Goal: Task Accomplishment & Management: Manage account settings

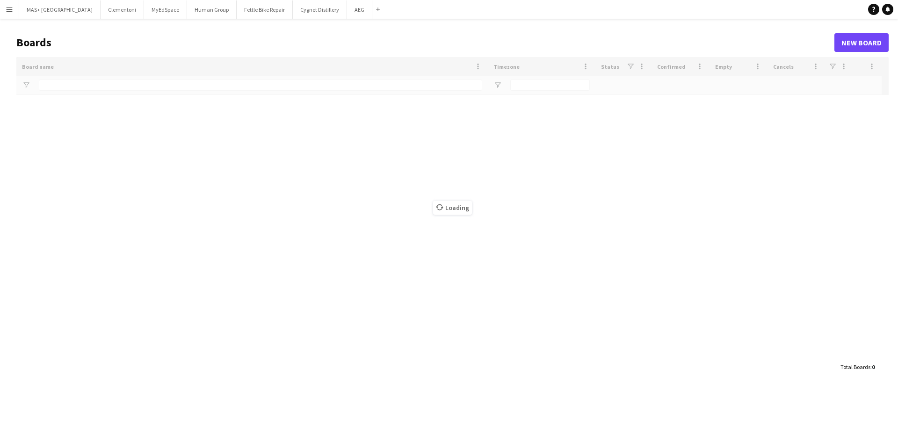
type input "**********"
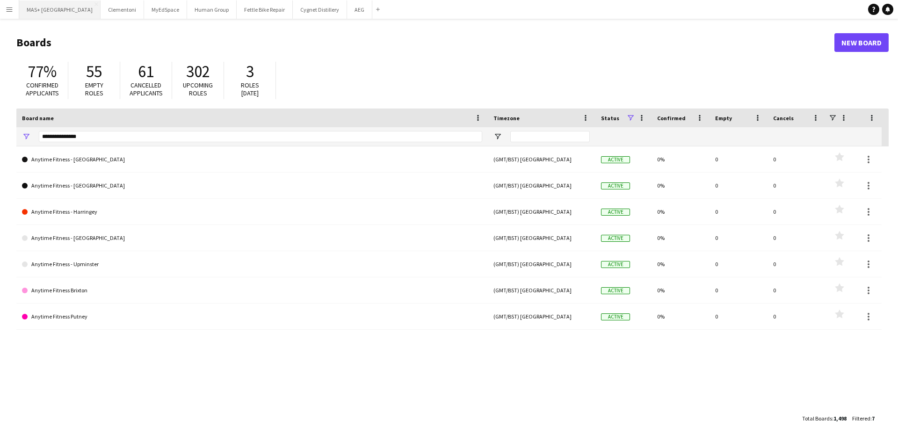
click at [33, 15] on button "MAS+ UK Close" at bounding box center [59, 9] width 81 height 18
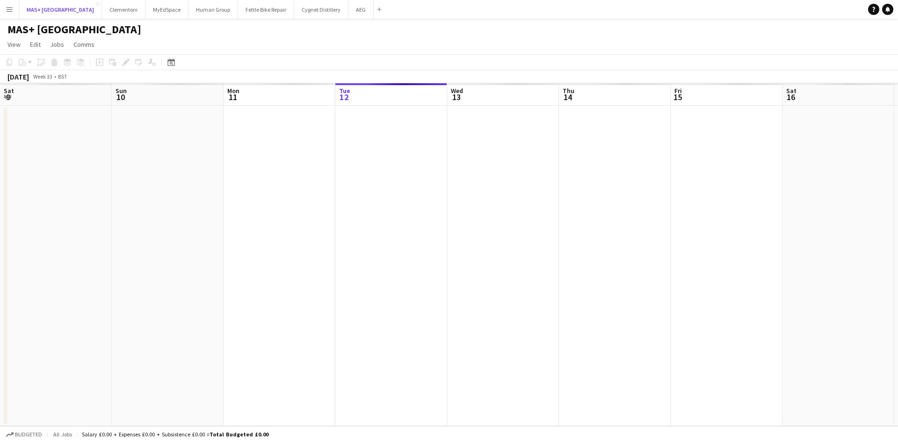
scroll to position [0, 224]
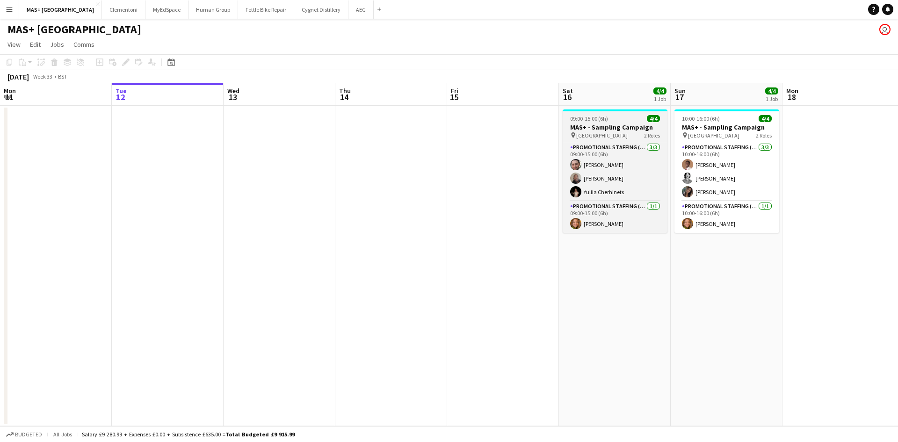
click at [614, 132] on span "[GEOGRAPHIC_DATA]" at bounding box center [601, 135] width 51 height 7
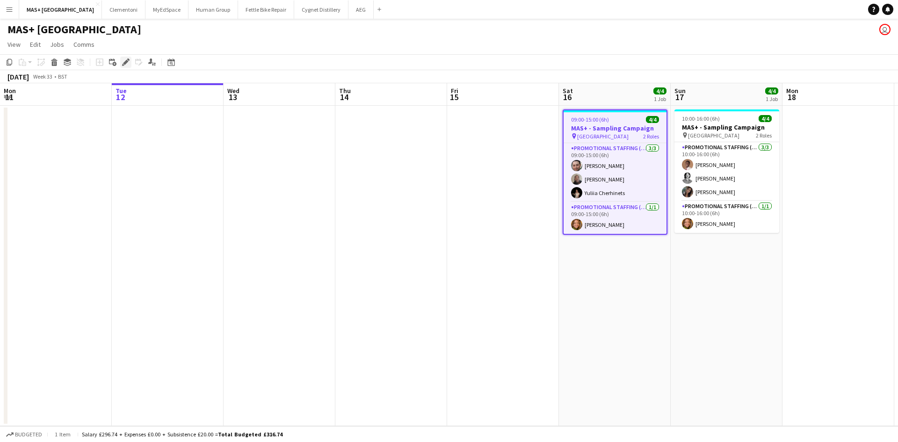
click at [126, 59] on icon "Edit" at bounding box center [125, 61] width 7 height 7
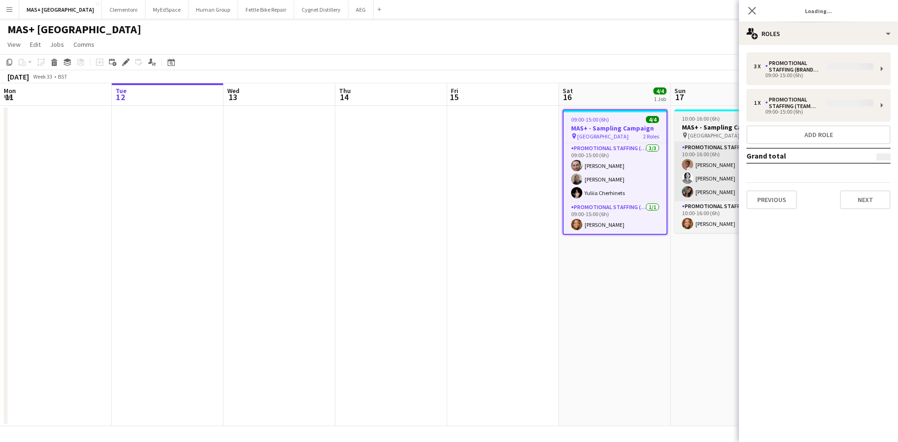
type input "**********"
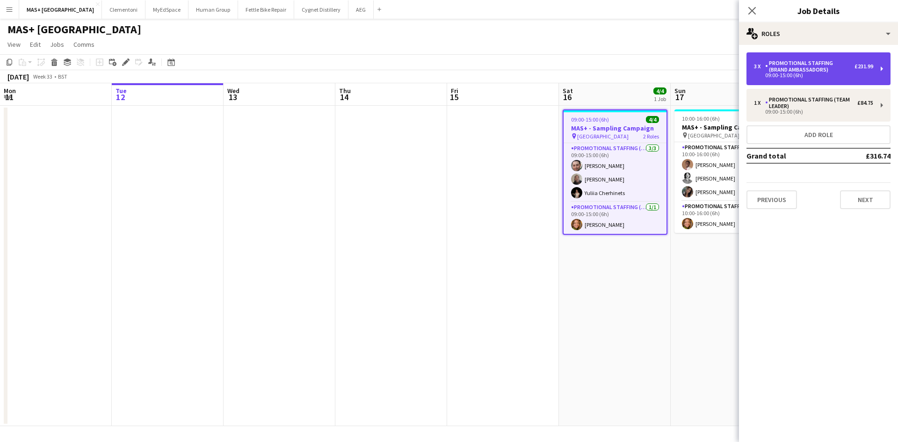
click at [781, 66] on div "Promotional Staffing (Brand Ambassadors)" at bounding box center [809, 66] width 89 height 13
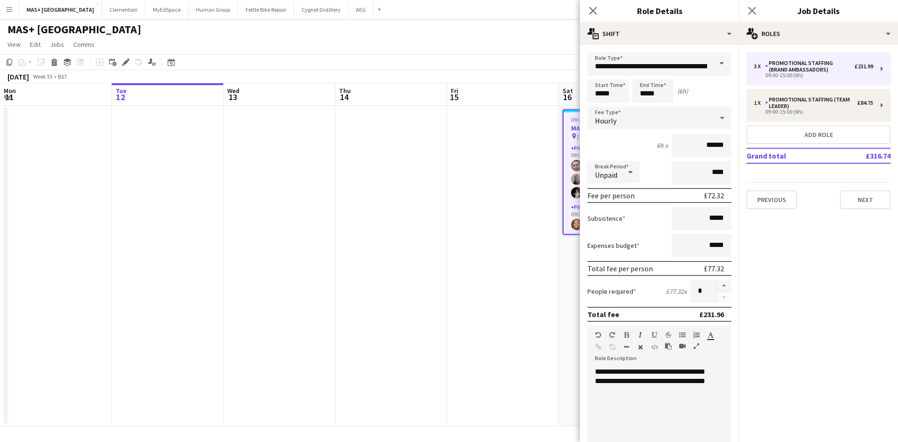
click at [785, 46] on div "3 x Promotional Staffing (Brand Ambassadors) £231.99 09:00-15:00 (6h) 1 x Promo…" at bounding box center [818, 131] width 159 height 172
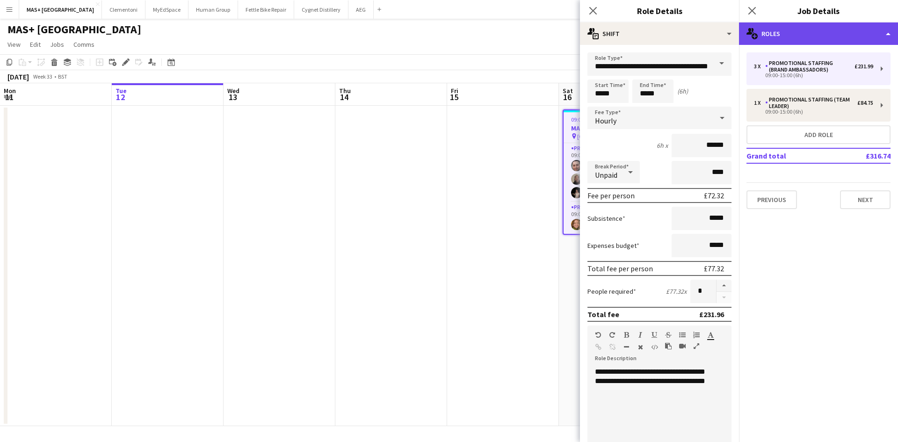
click at [785, 37] on div "multiple-users-add Roles" at bounding box center [818, 33] width 159 height 22
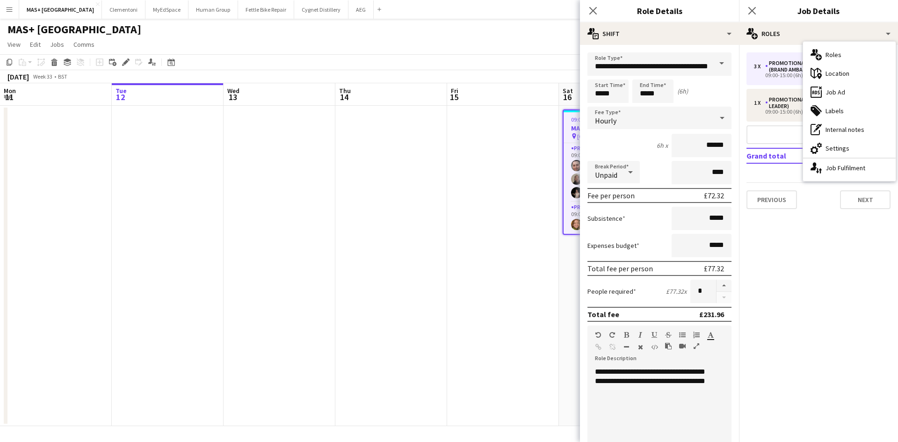
click at [855, 94] on div "ads-window Job Ad" at bounding box center [849, 92] width 93 height 19
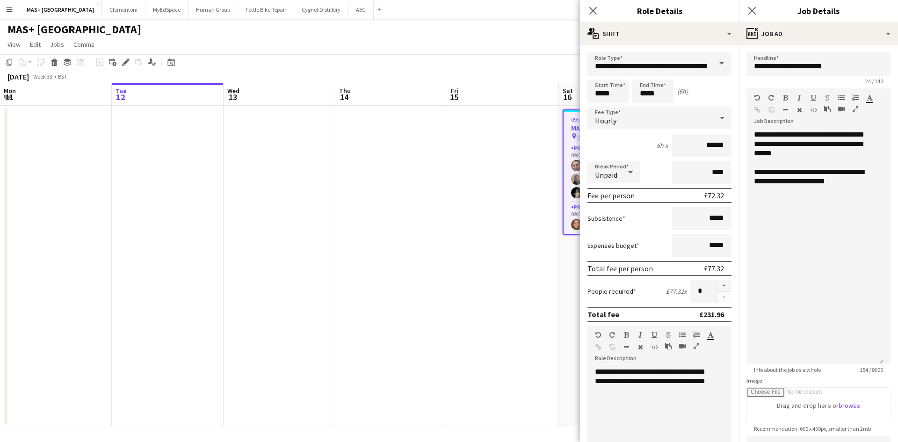
drag, startPoint x: 879, startPoint y: 185, endPoint x: 865, endPoint y: 276, distance: 91.8
click at [884, 356] on form "**********" at bounding box center [818, 342] width 159 height 581
click at [870, 209] on div "**********" at bounding box center [815, 243] width 137 height 227
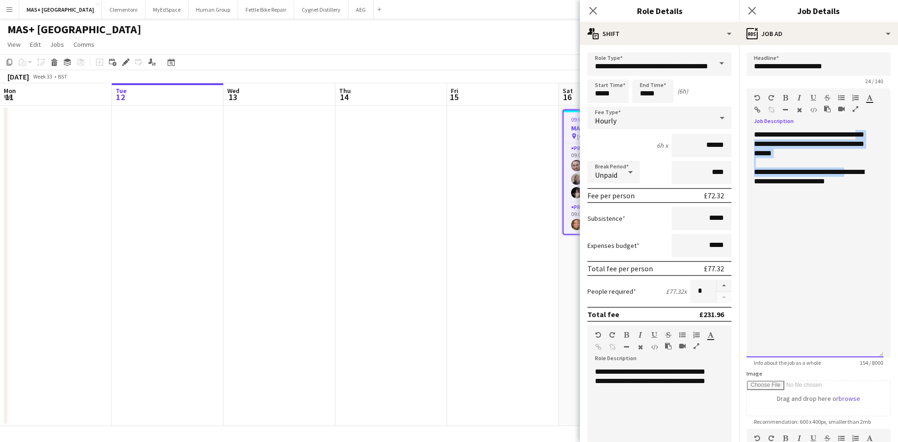
drag, startPoint x: 865, startPoint y: 172, endPoint x: 754, endPoint y: 143, distance: 114.0
click at [752, 143] on div "**********" at bounding box center [815, 243] width 137 height 227
click at [835, 171] on div "**********" at bounding box center [815, 176] width 122 height 19
click at [825, 155] on div "**********" at bounding box center [815, 243] width 137 height 227
drag, startPoint x: 814, startPoint y: 157, endPoint x: 769, endPoint y: 118, distance: 59.7
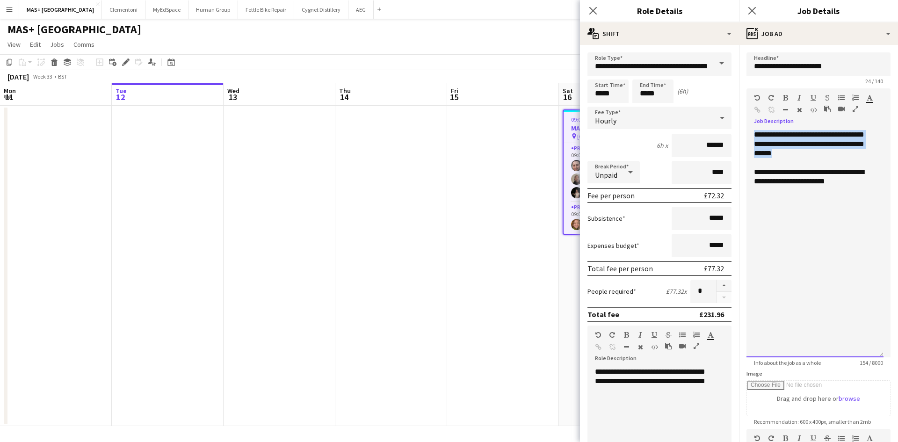
click at [750, 133] on div "**********" at bounding box center [815, 243] width 137 height 227
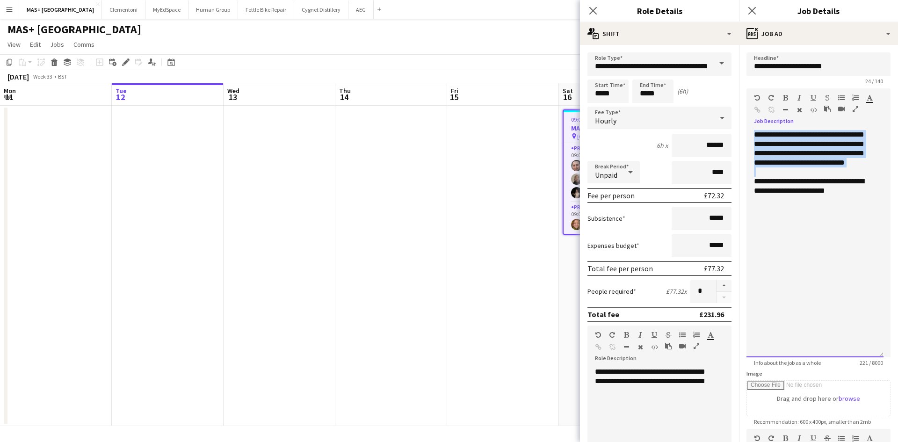
drag, startPoint x: 777, startPoint y: 180, endPoint x: 751, endPoint y: 134, distance: 53.2
click at [751, 134] on div "**********" at bounding box center [815, 243] width 137 height 227
copy div "**********"
click at [800, 177] on div at bounding box center [815, 171] width 122 height 9
drag, startPoint x: 786, startPoint y: 174, endPoint x: 754, endPoint y: 135, distance: 49.8
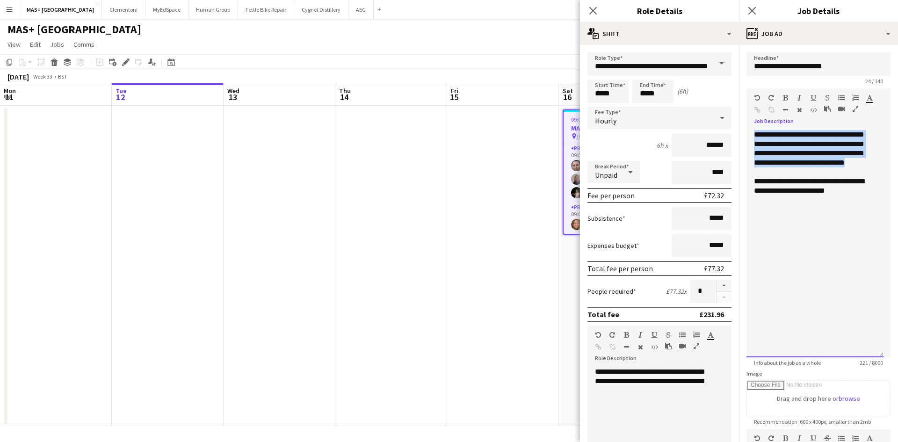
click at [754, 135] on div "**********" at bounding box center [815, 243] width 137 height 227
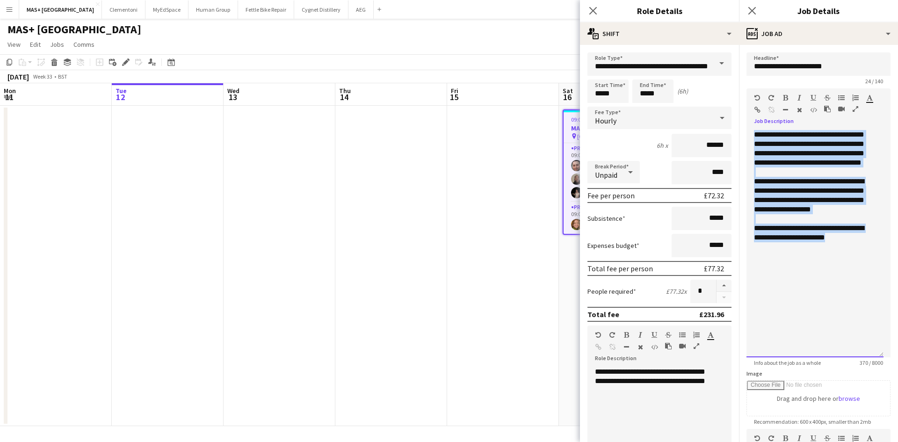
drag, startPoint x: 860, startPoint y: 248, endPoint x: 750, endPoint y: 137, distance: 156.1
click at [750, 137] on div "**********" at bounding box center [815, 243] width 137 height 227
copy div "**********"
click at [771, 269] on div "**********" at bounding box center [815, 243] width 137 height 227
drag, startPoint x: 865, startPoint y: 247, endPoint x: 751, endPoint y: 133, distance: 161.1
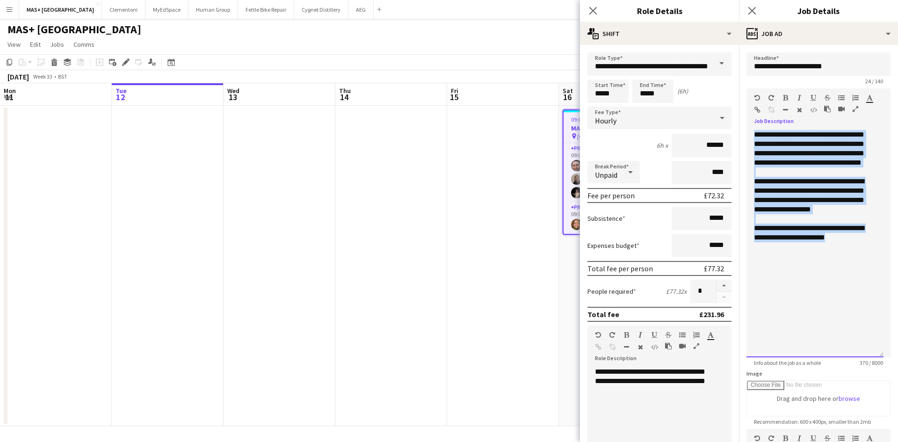
click at [751, 133] on div "**********" at bounding box center [815, 243] width 137 height 227
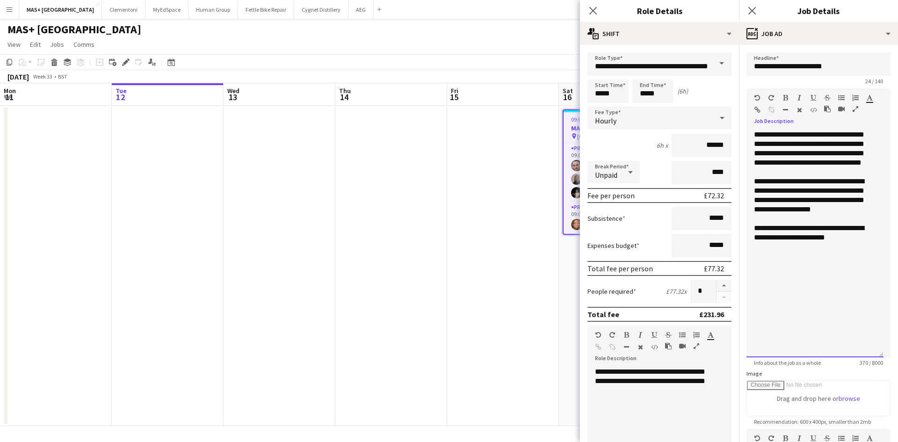
scroll to position [45, 0]
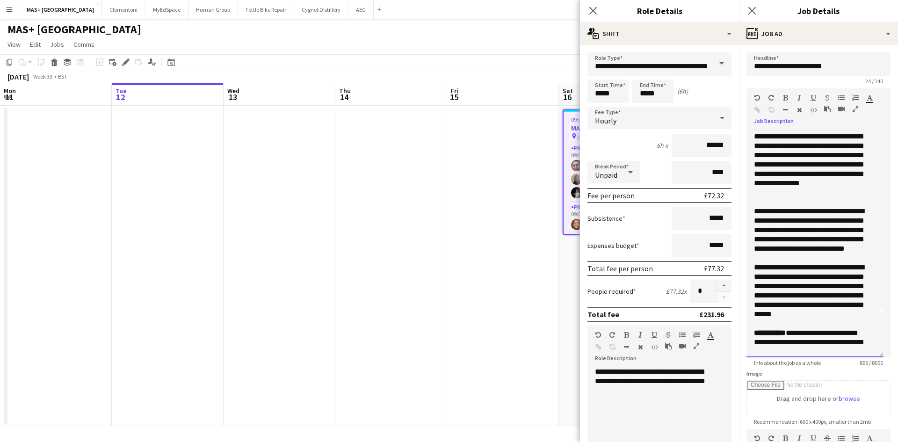
click at [799, 208] on p "**********" at bounding box center [811, 235] width 115 height 56
click at [789, 198] on p "**********" at bounding box center [811, 146] width 115 height 122
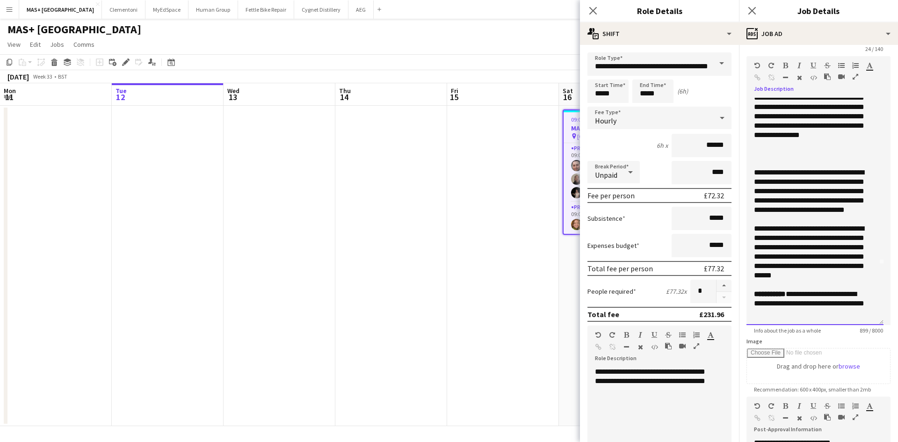
scroll to position [47, 0]
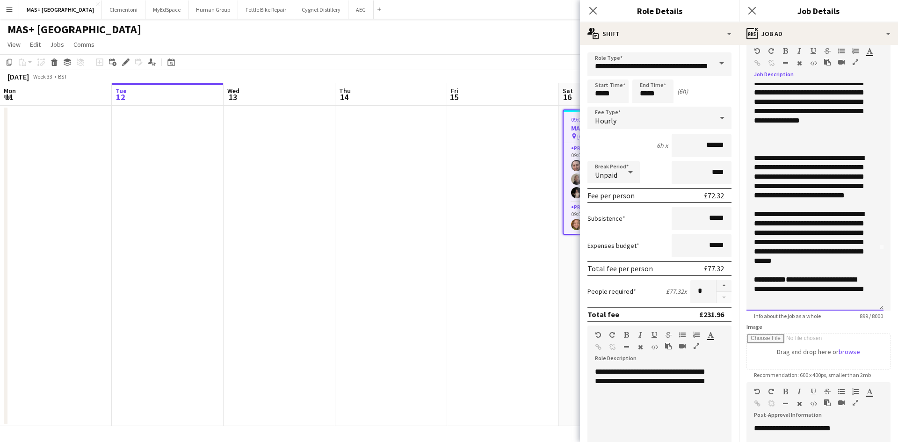
click at [813, 270] on p "**********" at bounding box center [811, 242] width 115 height 65
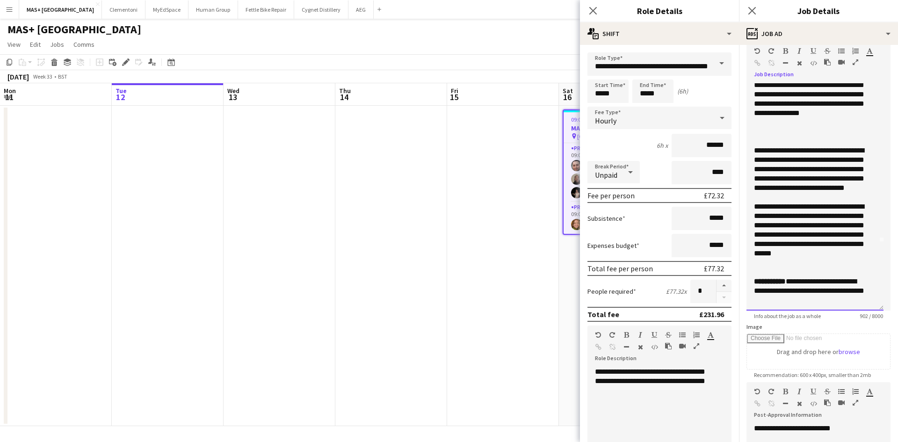
scroll to position [70, 0]
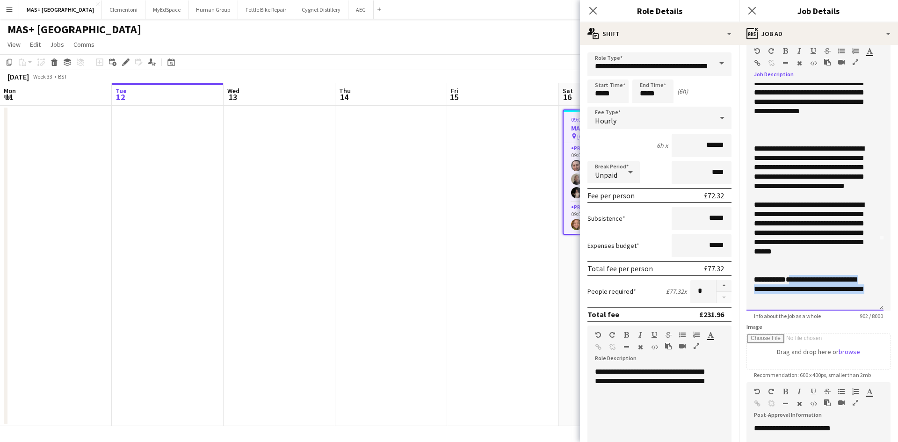
drag, startPoint x: 800, startPoint y: 299, endPoint x: 795, endPoint y: 276, distance: 24.1
click at [795, 276] on p "**********" at bounding box center [811, 289] width 115 height 28
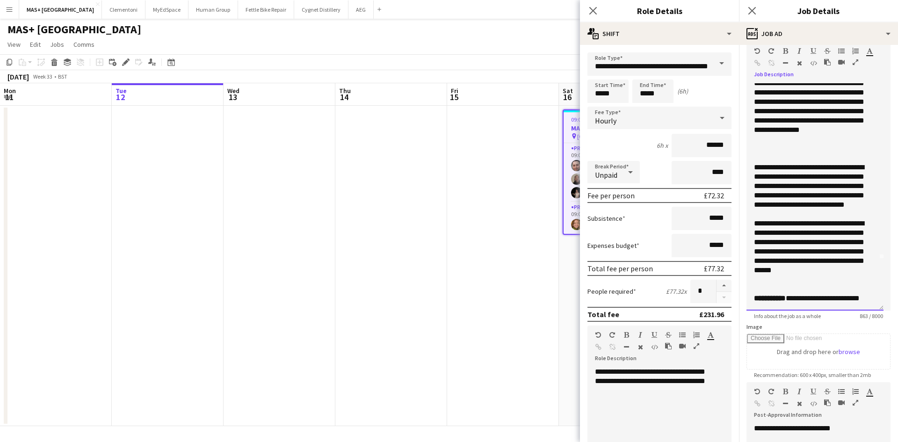
scroll to position [61, 0]
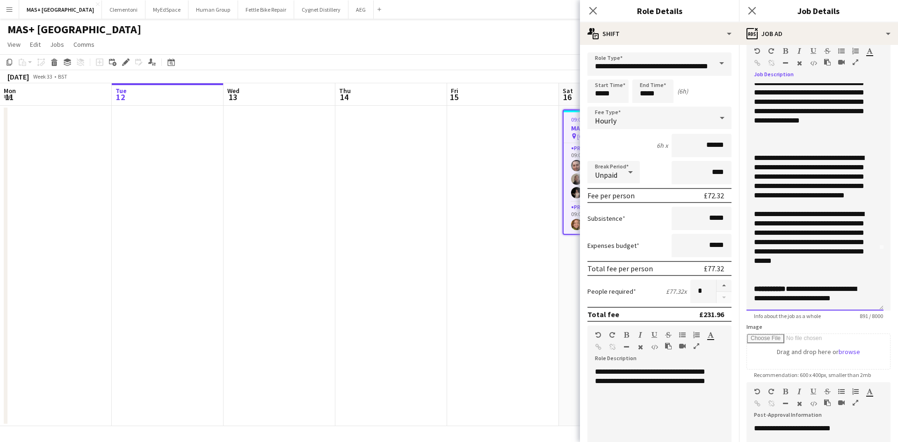
click at [804, 291] on p "**********" at bounding box center [811, 293] width 115 height 19
click at [834, 294] on p "**********" at bounding box center [811, 293] width 115 height 19
click at [864, 298] on p "**********" at bounding box center [811, 293] width 115 height 19
click at [854, 206] on p "**********" at bounding box center [811, 181] width 115 height 56
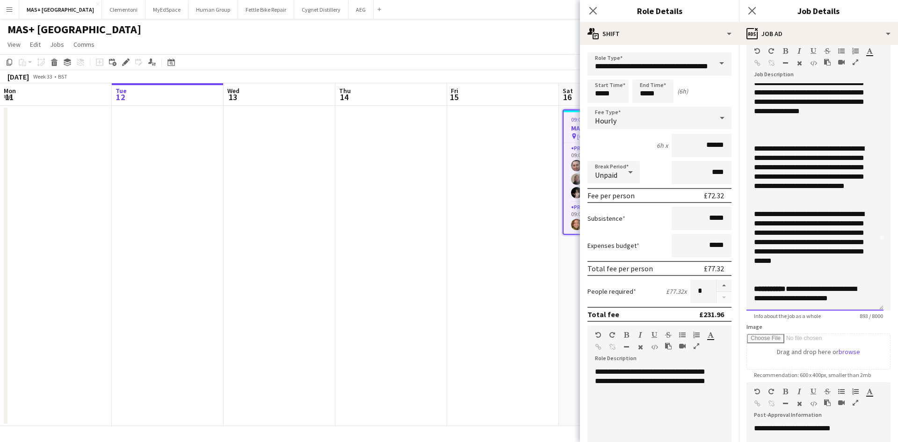
drag, startPoint x: 780, startPoint y: 244, endPoint x: 791, endPoint y: 254, distance: 14.6
click at [780, 244] on p "**********" at bounding box center [811, 242] width 115 height 65
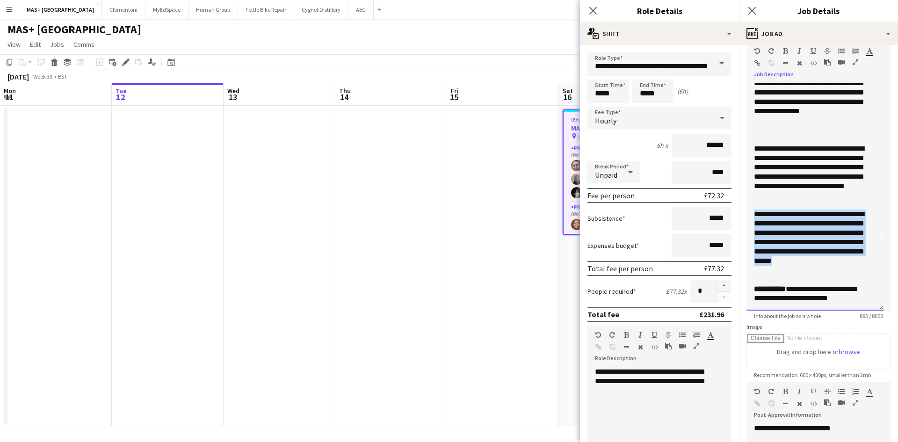
drag, startPoint x: 795, startPoint y: 270, endPoint x: 740, endPoint y: 212, distance: 80.4
click at [740, 212] on form "**********" at bounding box center [818, 293] width 159 height 574
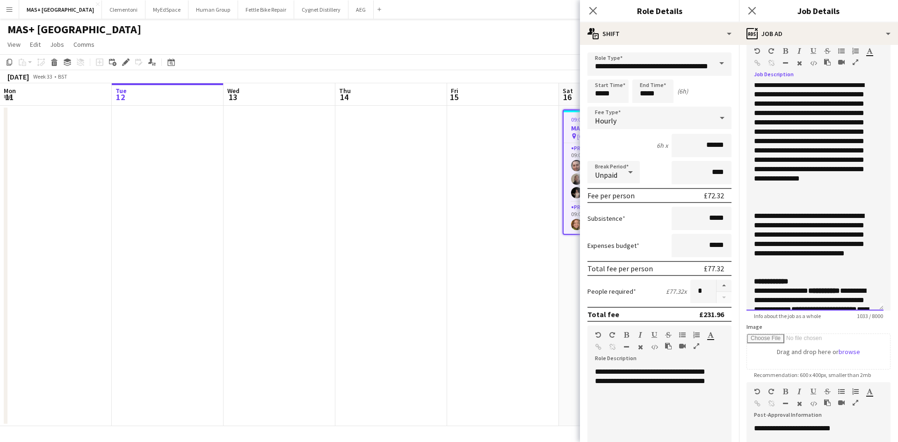
scroll to position [0, 0]
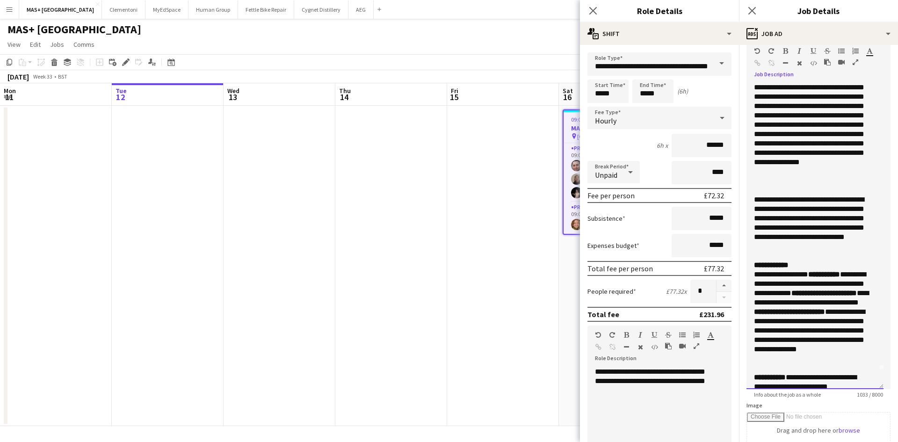
drag, startPoint x: 878, startPoint y: 307, endPoint x: 880, endPoint y: 393, distance: 85.6
click at [879, 389] on div "**********" at bounding box center [815, 236] width 137 height 306
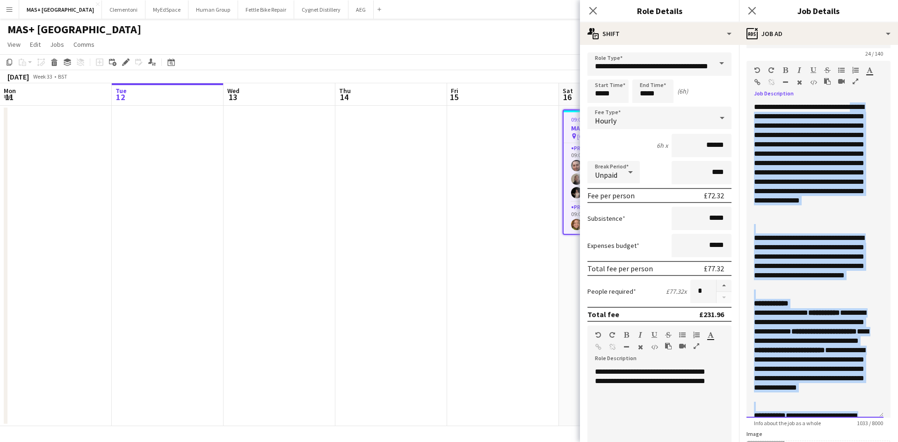
scroll to position [21, 0]
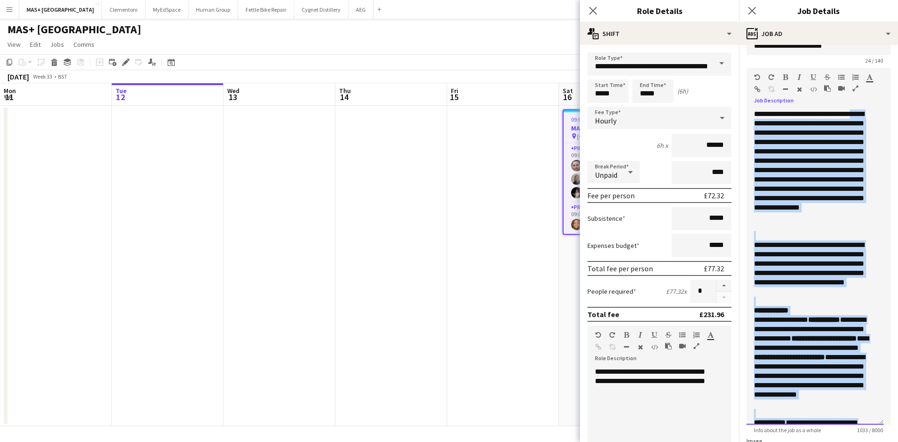
drag, startPoint x: 860, startPoint y: 385, endPoint x: 715, endPoint y: 61, distance: 355.6
click at [715, 61] on body "Menu Boards Boards Boards All jobs Status Workforce Workforce My Workforce Recr…" at bounding box center [449, 221] width 898 height 442
drag, startPoint x: 800, startPoint y: 325, endPoint x: 825, endPoint y: 304, distance: 32.6
click at [800, 324] on p "**********" at bounding box center [811, 357] width 115 height 103
click at [846, 297] on p at bounding box center [815, 301] width 122 height 9
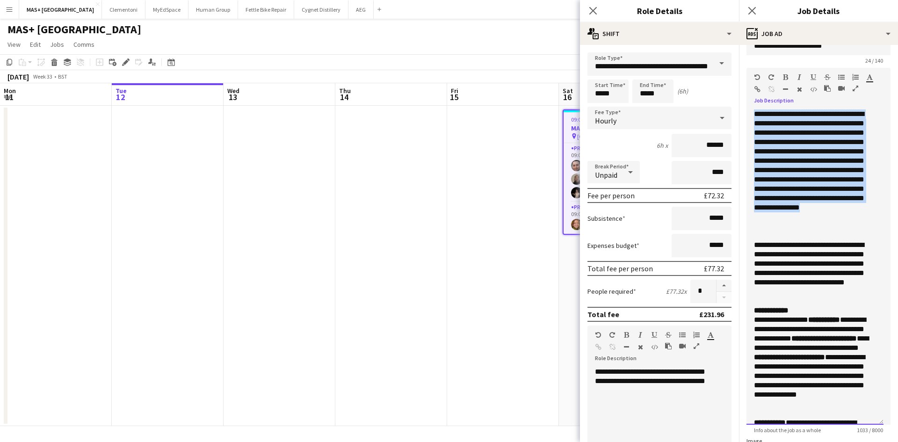
drag, startPoint x: 788, startPoint y: 222, endPoint x: 741, endPoint y: 110, distance: 121.6
click at [741, 110] on form "**********" at bounding box center [818, 363] width 159 height 662
copy p "**********"
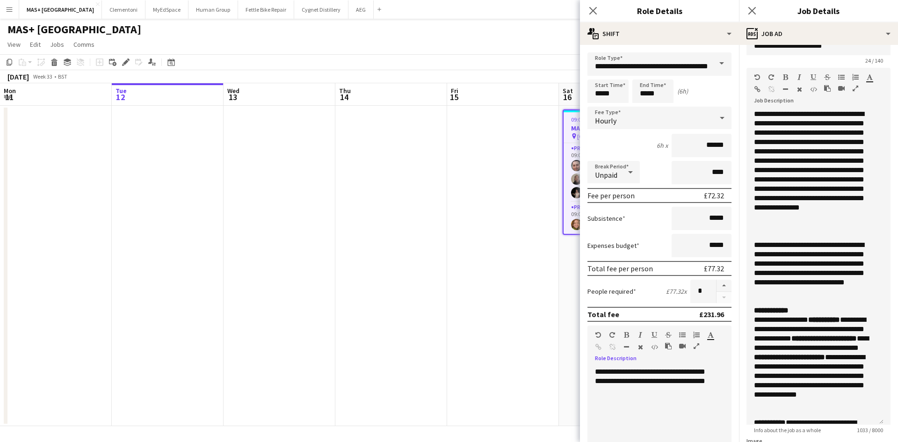
click at [635, 386] on div "**********" at bounding box center [656, 423] width 137 height 112
drag, startPoint x: 636, startPoint y: 392, endPoint x: 595, endPoint y: 373, distance: 45.0
click at [595, 373] on div "**********" at bounding box center [656, 423] width 137 height 112
paste div
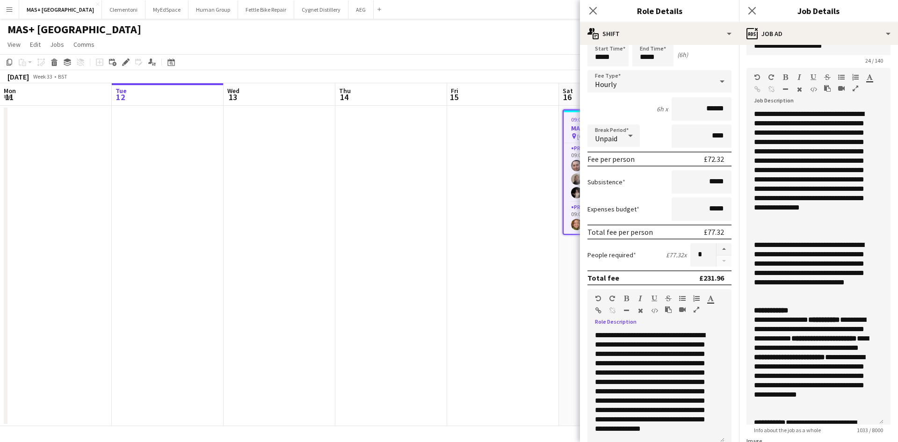
scroll to position [17, 0]
click at [698, 357] on div "**********" at bounding box center [656, 387] width 137 height 112
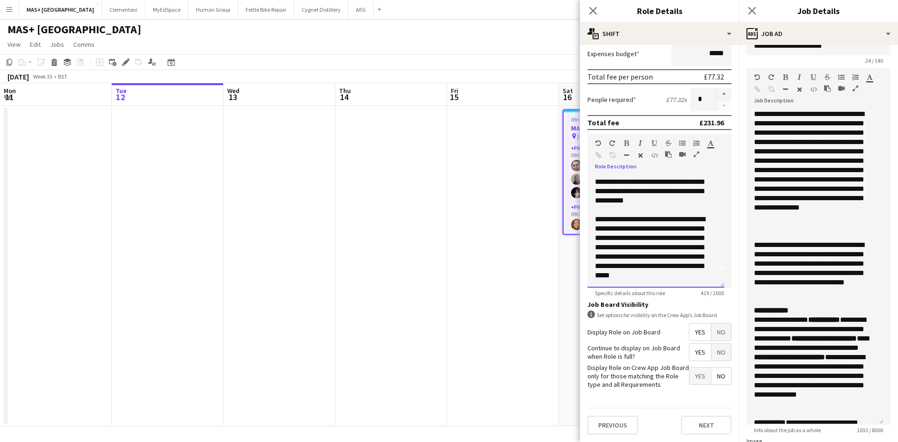
scroll to position [0, 0]
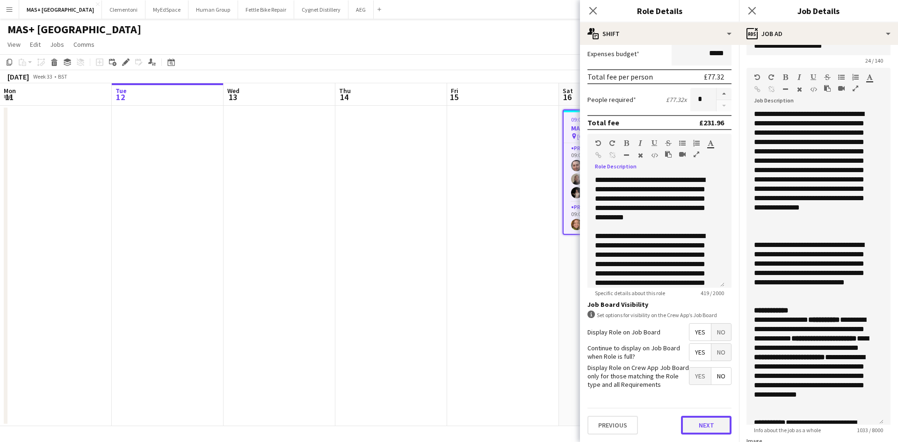
click at [698, 429] on button "Next" at bounding box center [706, 425] width 51 height 19
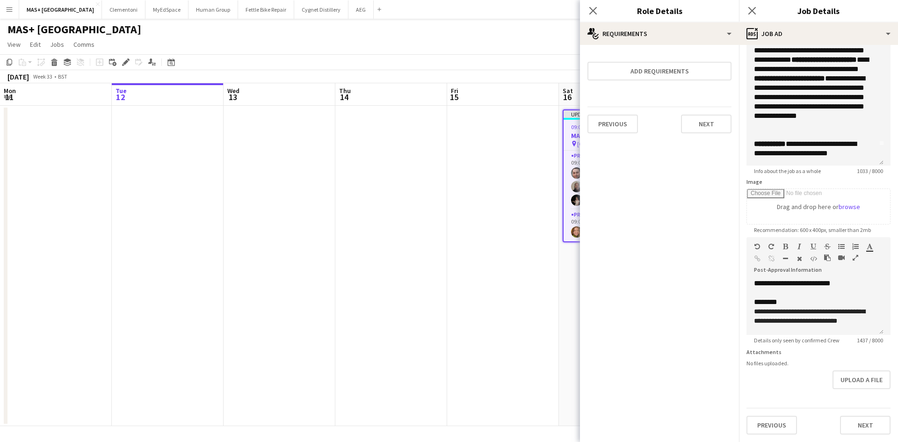
scroll to position [287, 0]
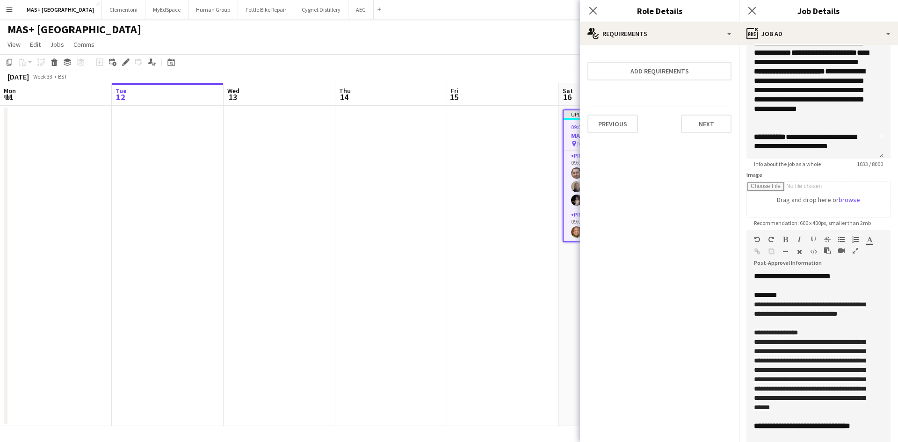
drag, startPoint x: 882, startPoint y: 326, endPoint x: 872, endPoint y: 464, distance: 138.8
click at [872, 442] on html "Menu Boards Boards Boards All jobs Status Workforce Workforce My Workforce Recr…" at bounding box center [449, 221] width 898 height 442
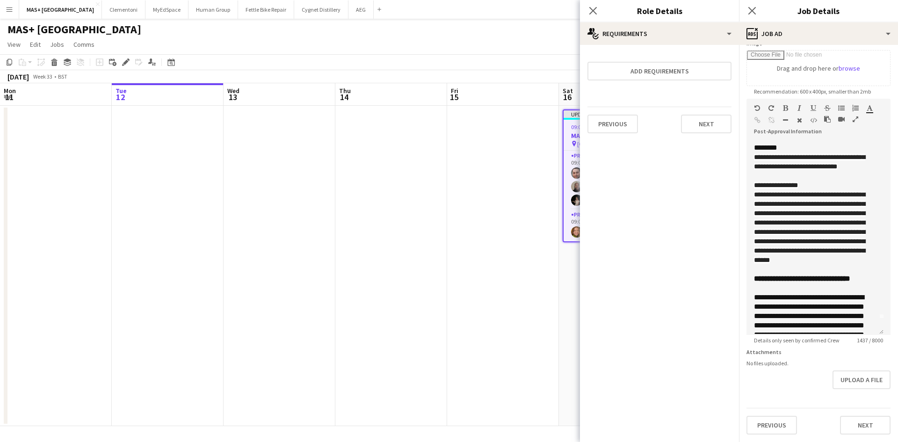
scroll to position [0, 0]
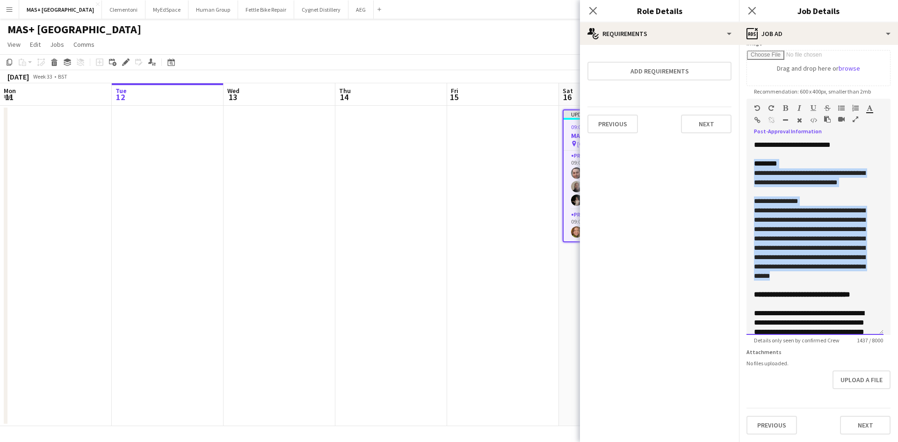
drag, startPoint x: 813, startPoint y: 273, endPoint x: 752, endPoint y: 159, distance: 128.9
click at [752, 159] on div "**********" at bounding box center [815, 237] width 137 height 195
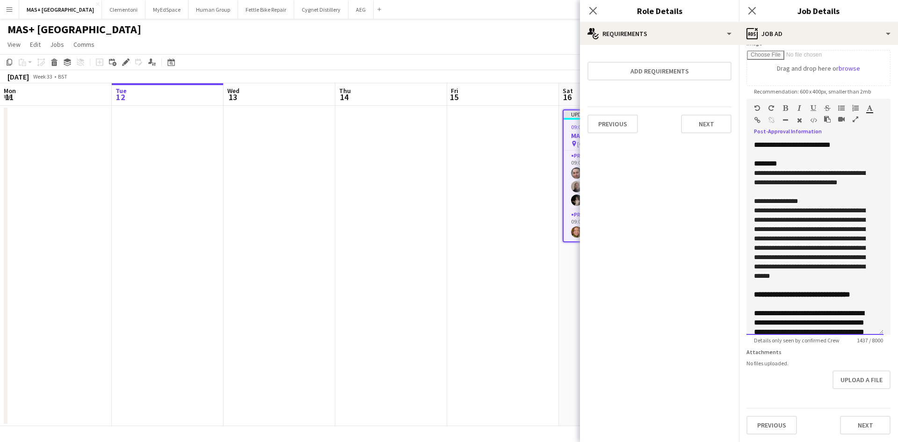
click at [767, 150] on div at bounding box center [815, 154] width 122 height 9
drag, startPoint x: 852, startPoint y: 140, endPoint x: 746, endPoint y: 139, distance: 106.7
click at [746, 139] on form "**********" at bounding box center [818, 34] width 159 height 800
click at [756, 157] on div "**********" at bounding box center [815, 237] width 137 height 195
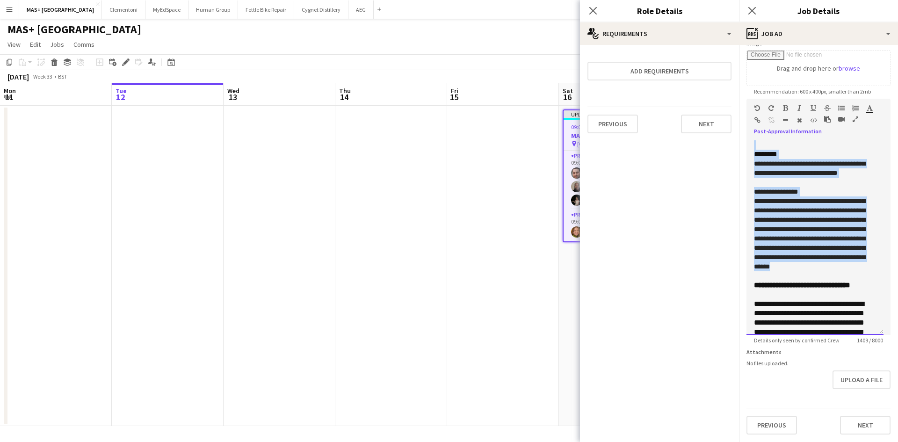
drag, startPoint x: 818, startPoint y: 265, endPoint x: 731, endPoint y: 141, distance: 152.1
click at [731, 141] on body "Menu Boards Boards Boards All jobs Status Workforce Workforce My Workforce Recr…" at bounding box center [449, 221] width 898 height 442
copy div "**********"
click at [805, 267] on span "**********" at bounding box center [809, 234] width 111 height 72
drag, startPoint x: 812, startPoint y: 268, endPoint x: 752, endPoint y: 148, distance: 133.7
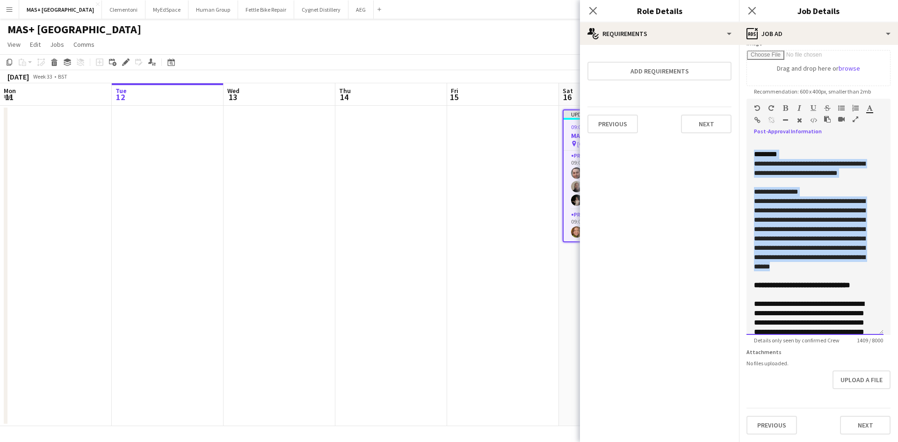
click at [752, 148] on div "**********" at bounding box center [815, 237] width 137 height 195
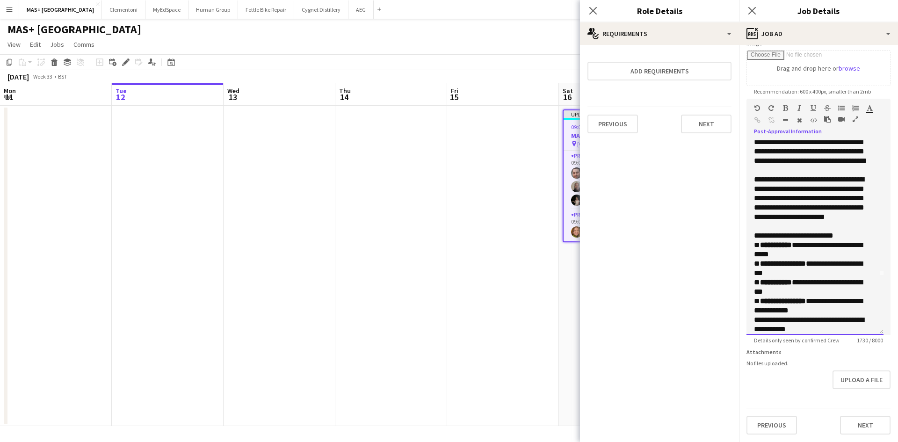
scroll to position [153, 0]
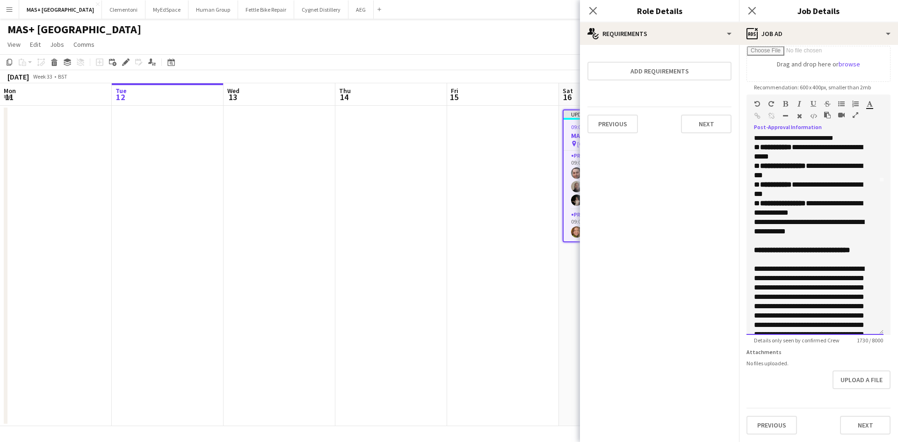
drag, startPoint x: 879, startPoint y: 325, endPoint x: 858, endPoint y: 457, distance: 133.5
click at [858, 442] on html "Menu Boards Boards Boards All jobs Status Workforce Workforce My Workforce Recr…" at bounding box center [449, 221] width 898 height 442
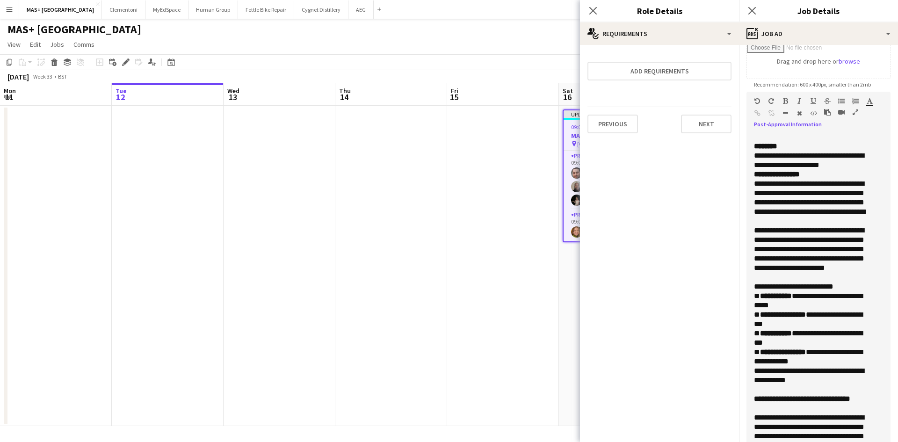
scroll to position [0, 0]
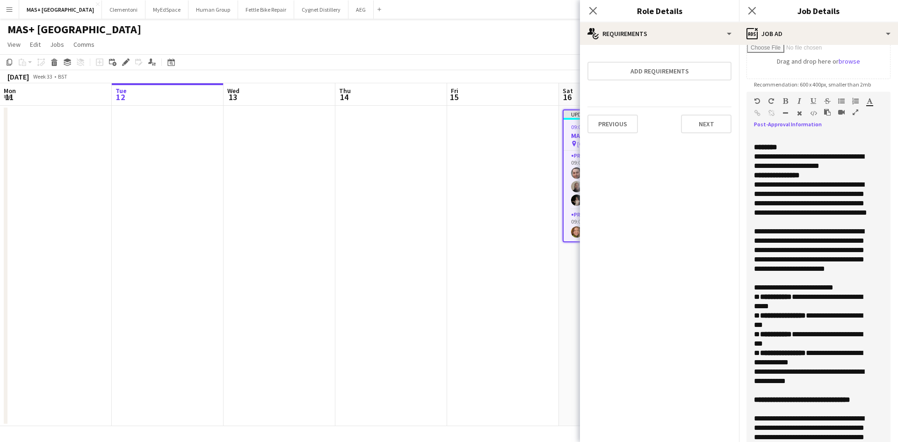
click at [856, 285] on p "**********" at bounding box center [811, 325] width 115 height 84
click at [838, 279] on p "**********" at bounding box center [811, 255] width 115 height 56
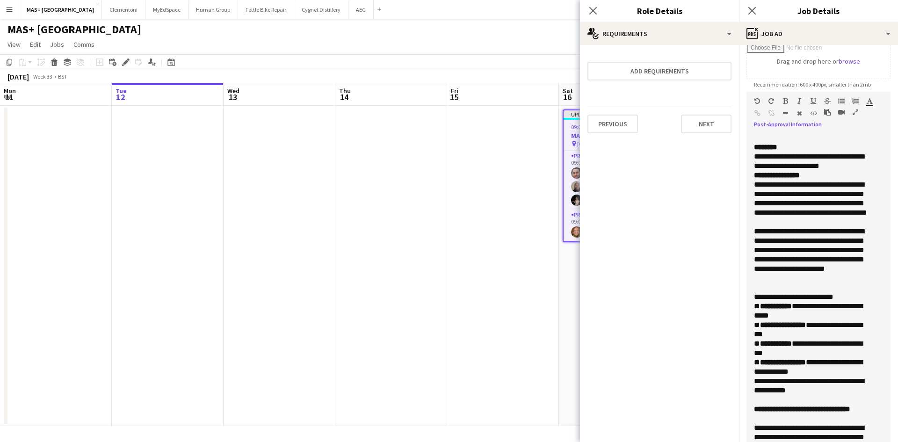
click at [857, 166] on p "**********" at bounding box center [811, 157] width 115 height 28
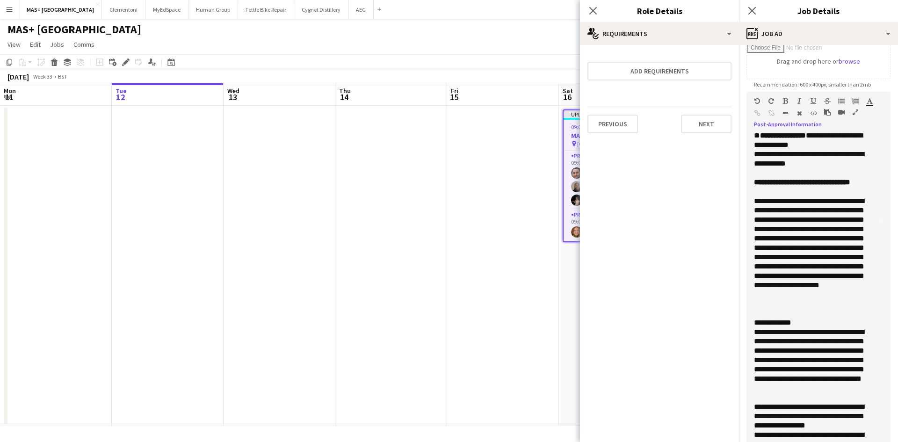
scroll to position [187, 0]
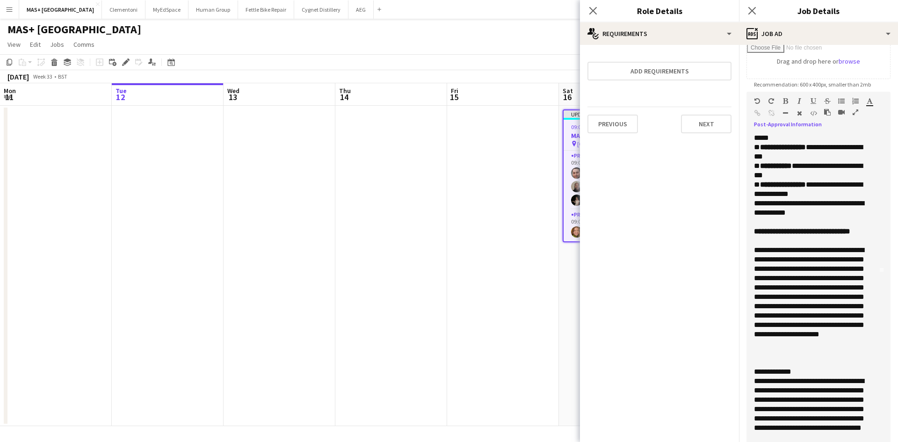
click at [762, 222] on div at bounding box center [815, 222] width 122 height 9
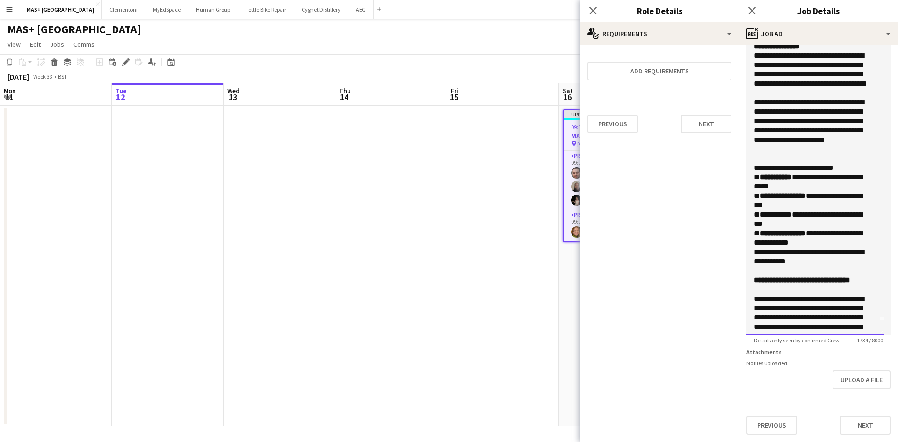
scroll to position [0, 0]
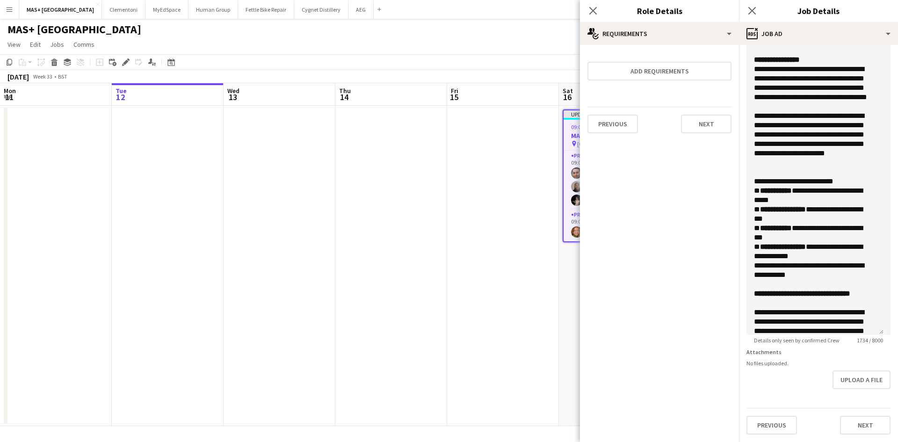
click at [503, 324] on app-date-cell at bounding box center [503, 266] width 112 height 320
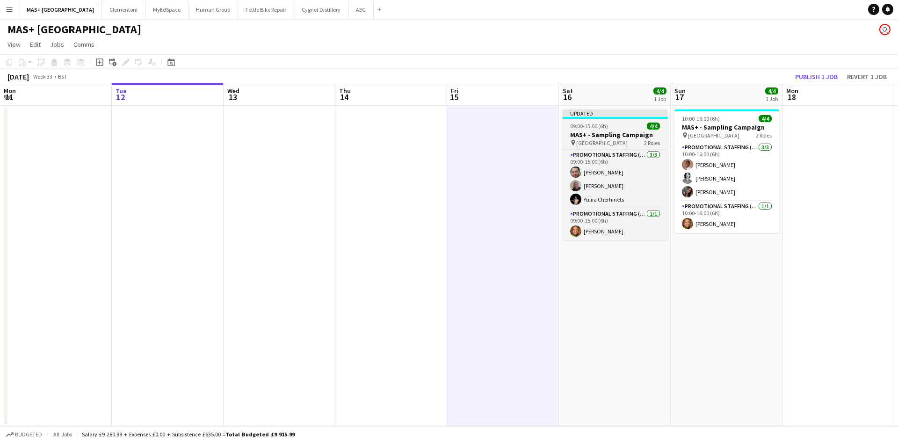
click at [609, 134] on h3 "MAS+ - Sampling Campaign" at bounding box center [615, 135] width 105 height 8
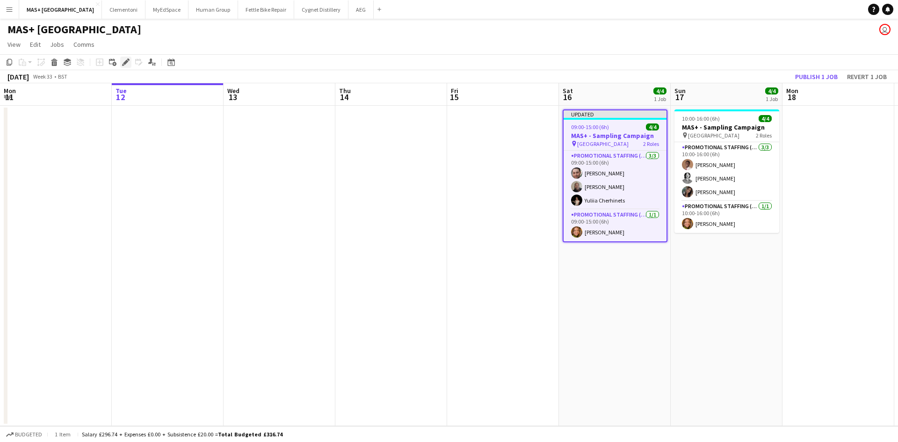
click at [126, 60] on icon "Edit" at bounding box center [125, 61] width 7 height 7
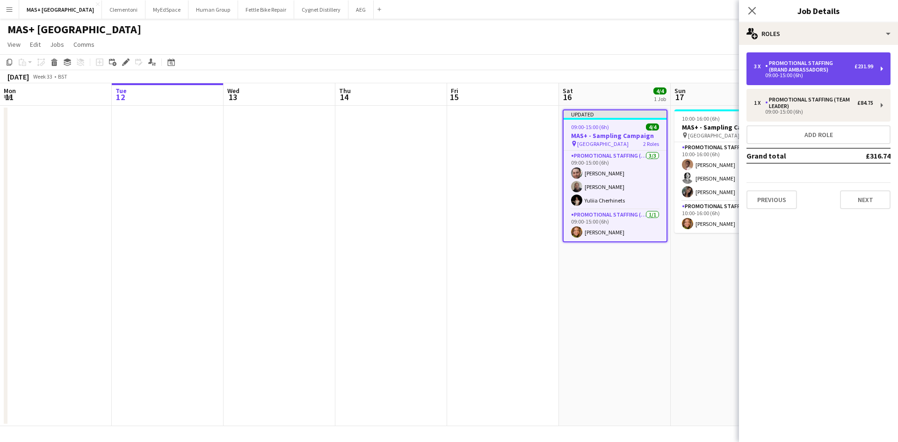
click at [793, 68] on div "Promotional Staffing (Brand Ambassadors)" at bounding box center [809, 66] width 89 height 13
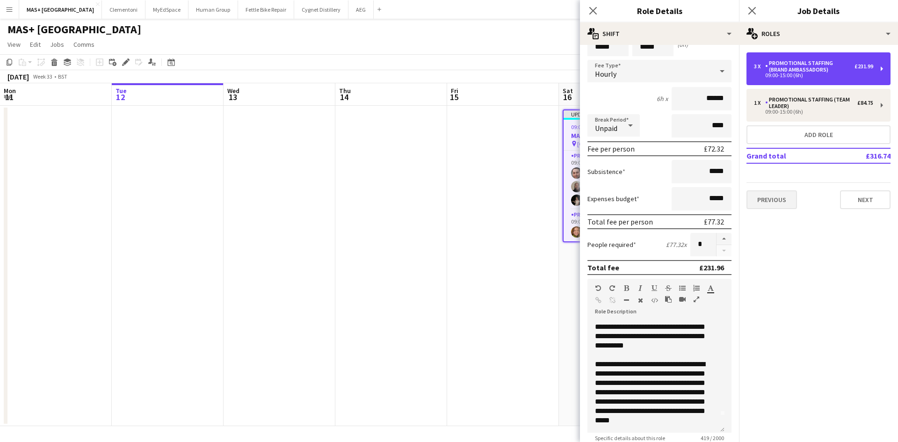
scroll to position [26, 0]
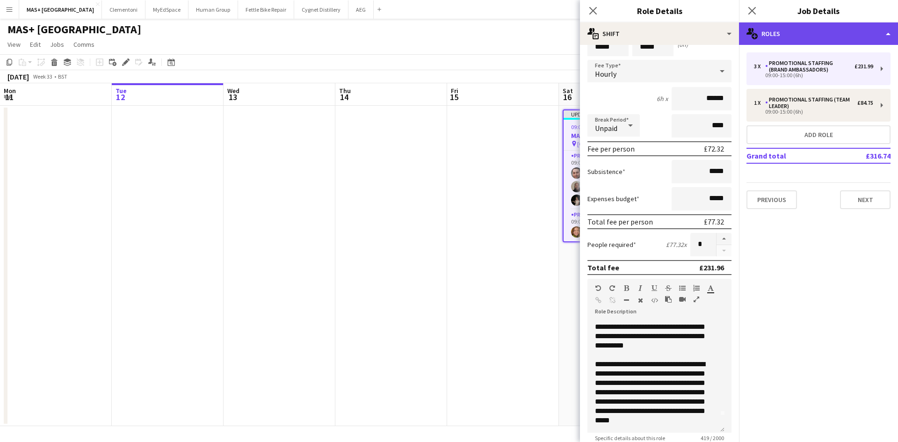
click at [816, 36] on div "multiple-users-add Roles" at bounding box center [818, 33] width 159 height 22
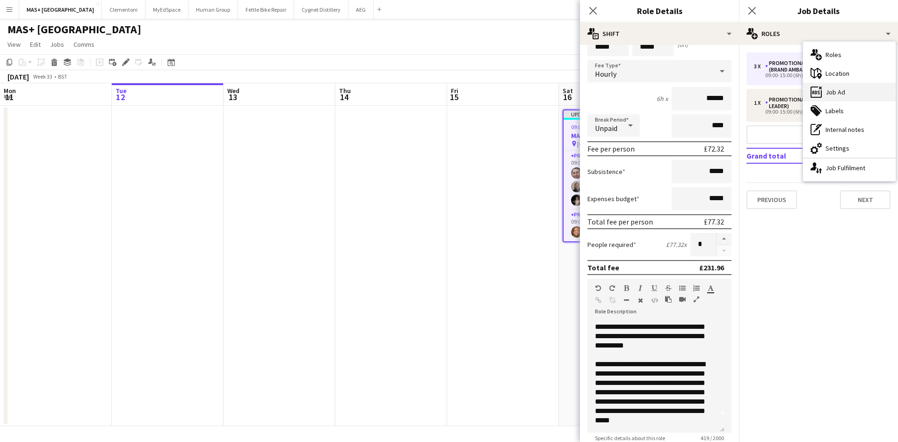
click at [843, 94] on div "ads-window Job Ad" at bounding box center [849, 92] width 93 height 19
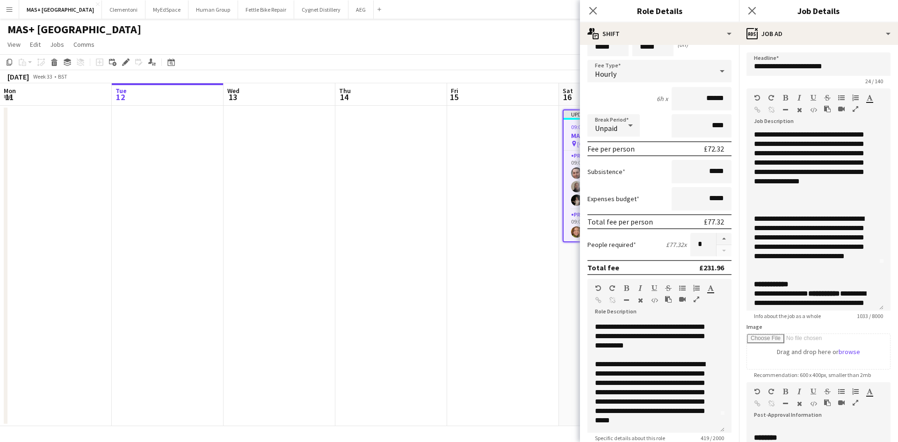
scroll to position [0, 0]
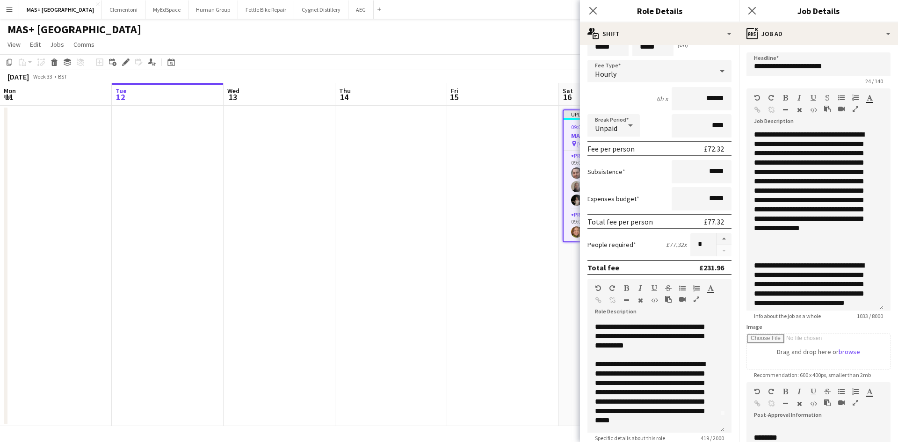
drag, startPoint x: 878, startPoint y: 185, endPoint x: 836, endPoint y: 447, distance: 265.3
click at [836, 442] on html "Menu Boards Boards Boards All jobs Status Workforce Workforce My Workforce Recr…" at bounding box center [449, 221] width 898 height 442
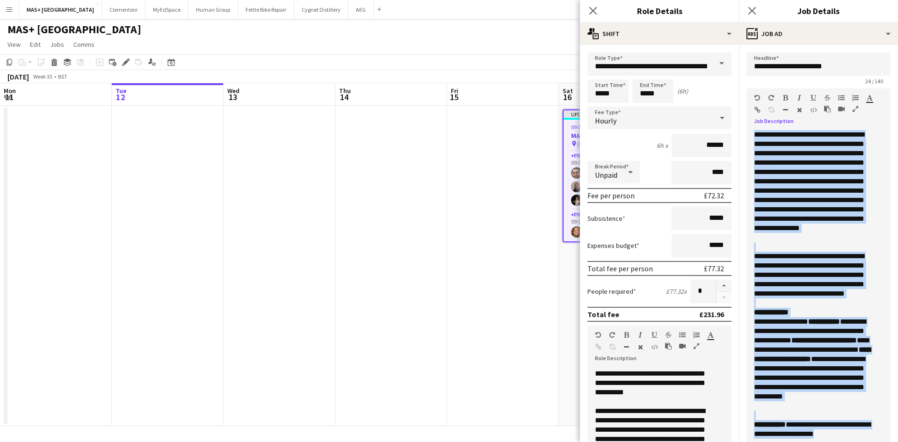
drag, startPoint x: 865, startPoint y: 246, endPoint x: 751, endPoint y: 133, distance: 160.4
click at [751, 133] on div "**********" at bounding box center [815, 289] width 137 height 318
click at [444, 245] on app-date-cell at bounding box center [391, 266] width 112 height 320
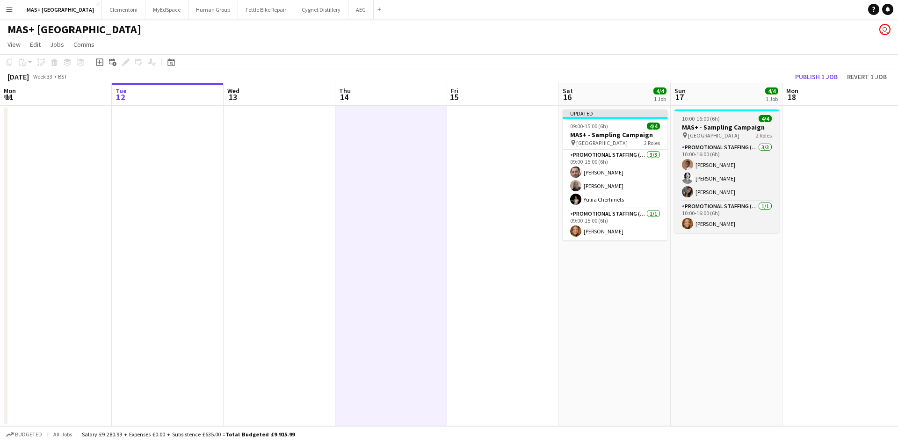
click at [705, 128] on h3 "MAS+ - Sampling Campaign" at bounding box center [727, 127] width 105 height 8
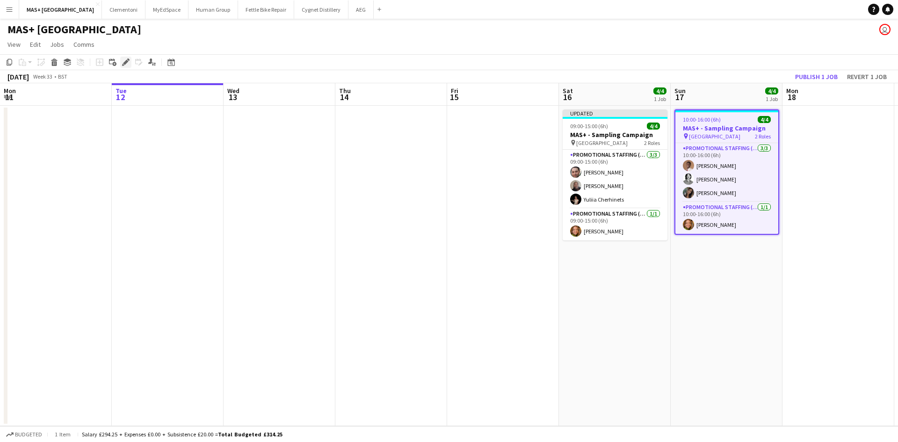
click at [123, 60] on icon "Edit" at bounding box center [125, 61] width 7 height 7
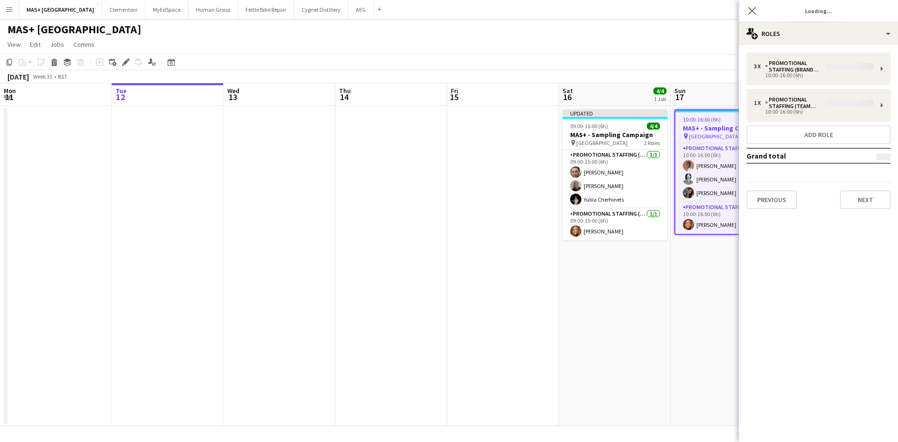
type input "**********"
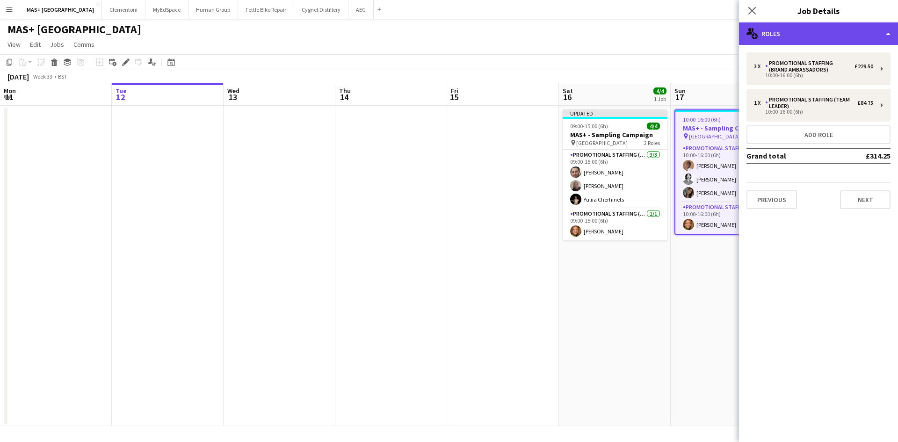
click at [800, 40] on div "multiple-users-add Roles" at bounding box center [818, 33] width 159 height 22
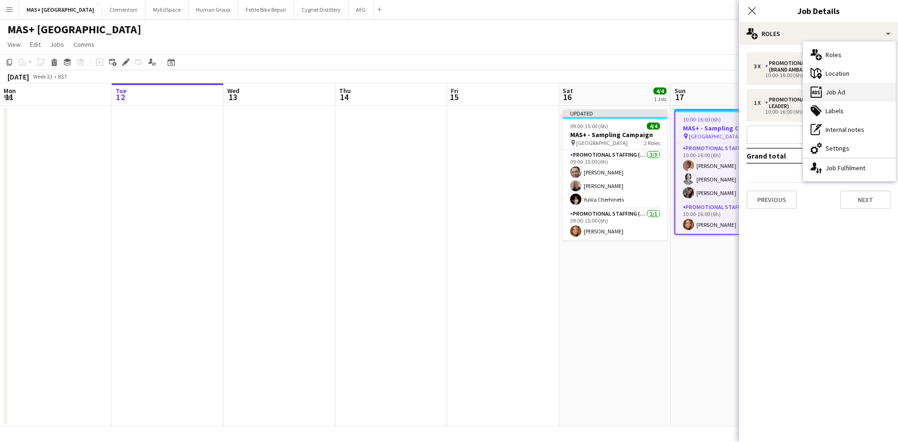
click at [860, 93] on div "ads-window Job Ad" at bounding box center [849, 92] width 93 height 19
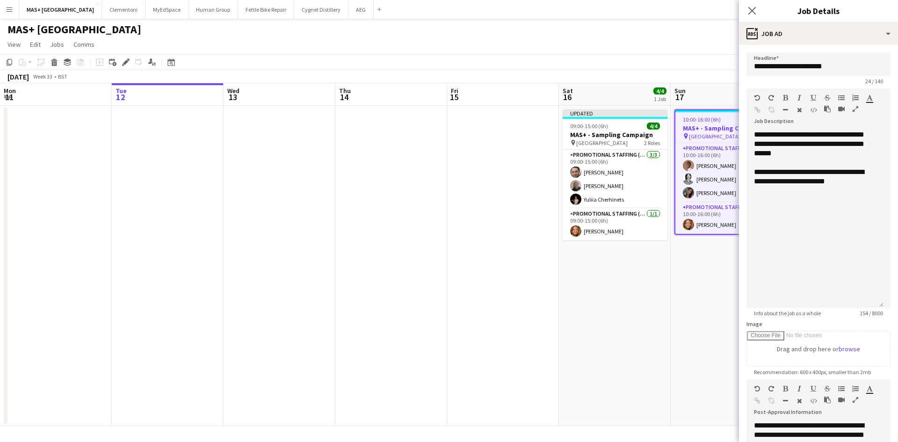
drag, startPoint x: 873, startPoint y: 173, endPoint x: 879, endPoint y: 376, distance: 202.6
click at [879, 308] on div "**********" at bounding box center [815, 219] width 137 height 178
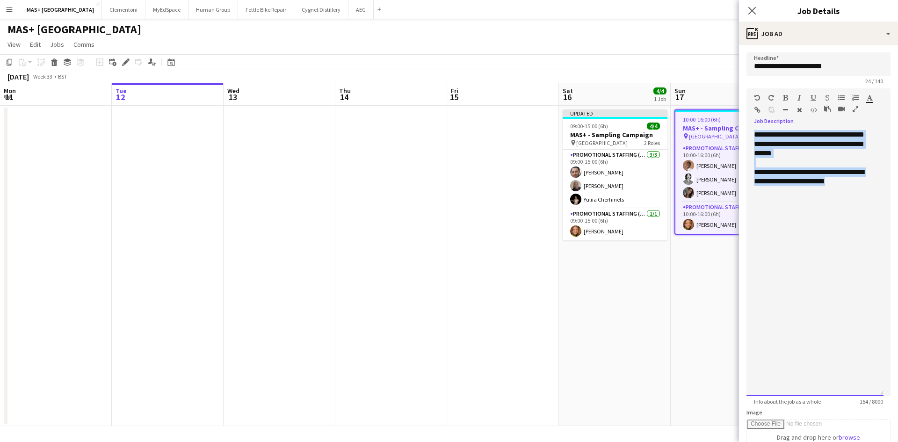
drag, startPoint x: 867, startPoint y: 191, endPoint x: 744, endPoint y: 129, distance: 138.3
click at [744, 129] on form "**********" at bounding box center [818, 358] width 159 height 613
paste div
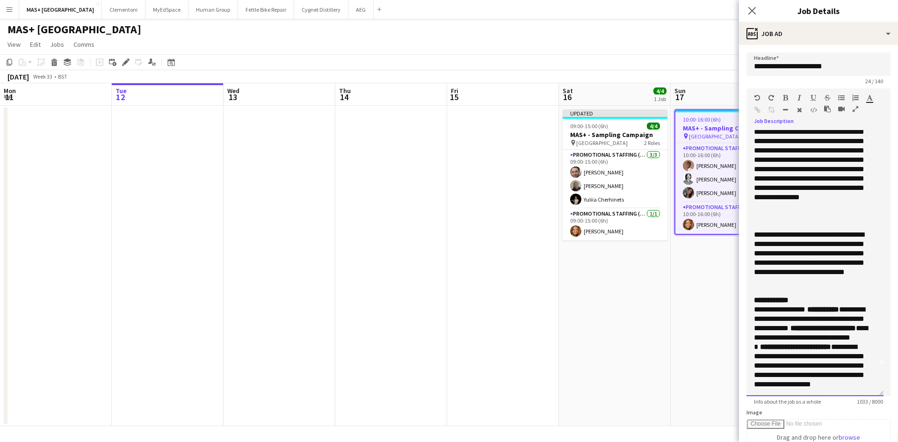
scroll to position [15, 0]
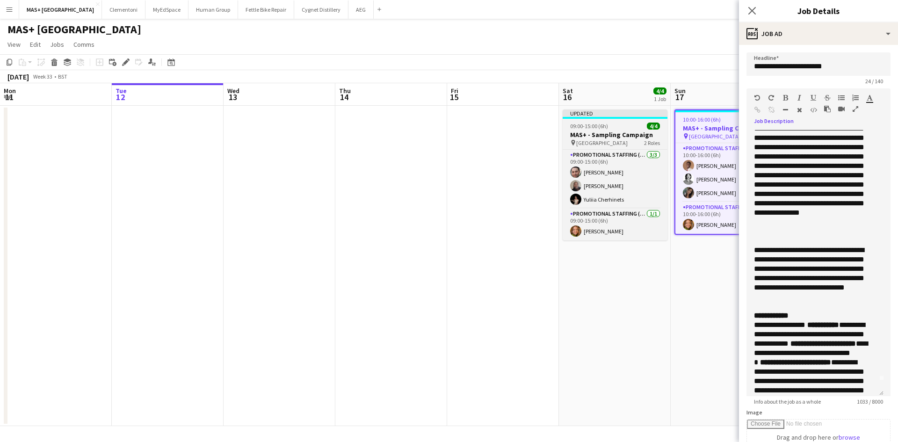
click at [592, 131] on h3 "MAS+ - Sampling Campaign" at bounding box center [615, 135] width 105 height 8
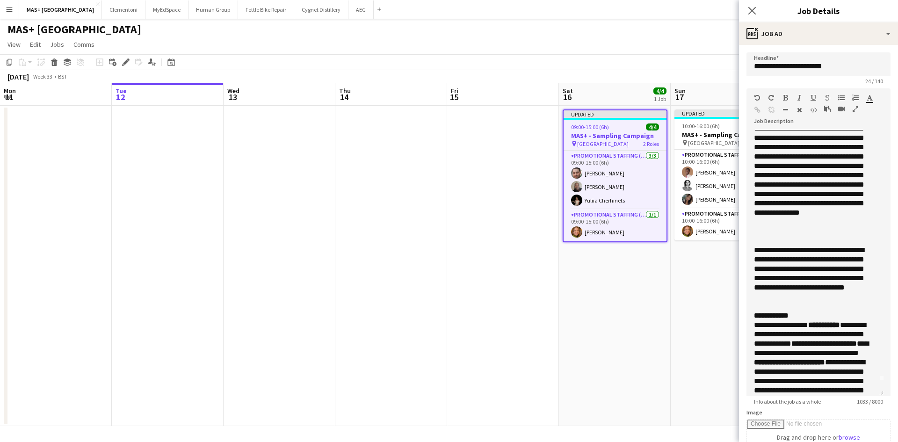
click at [394, 179] on app-date-cell at bounding box center [391, 266] width 112 height 320
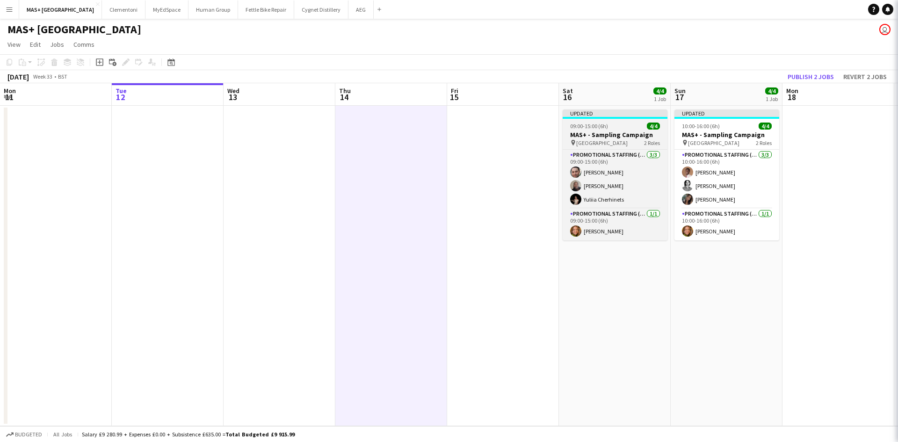
click at [598, 138] on h3 "MAS+ - Sampling Campaign" at bounding box center [615, 135] width 105 height 8
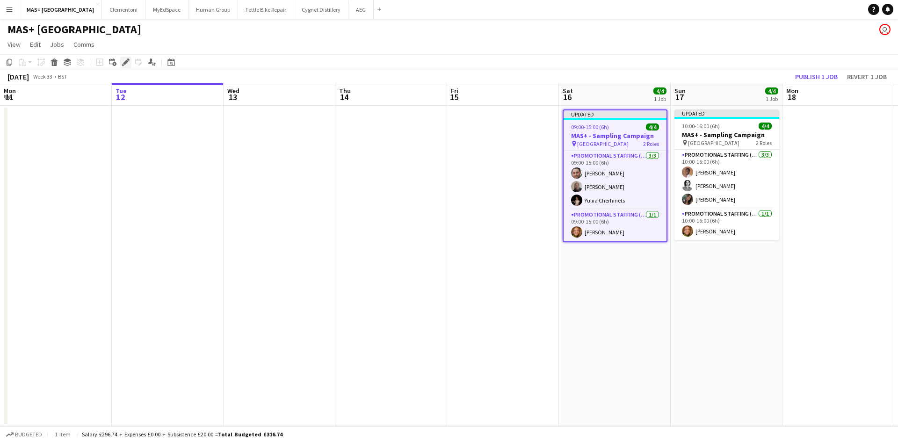
click at [127, 64] on icon "Edit" at bounding box center [125, 61] width 7 height 7
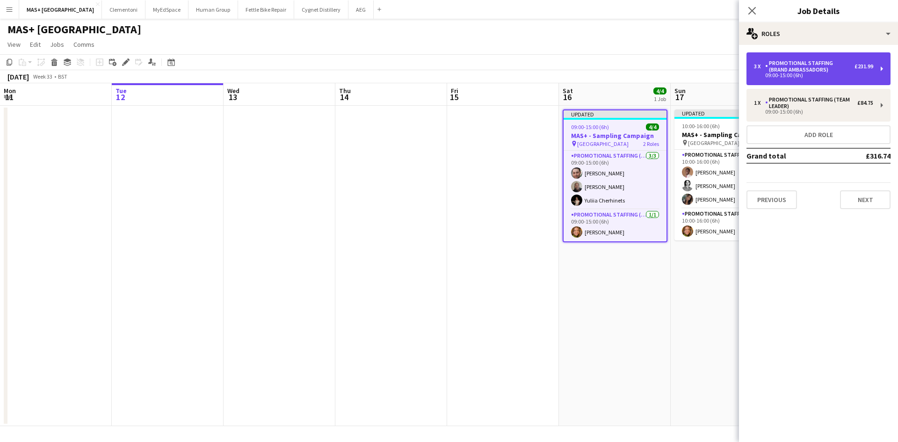
click at [829, 70] on div "Promotional Staffing (Brand Ambassadors)" at bounding box center [809, 66] width 89 height 13
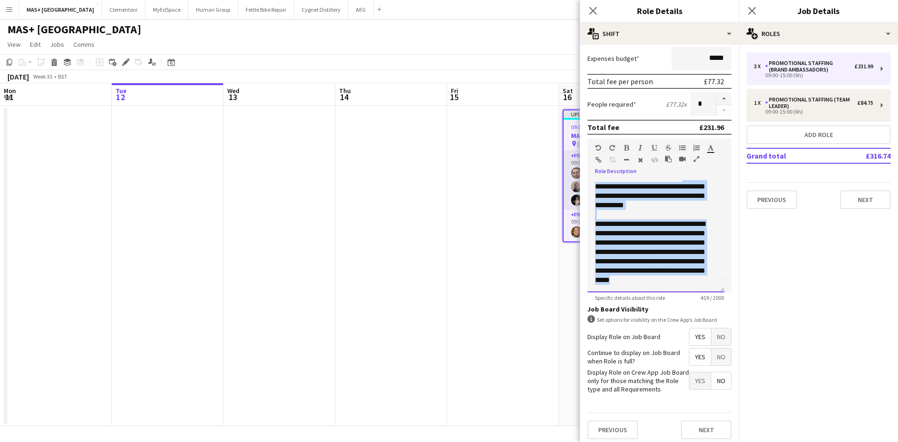
scroll to position [0, 0]
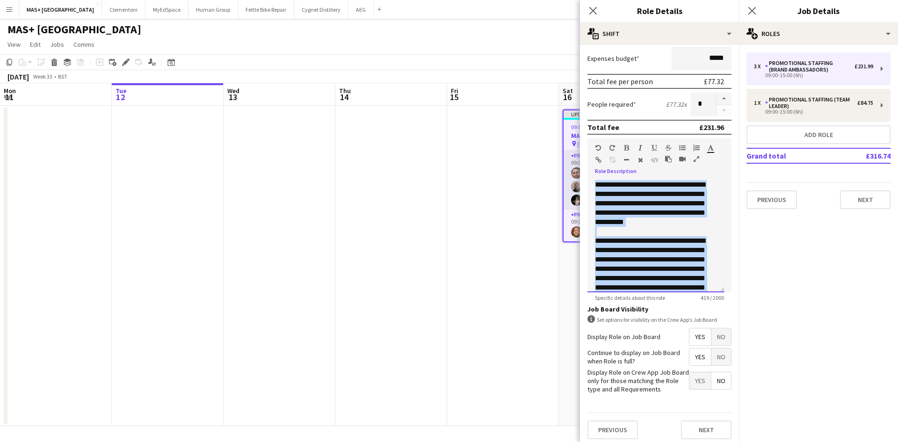
drag, startPoint x: 641, startPoint y: 281, endPoint x: 564, endPoint y: 177, distance: 129.3
click at [564, 177] on body "Menu Boards Boards Boards All jobs Status Workforce Workforce My Workforce Recr…" at bounding box center [449, 221] width 898 height 442
copy div "**********"
drag, startPoint x: 439, startPoint y: 222, endPoint x: 640, endPoint y: 150, distance: 213.7
click at [439, 222] on app-date-cell at bounding box center [391, 266] width 112 height 320
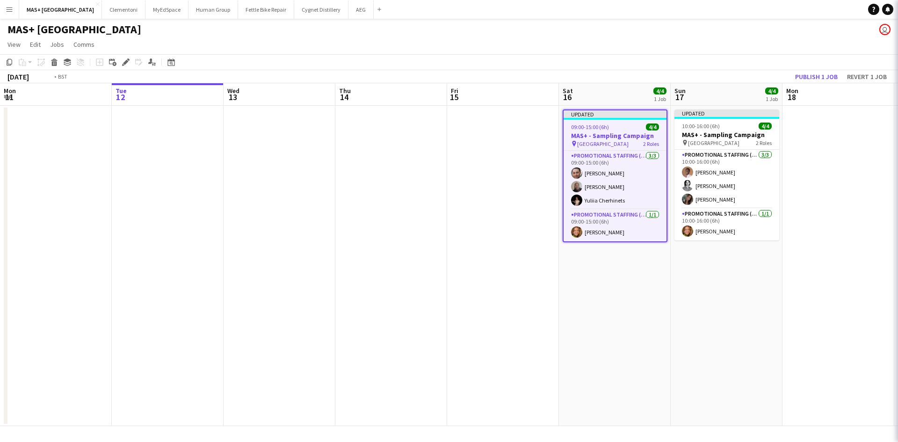
scroll to position [0, 223]
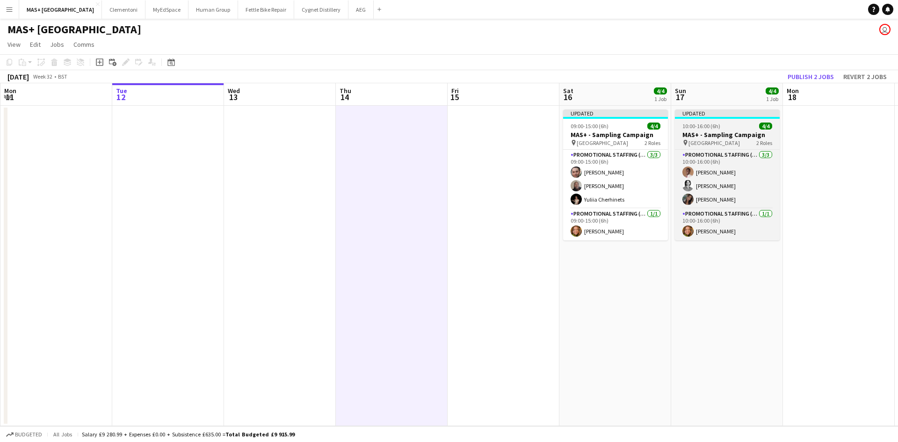
click at [705, 136] on h3 "MAS+ - Sampling Campaign" at bounding box center [727, 135] width 105 height 8
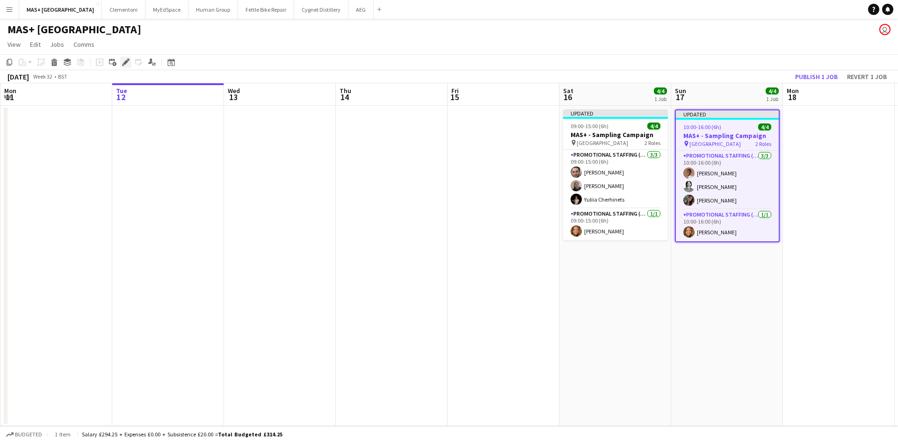
click at [126, 62] on icon at bounding box center [125, 62] width 5 height 5
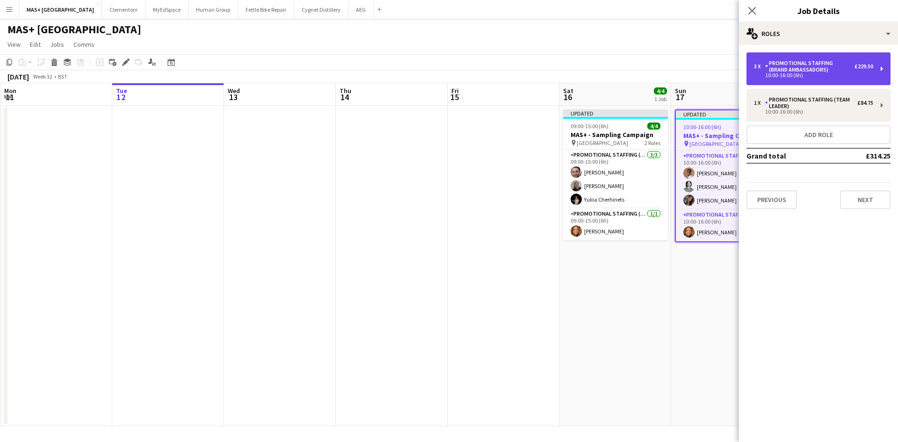
click at [786, 58] on div "3 x Promotional Staffing (Brand Ambassadors) £229.50 10:00-16:00 (6h)" at bounding box center [819, 68] width 144 height 33
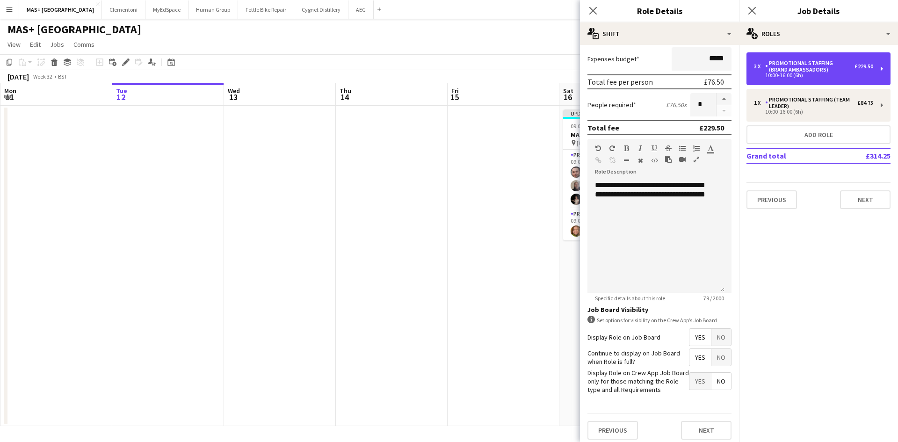
scroll to position [187, 0]
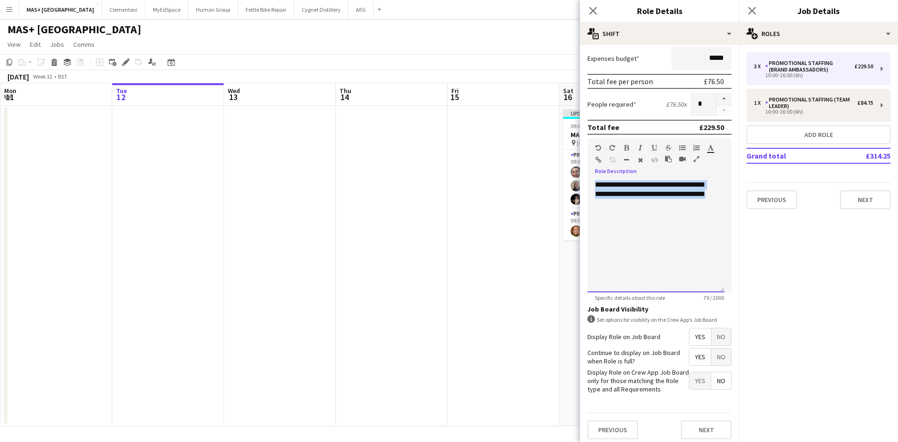
drag, startPoint x: 617, startPoint y: 201, endPoint x: 581, endPoint y: 182, distance: 41.0
click at [581, 182] on form "**********" at bounding box center [659, 156] width 159 height 582
paste div
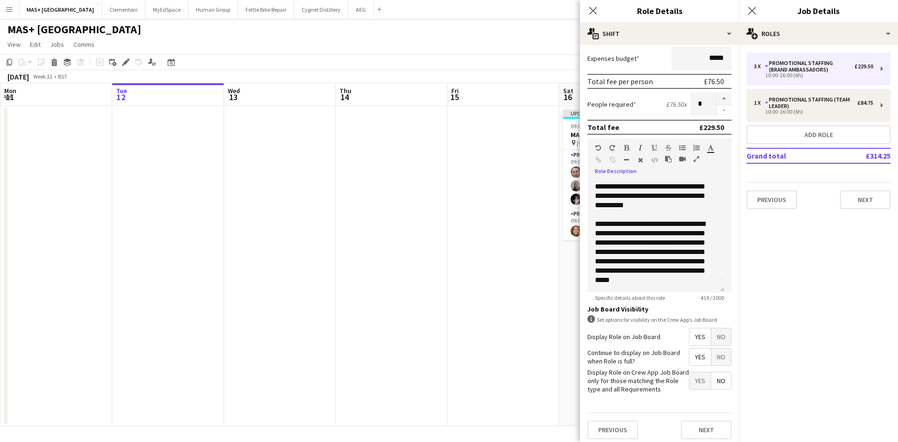
click at [465, 238] on app-date-cell at bounding box center [504, 266] width 112 height 320
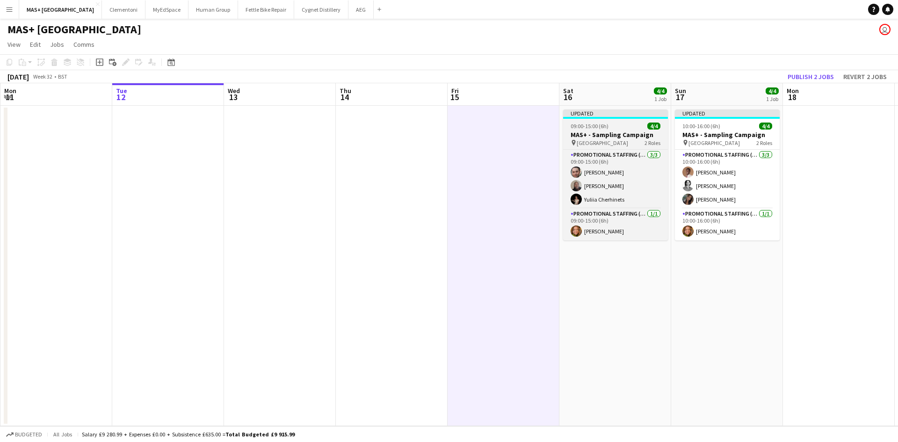
click at [606, 133] on h3 "MAS+ - Sampling Campaign" at bounding box center [615, 135] width 105 height 8
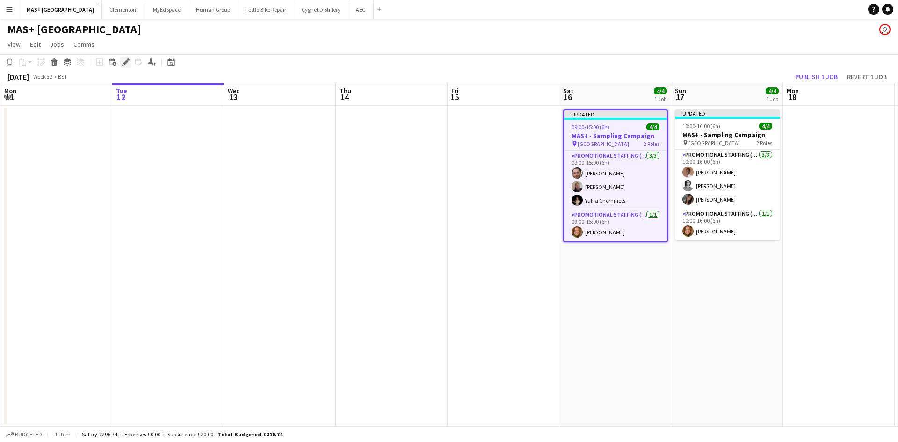
click at [124, 61] on icon "Edit" at bounding box center [125, 61] width 7 height 7
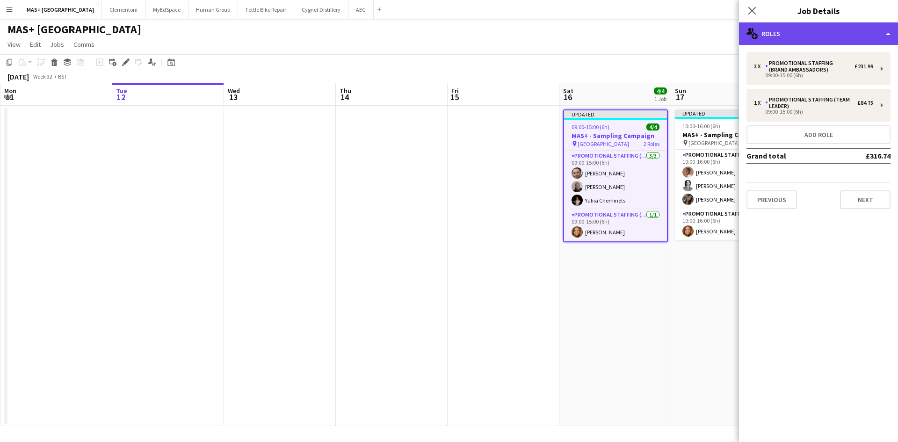
click at [800, 36] on div "multiple-users-add Roles" at bounding box center [818, 33] width 159 height 22
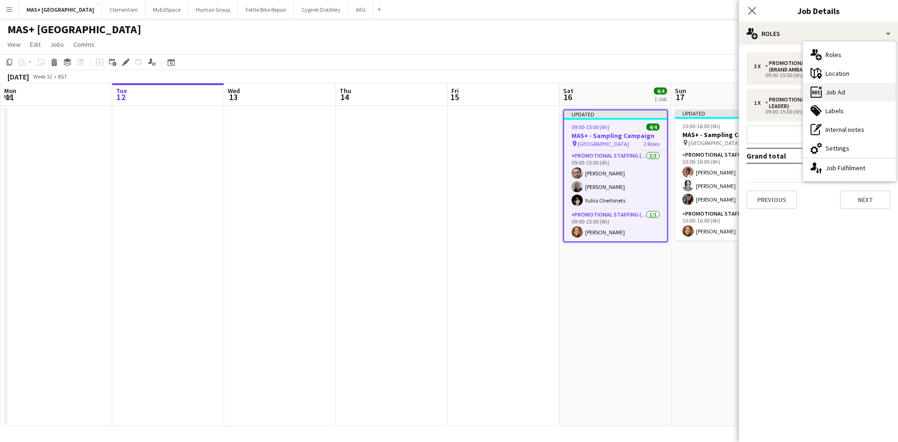
click at [844, 91] on div "ads-window Job Ad" at bounding box center [849, 92] width 93 height 19
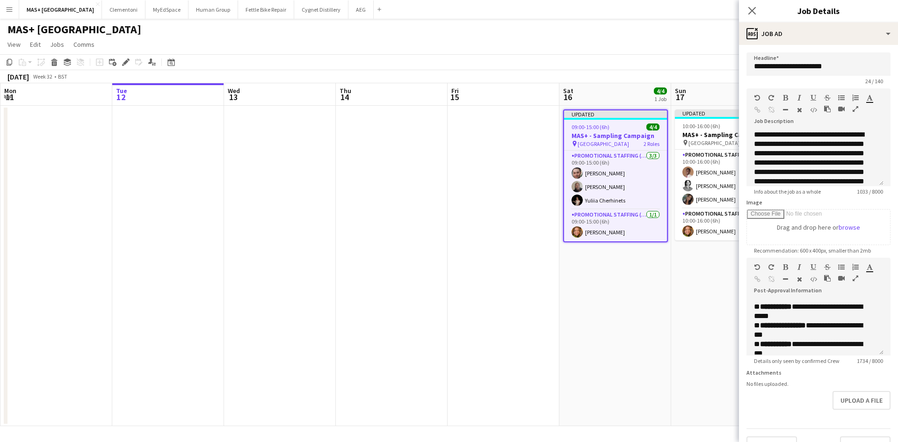
scroll to position [187, 0]
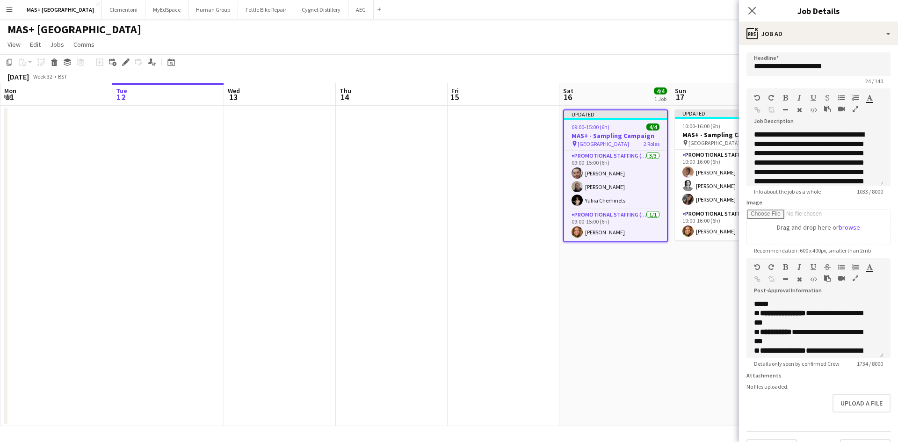
drag, startPoint x: 881, startPoint y: 352, endPoint x: 882, endPoint y: 419, distance: 66.4
click at [885, 425] on form "**********" at bounding box center [818, 255] width 159 height 406
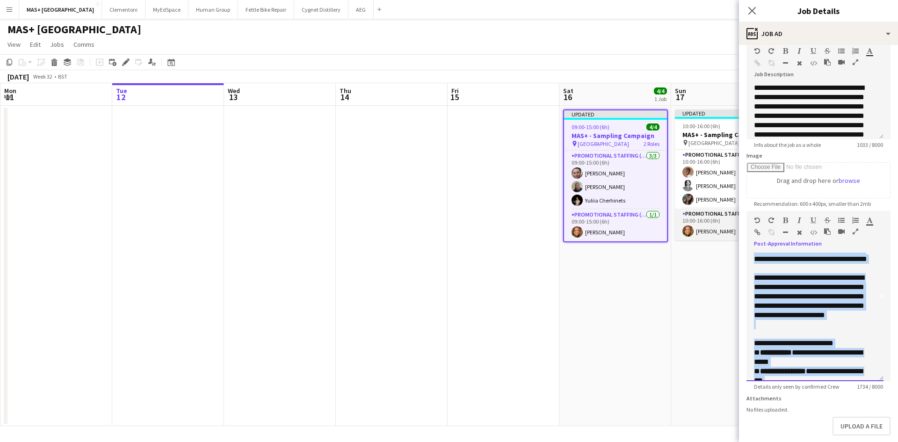
scroll to position [0, 0]
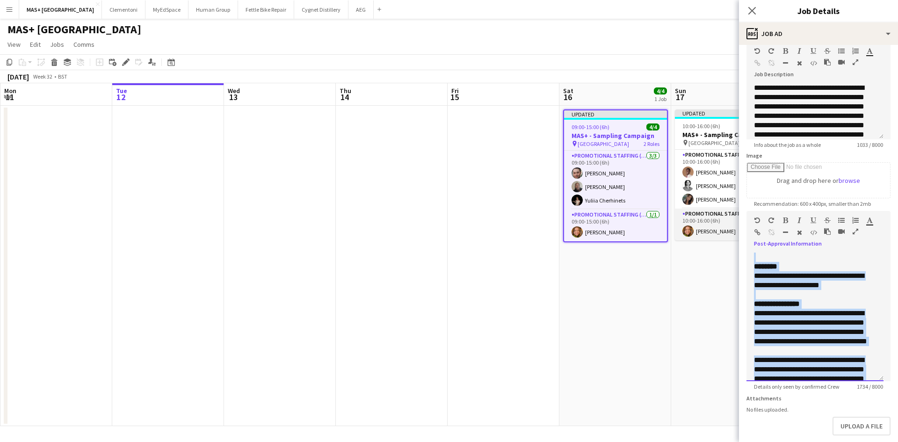
drag, startPoint x: 814, startPoint y: 338, endPoint x: 701, endPoint y: 215, distance: 166.9
click at [701, 215] on body "Menu Boards Boards Boards All jobs Status Workforce Workforce My Workforce Recr…" at bounding box center [449, 221] width 898 height 442
copy div "**********"
click at [470, 312] on app-date-cell at bounding box center [504, 266] width 112 height 320
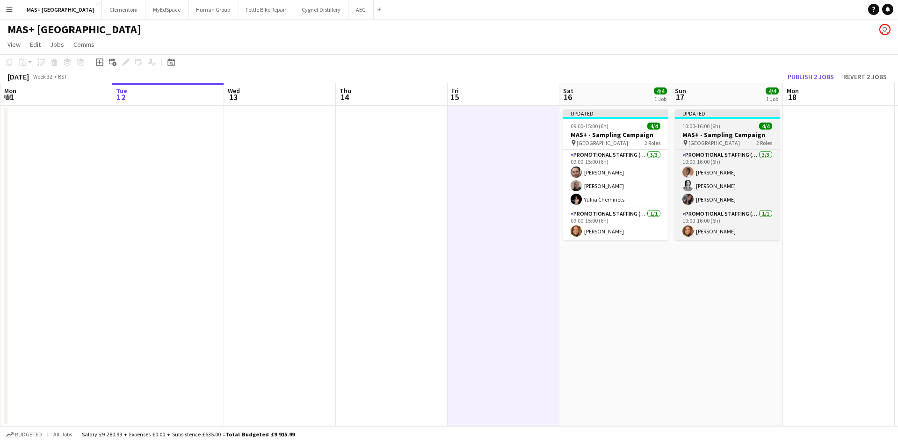
click at [718, 127] on span "10:00-16:00 (6h)" at bounding box center [702, 126] width 38 height 7
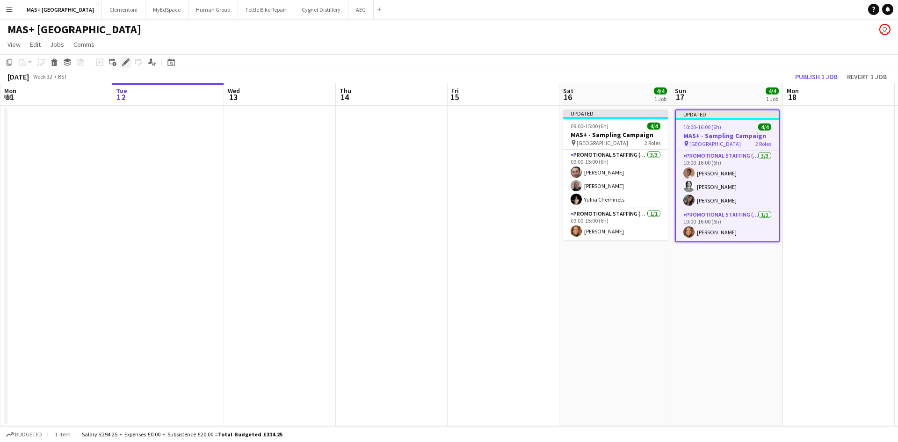
click at [127, 63] on icon "Edit" at bounding box center [125, 61] width 7 height 7
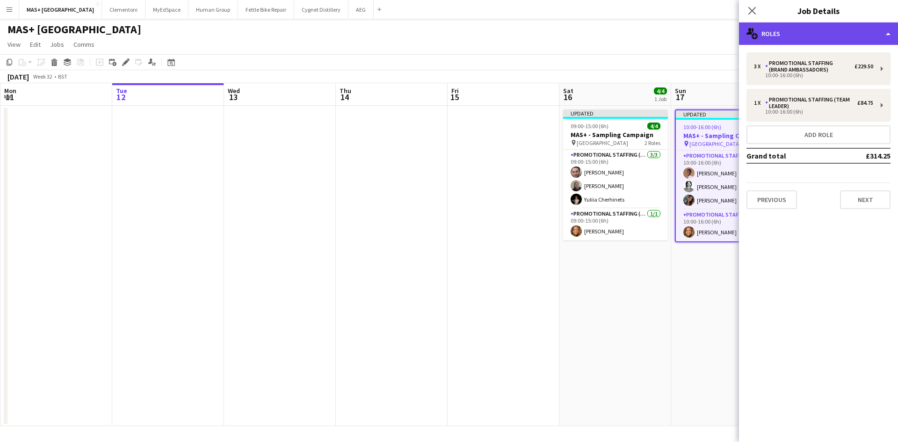
click at [785, 37] on div "multiple-users-add Roles" at bounding box center [818, 33] width 159 height 22
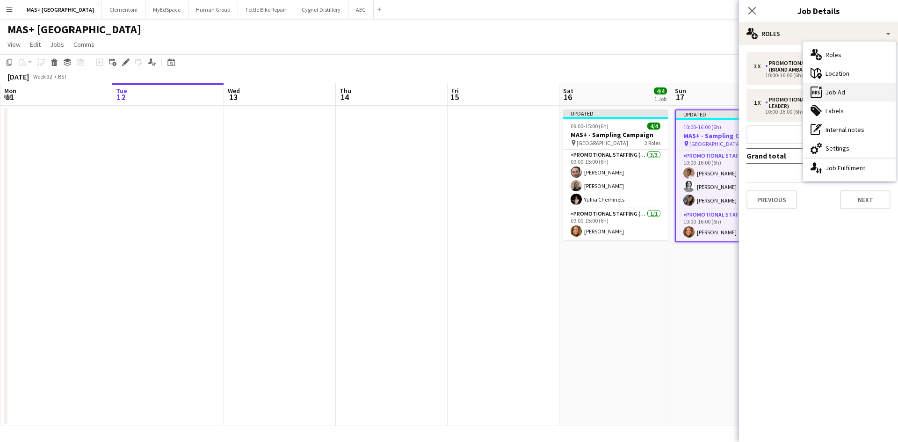
click at [841, 100] on div "ads-window Job Ad" at bounding box center [849, 92] width 93 height 19
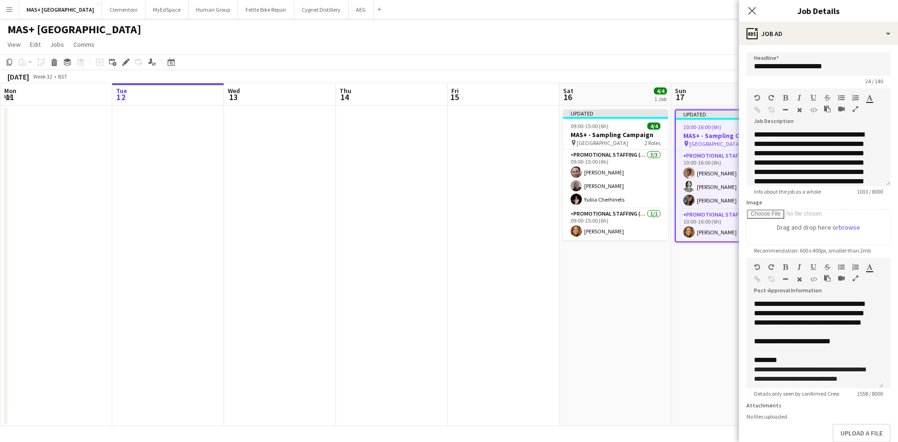
drag, startPoint x: 873, startPoint y: 352, endPoint x: 858, endPoint y: 414, distance: 63.1
click at [870, 388] on div "**********" at bounding box center [815, 343] width 137 height 89
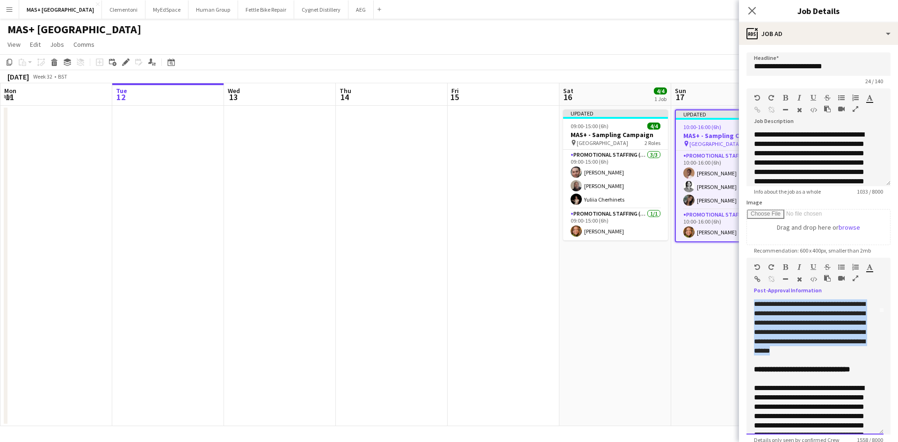
scroll to position [47, 0]
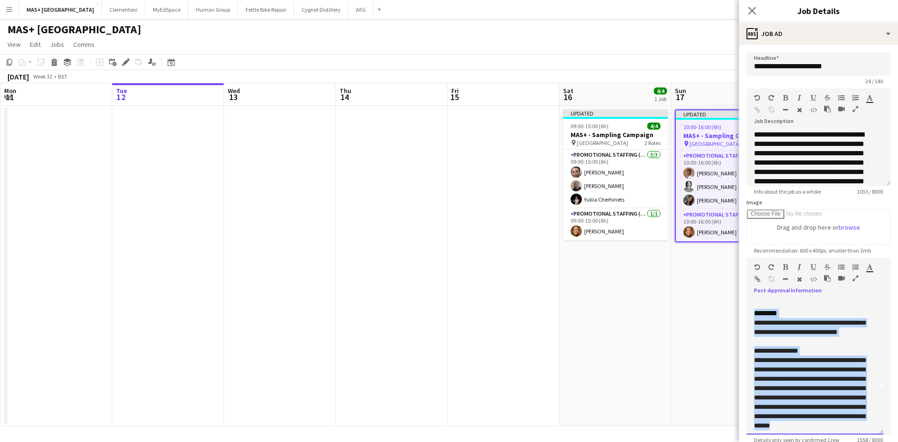
drag, startPoint x: 820, startPoint y: 364, endPoint x: 750, endPoint y: 333, distance: 75.8
click at [750, 333] on div "**********" at bounding box center [815, 366] width 137 height 135
paste div
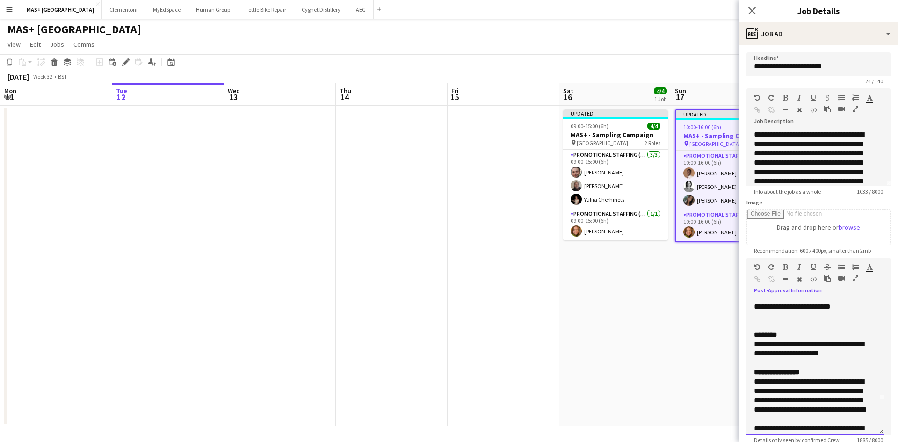
scroll to position [0, 0]
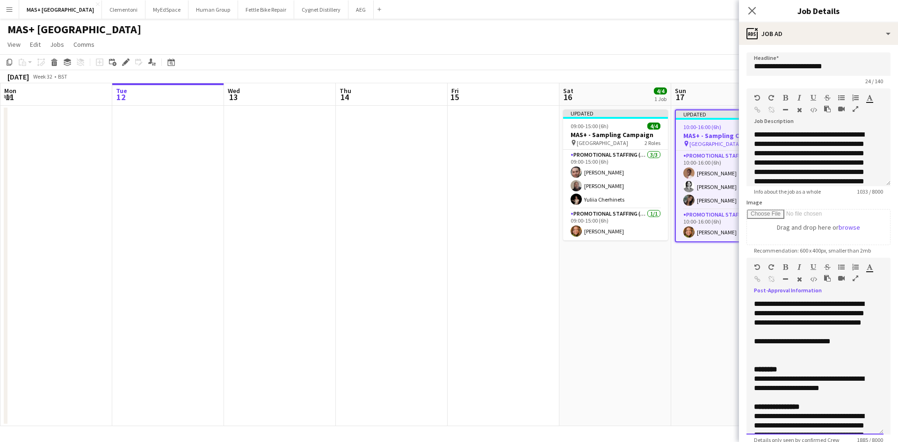
click at [766, 356] on div at bounding box center [815, 350] width 122 height 9
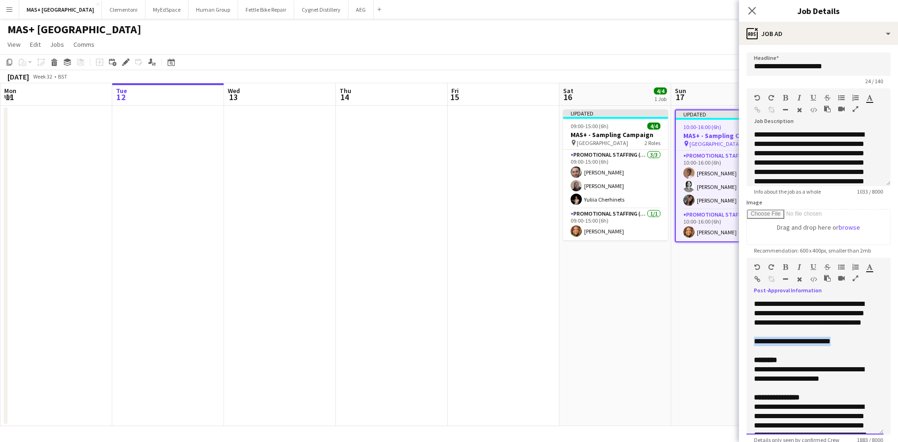
drag, startPoint x: 861, startPoint y: 358, endPoint x: 752, endPoint y: 360, distance: 108.6
click at [752, 360] on div "**********" at bounding box center [815, 366] width 137 height 135
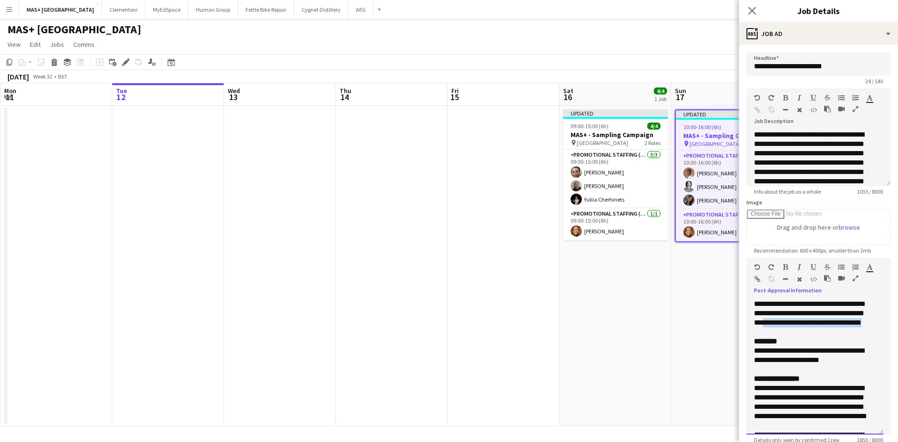
drag, startPoint x: 762, startPoint y: 342, endPoint x: 750, endPoint y: 333, distance: 14.7
click at [750, 333] on div "**********" at bounding box center [815, 366] width 137 height 135
click at [758, 277] on icon "button" at bounding box center [758, 279] width 6 height 7
click at [804, 337] on div at bounding box center [815, 331] width 122 height 9
click at [749, 332] on div "**********" at bounding box center [815, 366] width 137 height 135
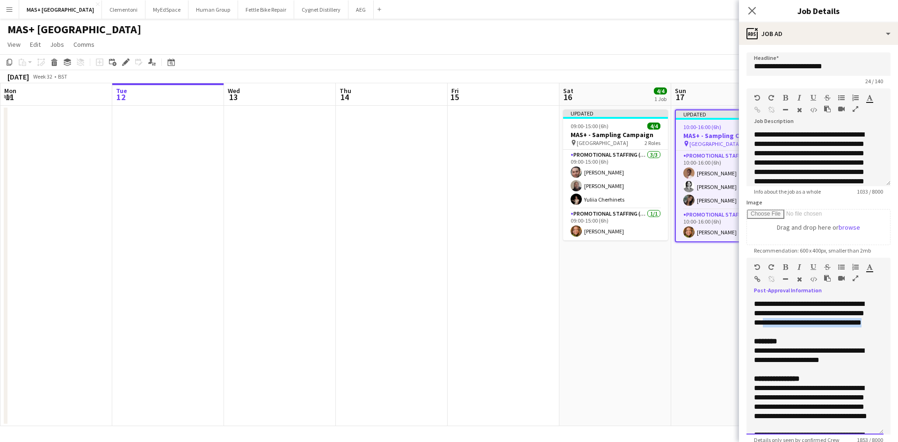
copy span "**********"
click at [757, 277] on icon "button" at bounding box center [758, 279] width 6 height 7
click at [813, 337] on div at bounding box center [815, 331] width 122 height 9
drag, startPoint x: 810, startPoint y: 347, endPoint x: 747, endPoint y: 302, distance: 77.2
click at [747, 302] on div "**********" at bounding box center [815, 366] width 137 height 135
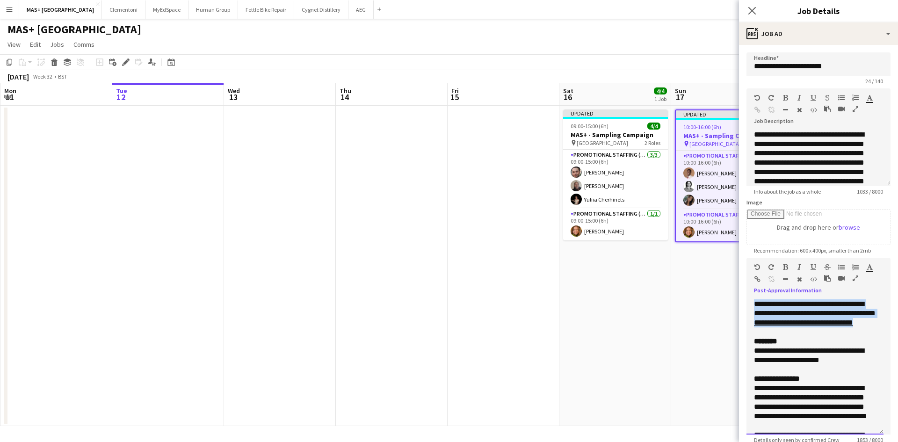
copy div "**********"
click at [521, 354] on app-date-cell at bounding box center [504, 266] width 112 height 320
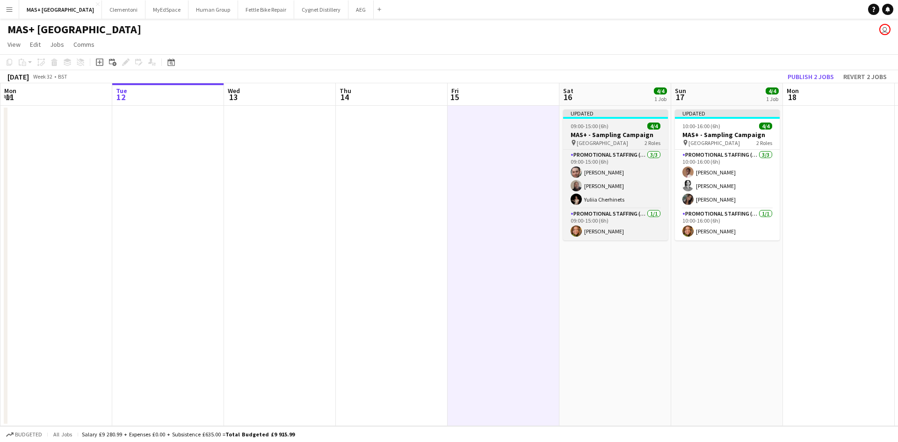
click at [591, 135] on h3 "MAS+ - Sampling Campaign" at bounding box center [615, 135] width 105 height 8
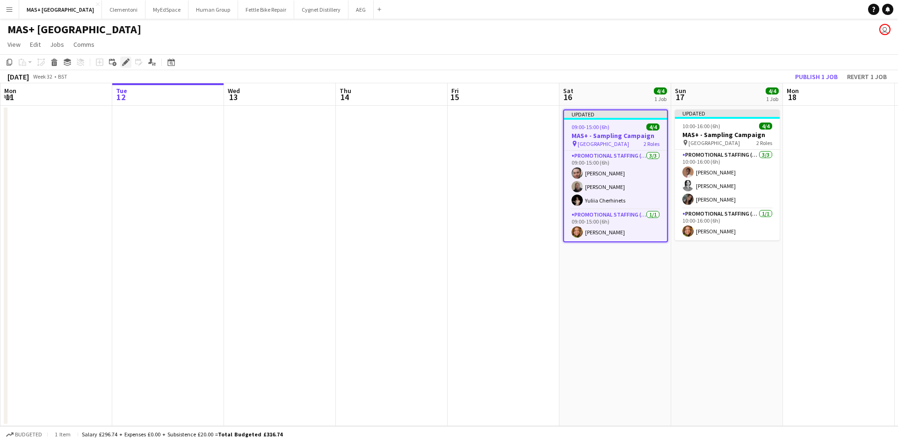
click at [125, 58] on icon "Edit" at bounding box center [125, 61] width 7 height 7
drag, startPoint x: 815, startPoint y: 144, endPoint x: 837, endPoint y: 138, distance: 22.6
click at [837, 138] on app-calendar-viewport "Sat 9 4/4 1 Job Sun 10 4/4 1 Job Mon 11 Tue 12 Wed 13 Thu 14 Fri 15 Sat 16 4/4 …" at bounding box center [449, 254] width 898 height 343
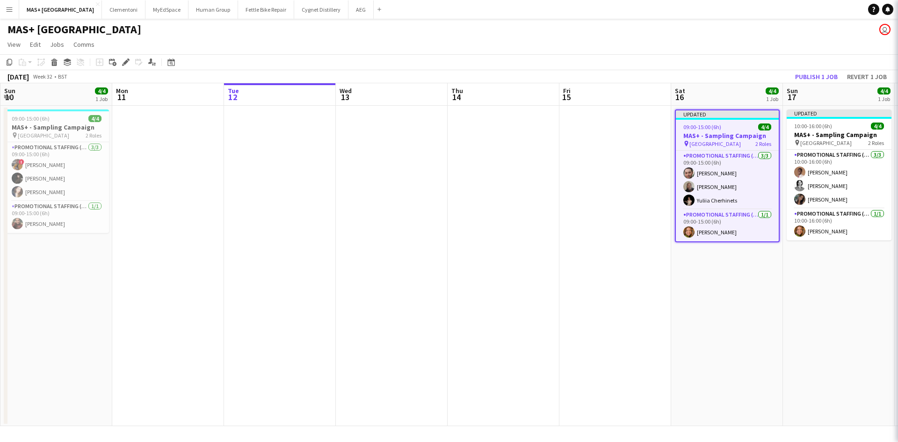
scroll to position [0, 239]
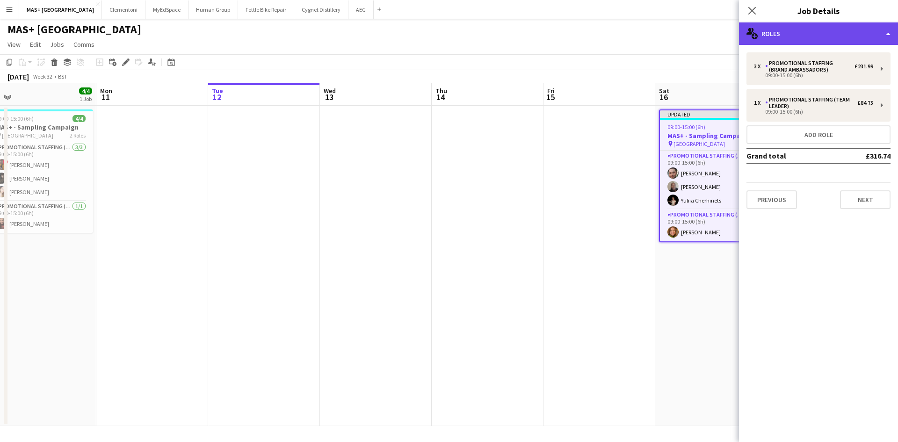
click at [793, 33] on div "multiple-users-add Roles" at bounding box center [818, 33] width 159 height 22
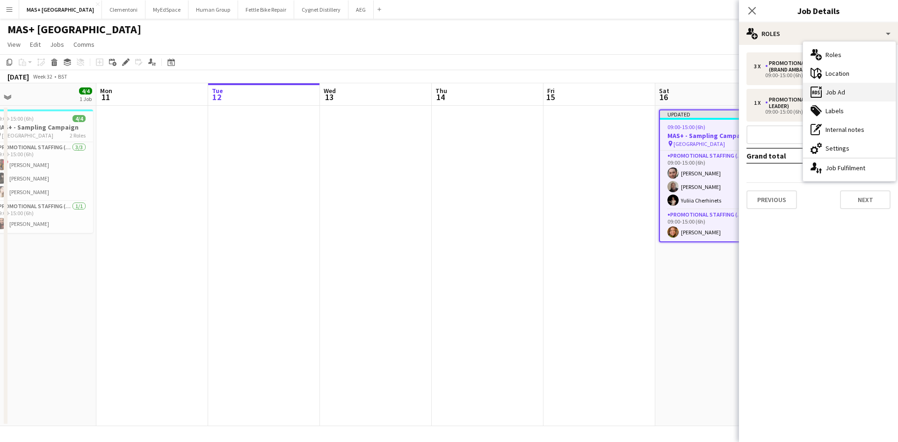
click at [846, 90] on div "ads-window Job Ad" at bounding box center [849, 92] width 93 height 19
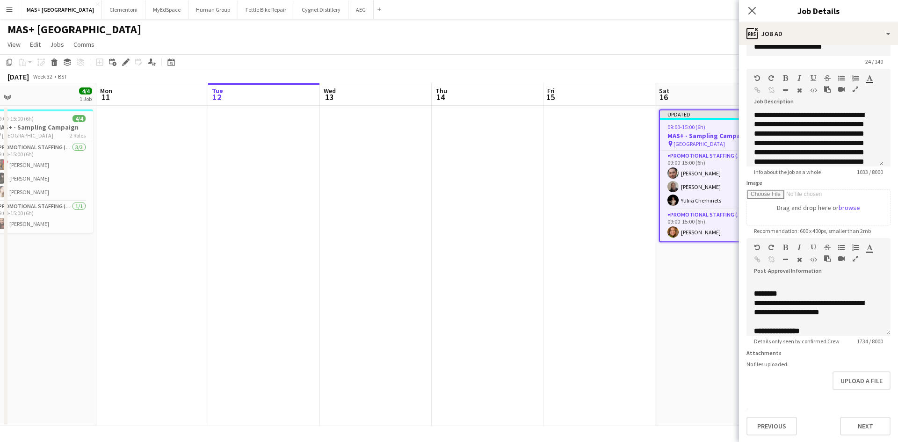
scroll to position [28, 0]
click at [790, 279] on div at bounding box center [818, 283] width 129 height 9
paste div
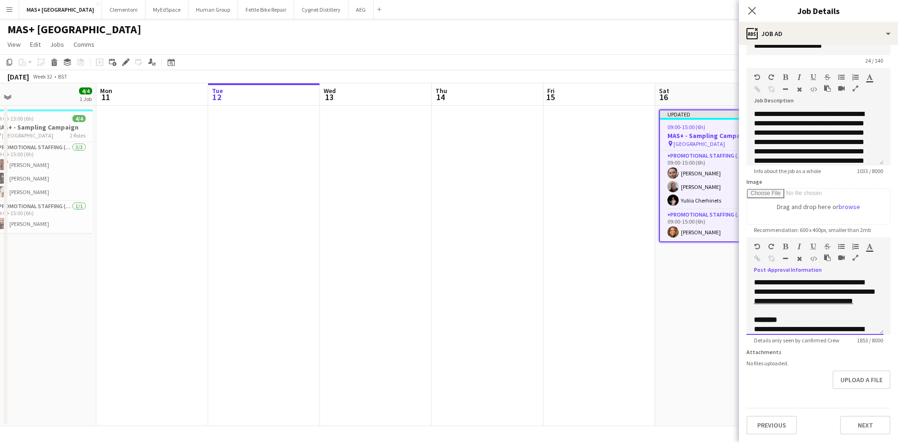
scroll to position [48, 0]
click at [663, 328] on app-date-cell "Updated 09:00-15:00 (6h) 4/4 MAS+ - Sampling Campaign pin [GEOGRAPHIC_DATA] 2 R…" at bounding box center [711, 266] width 112 height 320
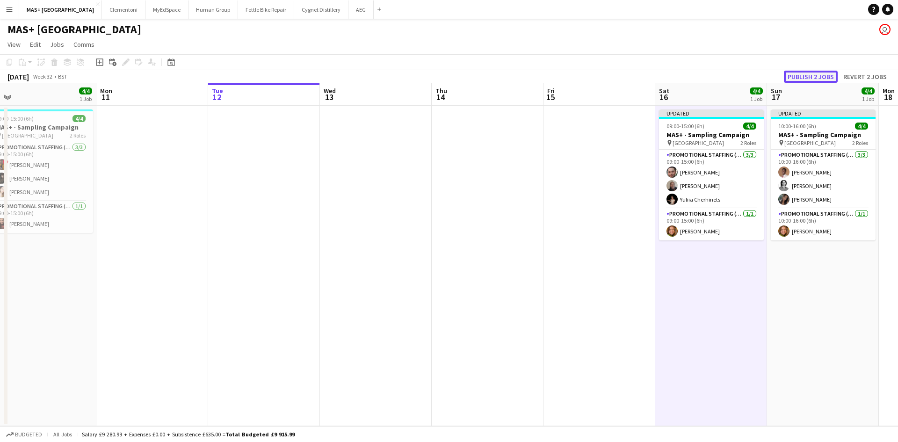
click at [798, 73] on button "Publish 2 jobs" at bounding box center [811, 77] width 54 height 12
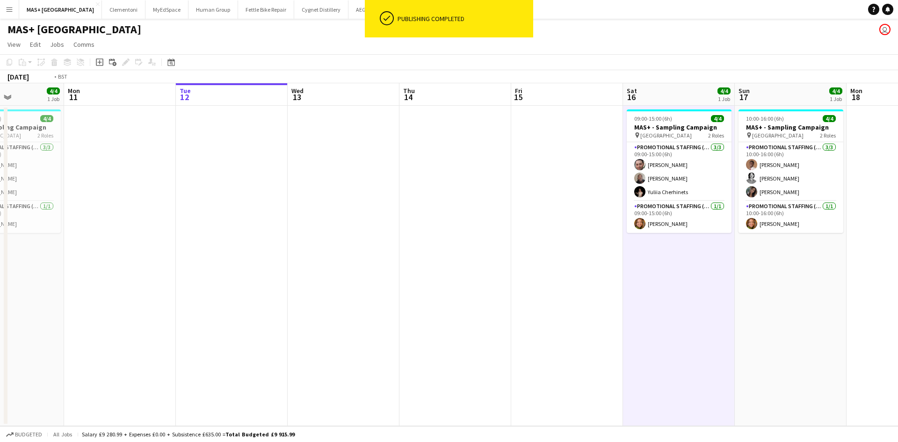
scroll to position [0, 287]
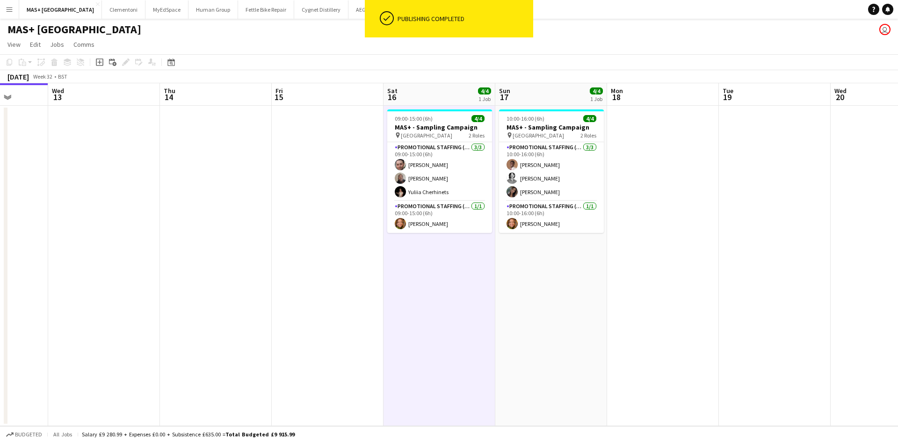
drag, startPoint x: 874, startPoint y: 277, endPoint x: 602, endPoint y: 288, distance: 272.0
click at [602, 288] on app-calendar-viewport "Sun 10 4/4 1 Job Mon 11 Tue 12 Wed 13 Thu 14 Fri 15 Sat 16 4/4 1 Job Sun 17 4/4…" at bounding box center [449, 254] width 898 height 343
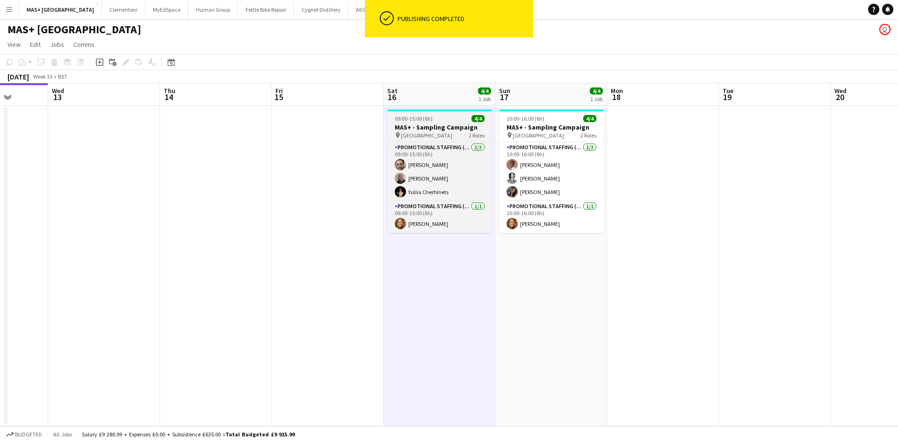
click at [403, 132] on span "[GEOGRAPHIC_DATA]" at bounding box center [426, 135] width 51 height 7
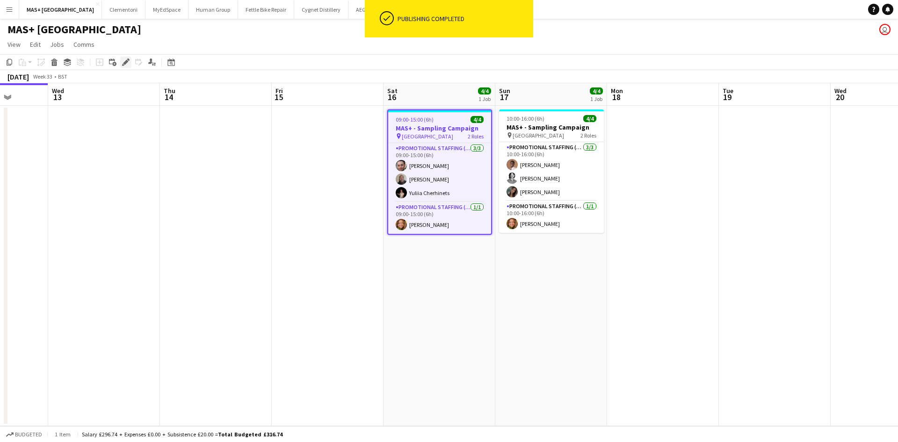
click at [127, 61] on icon at bounding box center [125, 62] width 5 height 5
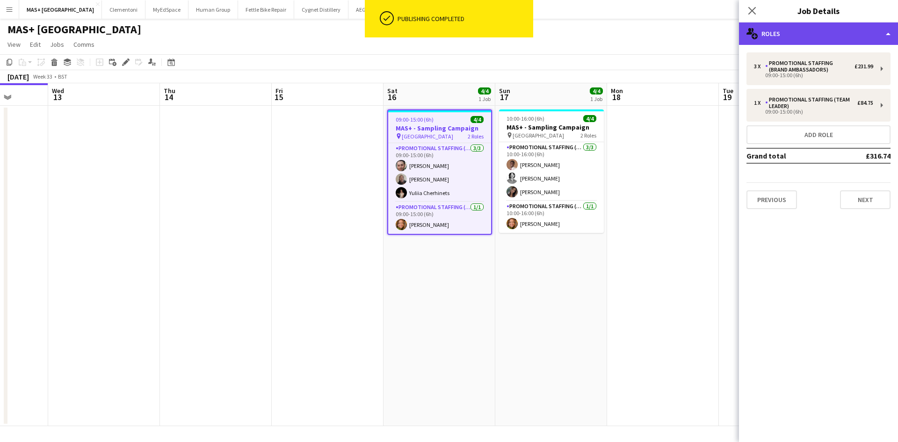
click at [783, 35] on div "multiple-users-add Roles" at bounding box center [818, 33] width 159 height 22
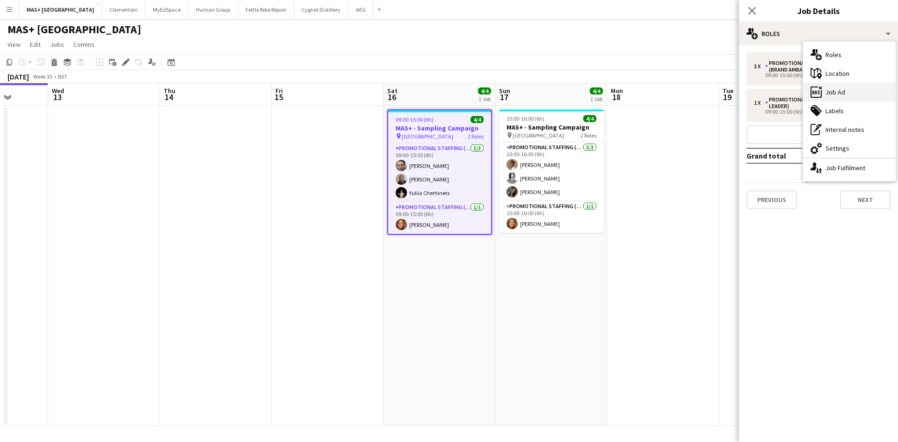
click at [834, 93] on div "ads-window Job Ad" at bounding box center [849, 92] width 93 height 19
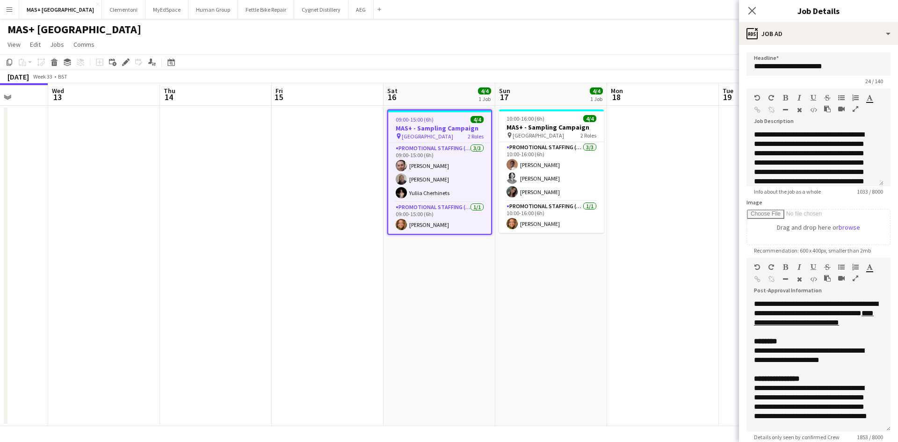
drag, startPoint x: 879, startPoint y: 351, endPoint x: 879, endPoint y: 413, distance: 61.3
click at [879, 423] on div "**********" at bounding box center [819, 365] width 144 height 132
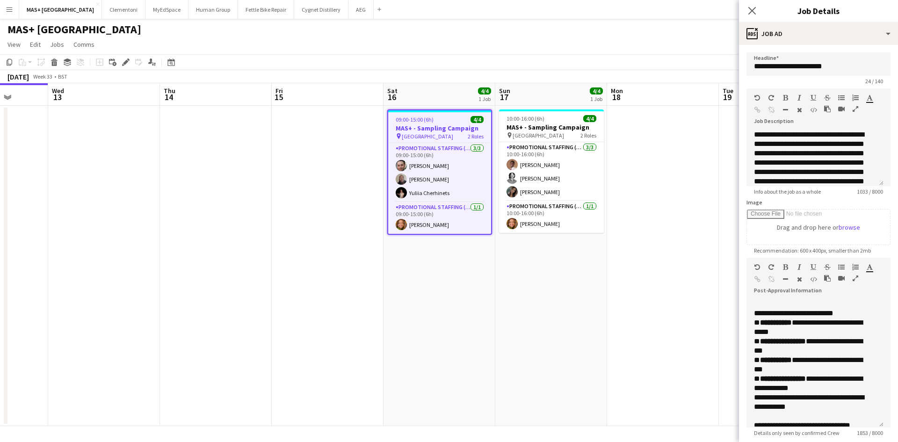
scroll to position [234, 0]
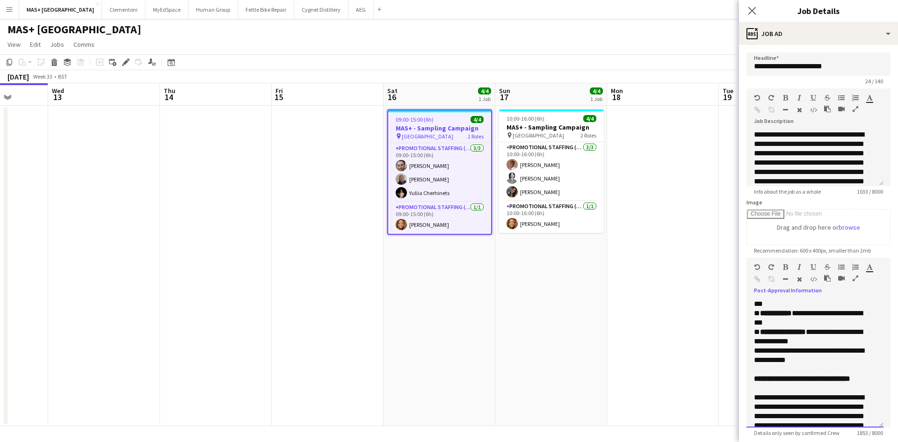
click at [836, 346] on p "**********" at bounding box center [811, 304] width 115 height 84
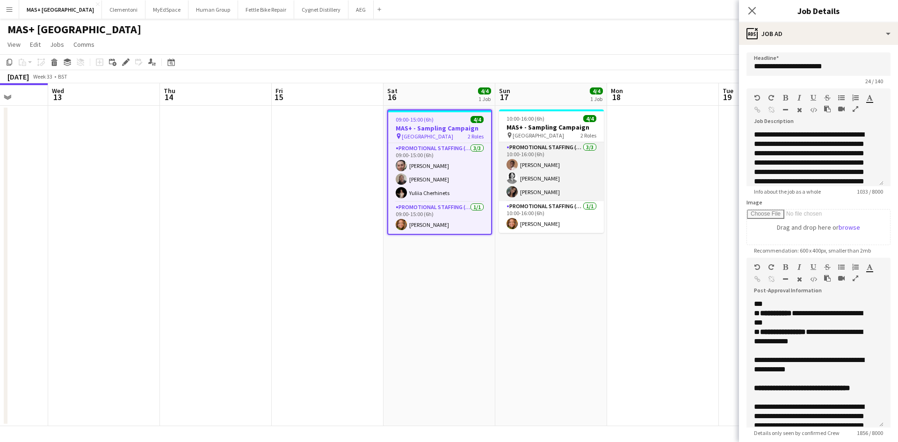
click at [536, 168] on app-card-role "Promotional Staffing (Brand Ambassadors) [DATE] 10:00-16:00 (6h) [PERSON_NAME] …" at bounding box center [551, 171] width 105 height 59
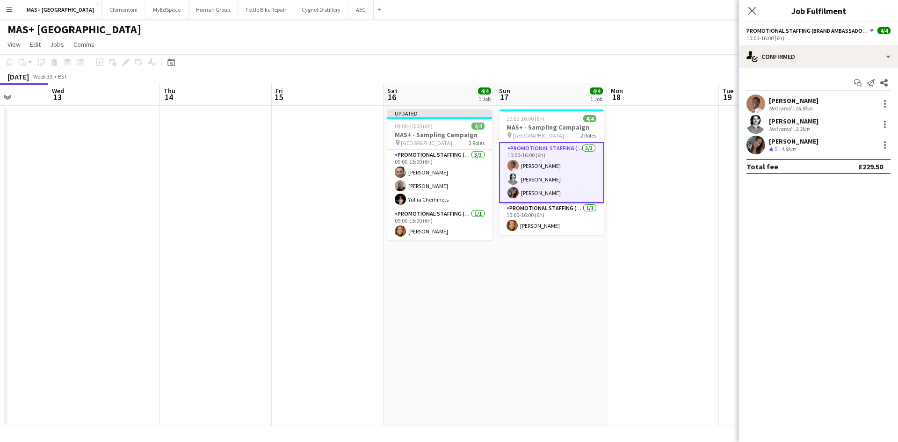
drag, startPoint x: 635, startPoint y: 326, endPoint x: 547, endPoint y: 254, distance: 113.4
click at [633, 326] on app-date-cell at bounding box center [663, 266] width 112 height 320
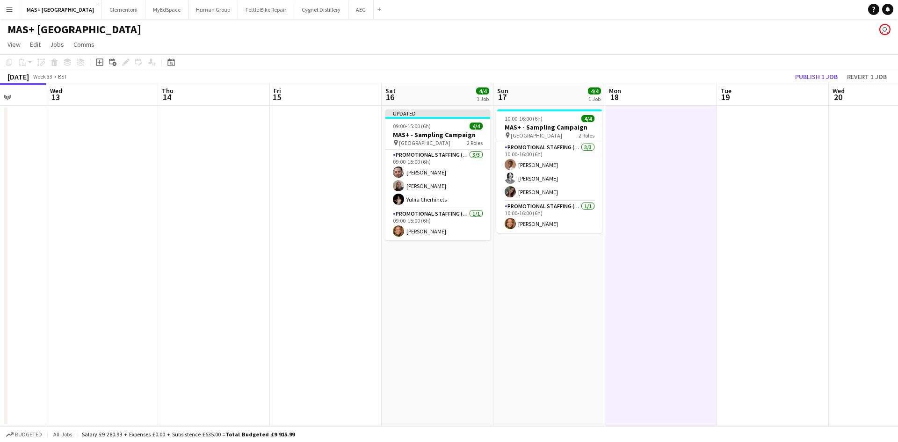
click at [520, 127] on h3 "MAS+ - Sampling Campaign" at bounding box center [549, 127] width 105 height 8
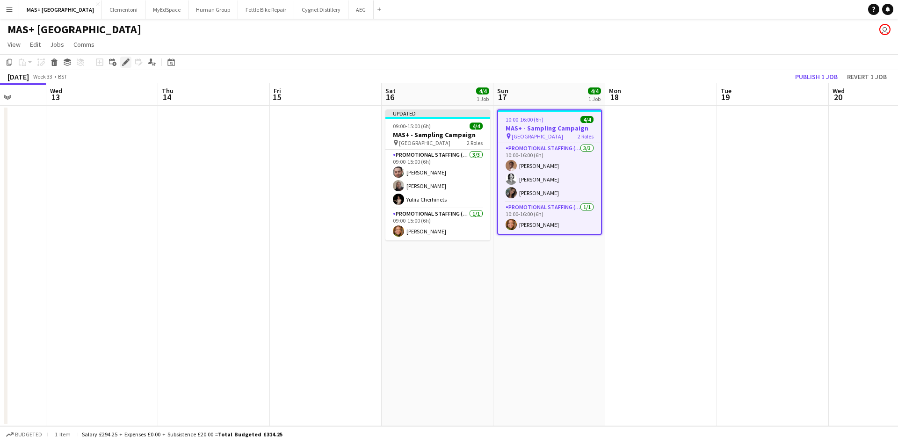
click at [127, 60] on icon at bounding box center [125, 62] width 5 height 5
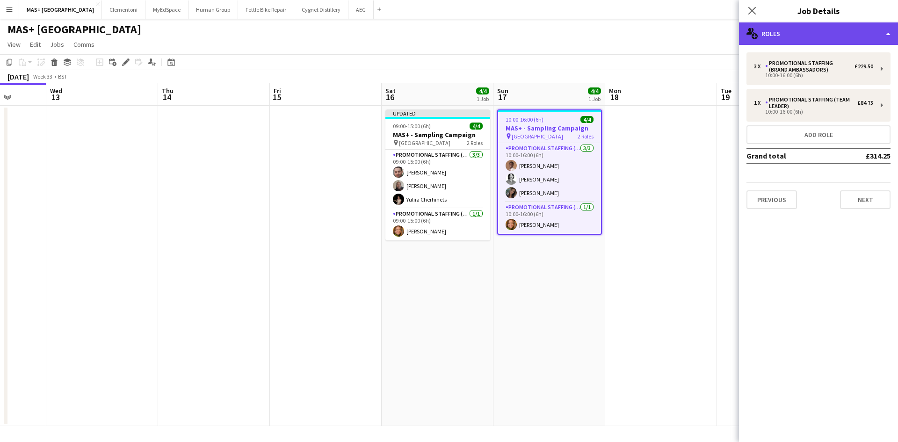
click at [807, 31] on div "multiple-users-add Roles" at bounding box center [818, 33] width 159 height 22
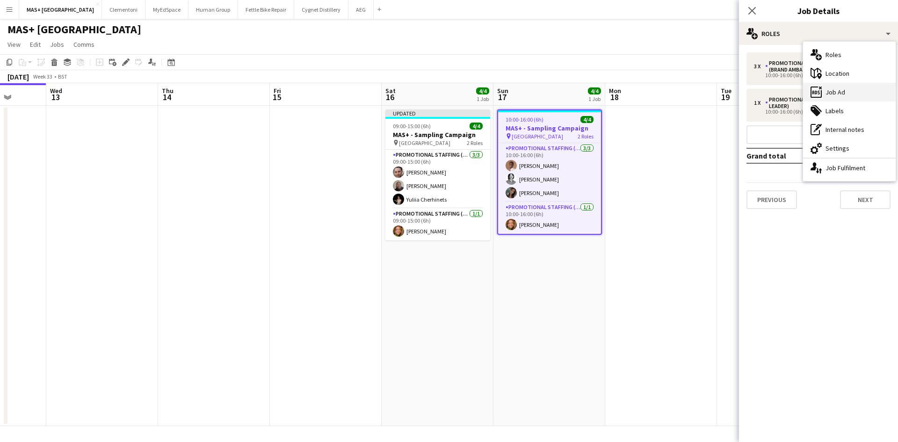
click at [843, 87] on div "ads-window Job Ad" at bounding box center [849, 92] width 93 height 19
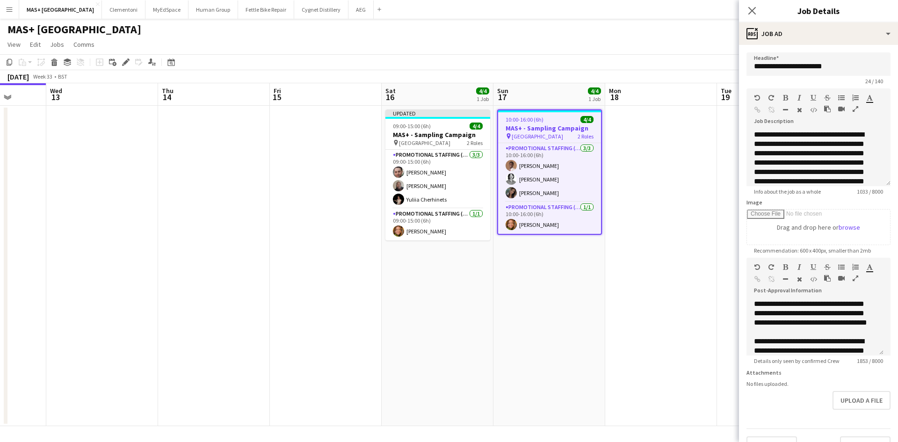
scroll to position [187, 0]
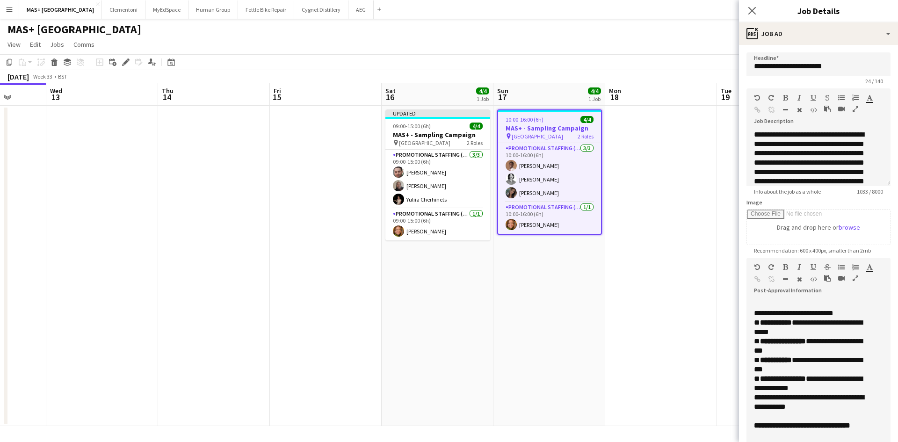
drag, startPoint x: 879, startPoint y: 354, endPoint x: 881, endPoint y: 464, distance: 110.0
click at [881, 442] on html "Menu Boards Boards Boards All jobs Status Workforce Workforce My Workforce Recr…" at bounding box center [449, 221] width 898 height 442
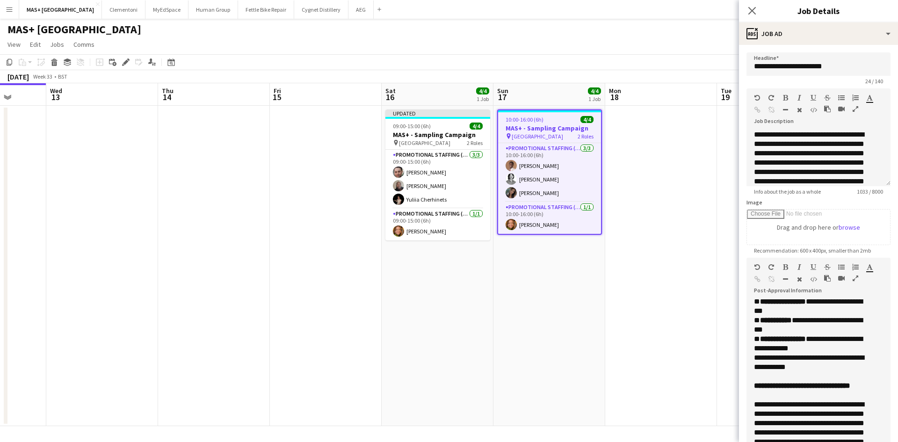
scroll to position [281, 0]
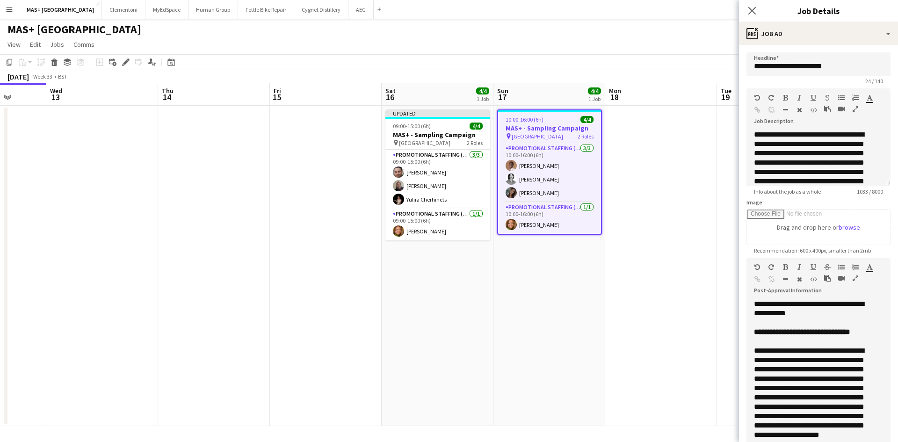
click at [832, 299] on p "**********" at bounding box center [811, 257] width 115 height 84
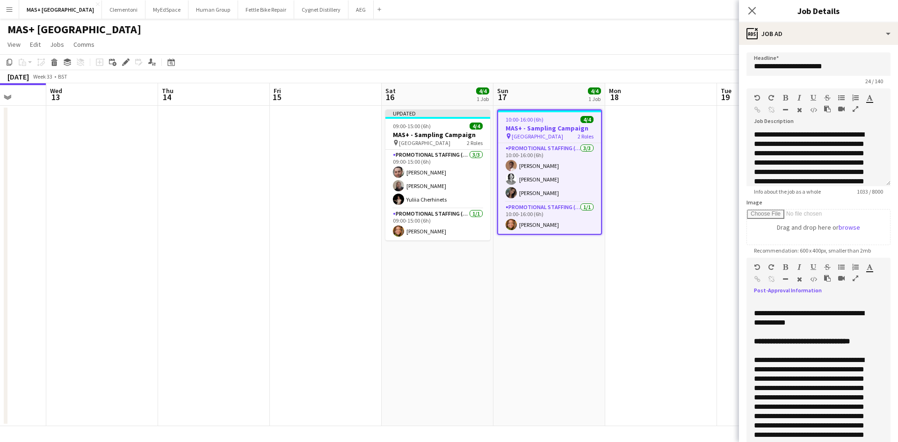
click at [533, 324] on app-date-cell "10:00-16:00 (6h) 4/4 MAS+ - Sampling Campaign pin Box Park 2 Roles Promotional …" at bounding box center [550, 266] width 112 height 320
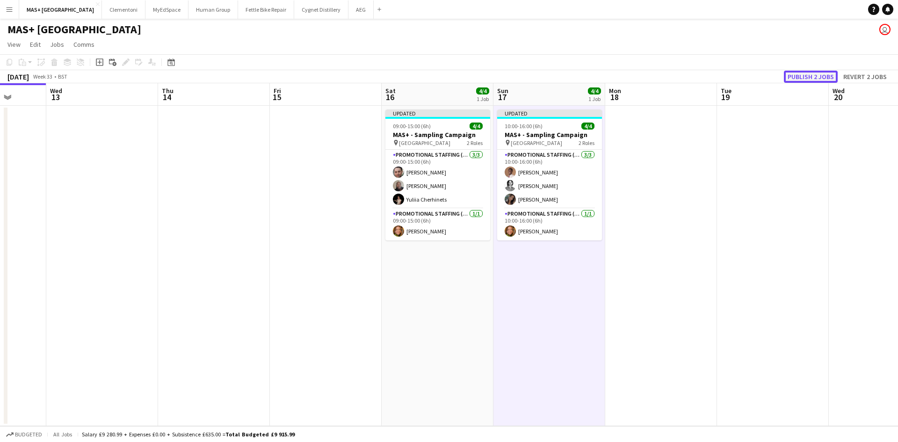
click at [806, 80] on button "Publish 2 jobs" at bounding box center [811, 77] width 54 height 12
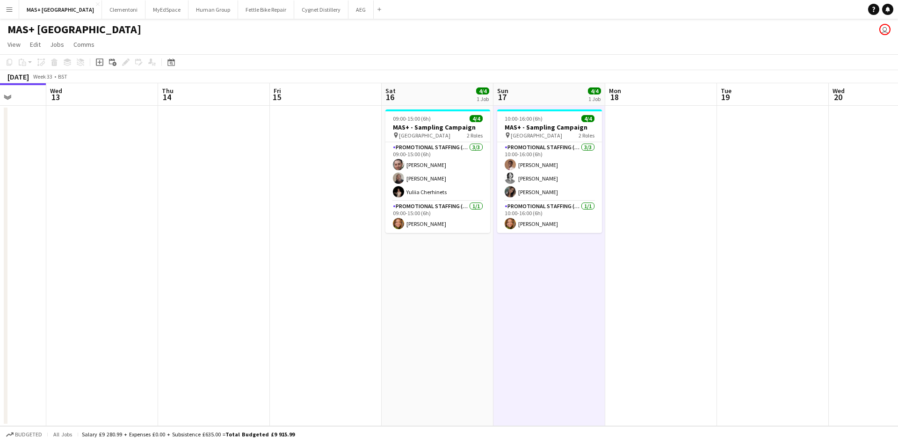
click at [612, 312] on app-date-cell at bounding box center [661, 266] width 112 height 320
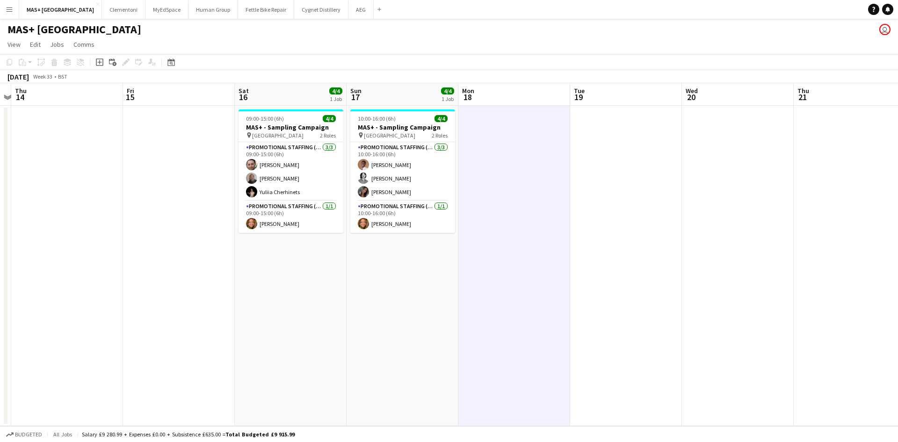
drag, startPoint x: 783, startPoint y: 291, endPoint x: 329, endPoint y: 272, distance: 454.2
click at [275, 266] on app-calendar-viewport "Sun 10 4/4 1 Job Mon 11 Tue 12 Wed 13 Thu 14 Fri 15 Sat 16 4/4 1 Job Sun 17 4/4…" at bounding box center [449, 254] width 898 height 343
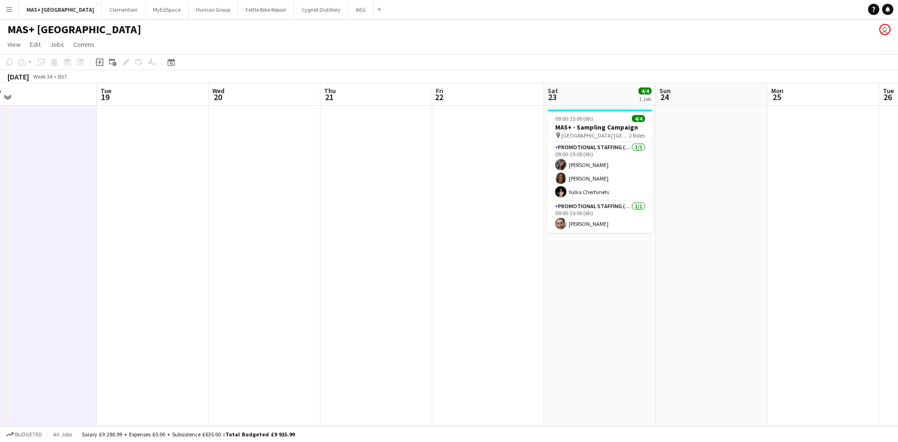
scroll to position [0, 350]
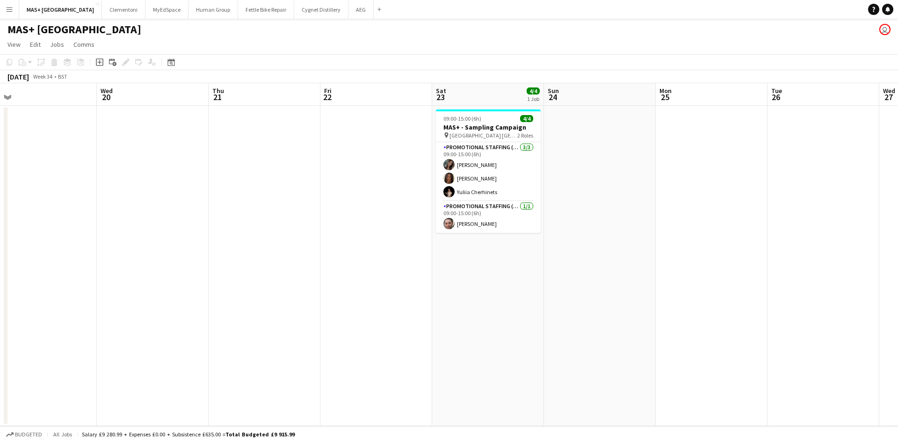
drag, startPoint x: 566, startPoint y: 291, endPoint x: 378, endPoint y: 291, distance: 187.6
click at [378, 291] on app-calendar-viewport "Sat 16 4/4 1 Job Sun 17 4/4 1 Job Mon 18 Tue 19 Wed 20 Thu 21 Fri 22 Sat 23 4/4…" at bounding box center [449, 254] width 898 height 343
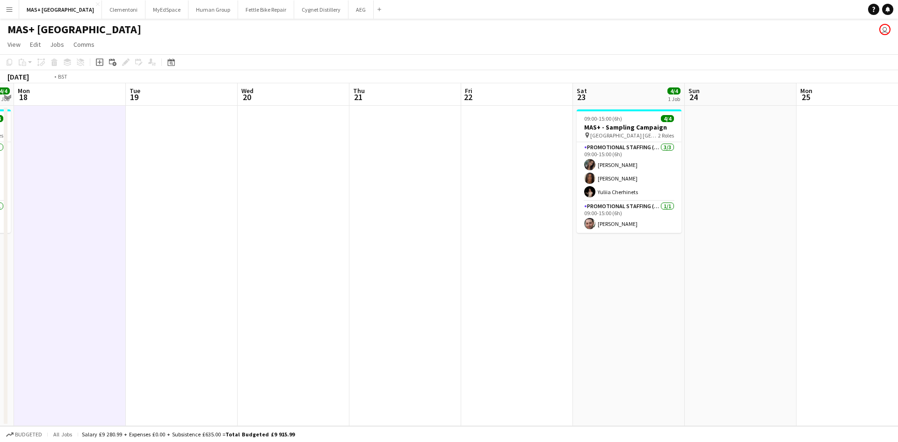
drag, startPoint x: 202, startPoint y: 273, endPoint x: 564, endPoint y: 298, distance: 362.5
click at [567, 301] on app-calendar-viewport "Sat 16 4/4 1 Job Sun 17 4/4 1 Job Mon 18 Tue 19 Wed 20 Thu 21 Fri 22 Sat 23 4/4…" at bounding box center [449, 254] width 898 height 343
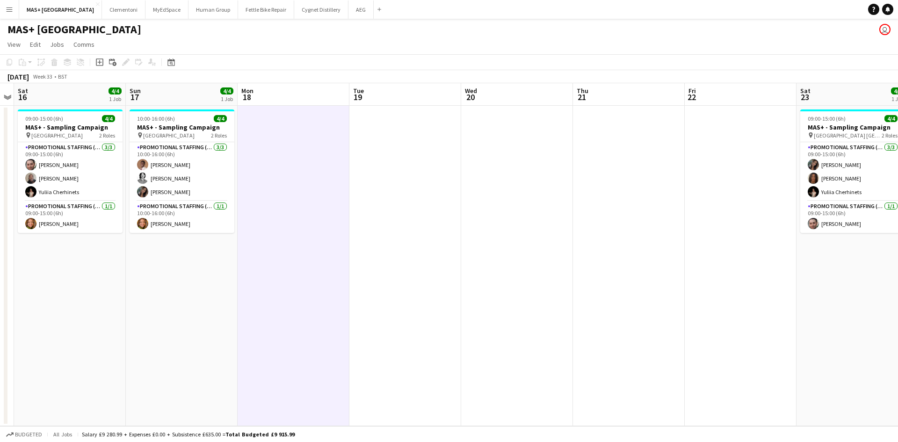
scroll to position [0, 292]
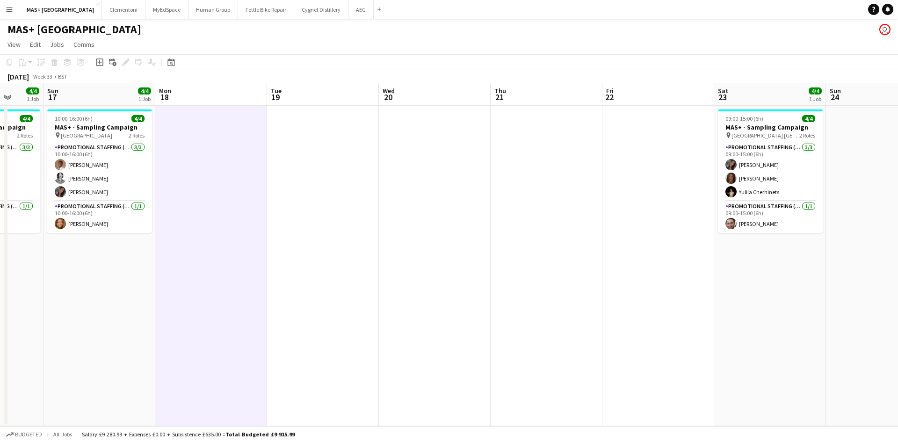
drag, startPoint x: 377, startPoint y: 252, endPoint x: 518, endPoint y: 238, distance: 142.0
click at [518, 238] on app-calendar-viewport "Thu 14 Fri 15 Sat 16 4/4 1 Job Sun 17 4/4 1 Job Mon 18 Tue 19 Wed 20 Thu 21 Fri…" at bounding box center [449, 254] width 898 height 343
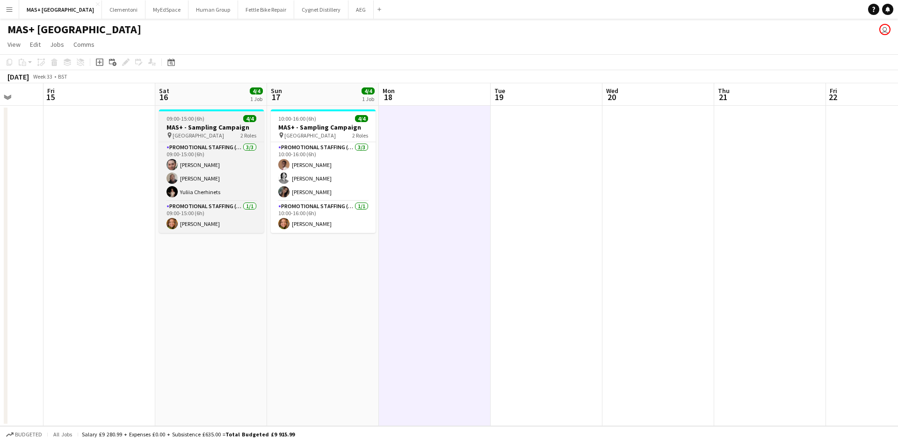
click at [190, 129] on h3 "MAS+ - Sampling Campaign" at bounding box center [211, 127] width 105 height 8
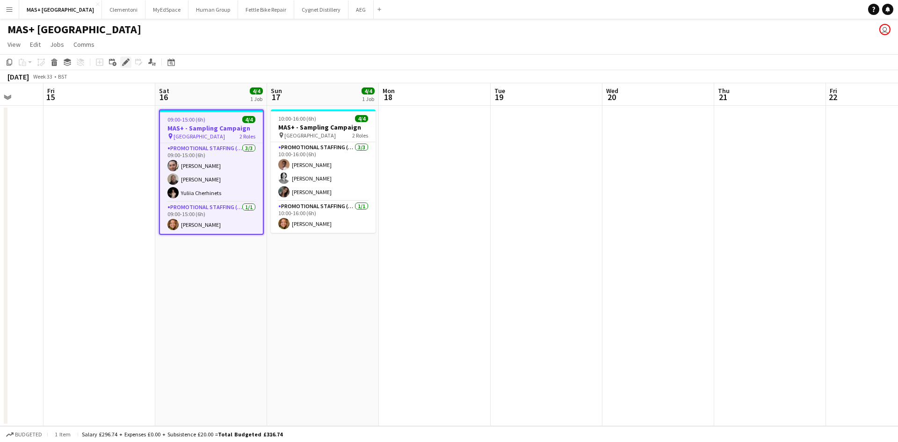
click at [122, 64] on div "Edit" at bounding box center [125, 62] width 11 height 11
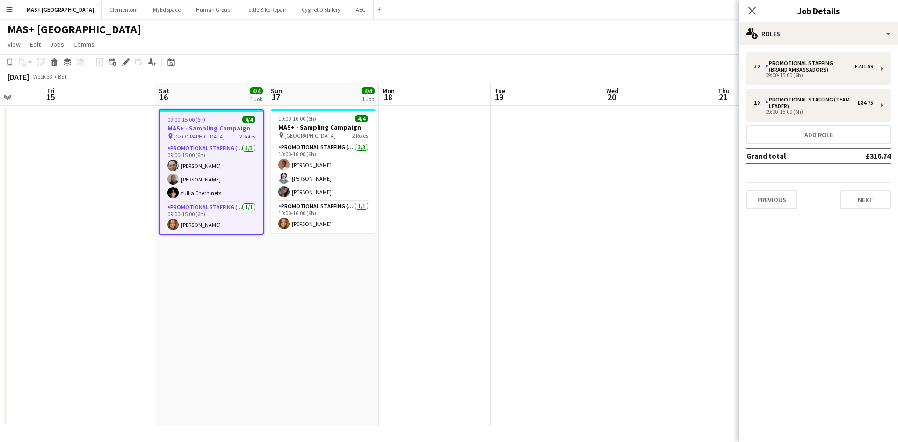
click at [636, 162] on app-date-cell at bounding box center [659, 266] width 112 height 320
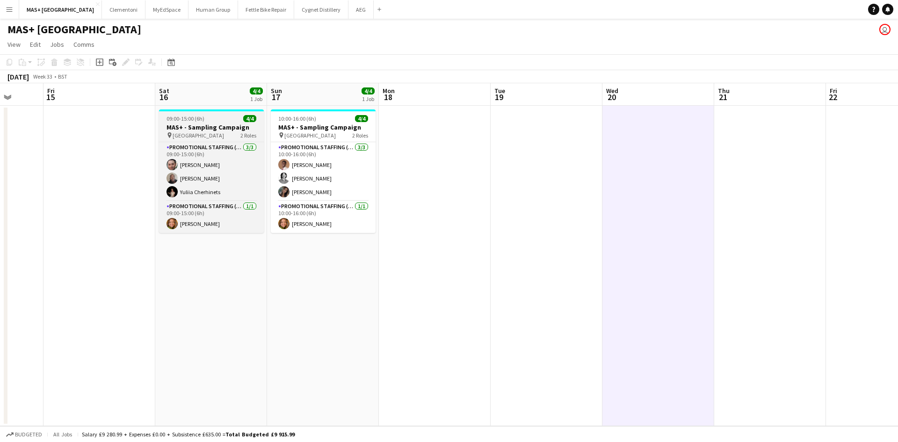
click at [205, 135] on span "[GEOGRAPHIC_DATA]" at bounding box center [198, 135] width 51 height 7
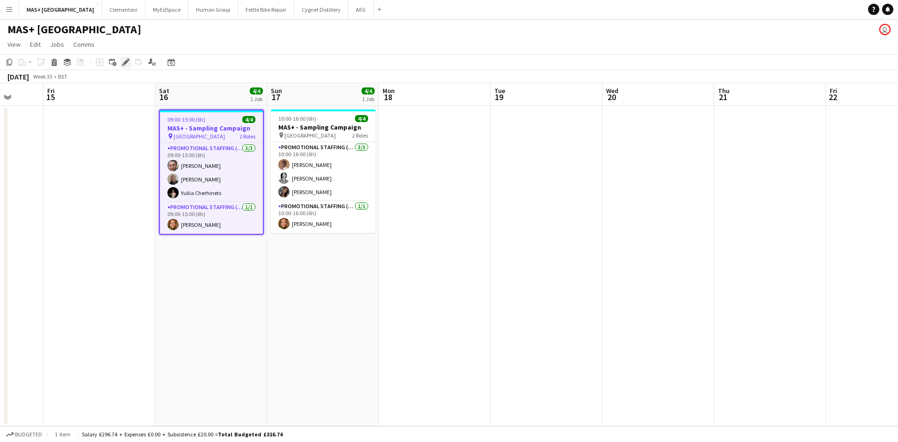
click at [124, 60] on icon "Edit" at bounding box center [125, 61] width 7 height 7
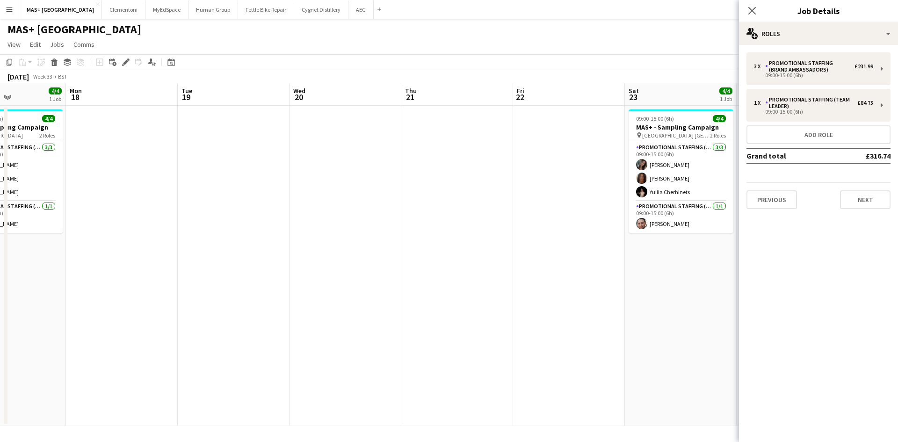
drag, startPoint x: 490, startPoint y: 184, endPoint x: 177, endPoint y: 181, distance: 313.0
click at [177, 181] on app-calendar-viewport "Fri 15 Sat 16 4/4 1 Job Sun 17 4/4 1 Job Mon 18 Tue 19 Wed 20 Thu 21 Fri 22 Sat…" at bounding box center [449, 254] width 898 height 343
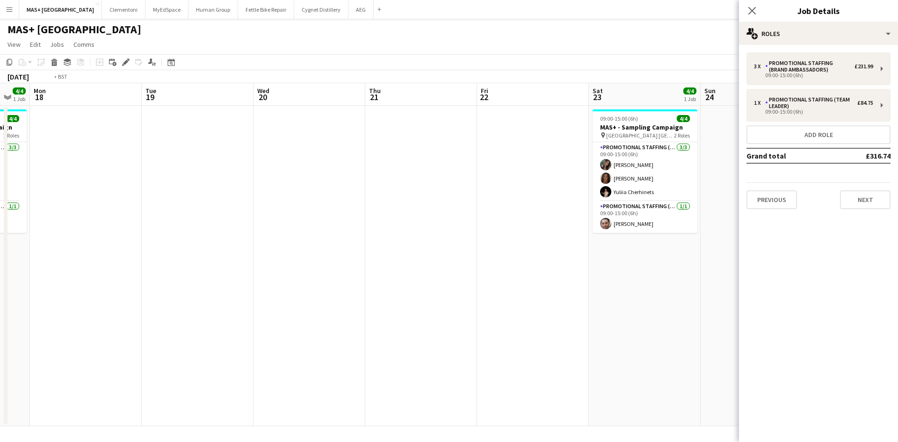
drag, startPoint x: 550, startPoint y: 198, endPoint x: 364, endPoint y: 198, distance: 186.7
click at [364, 198] on app-calendar-viewport "Fri 15 Sat 16 4/4 1 Job Sun 17 4/4 1 Job Mon 18 Tue 19 Wed 20 Thu 21 Fri 22 Sat…" at bounding box center [449, 254] width 898 height 343
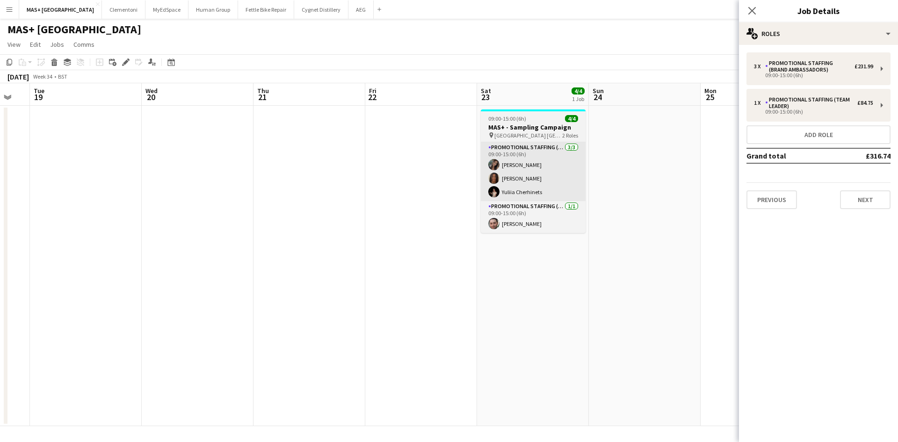
scroll to position [0, 371]
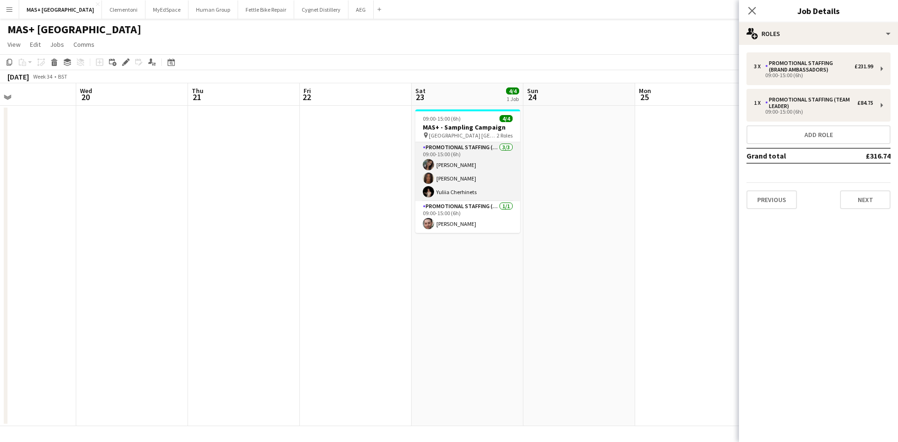
click at [452, 150] on app-card-role "Promotional Staffing (Brand Ambassadors) [DATE] 09:00-15:00 (6h) [PERSON_NAME] …" at bounding box center [467, 171] width 105 height 59
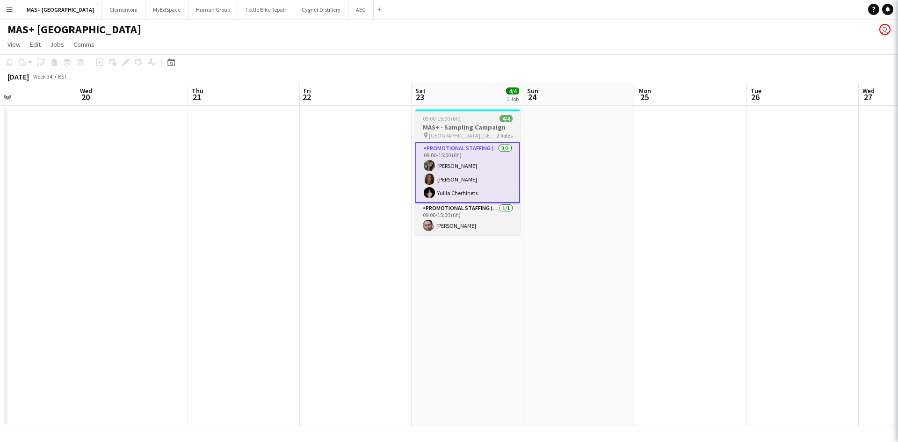
click at [450, 134] on span "[GEOGRAPHIC_DATA] [GEOGRAPHIC_DATA]" at bounding box center [463, 135] width 68 height 7
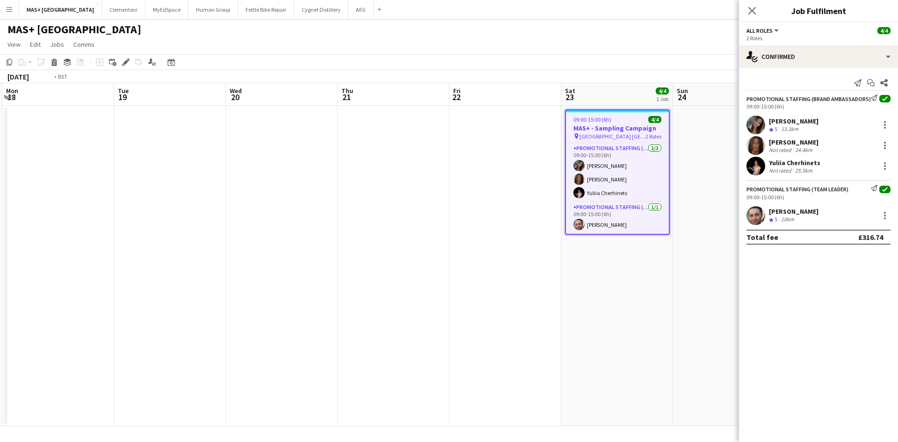
drag, startPoint x: 224, startPoint y: 177, endPoint x: 603, endPoint y: 177, distance: 379.9
click at [603, 177] on app-calendar-viewport "Sat 16 4/4 1 Job Sun 17 4/4 1 Job Mon 18 Tue 19 Wed 20 Thu 21 Fri 22 Sat 23 4/4…" at bounding box center [449, 254] width 898 height 343
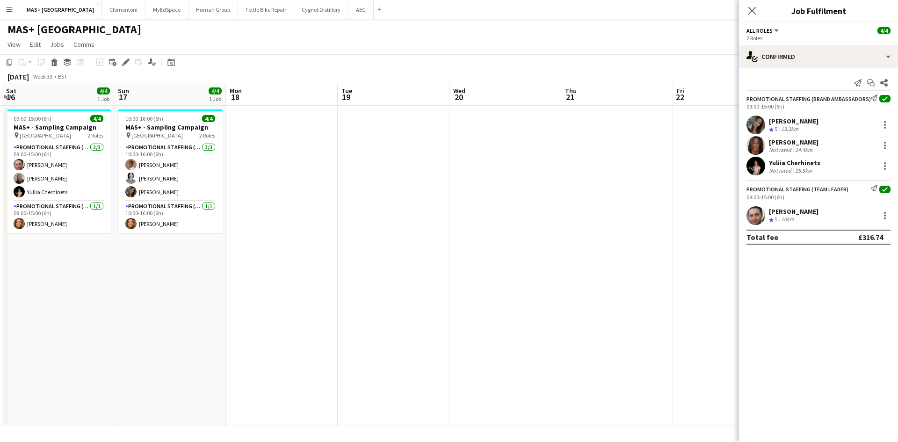
scroll to position [0, 215]
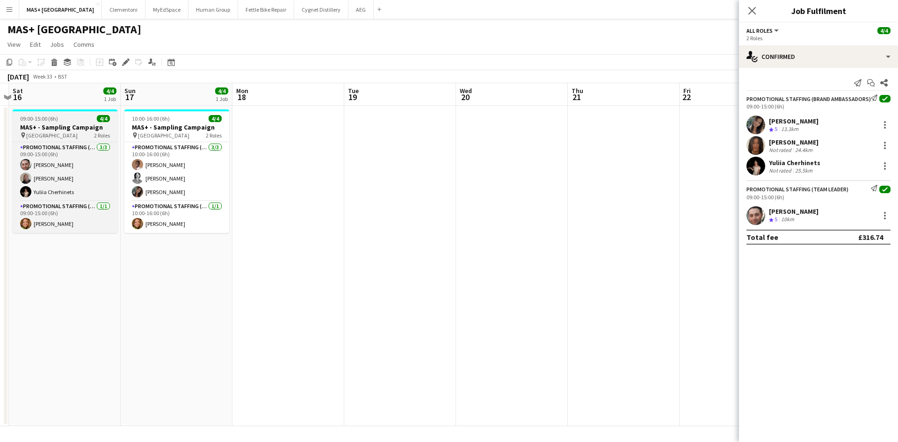
click at [78, 133] on span "[GEOGRAPHIC_DATA]" at bounding box center [51, 135] width 51 height 7
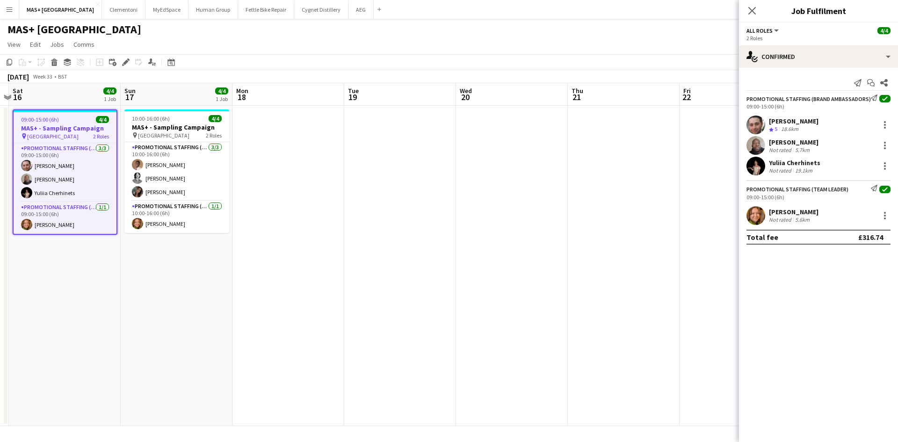
click at [125, 59] on icon "Edit" at bounding box center [125, 61] width 7 height 7
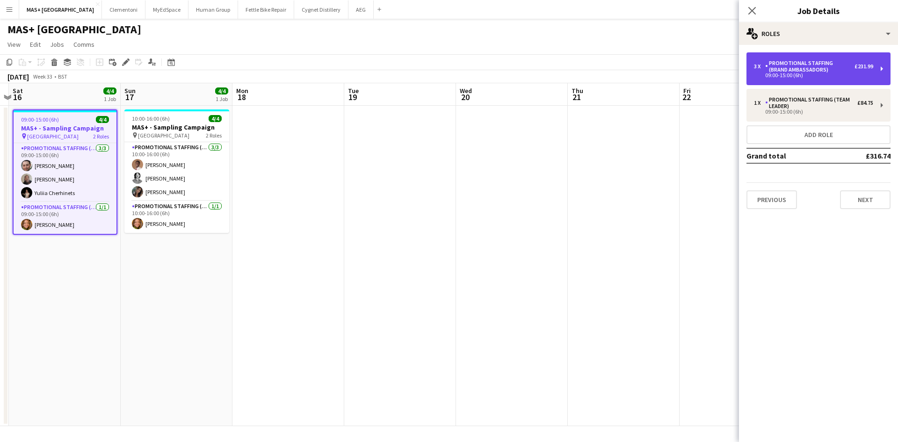
click at [801, 71] on div "Promotional Staffing (Brand Ambassadors)" at bounding box center [809, 66] width 89 height 13
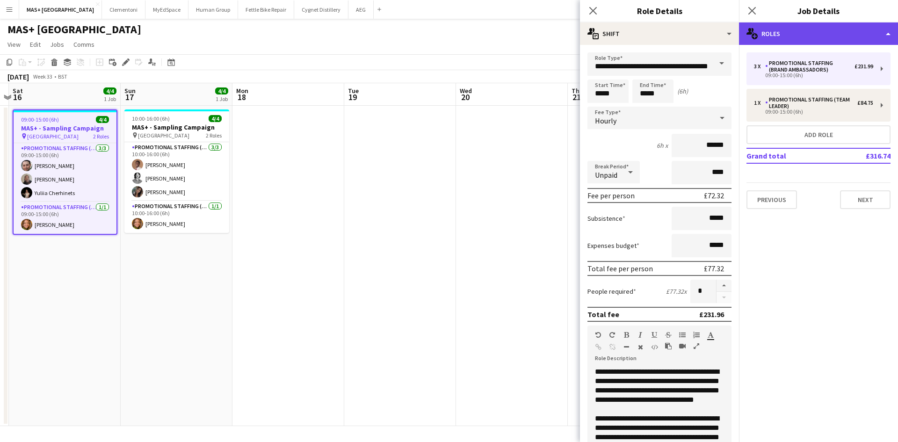
click at [793, 27] on div "multiple-users-add Roles" at bounding box center [818, 33] width 159 height 22
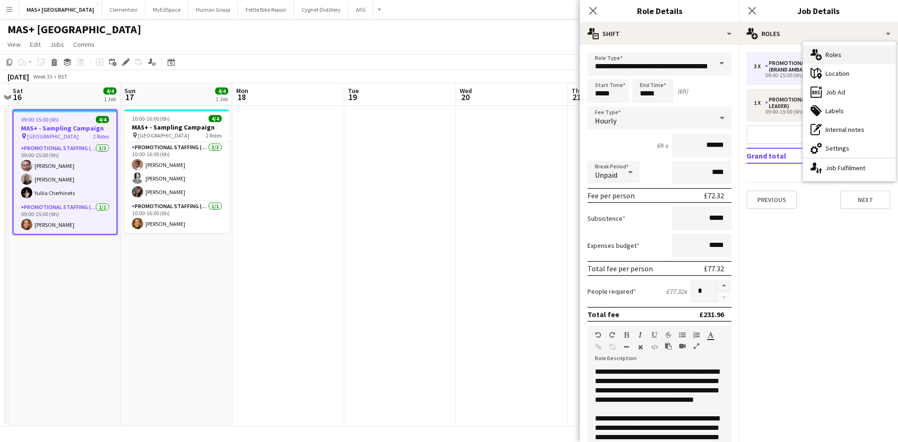
click at [836, 58] on div "multiple-users-add Roles" at bounding box center [849, 54] width 93 height 19
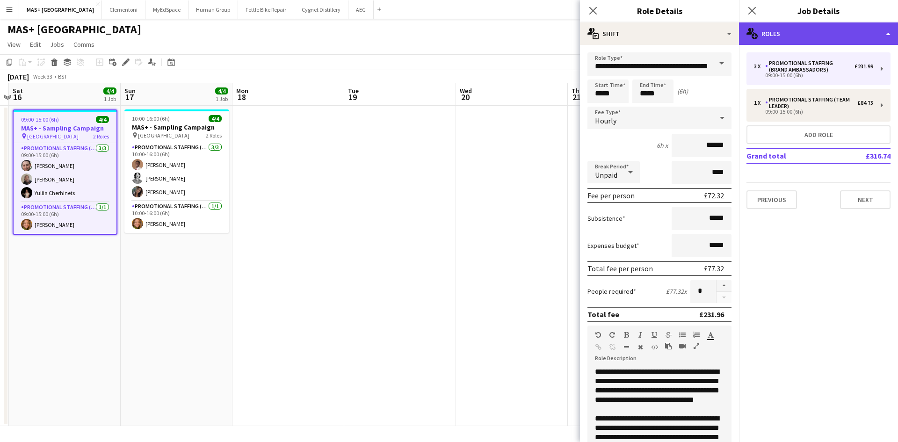
click at [802, 36] on div "multiple-users-add Roles" at bounding box center [818, 33] width 159 height 22
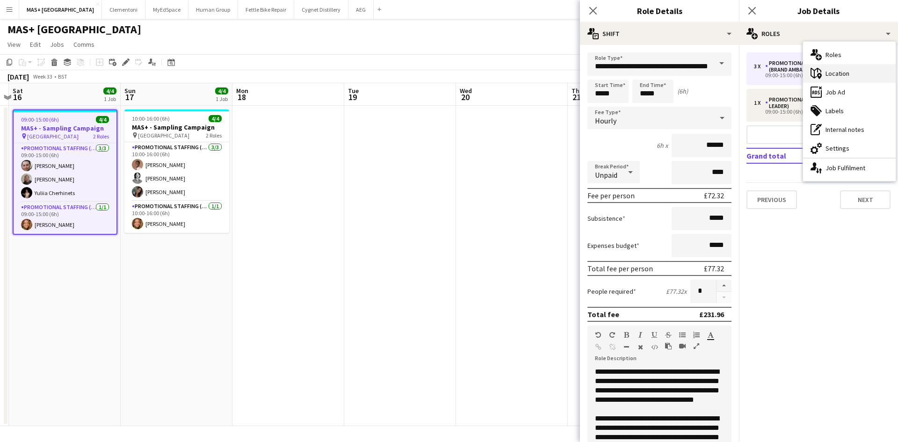
click at [843, 77] on div "maps-pin-1 Location" at bounding box center [849, 73] width 93 height 19
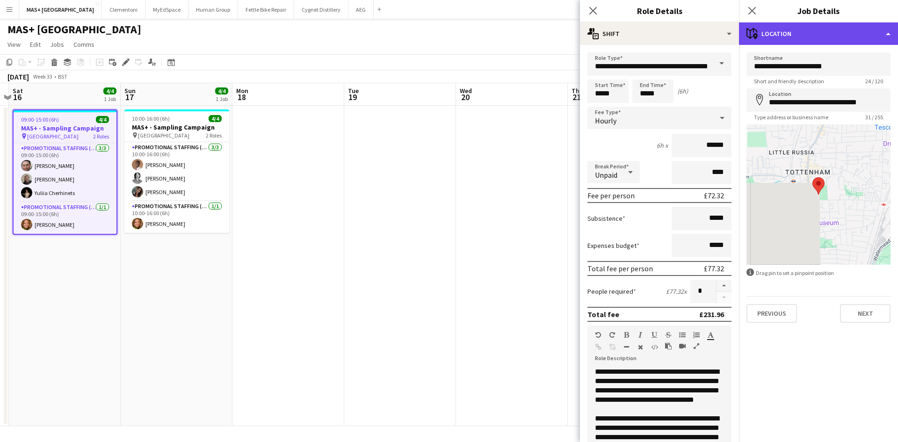
click at [799, 36] on div "maps-pin-1 Location" at bounding box center [818, 33] width 159 height 22
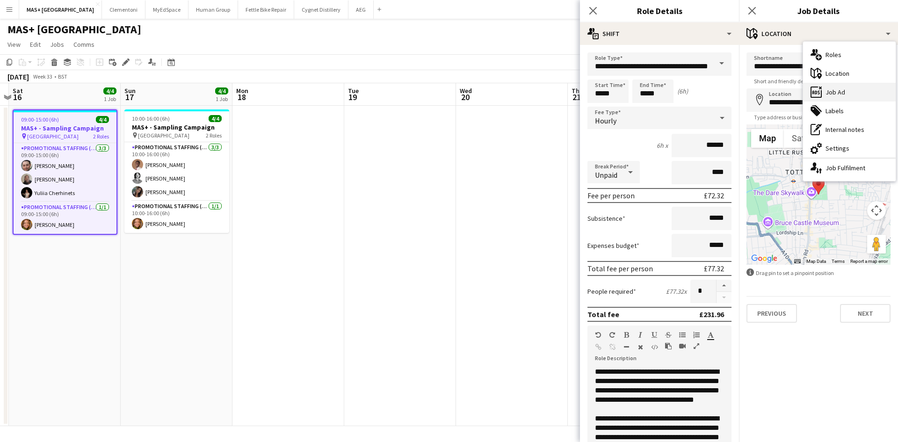
click at [846, 99] on div "ads-window Job Ad" at bounding box center [849, 92] width 93 height 19
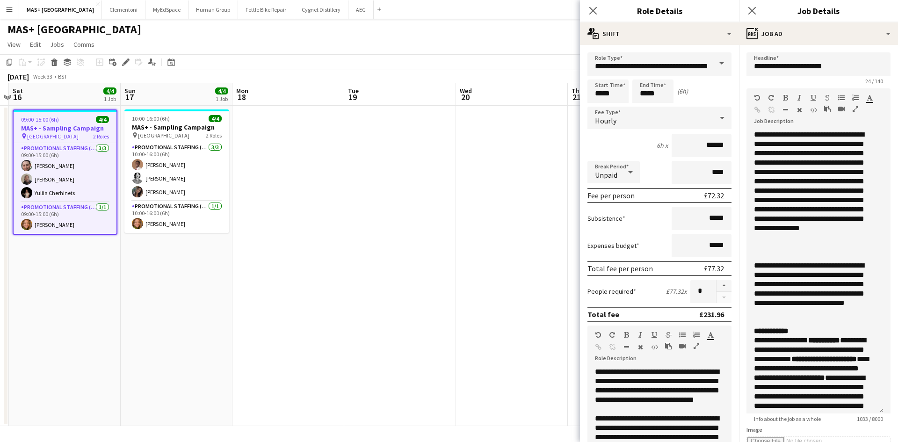
drag, startPoint x: 880, startPoint y: 184, endPoint x: 858, endPoint y: 420, distance: 236.8
click at [858, 414] on div "**********" at bounding box center [815, 272] width 137 height 284
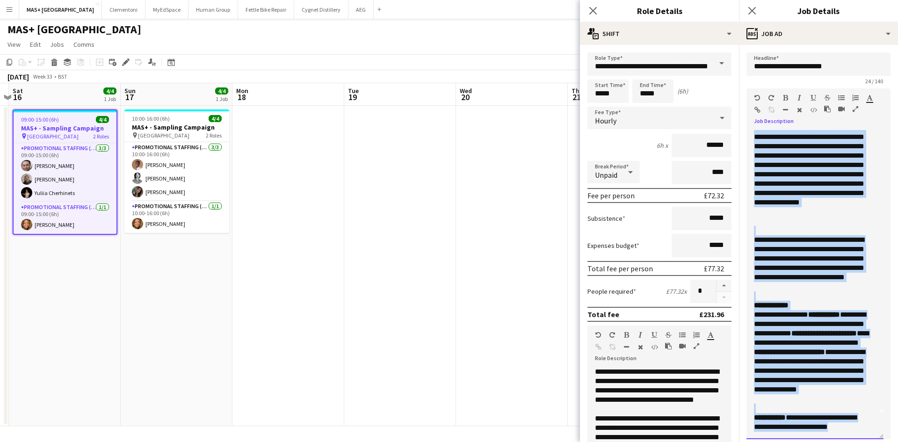
scroll to position [0, 0]
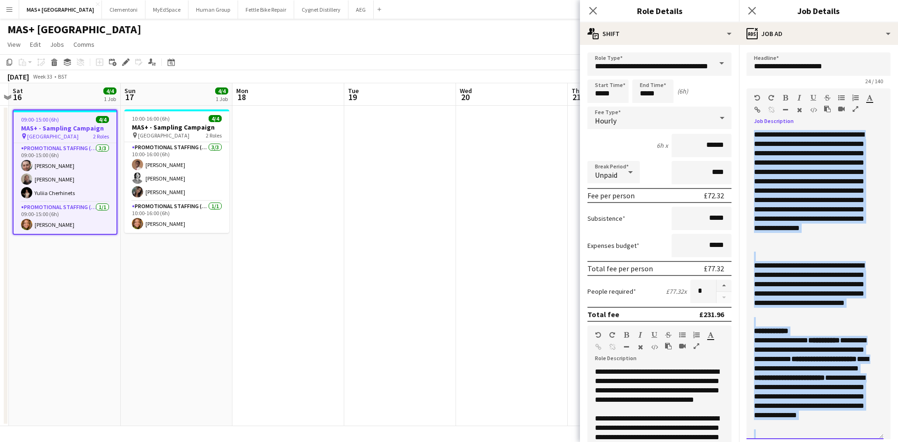
drag, startPoint x: 858, startPoint y: 426, endPoint x: 742, endPoint y: 89, distance: 356.4
click at [742, 89] on form "**********" at bounding box center [818, 380] width 159 height 656
click at [291, 241] on app-date-cell at bounding box center [289, 266] width 112 height 320
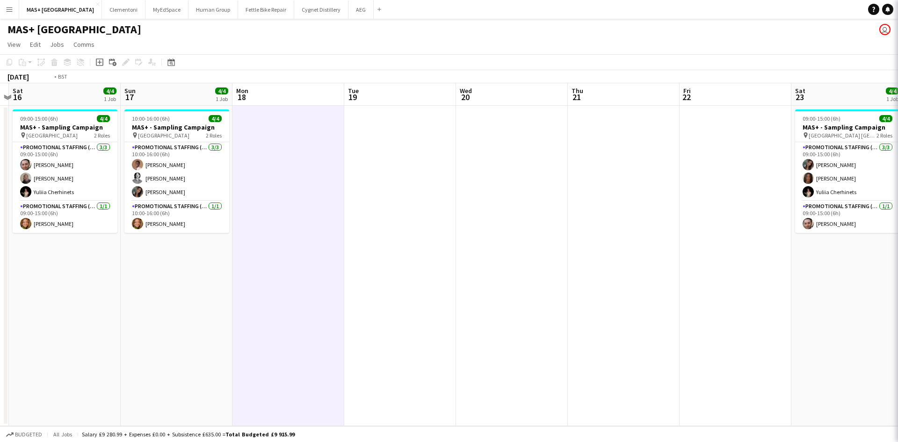
scroll to position [0, 314]
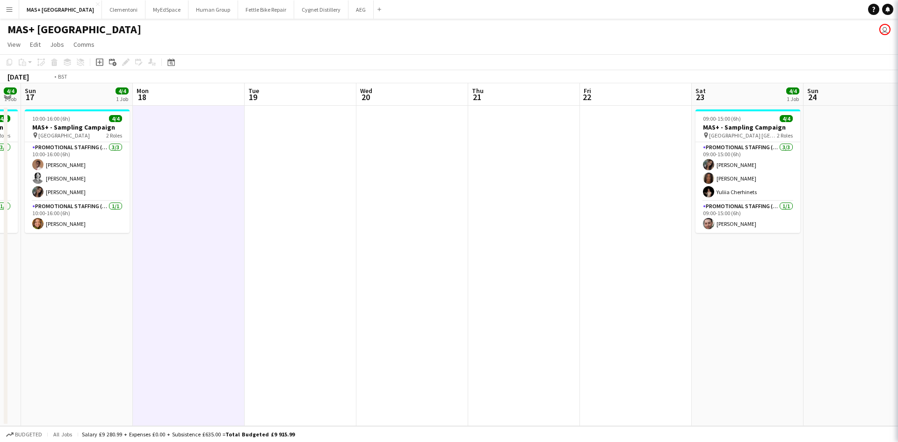
drag, startPoint x: 502, startPoint y: 214, endPoint x: 84, endPoint y: 201, distance: 418.5
click at [67, 207] on app-calendar-viewport "Thu 14 Fri 15 Sat 16 4/4 1 Job Sun 17 4/4 1 Job Mon 18 Tue 19 Wed 20 Thu 21 Fri…" at bounding box center [449, 254] width 898 height 343
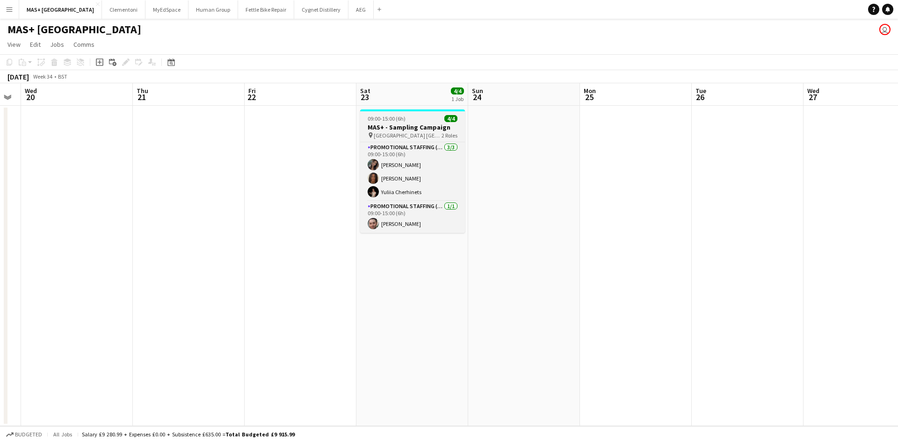
click at [379, 128] on h3 "MAS+ - Sampling Campaign" at bounding box center [412, 127] width 105 height 8
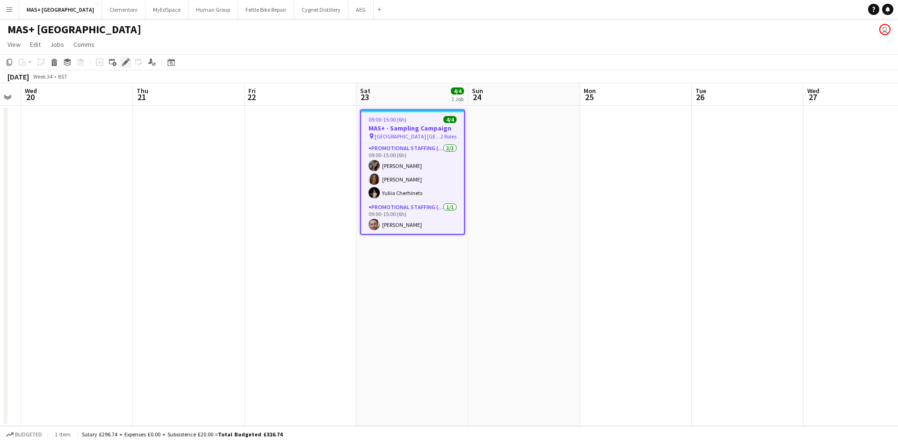
click at [128, 59] on icon at bounding box center [128, 59] width 2 height 2
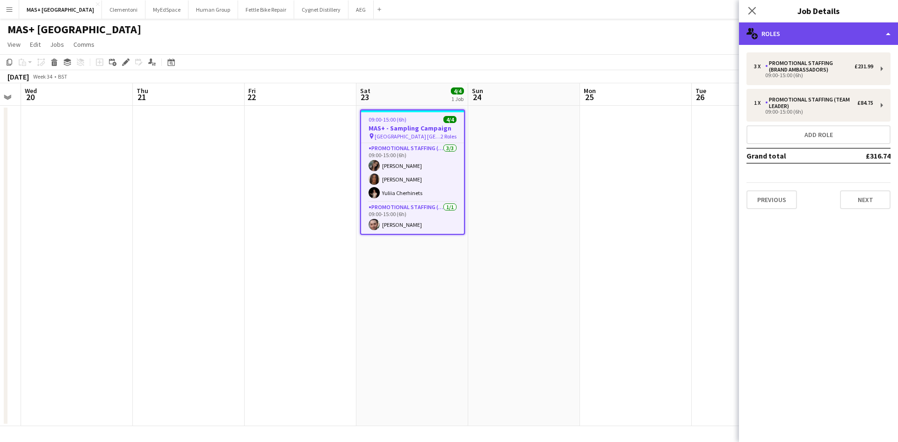
click at [798, 40] on div "multiple-users-add Roles" at bounding box center [818, 33] width 159 height 22
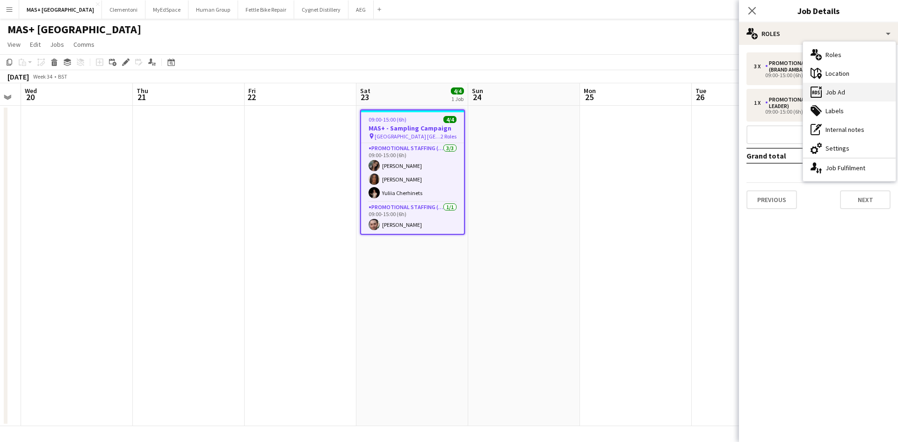
click at [843, 88] on div "ads-window Job Ad" at bounding box center [849, 92] width 93 height 19
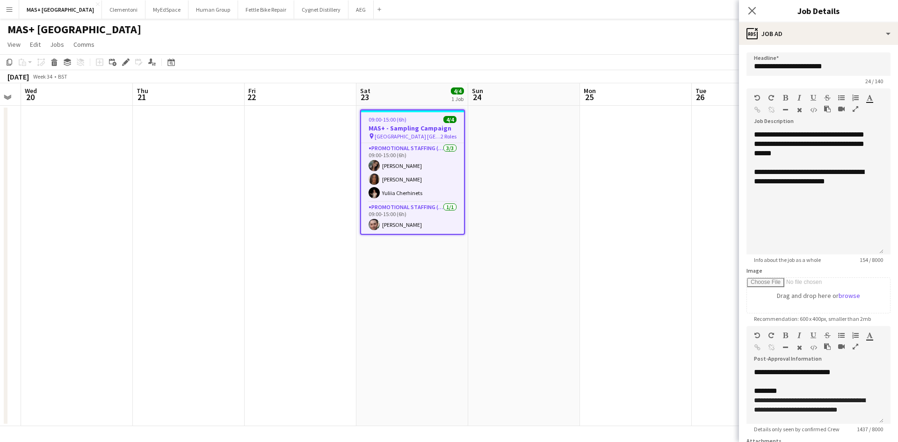
drag, startPoint x: 883, startPoint y: 185, endPoint x: 864, endPoint y: 343, distance: 159.7
click at [864, 254] on div "**********" at bounding box center [815, 192] width 137 height 124
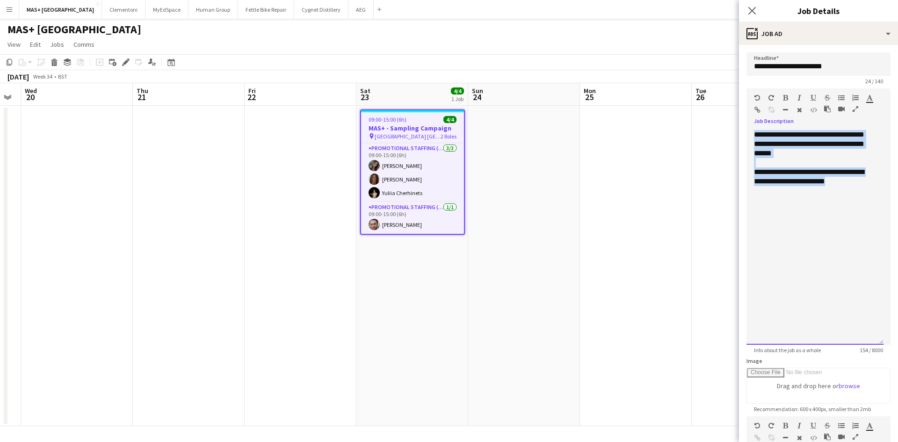
drag, startPoint x: 870, startPoint y: 183, endPoint x: 712, endPoint y: 131, distance: 166.6
click at [712, 131] on body "Menu Boards Boards Boards All jobs Status Workforce Workforce My Workforce Recr…" at bounding box center [449, 221] width 898 height 442
paste div
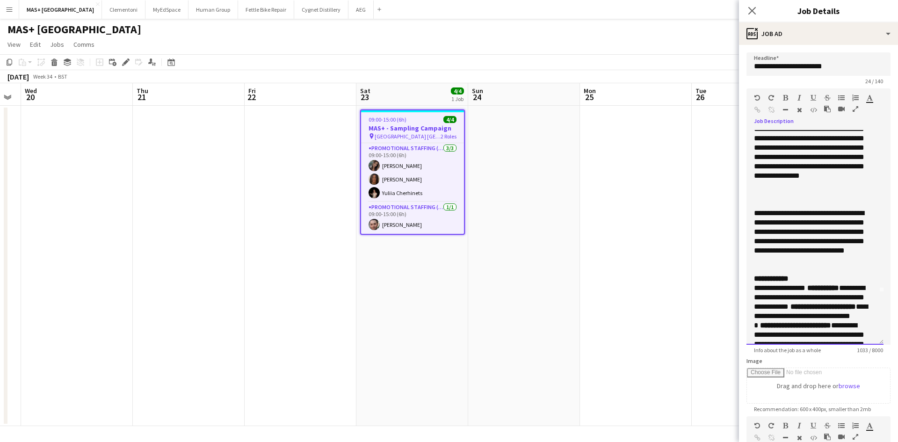
scroll to position [0, 0]
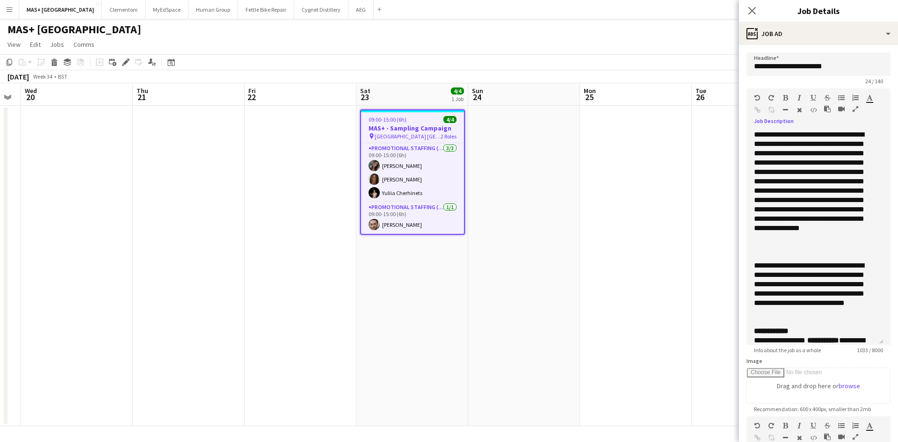
click at [618, 226] on app-date-cell at bounding box center [636, 266] width 112 height 320
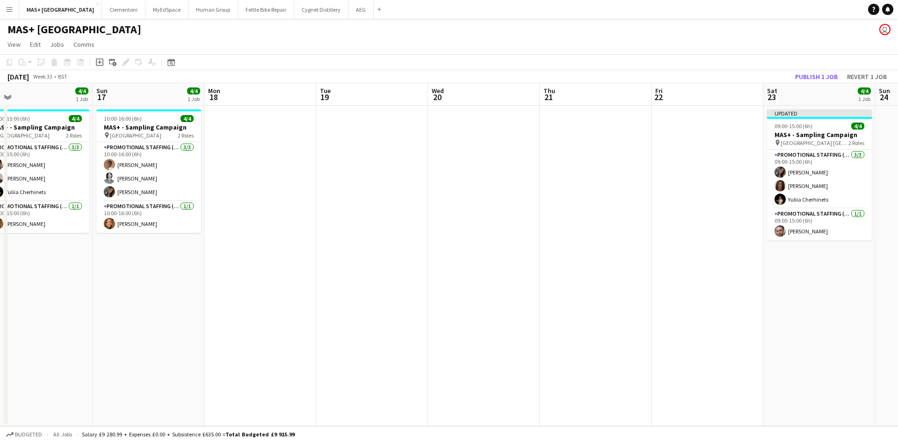
scroll to position [0, 231]
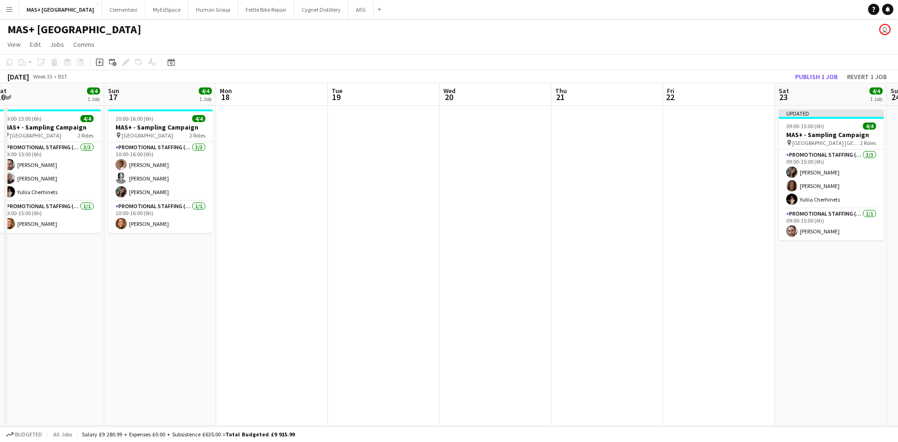
drag, startPoint x: 380, startPoint y: 208, endPoint x: 535, endPoint y: 168, distance: 160.4
click at [535, 168] on app-calendar-viewport "Thu 14 Fri 15 Sat 16 4/4 1 Job Sun 17 4/4 1 Job Mon 18 Tue 19 Wed 20 Thu 21 Fri…" at bounding box center [449, 254] width 898 height 343
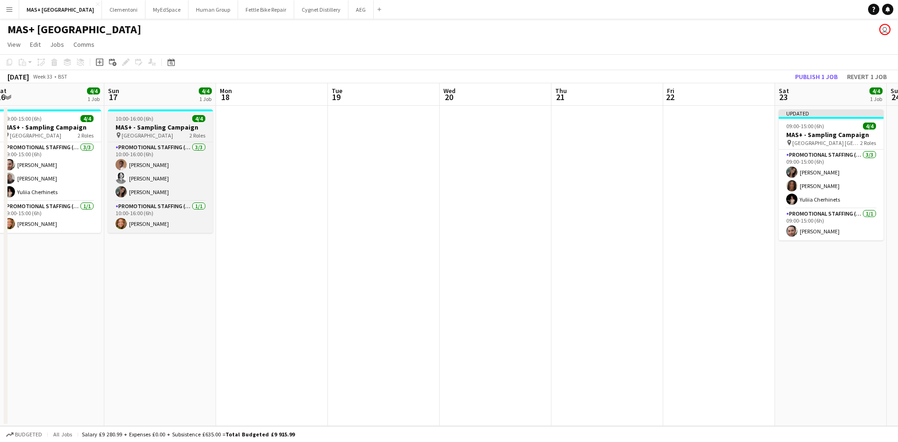
click at [126, 125] on h3 "MAS+ - Sampling Campaign" at bounding box center [160, 127] width 105 height 8
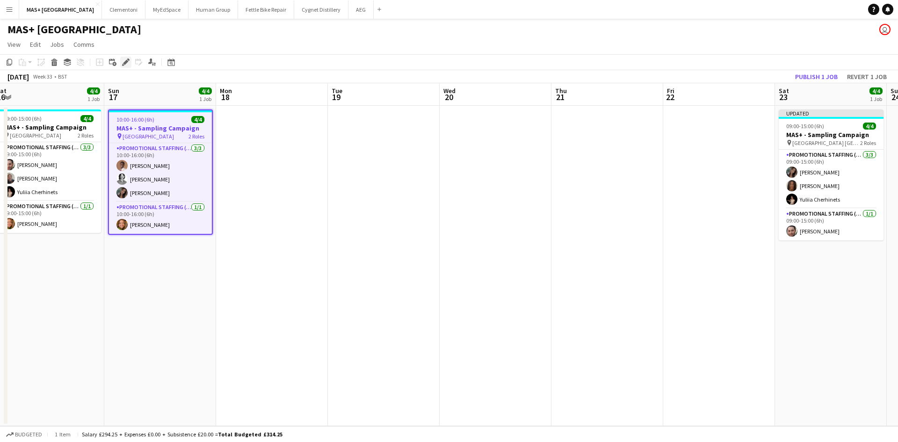
click at [126, 58] on icon "Edit" at bounding box center [125, 61] width 7 height 7
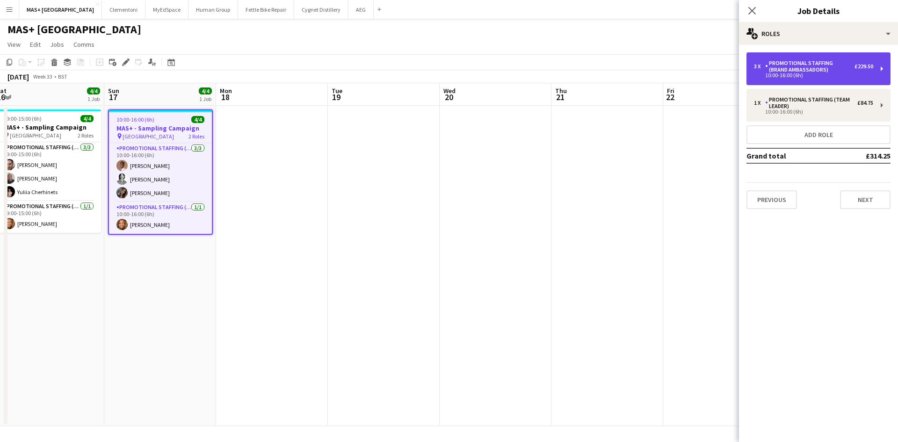
click at [830, 75] on div "10:00-16:00 (6h)" at bounding box center [813, 75] width 119 height 5
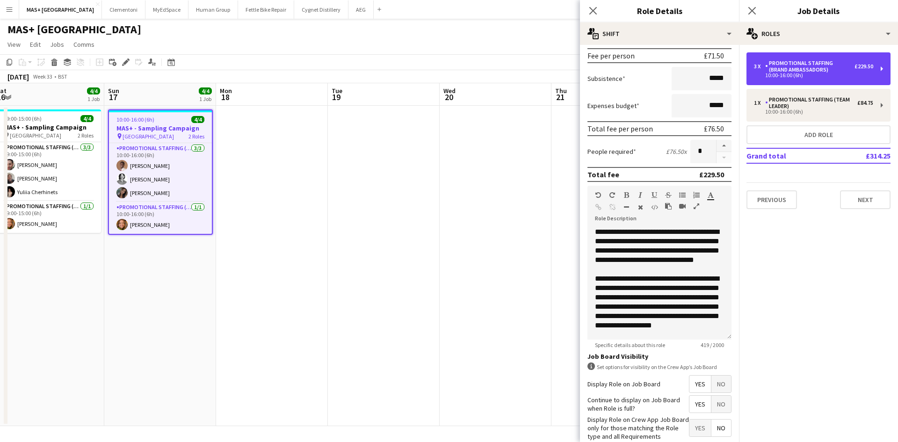
scroll to position [140, 0]
drag, startPoint x: 719, startPoint y: 335, endPoint x: 722, endPoint y: 406, distance: 70.3
click at [727, 414] on form "**********" at bounding box center [659, 227] width 159 height 630
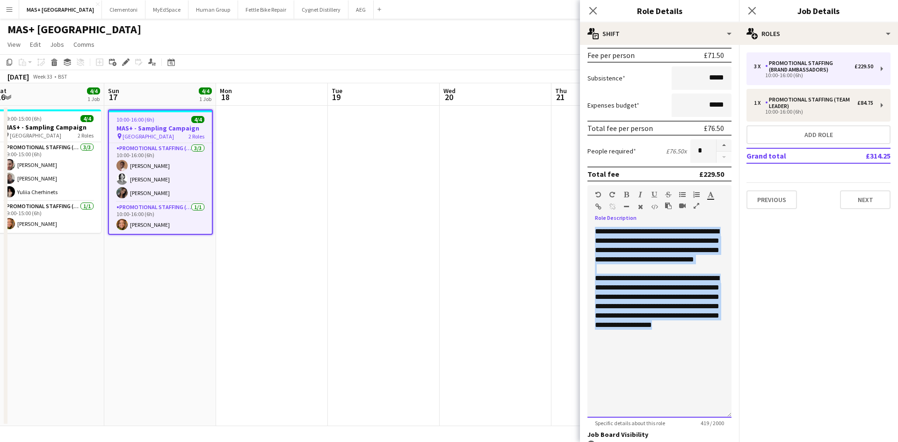
drag, startPoint x: 662, startPoint y: 350, endPoint x: 554, endPoint y: 218, distance: 170.2
click at [554, 218] on body "Menu Boards Boards Boards All jobs Status Workforce Workforce My Workforce Recr…" at bounding box center [449, 221] width 898 height 442
copy div "**********"
click at [444, 237] on app-date-cell at bounding box center [496, 266] width 112 height 320
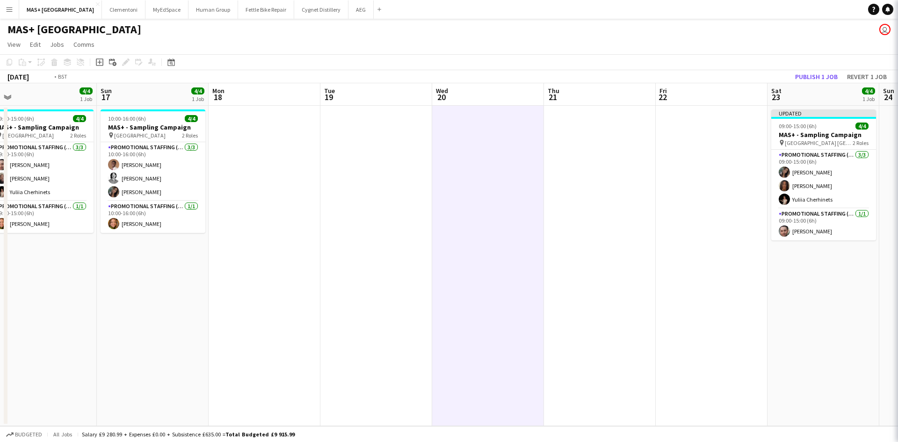
drag, startPoint x: 560, startPoint y: 229, endPoint x: 166, endPoint y: 203, distance: 394.7
click at [166, 203] on app-calendar-viewport "Thu 14 Fri 15 Sat 16 4/4 1 Job Sun 17 4/4 1 Job Mon 18 Tue 19 Wed 20 Thu 21 Fri…" at bounding box center [449, 254] width 898 height 343
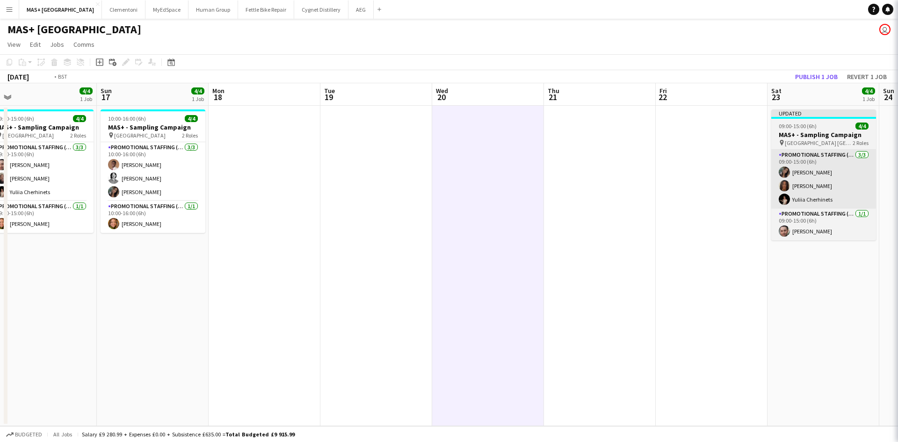
scroll to position [0, 290]
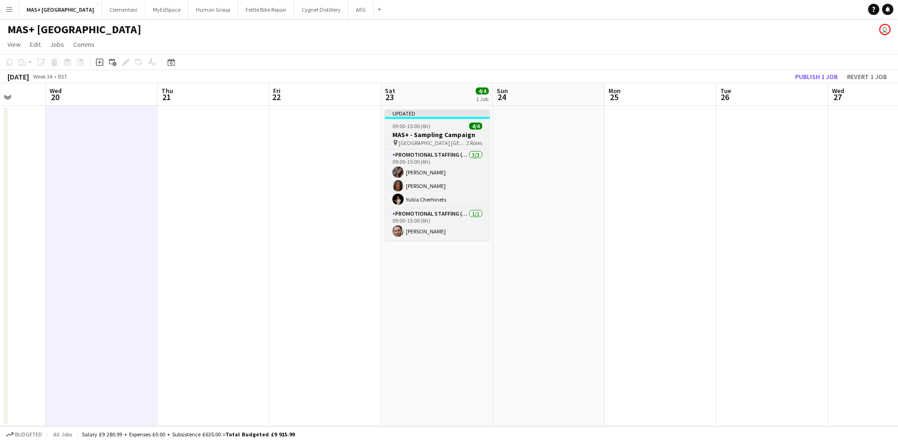
click at [418, 138] on h3 "MAS+ - Sampling Campaign" at bounding box center [437, 135] width 105 height 8
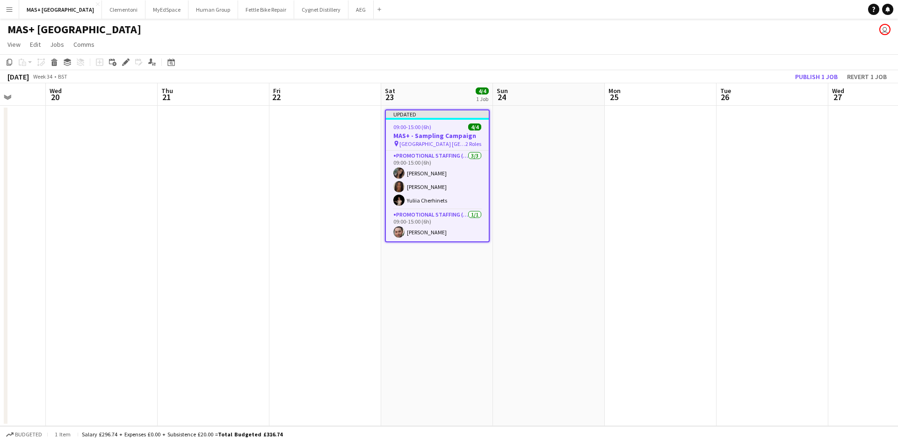
click at [120, 60] on div "Add job Add linked Job Edit Edit linked Job Applicants" at bounding box center [122, 62] width 72 height 11
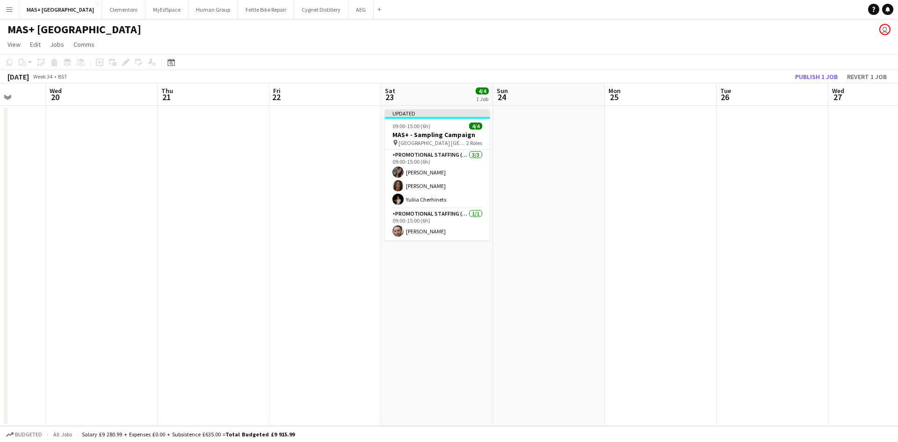
click at [120, 60] on div "Add job Add linked Job Edit Edit linked Job Applicants" at bounding box center [122, 62] width 72 height 11
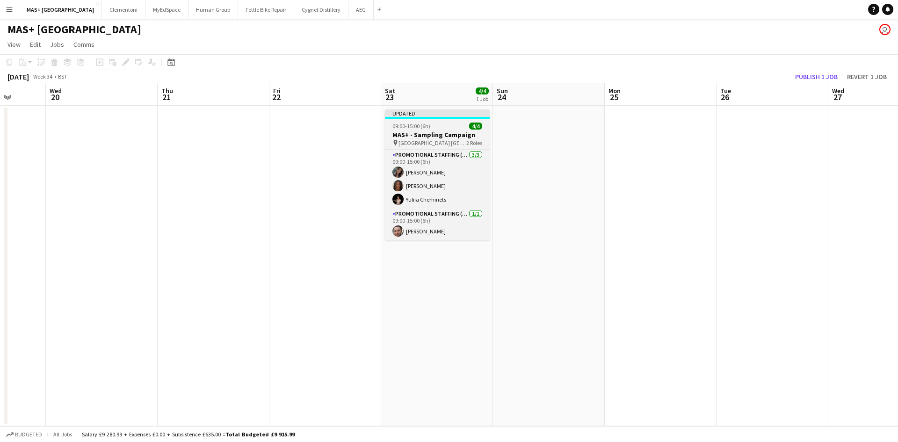
click at [394, 131] on h3 "MAS+ - Sampling Campaign" at bounding box center [437, 135] width 105 height 8
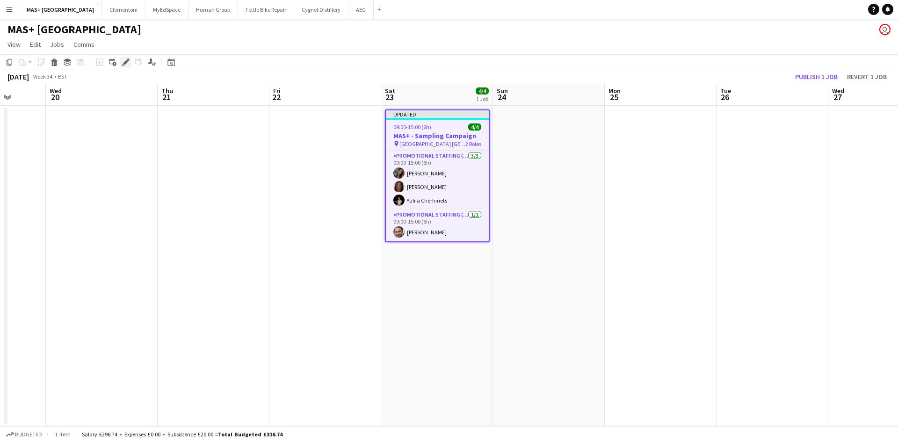
click at [129, 63] on icon "Edit" at bounding box center [125, 61] width 7 height 7
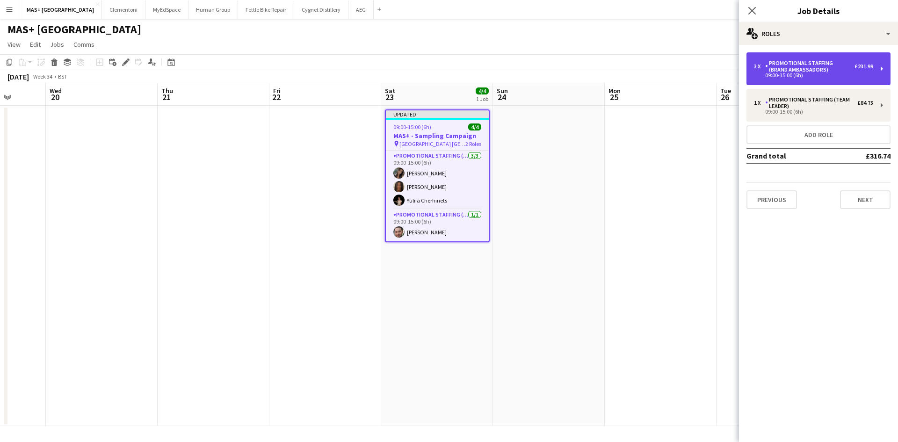
click at [817, 67] on div "Promotional Staffing (Brand Ambassadors)" at bounding box center [809, 66] width 89 height 13
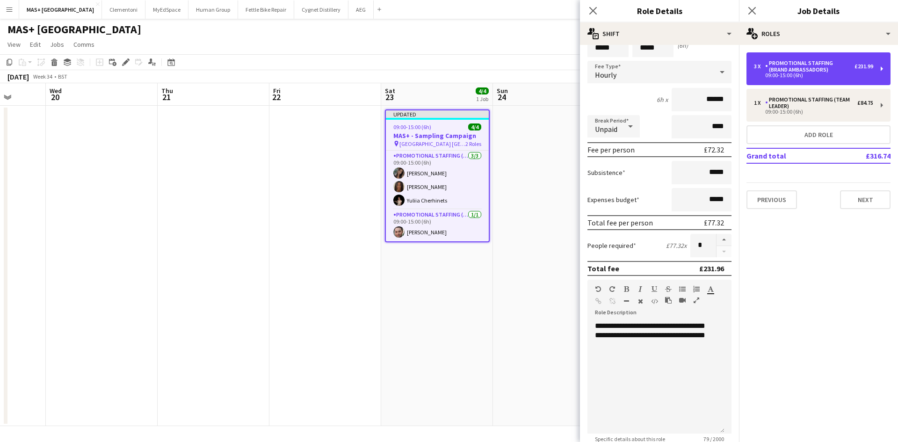
scroll to position [94, 0]
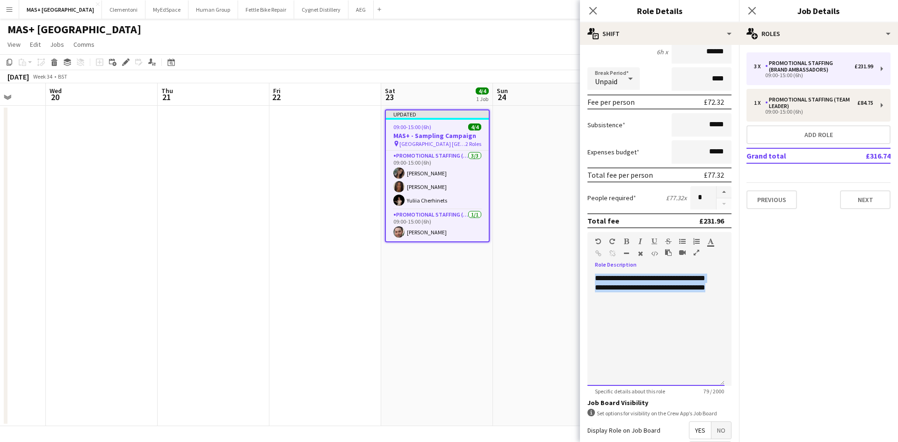
drag, startPoint x: 636, startPoint y: 299, endPoint x: 589, endPoint y: 282, distance: 49.6
click at [589, 282] on div "**********" at bounding box center [656, 330] width 137 height 112
paste div
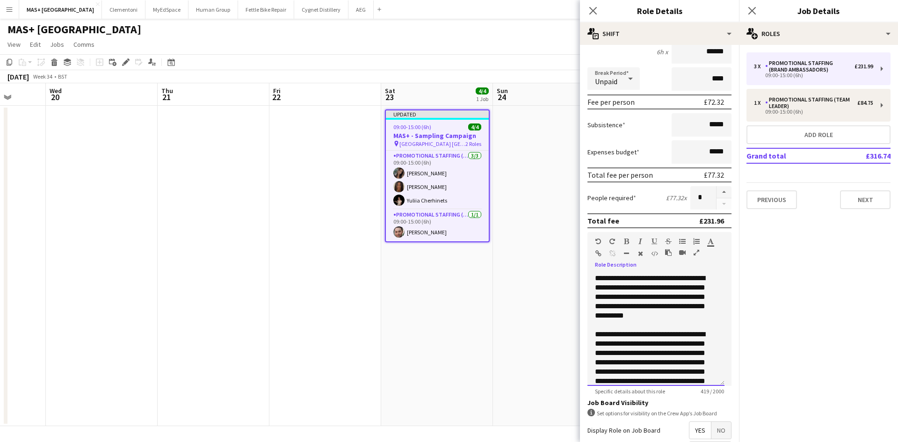
scroll to position [20, 0]
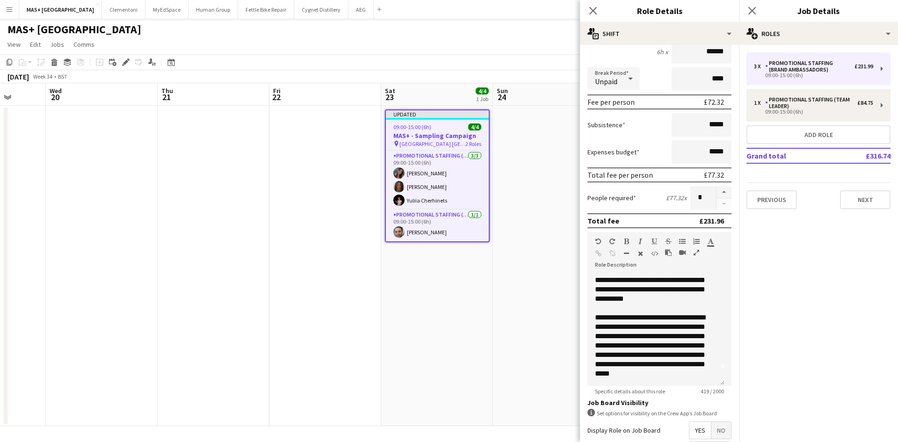
click at [529, 319] on app-date-cell at bounding box center [549, 266] width 112 height 320
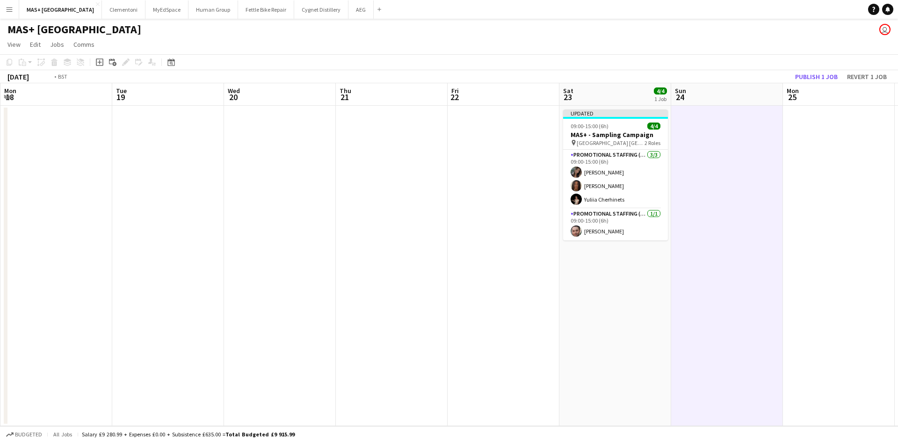
drag, startPoint x: 287, startPoint y: 248, endPoint x: 725, endPoint y: 246, distance: 438.4
click at [725, 246] on app-calendar-viewport "Sat 16 4/4 1 Job Sun 17 4/4 1 Job Mon 18 Tue 19 Wed 20 Thu 21 Fri 22 Sat 23 4/4…" at bounding box center [449, 254] width 898 height 343
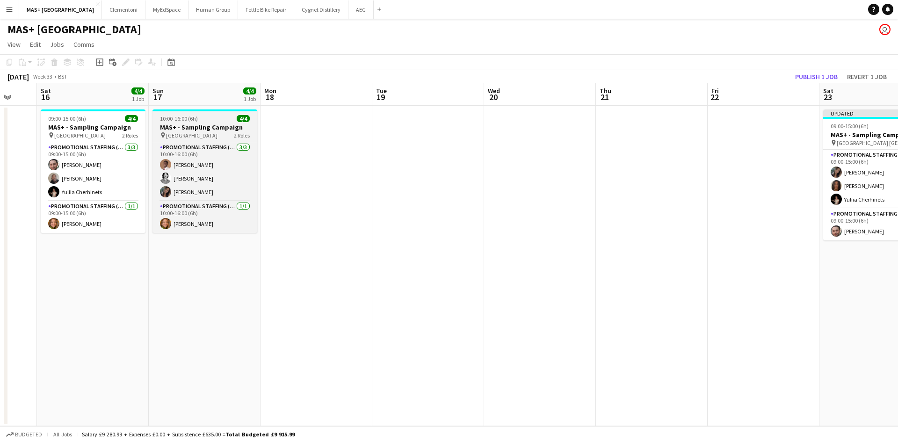
click at [178, 134] on span "[GEOGRAPHIC_DATA]" at bounding box center [191, 135] width 51 height 7
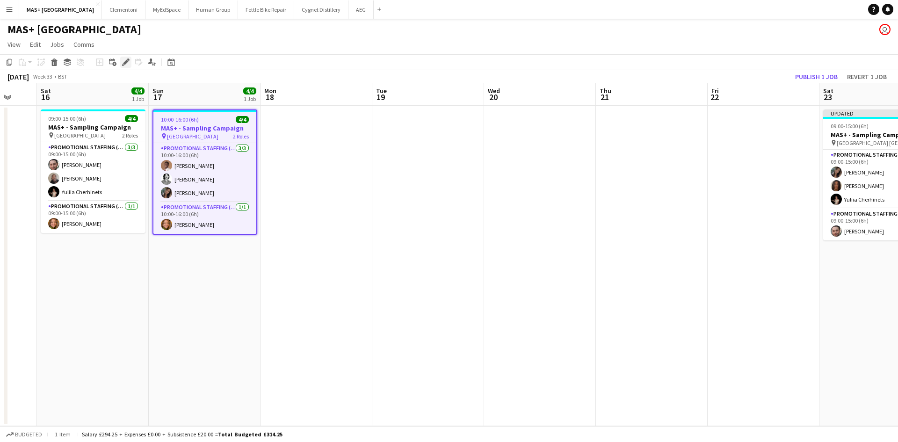
click at [123, 64] on icon "Edit" at bounding box center [125, 61] width 7 height 7
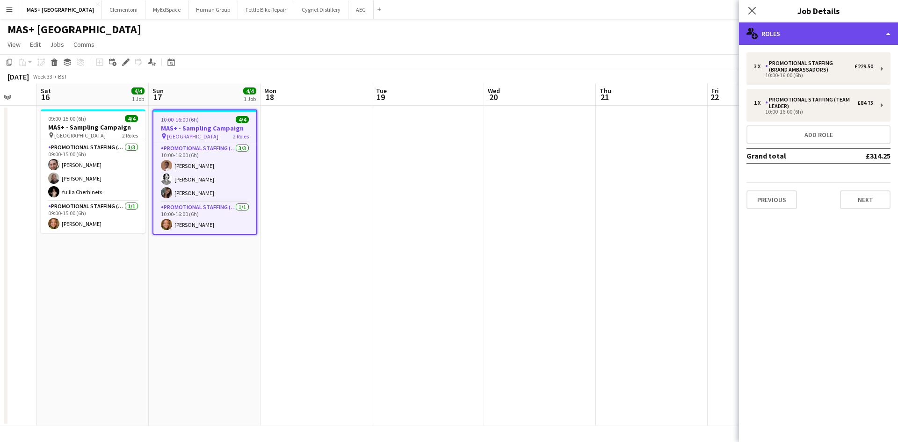
click at [761, 36] on div "multiple-users-add Roles" at bounding box center [818, 33] width 159 height 22
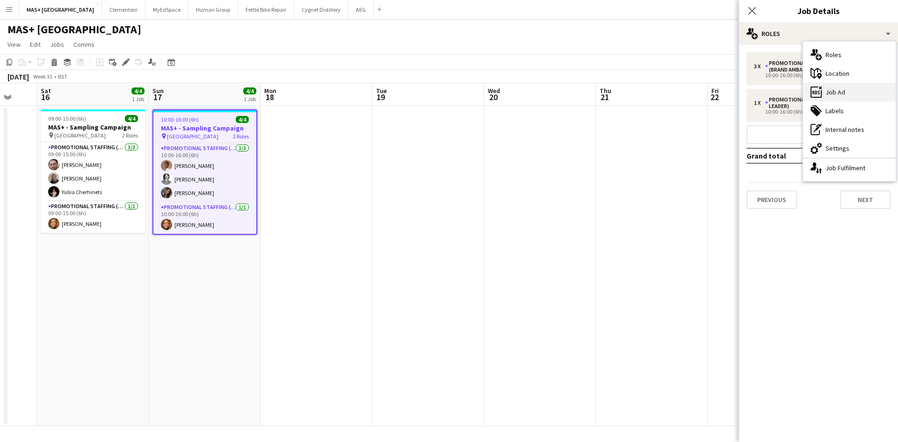
click at [844, 94] on div "ads-window Job Ad" at bounding box center [849, 92] width 93 height 19
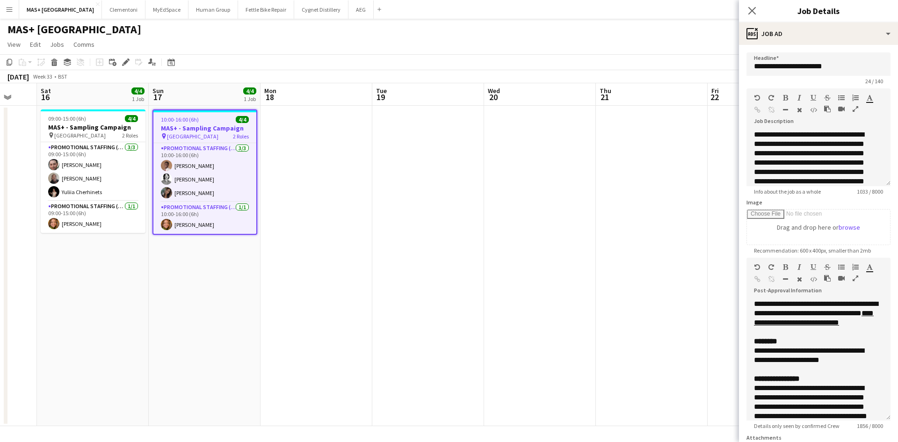
drag, startPoint x: 873, startPoint y: 377, endPoint x: 866, endPoint y: 442, distance: 65.4
click at [866, 442] on form "**********" at bounding box center [818, 286] width 159 height 468
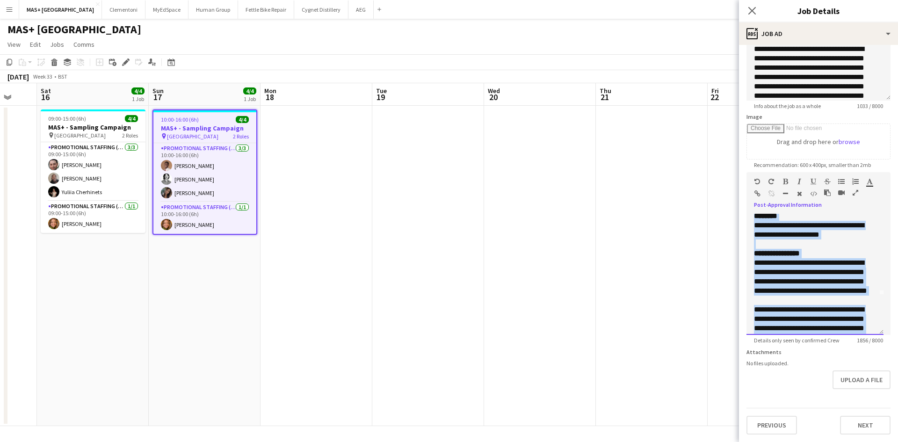
scroll to position [0, 0]
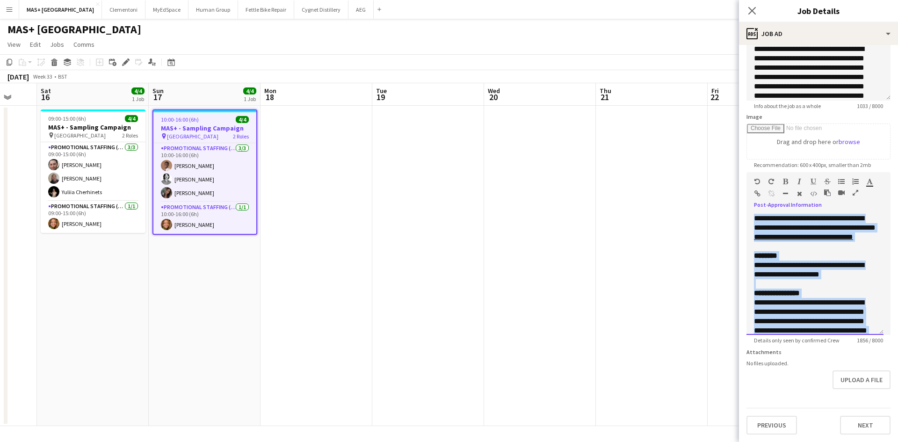
drag, startPoint x: 812, startPoint y: 296, endPoint x: 740, endPoint y: 211, distance: 111.6
click at [735, 205] on body "Menu Boards Boards Boards All jobs Status Workforce Workforce My Workforce Recr…" at bounding box center [449, 221] width 898 height 442
copy div "**********"
click at [604, 247] on app-date-cell at bounding box center [652, 266] width 112 height 320
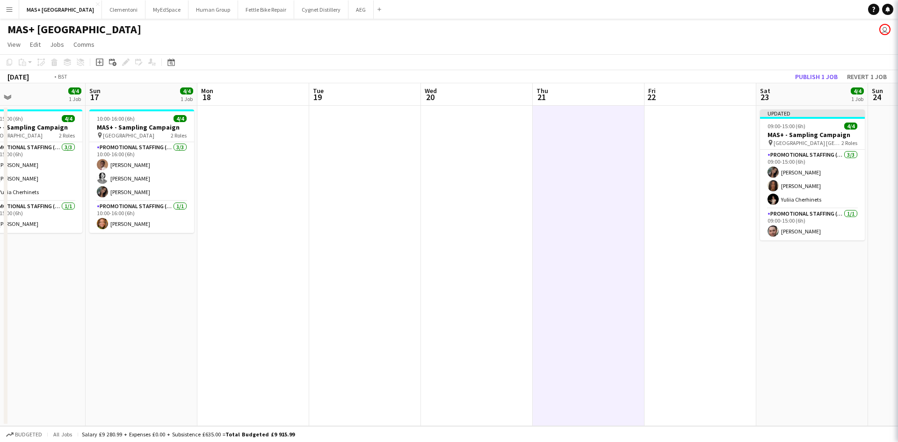
drag, startPoint x: 696, startPoint y: 229, endPoint x: 213, endPoint y: 236, distance: 482.4
click at [181, 237] on app-calendar-viewport "Wed 13 Thu 14 Fri 15 Sat 16 4/4 1 Job Sun 17 4/4 1 Job Mon 18 Tue 19 Wed 20 Thu…" at bounding box center [449, 254] width 898 height 343
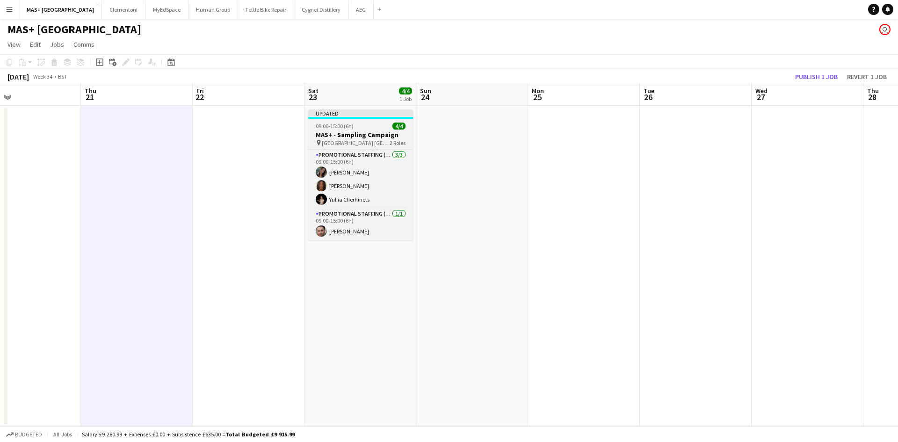
click at [351, 143] on span "[GEOGRAPHIC_DATA] [GEOGRAPHIC_DATA]" at bounding box center [356, 142] width 68 height 7
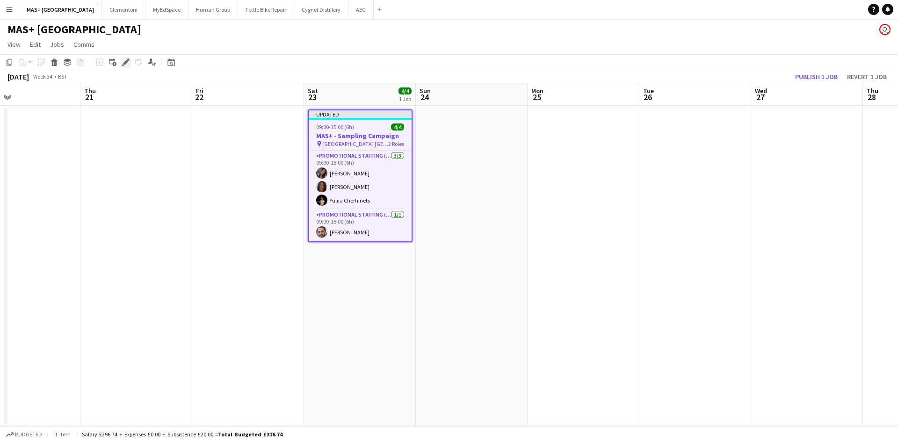
click at [124, 59] on icon "Edit" at bounding box center [125, 61] width 7 height 7
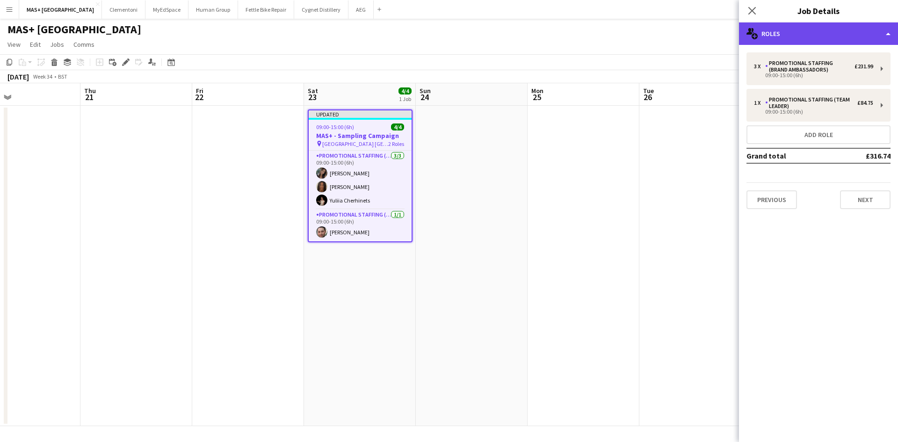
click at [806, 32] on div "multiple-users-add Roles" at bounding box center [818, 33] width 159 height 22
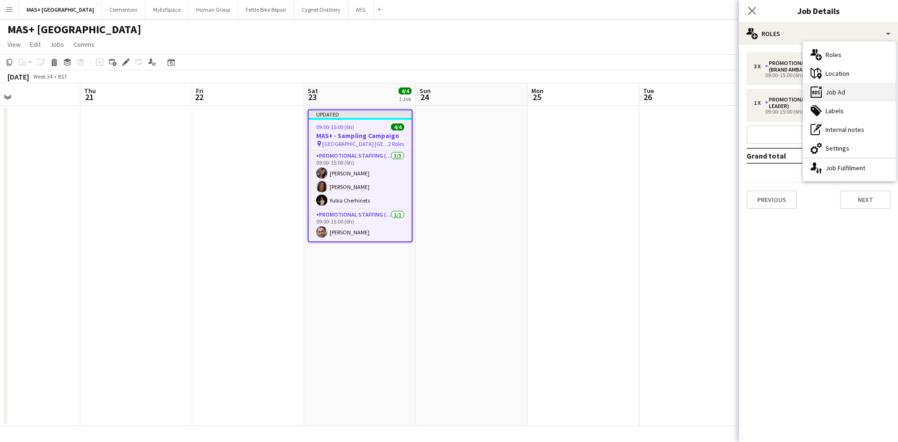
click at [838, 94] on div "ads-window Job Ad" at bounding box center [849, 92] width 93 height 19
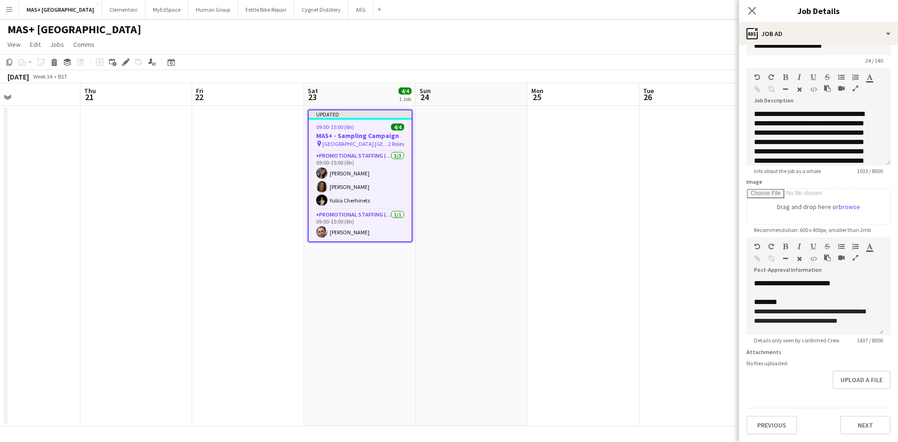
scroll to position [50, 0]
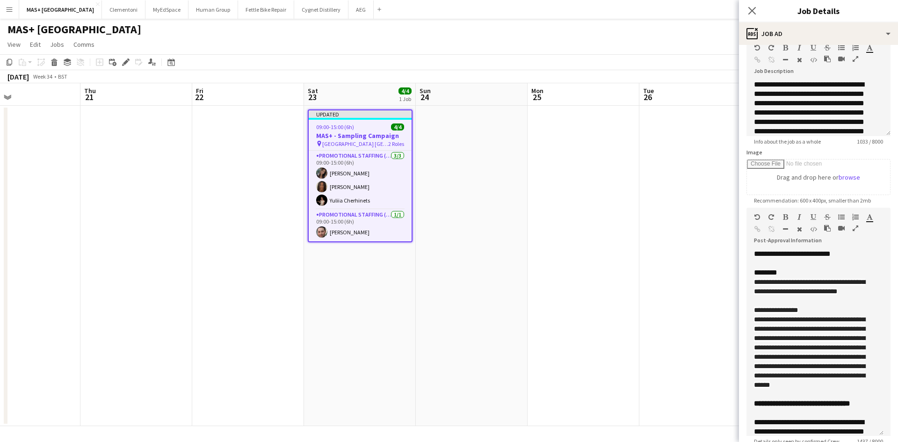
drag, startPoint x: 881, startPoint y: 303, endPoint x: 852, endPoint y: 409, distance: 110.5
click at [871, 436] on div "**********" at bounding box center [815, 342] width 137 height 187
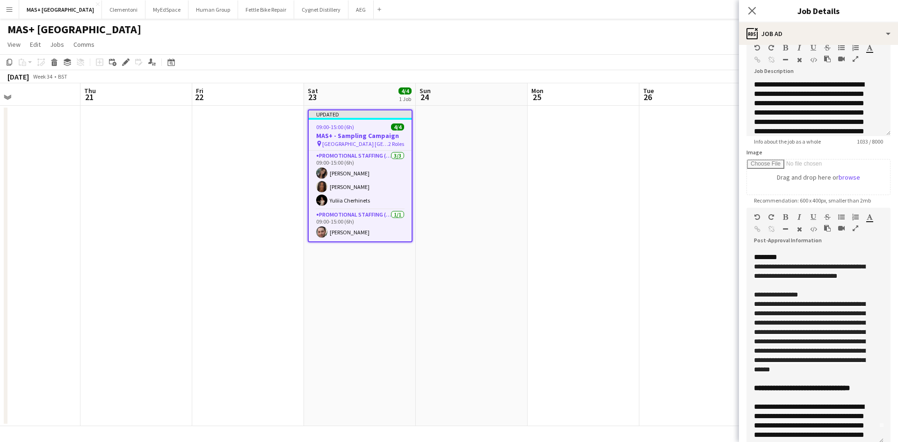
scroll to position [0, 0]
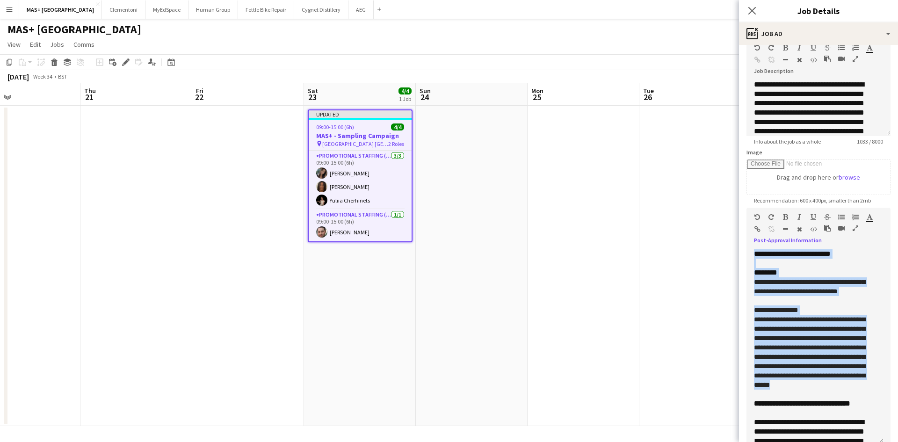
drag, startPoint x: 812, startPoint y: 389, endPoint x: 752, endPoint y: 252, distance: 150.2
click at [752, 252] on div "**********" at bounding box center [815, 346] width 137 height 194
paste div
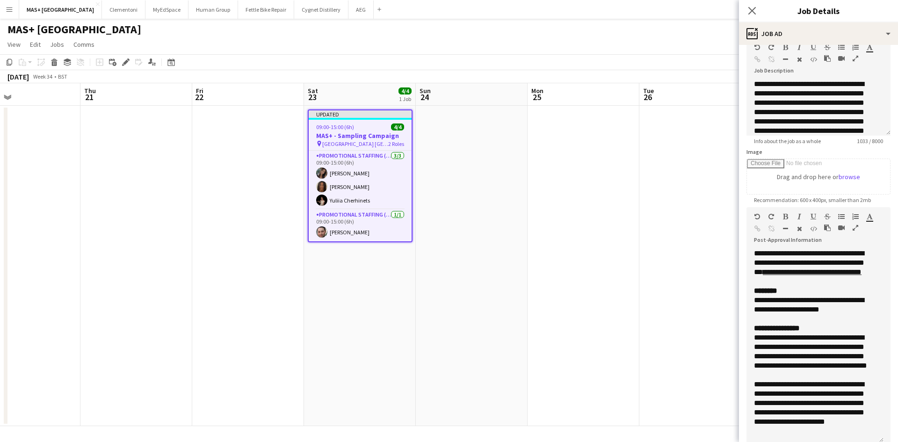
click at [685, 308] on app-date-cell at bounding box center [696, 266] width 112 height 320
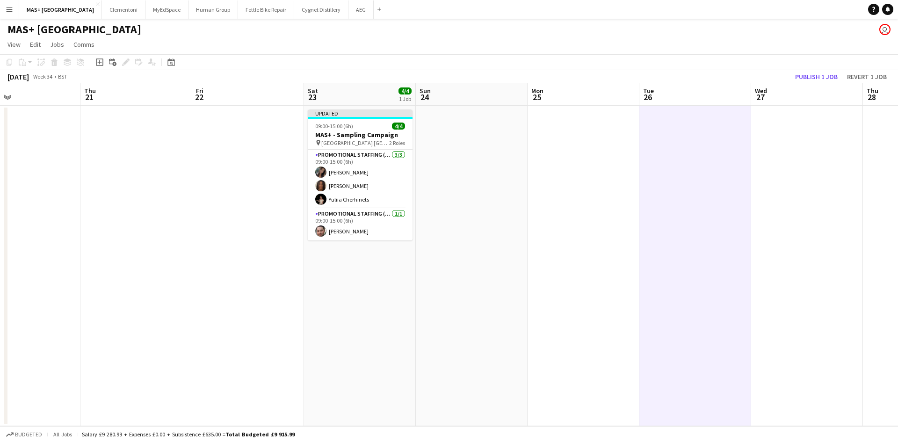
click at [810, 69] on app-toolbar "Copy Paste Paste Ctrl+V Paste with crew Ctrl+Shift+V Paste linked Job [GEOGRAPH…" at bounding box center [449, 62] width 898 height 16
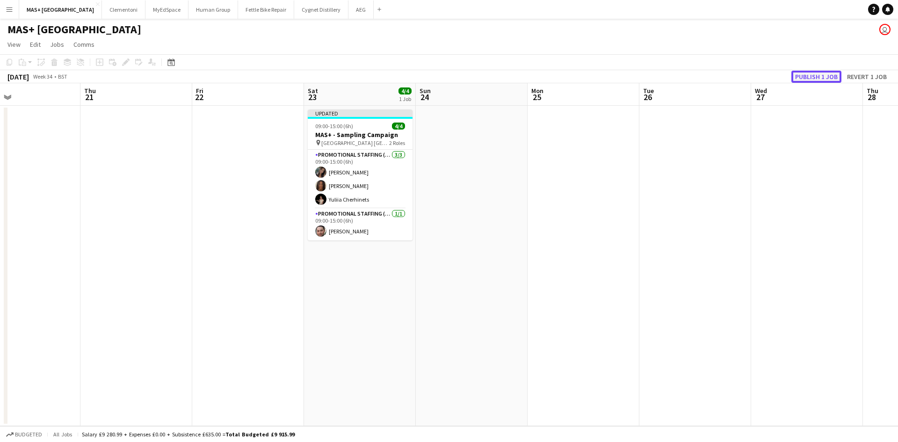
click at [807, 73] on button "Publish 1 job" at bounding box center [817, 77] width 50 height 12
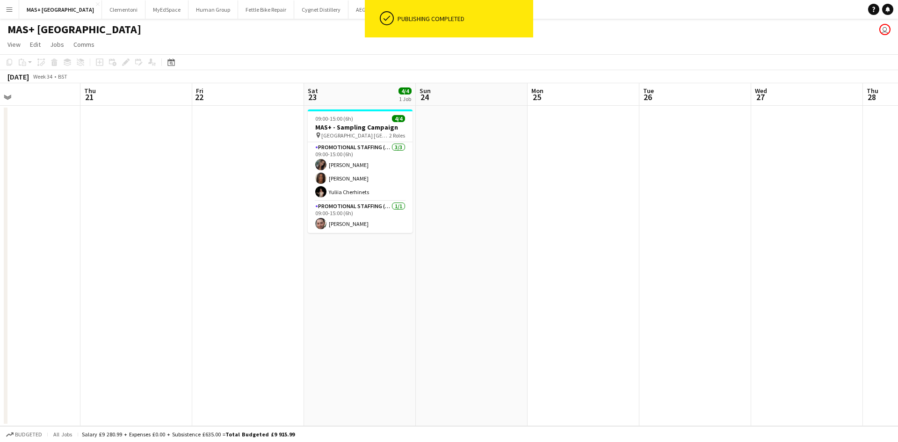
click at [345, 128] on h3 "MAS+ - Sampling Campaign" at bounding box center [360, 127] width 105 height 8
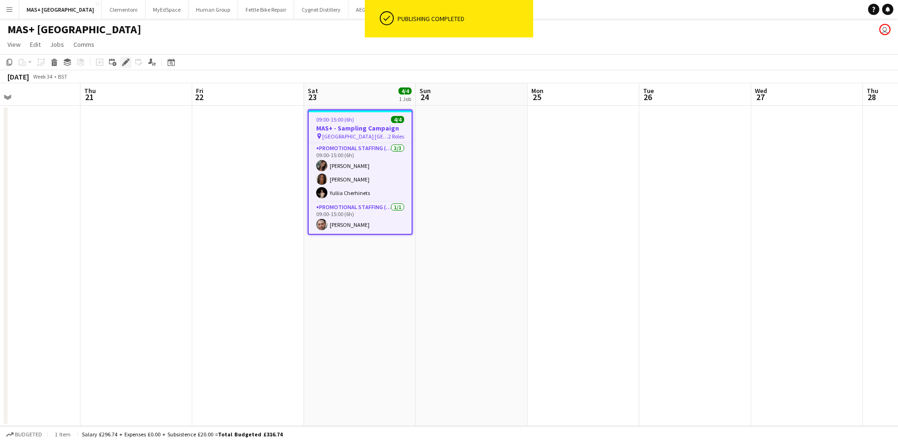
click at [124, 61] on icon "Edit" at bounding box center [125, 61] width 7 height 7
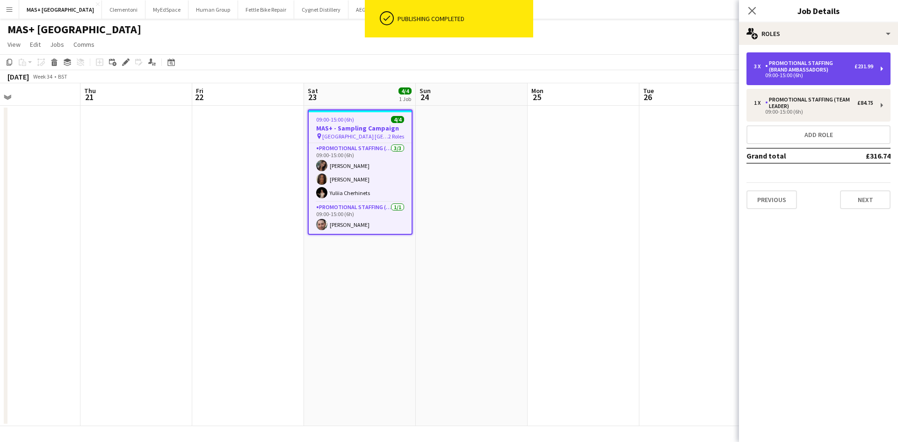
click at [811, 62] on div "Promotional Staffing (Brand Ambassadors)" at bounding box center [809, 66] width 89 height 13
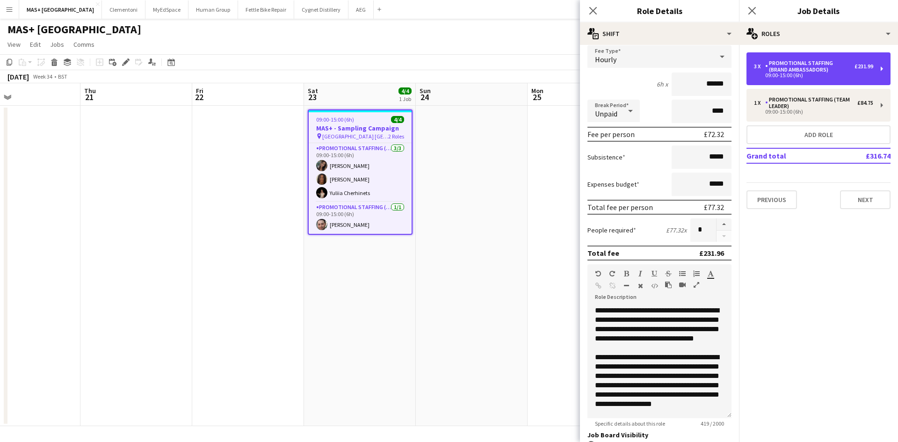
scroll to position [140, 0]
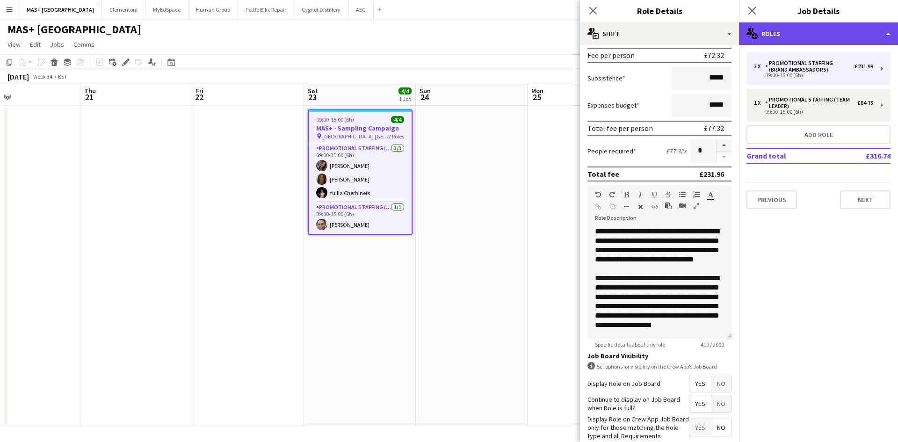
click at [779, 34] on div "multiple-users-add Roles" at bounding box center [818, 33] width 159 height 22
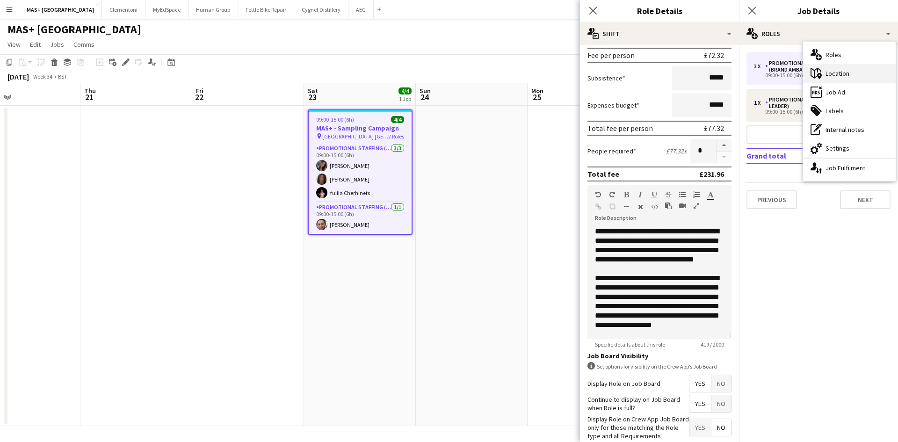
click at [844, 72] on div "maps-pin-1 Location" at bounding box center [849, 73] width 93 height 19
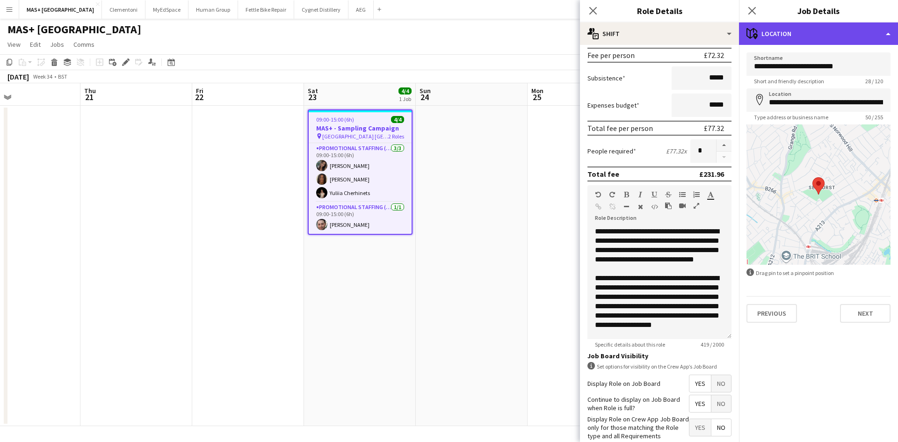
click at [812, 41] on div "maps-pin-1 Location" at bounding box center [818, 33] width 159 height 22
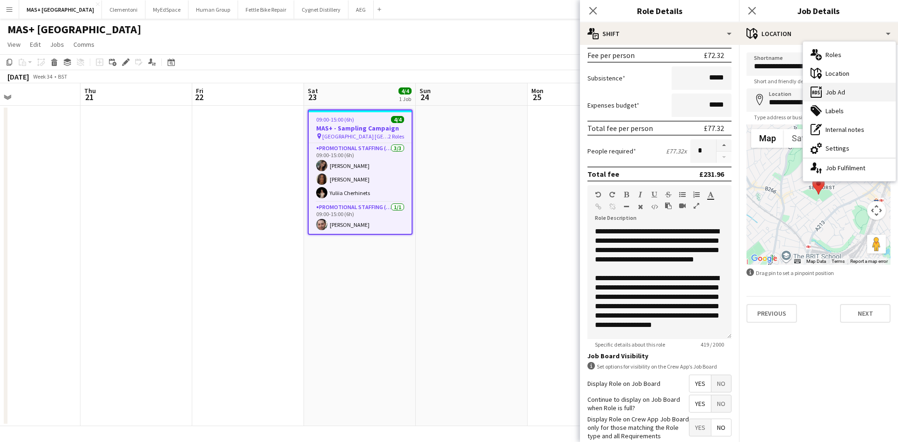
click at [836, 93] on div "ads-window Job Ad" at bounding box center [849, 92] width 93 height 19
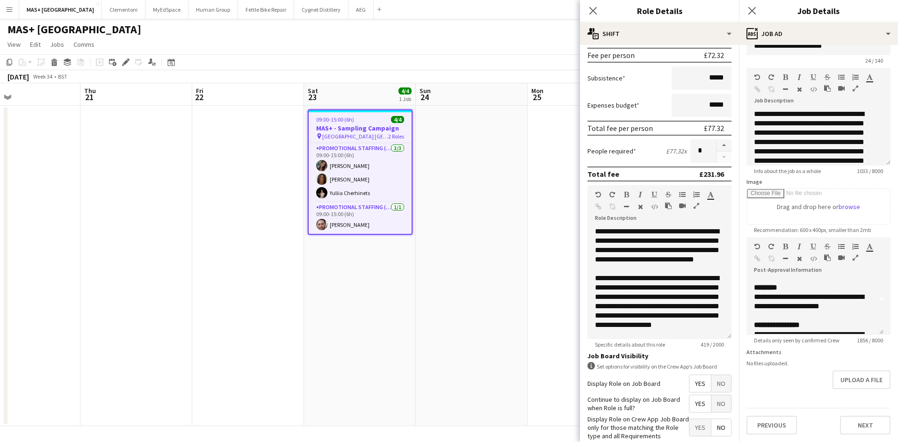
scroll to position [47, 0]
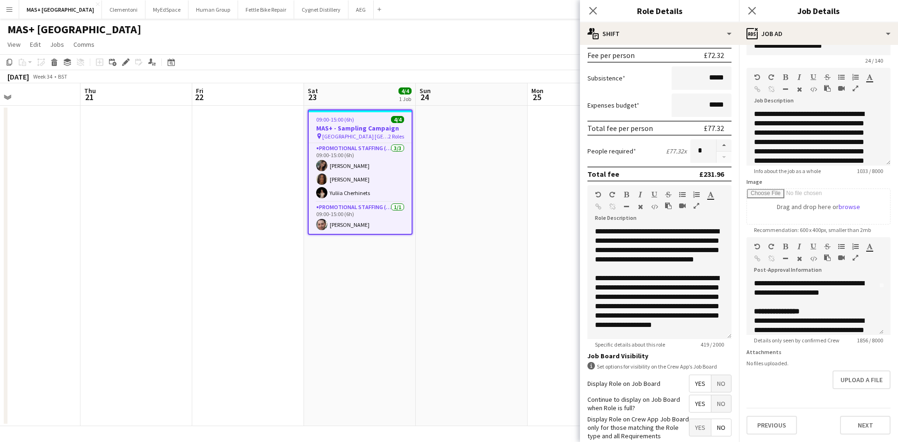
click at [562, 269] on app-date-cell at bounding box center [584, 266] width 112 height 320
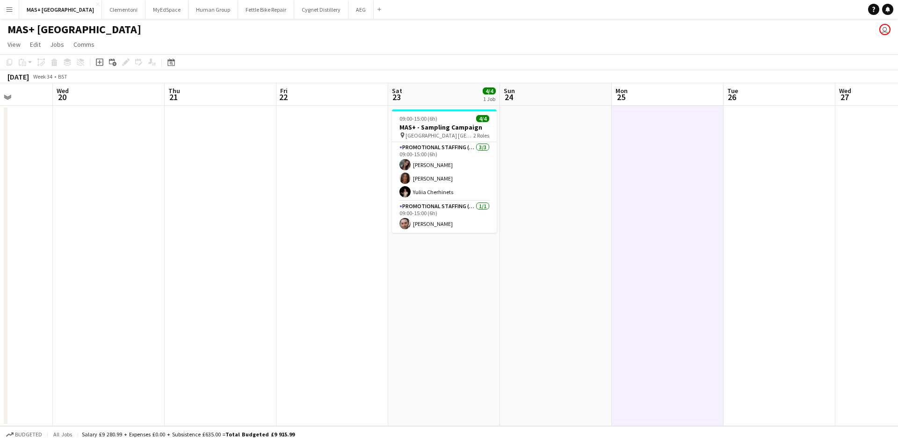
drag, startPoint x: 539, startPoint y: 264, endPoint x: 63, endPoint y: 223, distance: 478.4
click at [36, 227] on app-calendar-viewport "Sun 17 4/4 1 Job Mon 18 Tue 19 Wed 20 Thu 21 Fri 22 Sat 23 4/4 1 Job Sun 24 Mon…" at bounding box center [449, 254] width 898 height 343
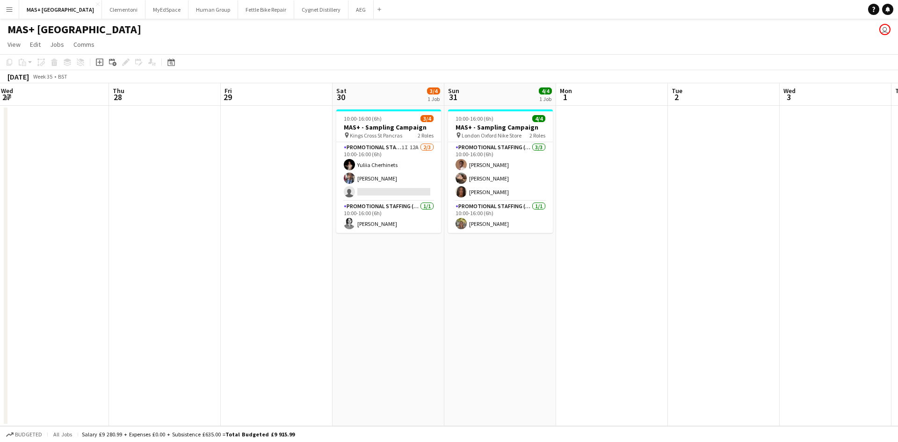
scroll to position [0, 372]
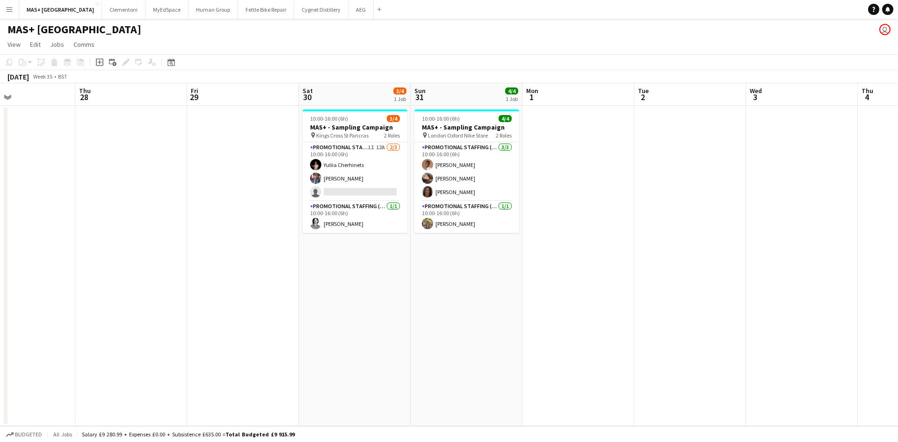
drag, startPoint x: 425, startPoint y: 228, endPoint x: 141, endPoint y: 215, distance: 284.3
click at [141, 215] on app-calendar-viewport "Sun 24 Mon 25 Tue 26 Wed 27 Thu 28 Fri 29 Sat 30 3/4 1 Job Sun 31 4/4 1 Job Mon…" at bounding box center [449, 254] width 898 height 343
click at [342, 151] on app-card-role "Promotional Staffing (Brand Ambassadors) 1I 12A [DATE] 10:00-16:00 (6h) [PERSON…" at bounding box center [355, 171] width 105 height 59
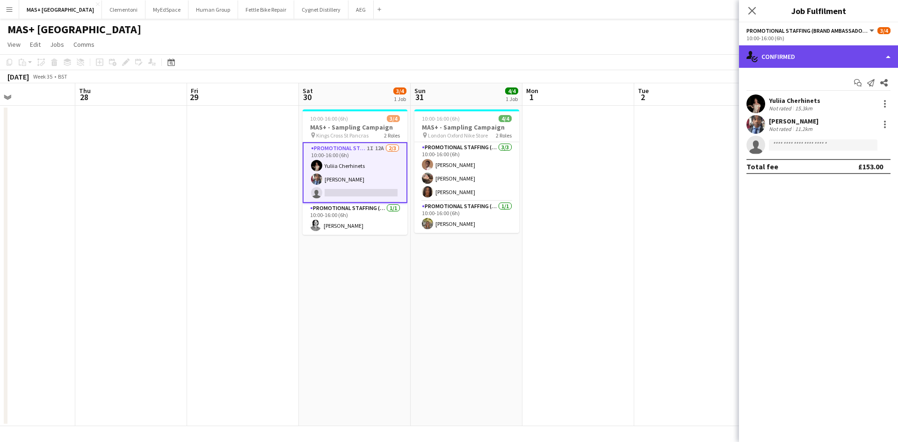
click at [798, 54] on div "single-neutral-actions-check-2 Confirmed" at bounding box center [818, 56] width 159 height 22
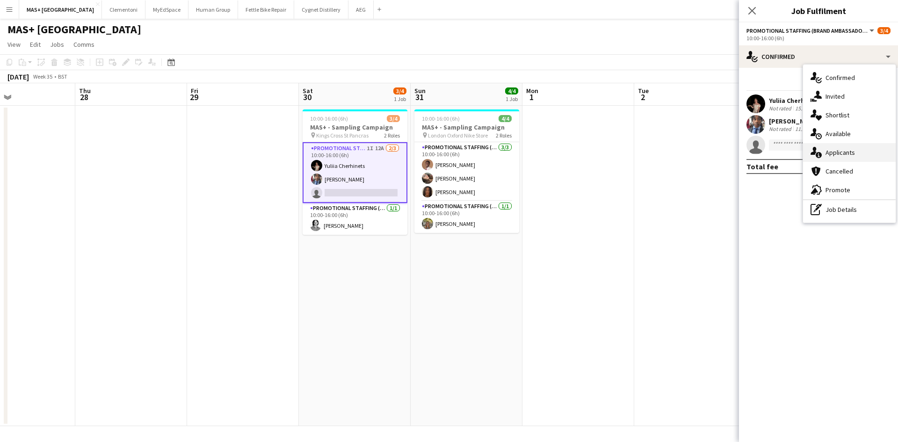
click at [836, 156] on div "single-neutral-actions-information Applicants" at bounding box center [849, 152] width 93 height 19
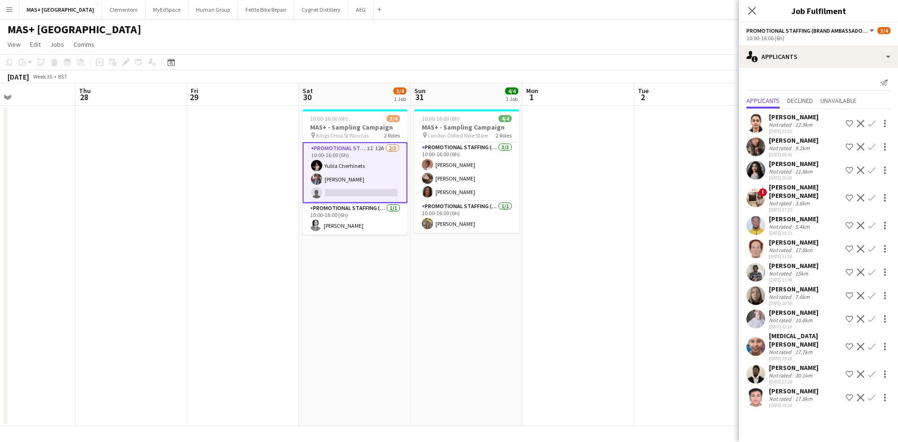
click at [523, 320] on app-date-cell at bounding box center [579, 266] width 112 height 320
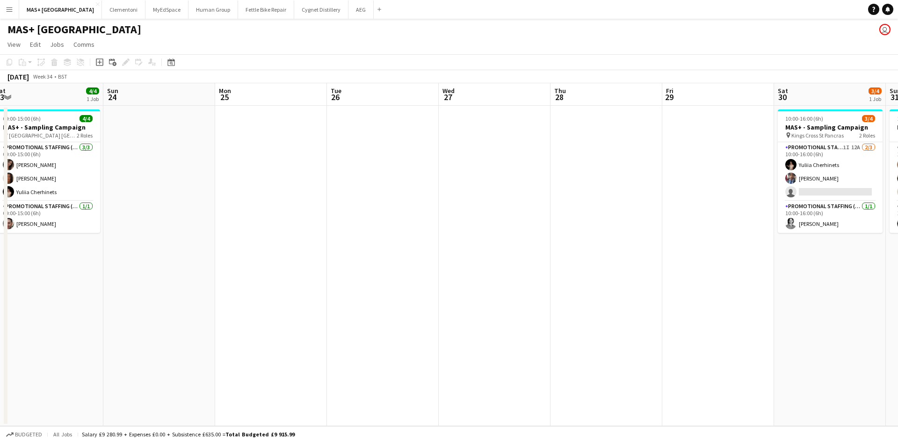
drag, startPoint x: 71, startPoint y: 265, endPoint x: 571, endPoint y: 265, distance: 500.1
click at [571, 265] on app-calendar-viewport "Thu 21 Fri 22 Sat 23 4/4 1 Job Sun 24 Mon 25 Tue 26 Wed 27 Thu 28 Fri 29 Sat 30…" at bounding box center [449, 254] width 898 height 343
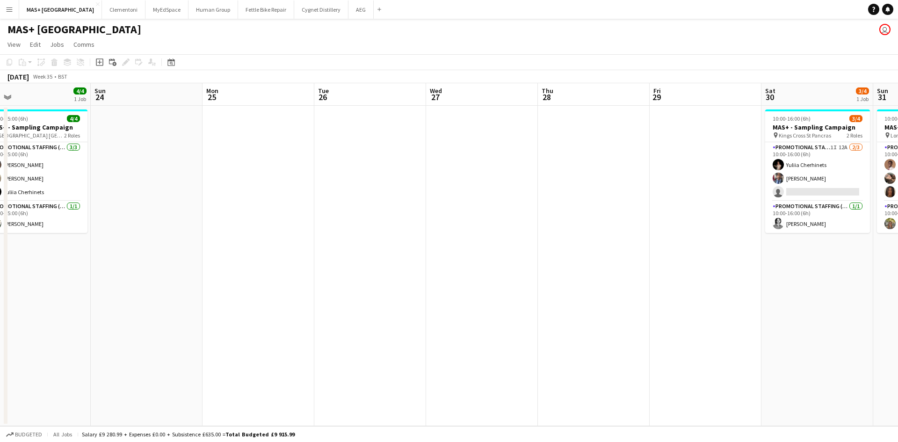
drag, startPoint x: 135, startPoint y: 254, endPoint x: 435, endPoint y: 251, distance: 299.9
click at [435, 251] on app-calendar-viewport "Thu 21 Fri 22 Sat 23 4/4 1 Job Sun 24 Mon 25 Tue 26 Wed 27 Thu 28 Fri 29 Sat 30…" at bounding box center [449, 254] width 898 height 343
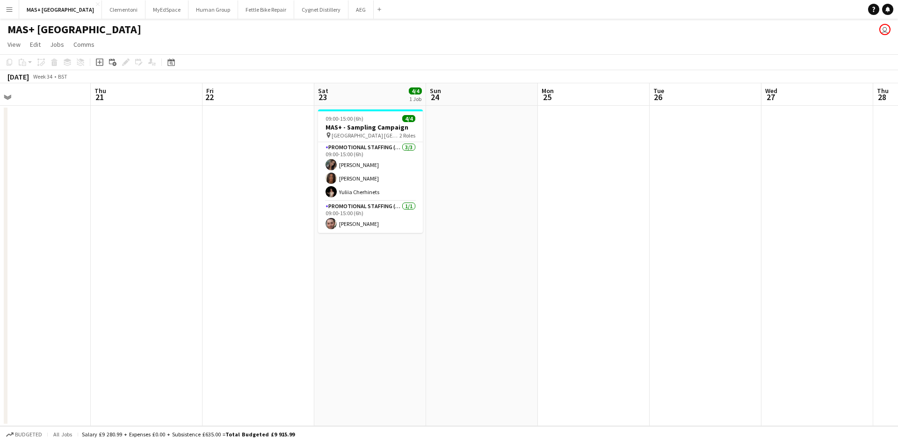
scroll to position [0, 243]
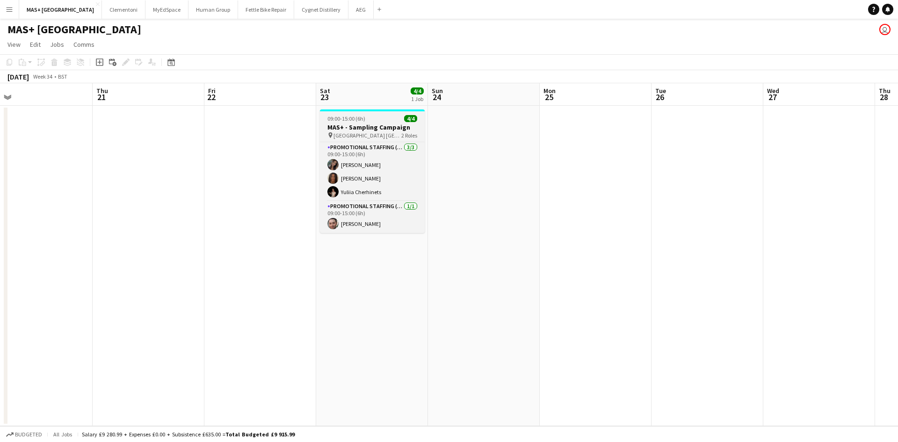
click at [335, 124] on h3 "MAS+ - Sampling Campaign" at bounding box center [372, 127] width 105 height 8
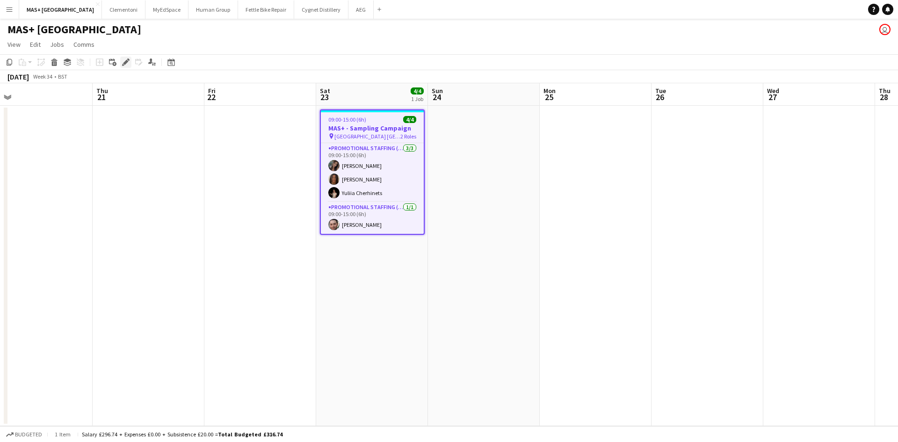
click at [128, 64] on icon "Edit" at bounding box center [125, 61] width 7 height 7
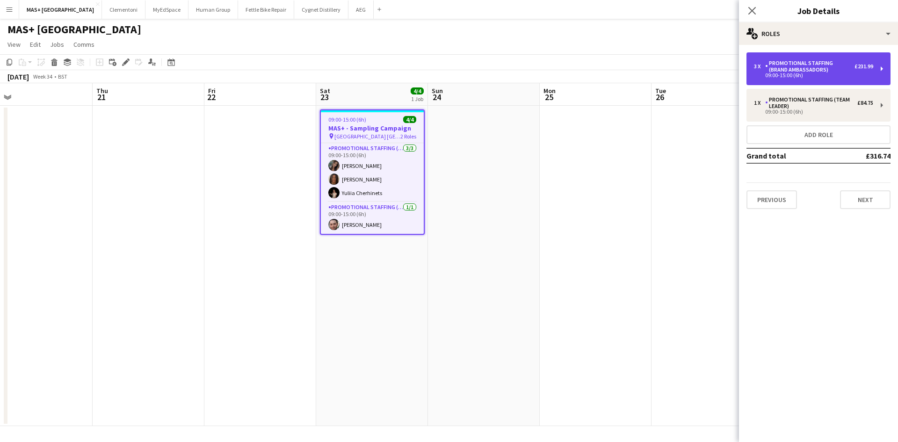
click at [813, 69] on div "Promotional Staffing (Brand Ambassadors)" at bounding box center [809, 66] width 89 height 13
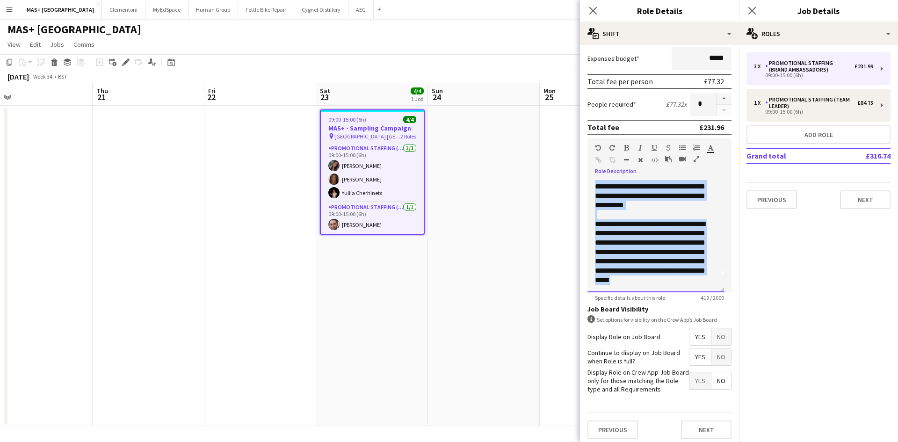
scroll to position [0, 0]
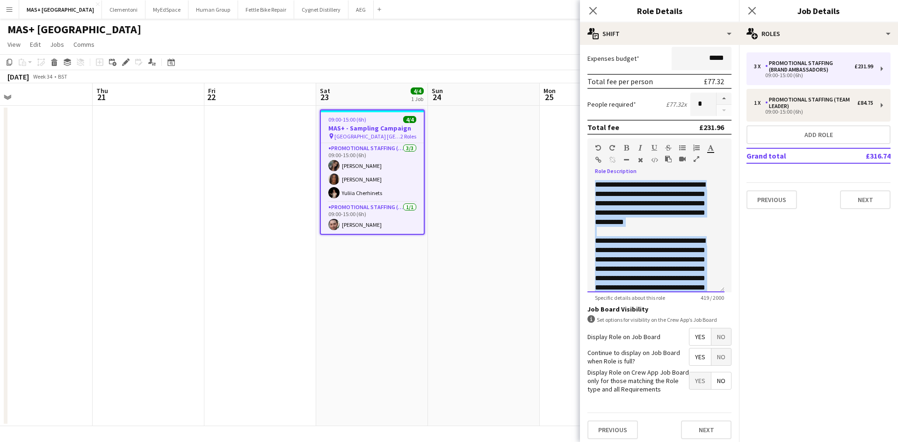
drag, startPoint x: 634, startPoint y: 283, endPoint x: 571, endPoint y: 159, distance: 138.9
click at [571, 159] on body "Menu Boards Boards Boards All jobs Status Workforce Workforce My Workforce Recr…" at bounding box center [449, 221] width 898 height 442
drag, startPoint x: 538, startPoint y: 249, endPoint x: 497, endPoint y: 249, distance: 41.6
click at [533, 249] on app-calendar-viewport "Mon 18 Tue 19 Wed 20 Thu 21 Fri 22 Sat 23 4/4 1 Job Sun 24 Mon 25 Tue 26 Wed 27…" at bounding box center [449, 254] width 898 height 343
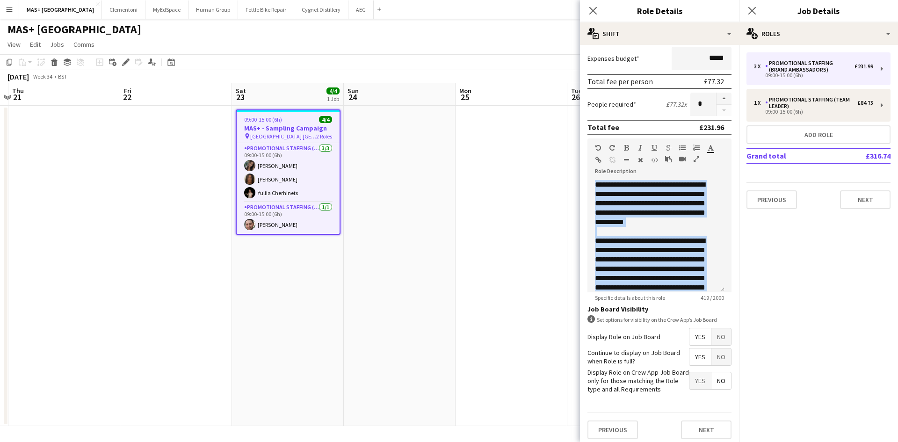
drag, startPoint x: 484, startPoint y: 236, endPoint x: 135, endPoint y: 184, distance: 353.3
click at [130, 189] on app-calendar-viewport "Mon 18 Tue 19 Wed 20 Thu 21 Fri 22 Sat 23 4/4 1 Job Sun 24 Mon 25 Tue 26 Wed 27…" at bounding box center [449, 254] width 898 height 343
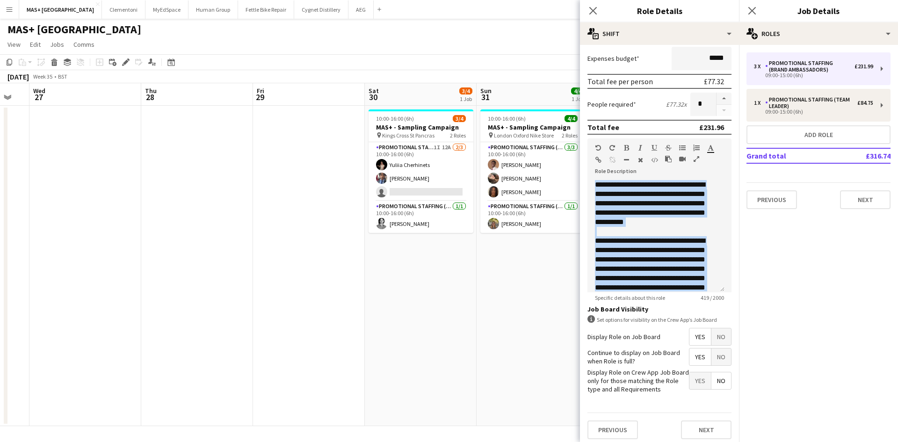
drag, startPoint x: 447, startPoint y: 182, endPoint x: 265, endPoint y: 155, distance: 184.1
click at [140, 167] on app-calendar-viewport "Sun 24 Mon 25 Tue 26 Wed 27 Thu 28 Fri 29 Sat 30 3/4 1 Job Sun 31 4/4 1 Job Mon…" at bounding box center [449, 254] width 898 height 343
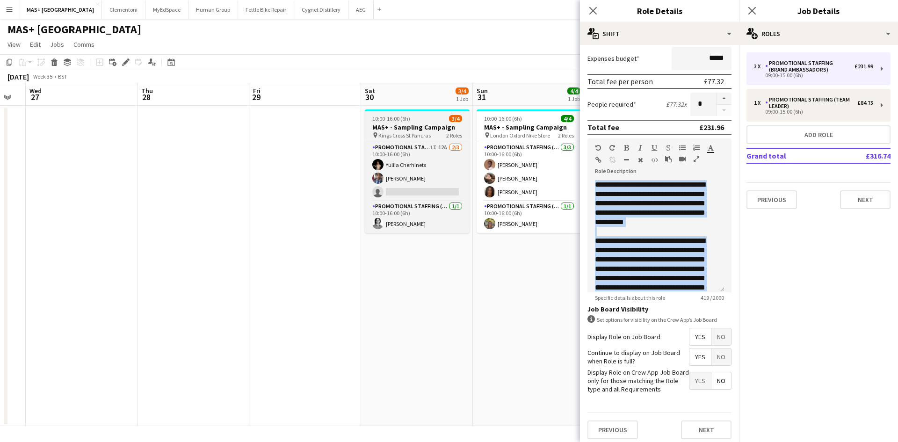
click at [396, 135] on span "Kings Cross St Pancras" at bounding box center [404, 135] width 52 height 7
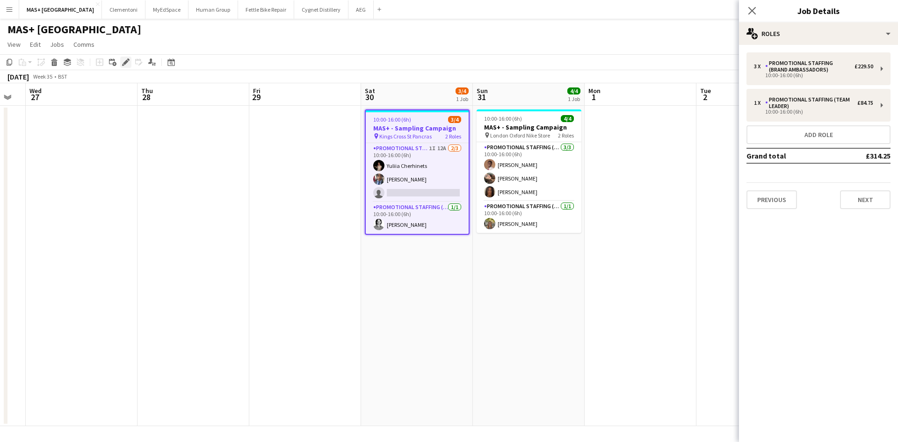
click at [120, 59] on div "Edit" at bounding box center [125, 62] width 11 height 11
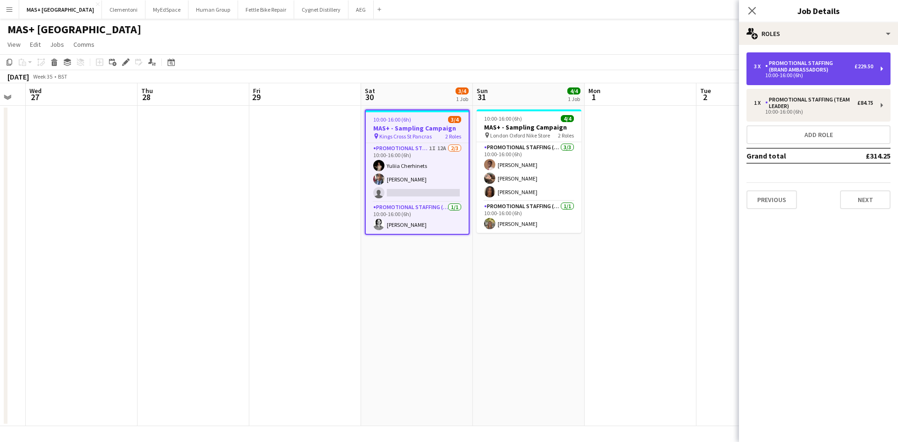
click at [793, 73] on div "Promotional Staffing (Brand Ambassadors)" at bounding box center [809, 66] width 89 height 13
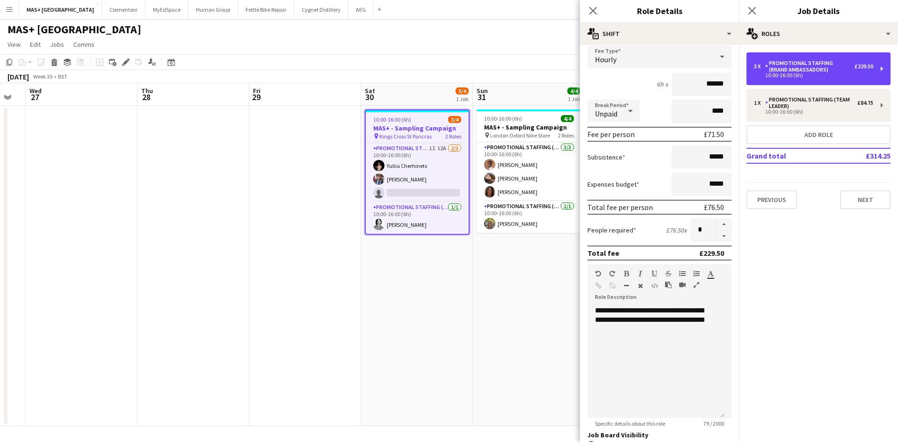
scroll to position [94, 0]
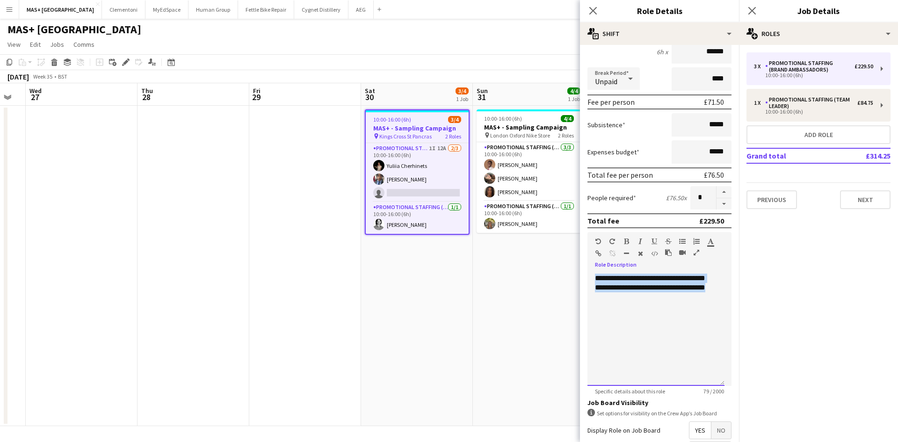
drag, startPoint x: 640, startPoint y: 303, endPoint x: 582, endPoint y: 276, distance: 64.7
click at [582, 276] on form "**********" at bounding box center [659, 250] width 159 height 582
paste div
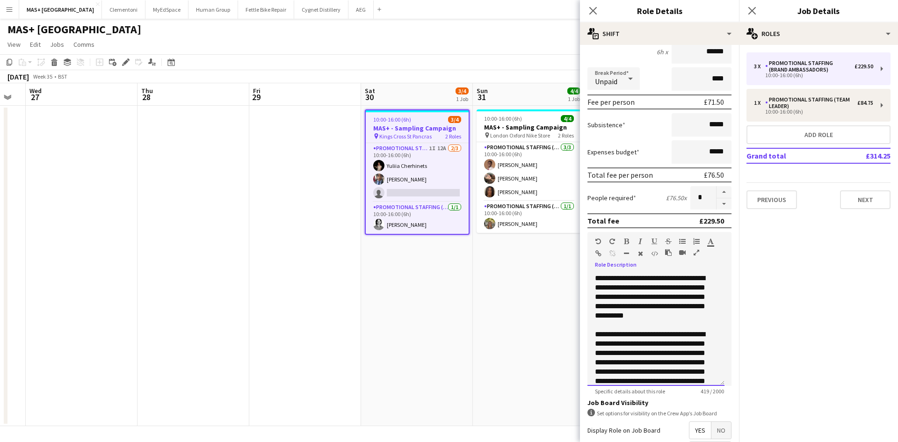
scroll to position [20, 0]
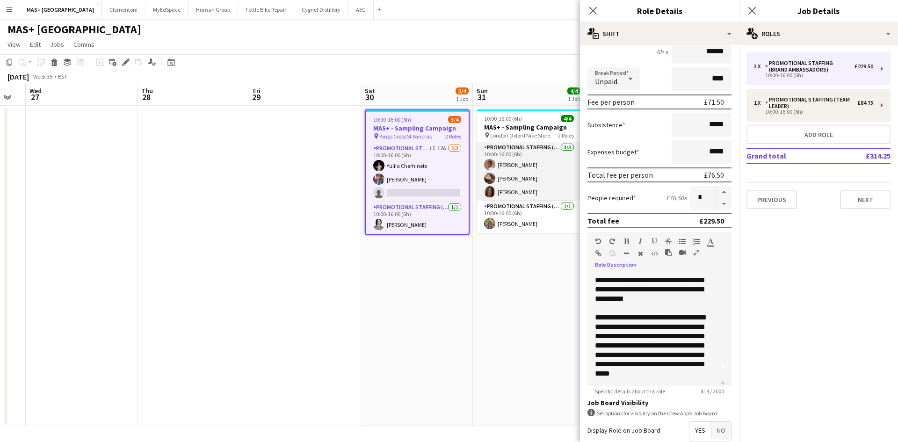
click at [516, 158] on app-card-role "Promotional Staffing (Brand Ambassadors) [DATE] 10:00-16:00 (6h) [PERSON_NAME] …" at bounding box center [529, 171] width 105 height 59
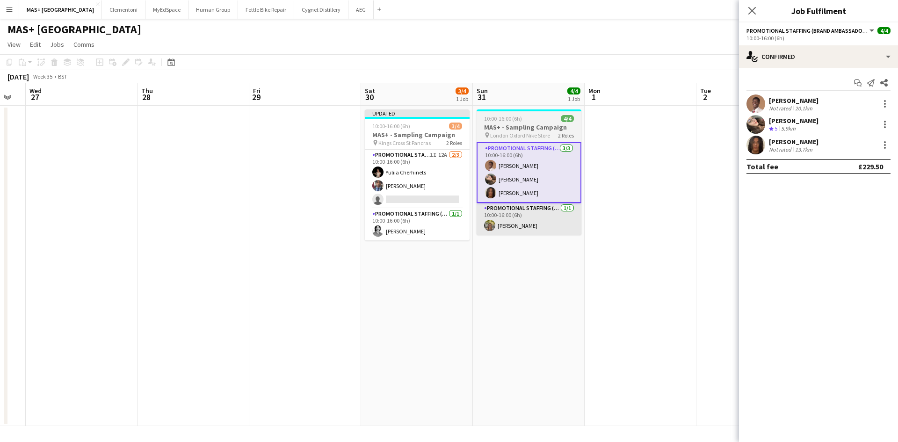
click at [583, 237] on app-date-cell "10:00-16:00 (6h) 4/4 MAS+ - Sampling Campaign pin London Oxford Nike Store 2 Ro…" at bounding box center [529, 266] width 112 height 320
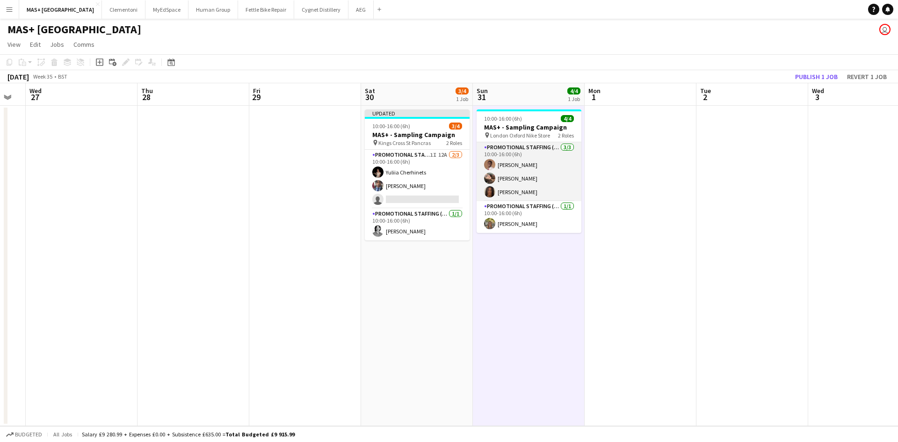
scroll to position [0, 310]
click at [516, 136] on span "London Oxford Nike Store" at bounding box center [520, 135] width 60 height 7
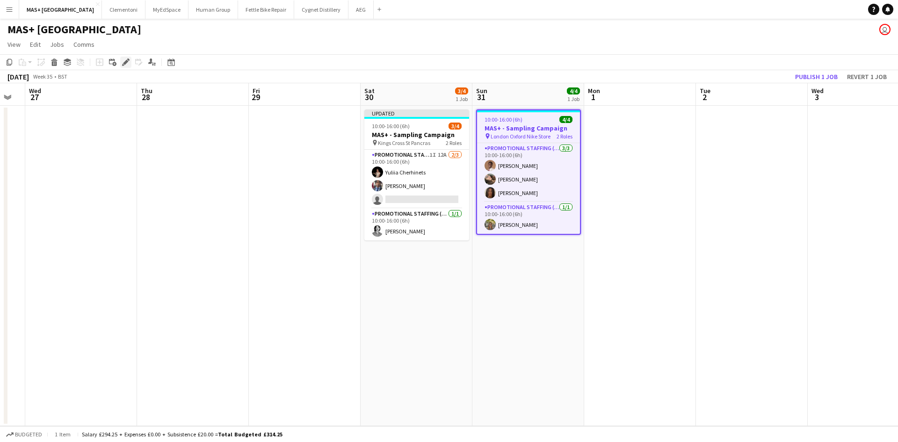
click at [122, 64] on div "Edit" at bounding box center [125, 62] width 11 height 11
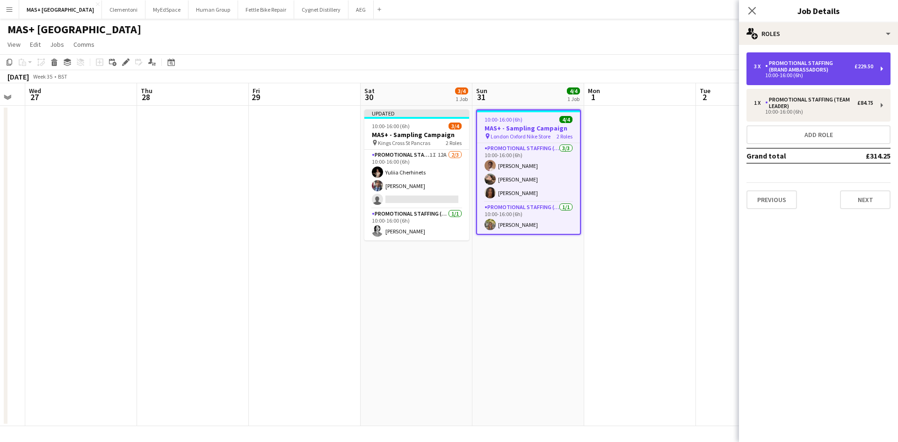
click at [772, 66] on div "Promotional Staffing (Brand Ambassadors)" at bounding box center [809, 66] width 89 height 13
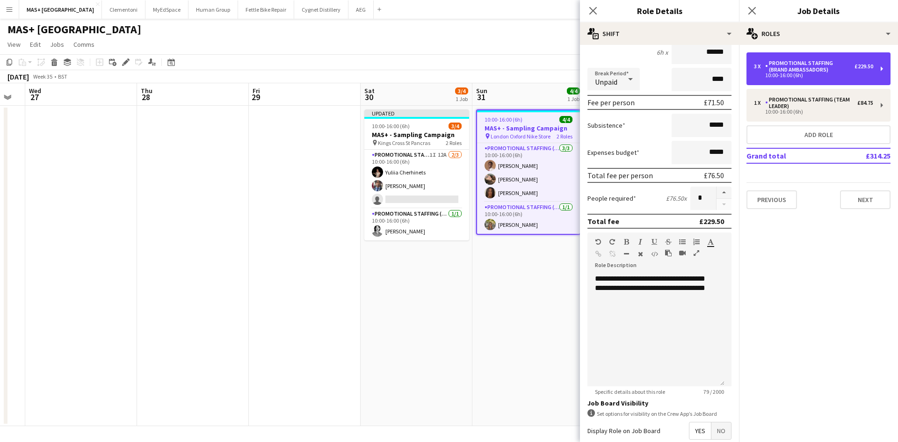
scroll to position [94, 0]
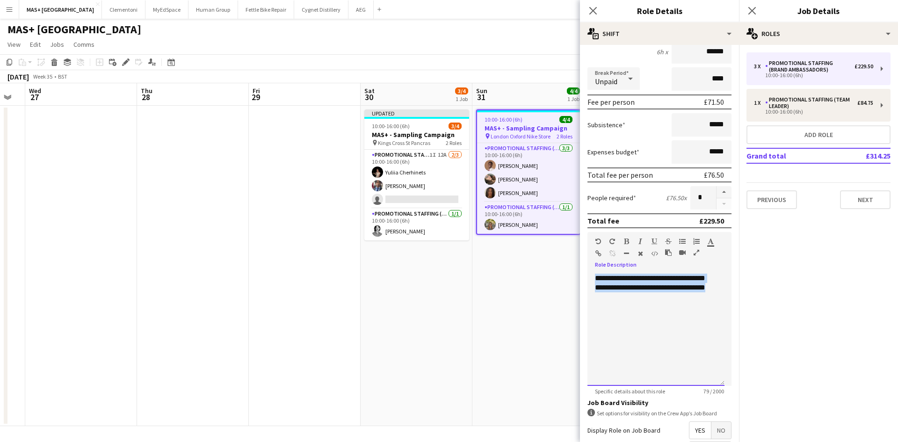
drag, startPoint x: 621, startPoint y: 298, endPoint x: 580, endPoint y: 280, distance: 44.8
click at [580, 280] on body "Menu Boards Boards Boards All jobs Status Workforce Workforce My Workforce Recr…" at bounding box center [449, 221] width 898 height 442
paste div
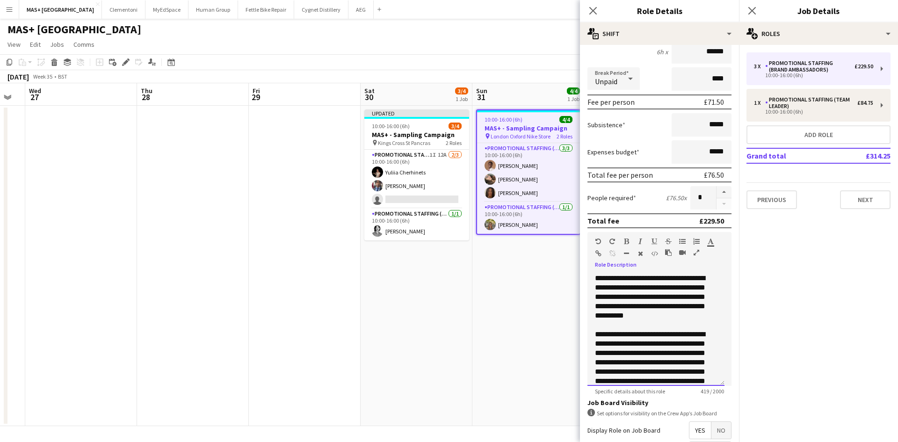
scroll to position [20, 0]
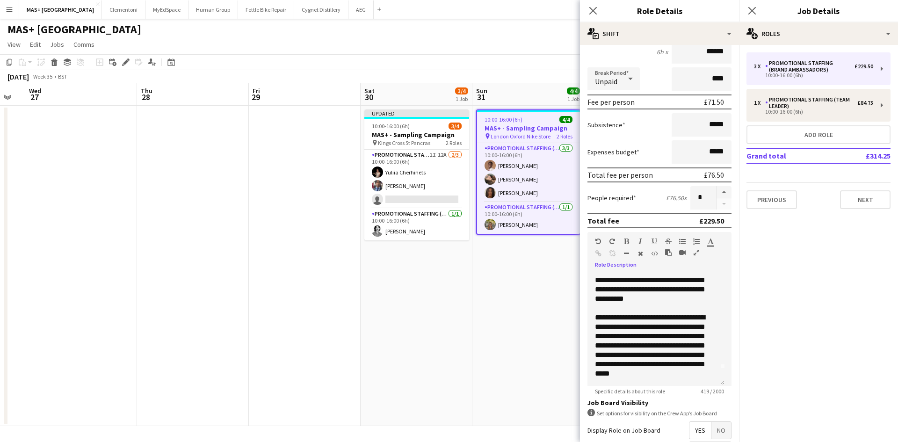
click at [308, 301] on app-date-cell at bounding box center [305, 266] width 112 height 320
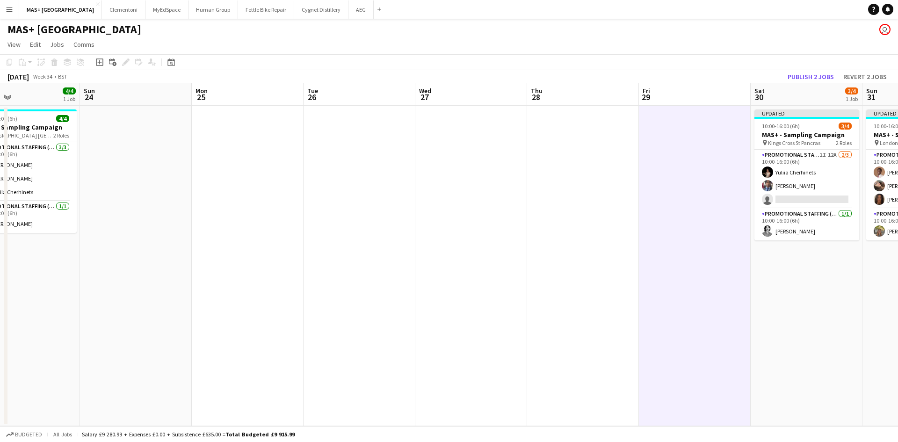
drag, startPoint x: 640, startPoint y: 288, endPoint x: 645, endPoint y: 287, distance: 5.3
click at [645, 287] on app-calendar-viewport "Thu 21 Fri 22 Sat 23 4/4 1 Job Sun 24 Mon 25 Tue 26 Wed 27 Thu 28 Fri 29 Sat 30…" at bounding box center [449, 254] width 898 height 343
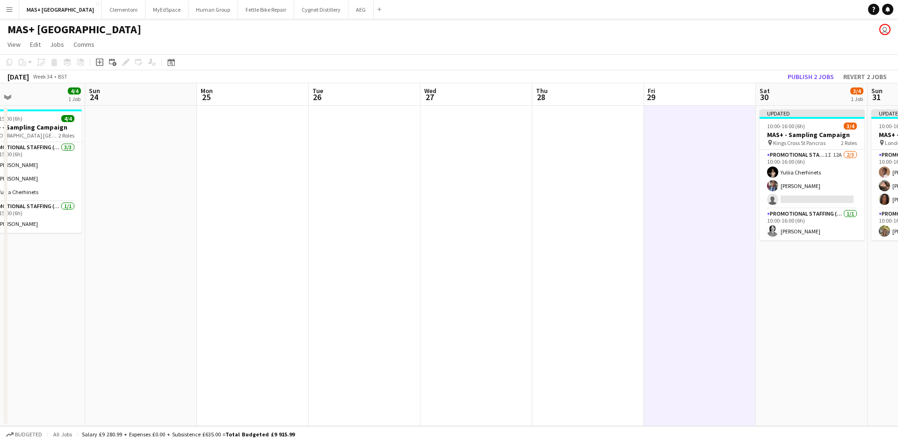
scroll to position [0, 279]
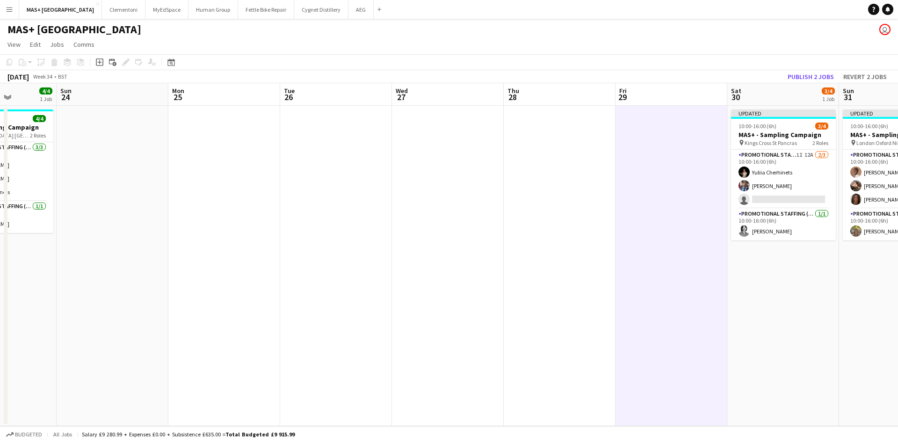
drag, startPoint x: 253, startPoint y: 275, endPoint x: 448, endPoint y: 269, distance: 195.2
click at [448, 269] on app-calendar-viewport "Thu 21 Fri 22 Sat 23 4/4 1 Job Sun 24 Mon 25 Tue 26 Wed 27 Thu 28 Fri 29 Sat 30…" at bounding box center [449, 254] width 898 height 343
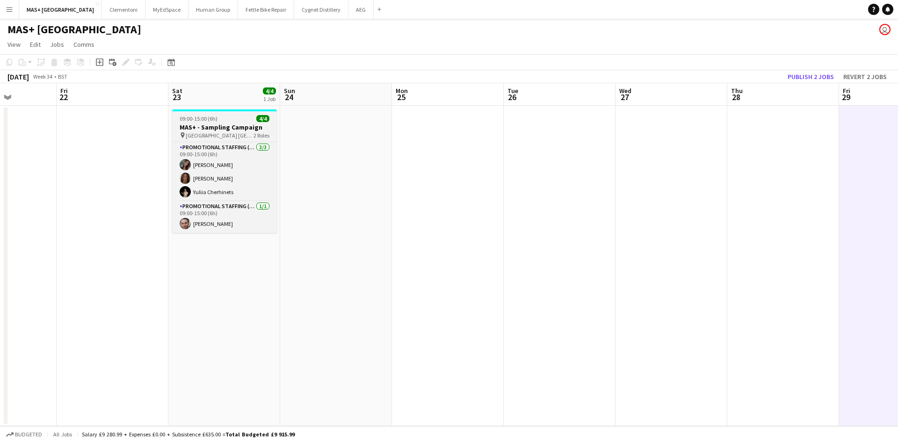
click at [213, 138] on span "[GEOGRAPHIC_DATA] [GEOGRAPHIC_DATA]" at bounding box center [220, 135] width 68 height 7
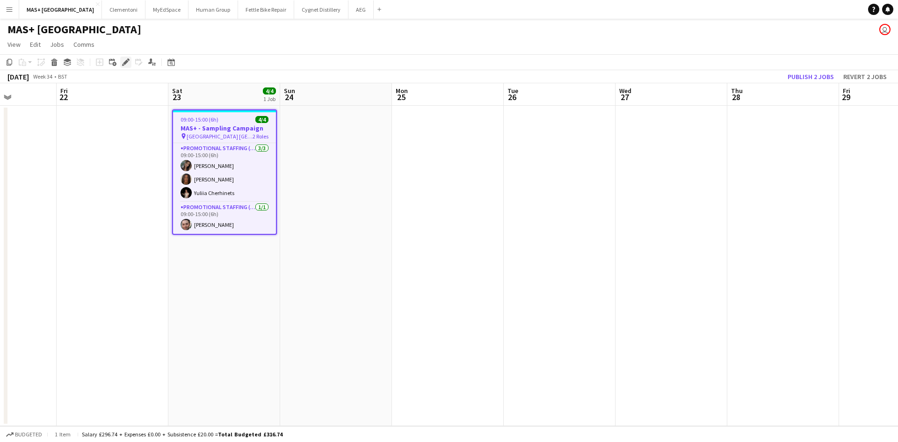
click at [123, 58] on div "Edit" at bounding box center [125, 62] width 11 height 11
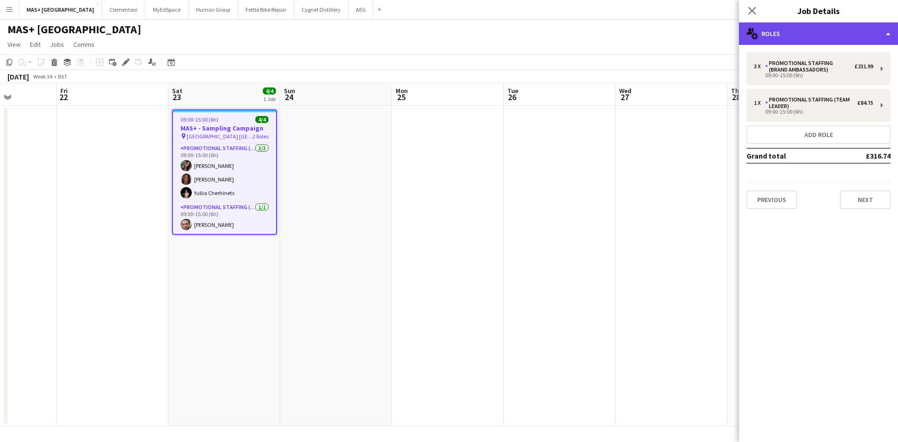
click at [823, 27] on div "multiple-users-add Roles" at bounding box center [818, 33] width 159 height 22
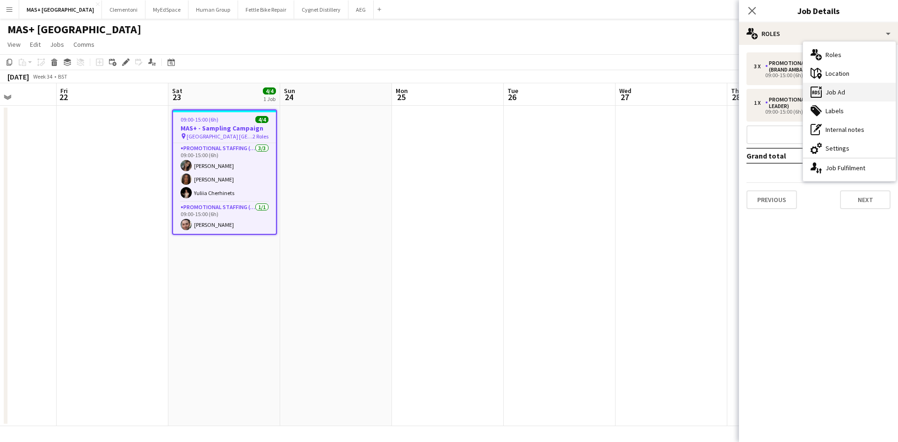
click at [849, 89] on div "ads-window Job Ad" at bounding box center [849, 92] width 93 height 19
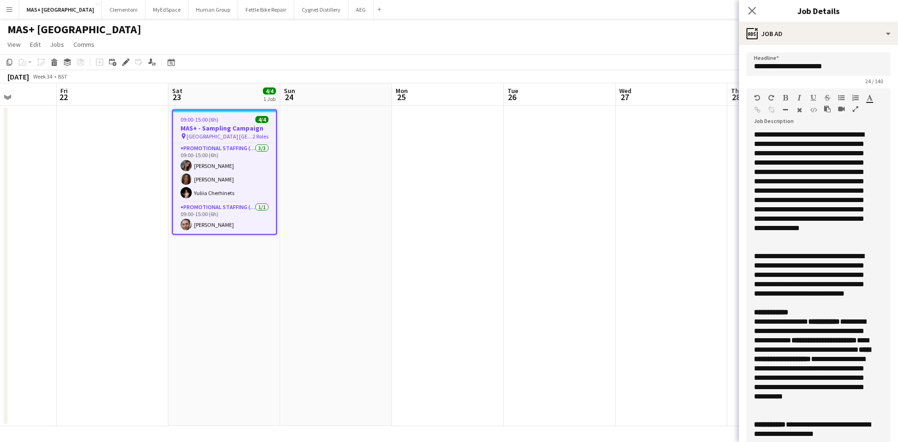
drag, startPoint x: 881, startPoint y: 184, endPoint x: 804, endPoint y: 380, distance: 210.5
click at [842, 442] on html "Menu Boards Boards Boards All jobs Status Workforce Workforce My Workforce Recr…" at bounding box center [449, 221] width 898 height 442
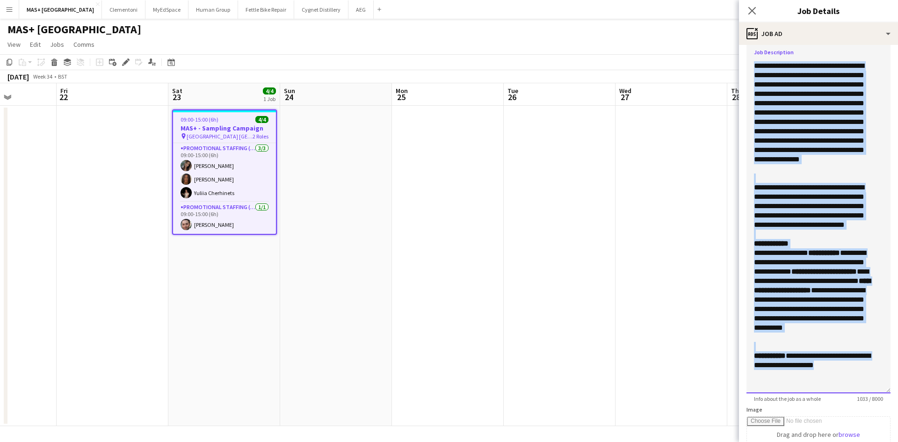
scroll to position [0, 0]
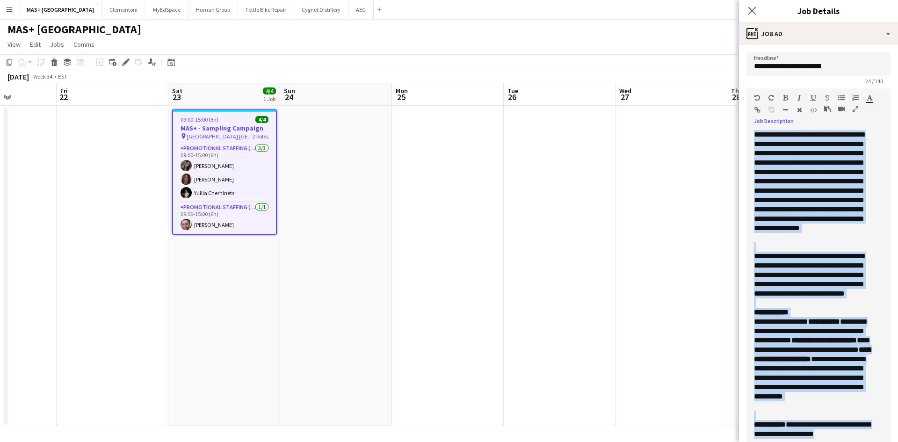
drag, startPoint x: 869, startPoint y: 250, endPoint x: 730, endPoint y: 25, distance: 264.7
click at [730, 25] on body "Menu Boards Boards Boards All jobs Status Workforce Workforce My Workforce Recr…" at bounding box center [449, 221] width 898 height 442
click at [636, 252] on app-date-cell at bounding box center [672, 266] width 112 height 320
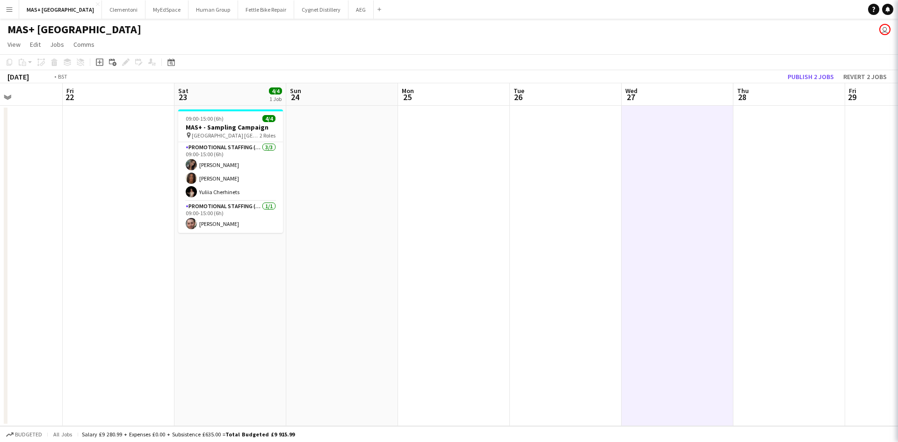
drag, startPoint x: 736, startPoint y: 240, endPoint x: 284, endPoint y: 248, distance: 452.0
click at [284, 248] on app-calendar-viewport "Tue 19 Wed 20 Thu 21 Fri 22 Sat 23 4/4 1 Job Sun 24 Mon 25 Tue 26 Wed 27 Thu 28…" at bounding box center [449, 254] width 898 height 343
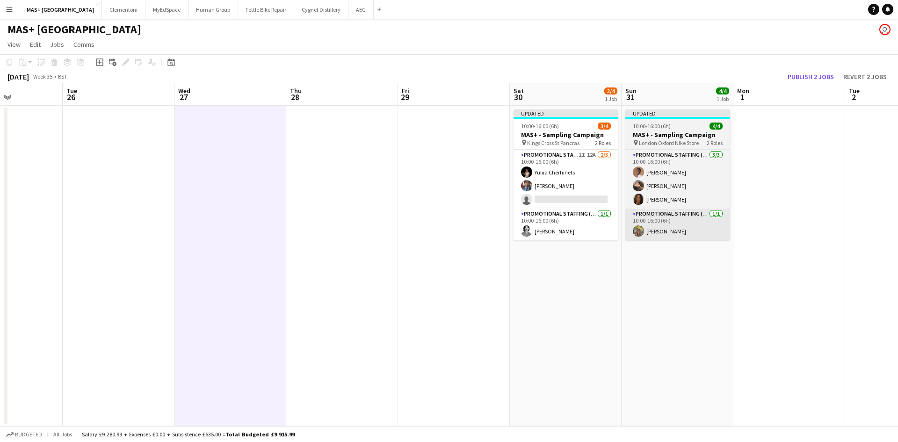
scroll to position [0, 284]
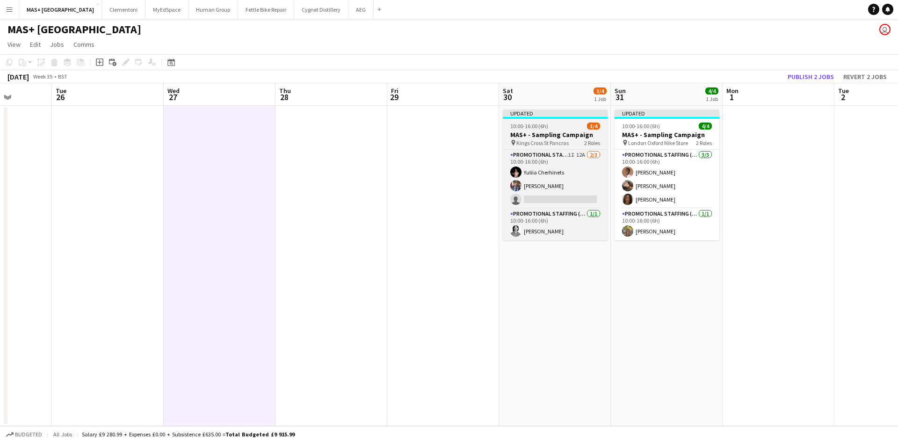
click at [547, 132] on h3 "MAS+ - Sampling Campaign" at bounding box center [555, 135] width 105 height 8
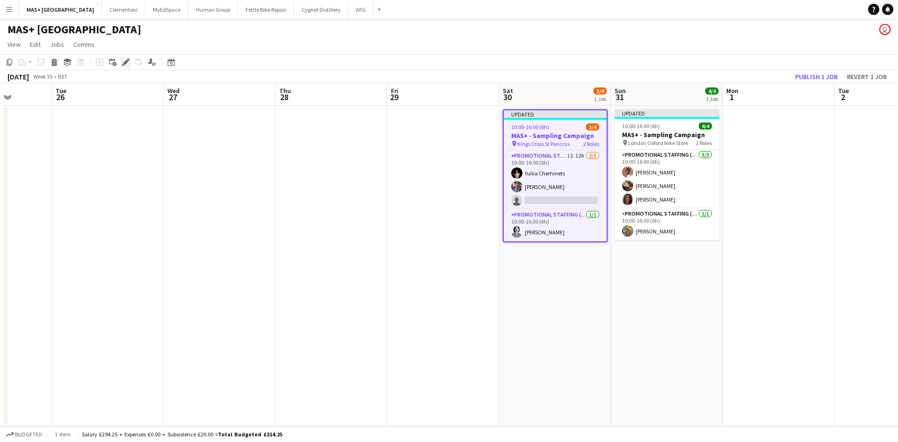
drag, startPoint x: 126, startPoint y: 61, endPoint x: 200, endPoint y: 74, distance: 75.1
click at [126, 61] on icon at bounding box center [125, 62] width 5 height 5
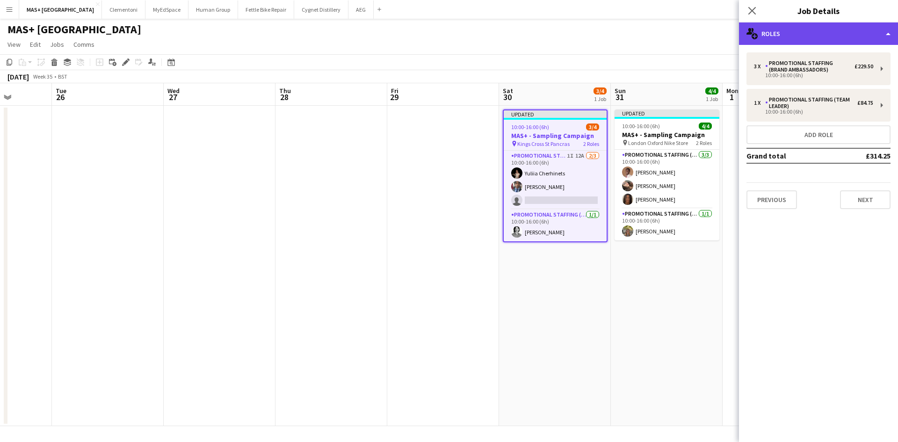
click at [799, 31] on div "multiple-users-add Roles" at bounding box center [818, 33] width 159 height 22
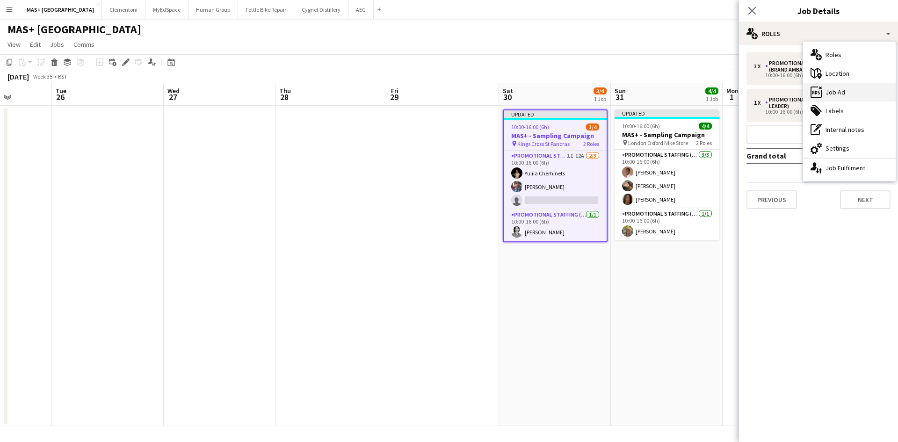
click at [848, 95] on div "ads-window Job Ad" at bounding box center [849, 92] width 93 height 19
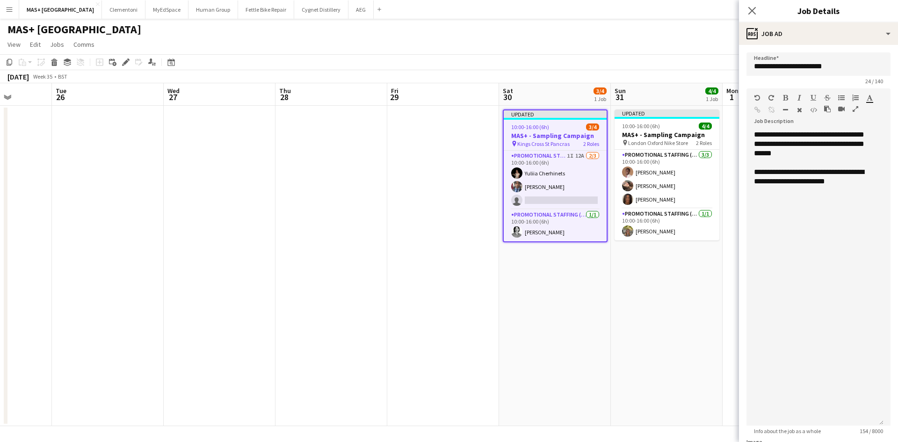
drag, startPoint x: 873, startPoint y: 194, endPoint x: 843, endPoint y: 408, distance: 216.3
click at [853, 430] on app-form-group "**********" at bounding box center [819, 261] width 144 height 346
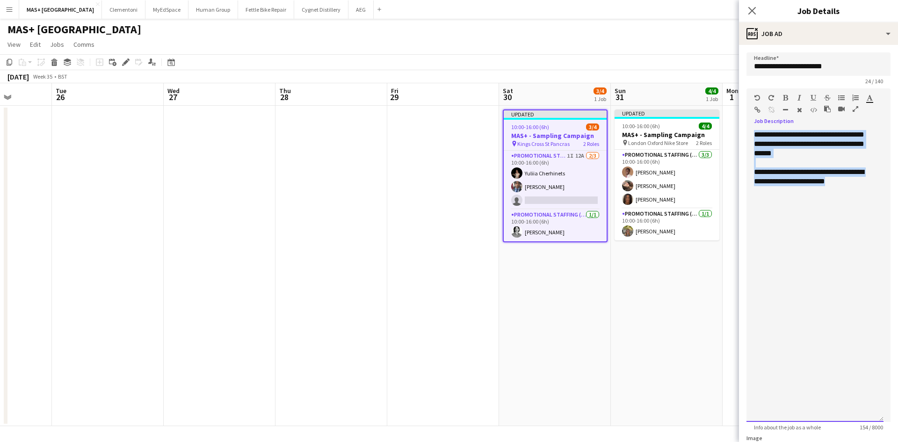
drag, startPoint x: 868, startPoint y: 181, endPoint x: 738, endPoint y: 125, distance: 141.5
click at [738, 125] on body "Menu Boards Boards Boards All jobs Status Workforce Workforce My Workforce Recr…" at bounding box center [449, 221] width 898 height 442
paste div
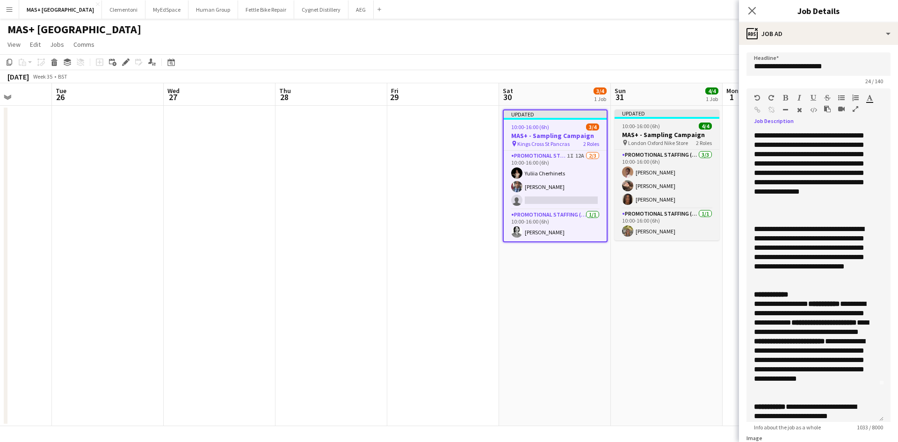
click at [665, 137] on h3 "MAS+ - Sampling Campaign" at bounding box center [667, 135] width 105 height 8
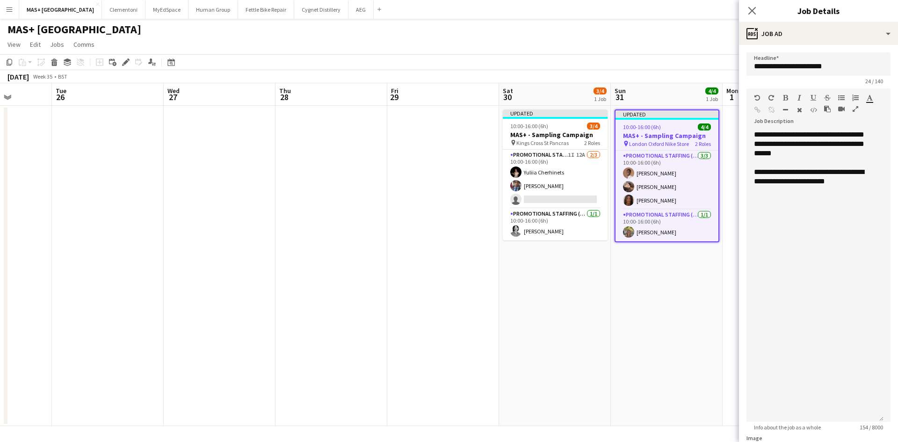
scroll to position [0, 0]
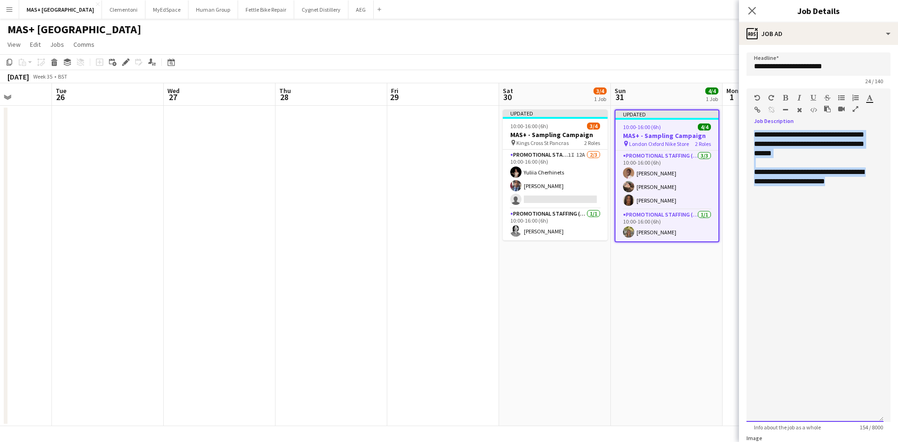
drag, startPoint x: 874, startPoint y: 189, endPoint x: 748, endPoint y: 136, distance: 136.7
click at [748, 136] on div "**********" at bounding box center [815, 276] width 137 height 292
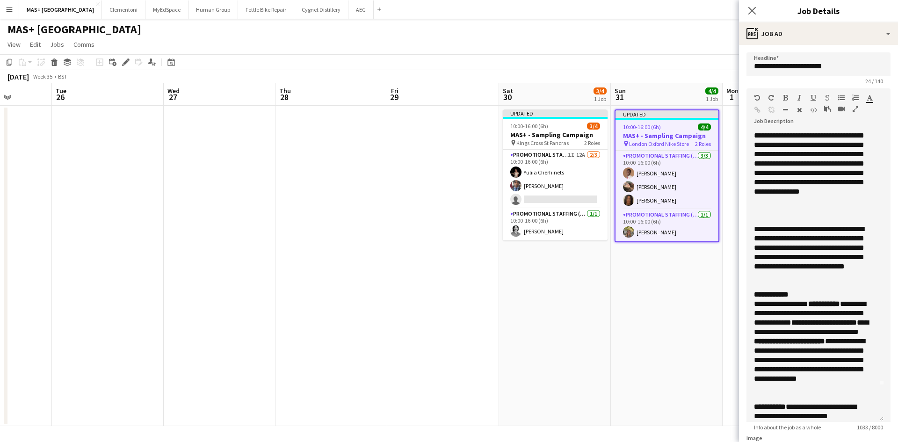
click at [548, 262] on app-date-cell "Updated 10:00-16:00 (6h) 3/4 MAS+ - Sampling Campaign pin Kings Cross St Pancra…" at bounding box center [555, 266] width 112 height 320
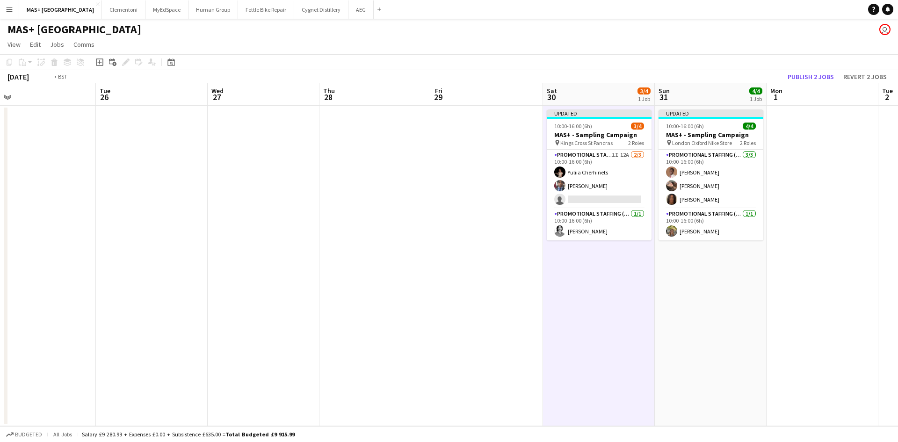
scroll to position [0, 277]
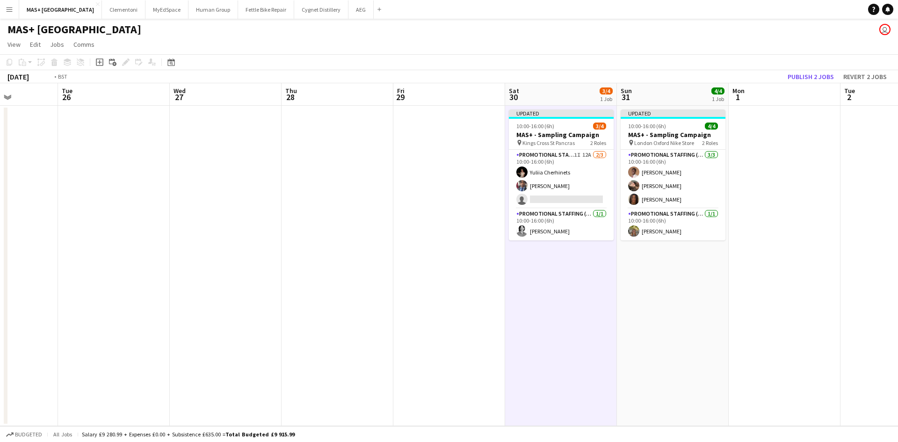
drag, startPoint x: 282, startPoint y: 251, endPoint x: 627, endPoint y: 231, distance: 345.8
click at [698, 240] on app-calendar-viewport "Sat 23 4/4 1 Job Sun 24 Mon 25 Tue 26 Wed 27 Thu 28 Fri 29 Sat 30 3/4 1 Job Sun…" at bounding box center [449, 254] width 898 height 343
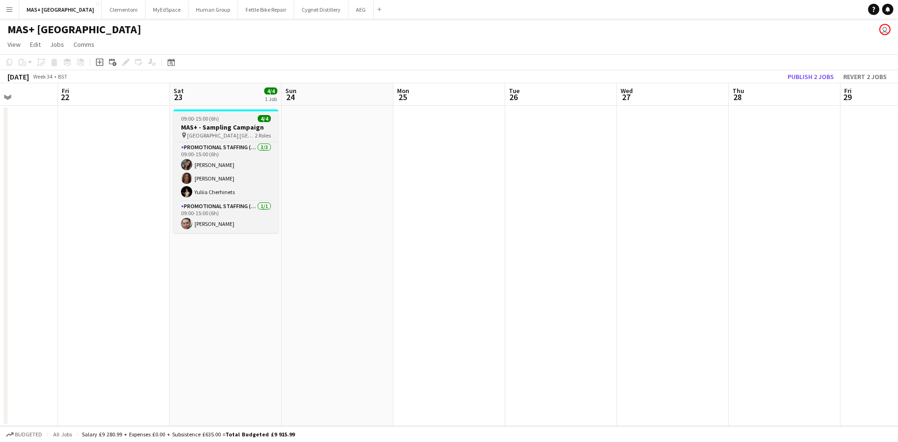
click at [212, 125] on h3 "MAS+ - Sampling Campaign" at bounding box center [226, 127] width 105 height 8
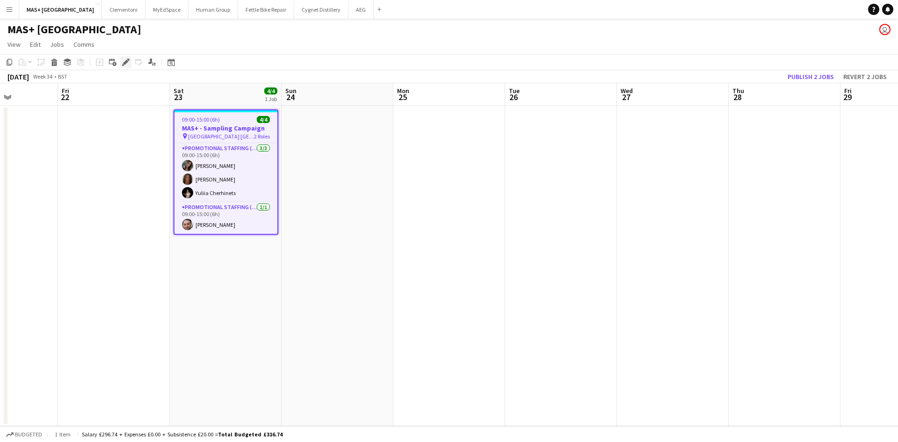
click at [124, 65] on icon at bounding box center [123, 65] width 2 height 2
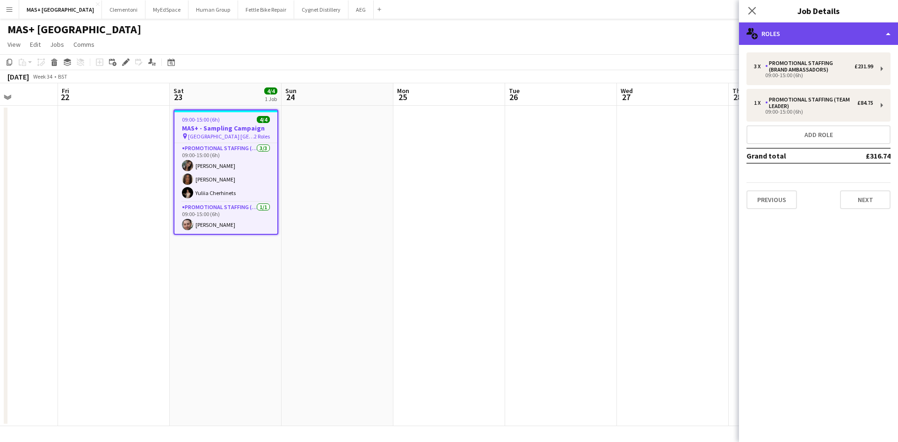
click at [802, 30] on div "multiple-users-add Roles" at bounding box center [818, 33] width 159 height 22
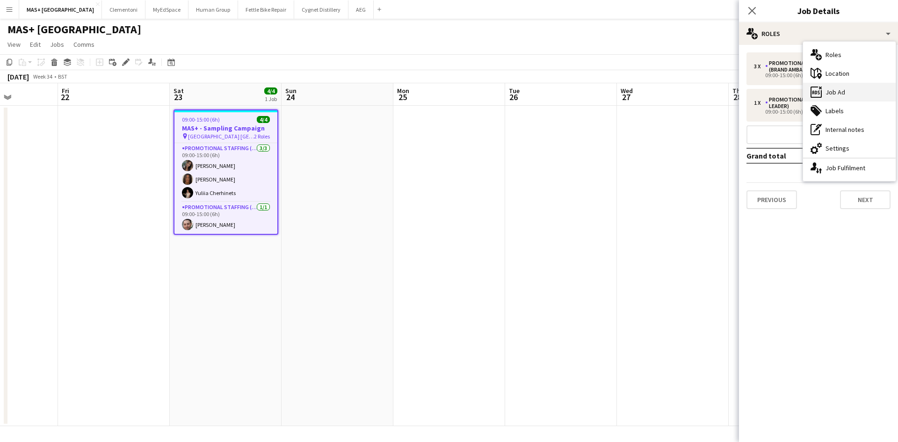
click at [842, 89] on div "ads-window Job Ad" at bounding box center [849, 92] width 93 height 19
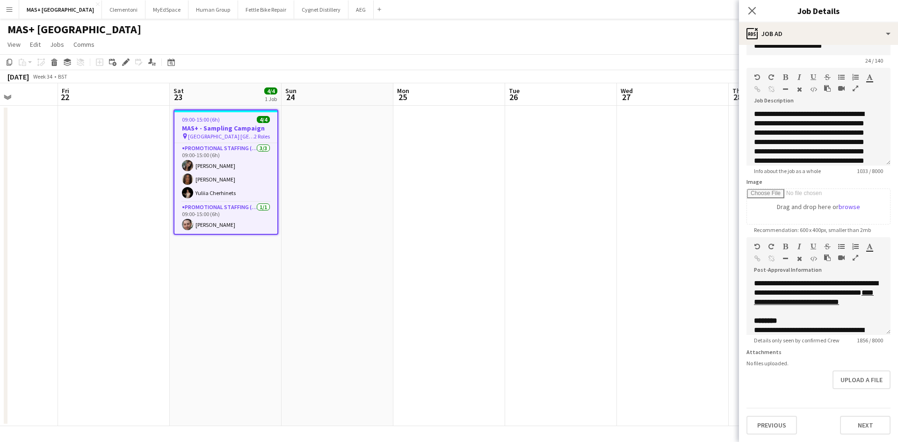
scroll to position [28, 0]
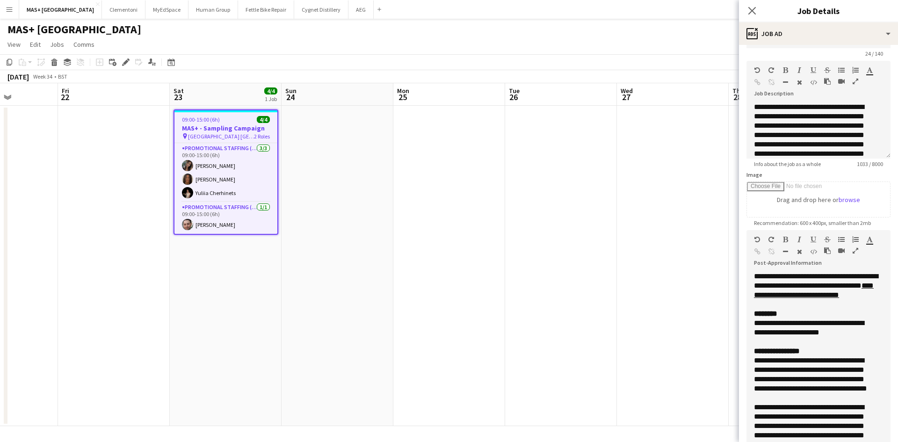
drag, startPoint x: 881, startPoint y: 325, endPoint x: 824, endPoint y: 370, distance: 72.9
click at [846, 442] on html "Menu Boards Boards Boards All jobs Status Workforce Workforce My Workforce Recr…" at bounding box center [449, 221] width 898 height 442
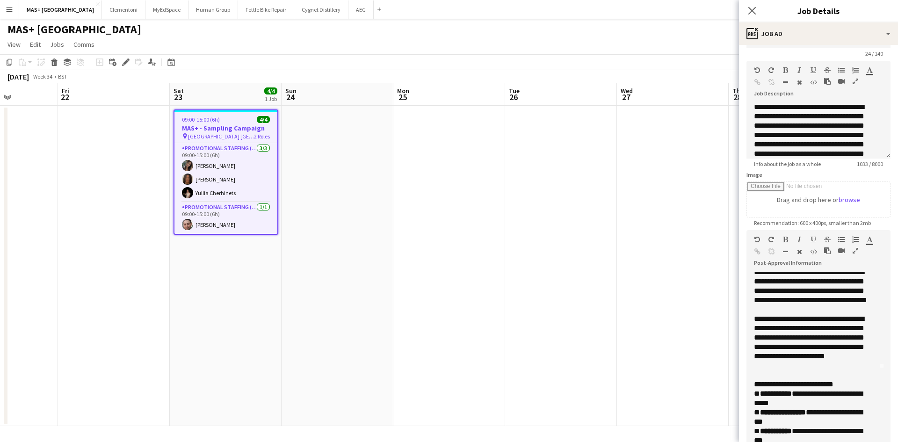
scroll to position [94, 0]
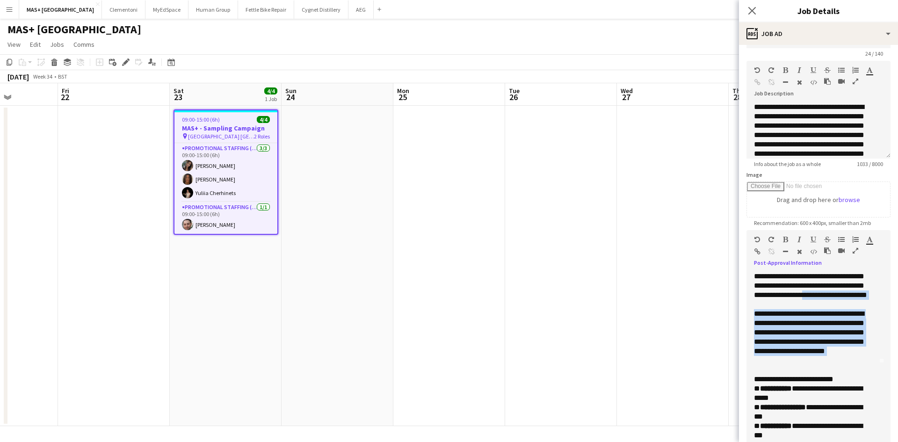
drag, startPoint x: 841, startPoint y: 385, endPoint x: 763, endPoint y: 327, distance: 96.9
click at [763, 327] on div "**********" at bounding box center [815, 351] width 122 height 271
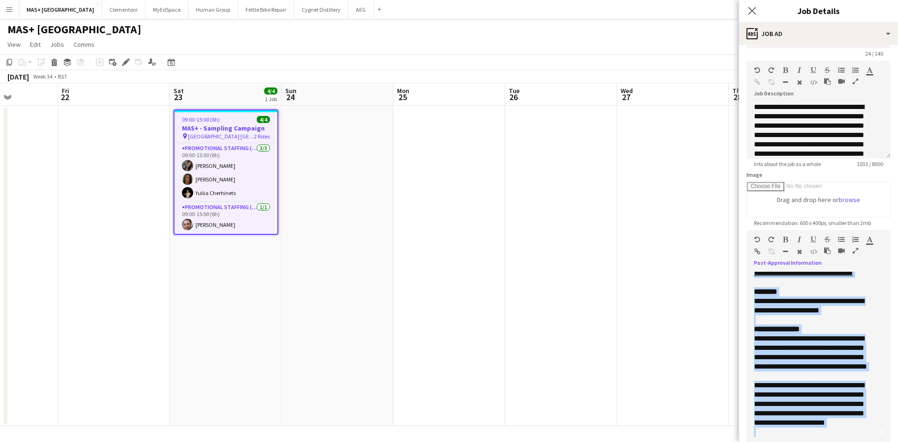
scroll to position [0, 0]
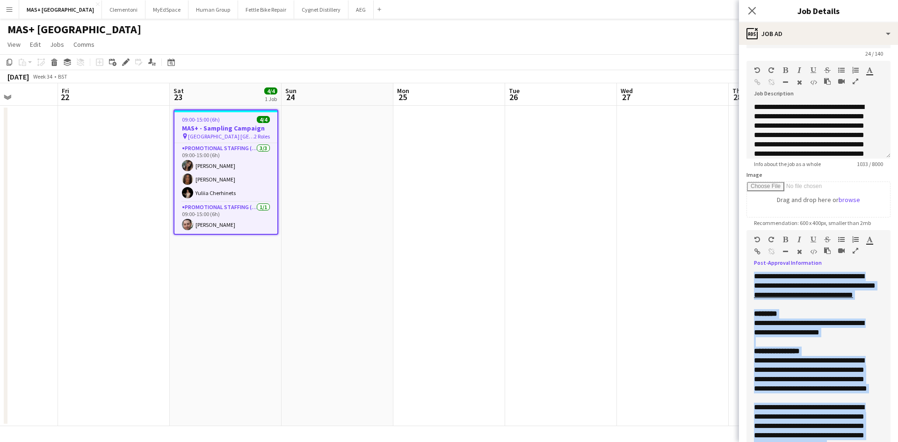
drag, startPoint x: 810, startPoint y: 364, endPoint x: 742, endPoint y: 271, distance: 115.2
click at [742, 271] on form "**********" at bounding box center [818, 291] width 159 height 532
click at [516, 225] on app-date-cell at bounding box center [561, 266] width 112 height 320
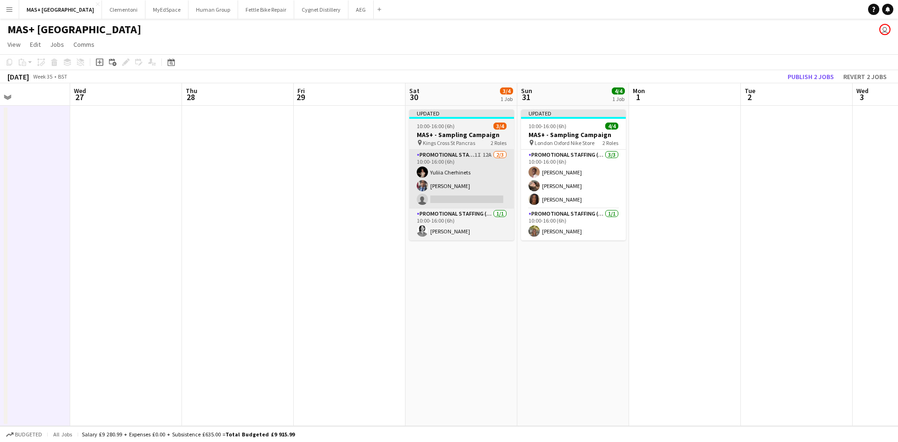
drag, startPoint x: 725, startPoint y: 227, endPoint x: 462, endPoint y: 200, distance: 263.8
click at [178, 204] on app-calendar-viewport "Sun 24 Mon 25 Tue 26 Wed 27 Thu 28 Fri 29 Sat 30 3/4 1 Job Sun 31 4/4 1 Job Mon…" at bounding box center [449, 254] width 898 height 343
click at [420, 132] on h3 "MAS+ - Sampling Campaign" at bounding box center [462, 135] width 105 height 8
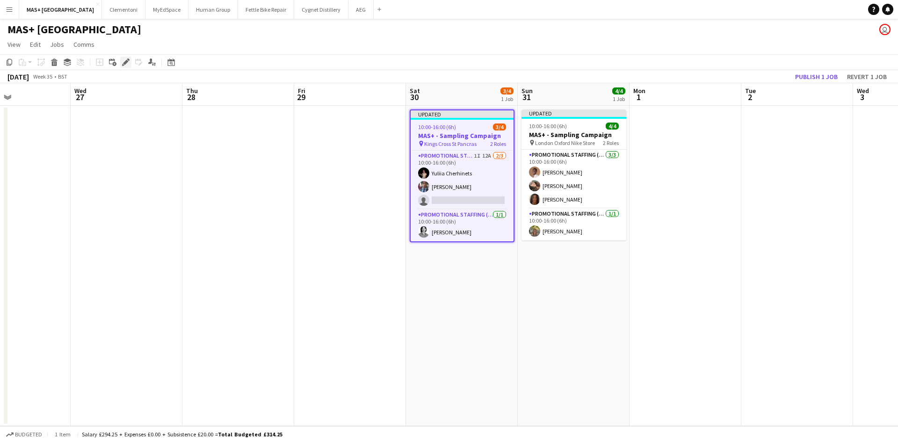
click at [123, 64] on icon "Edit" at bounding box center [125, 61] width 7 height 7
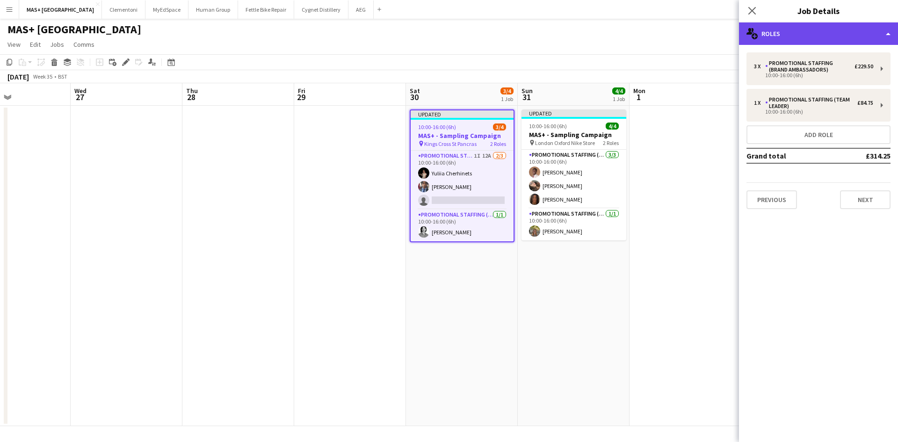
click at [811, 30] on div "multiple-users-add Roles" at bounding box center [818, 33] width 159 height 22
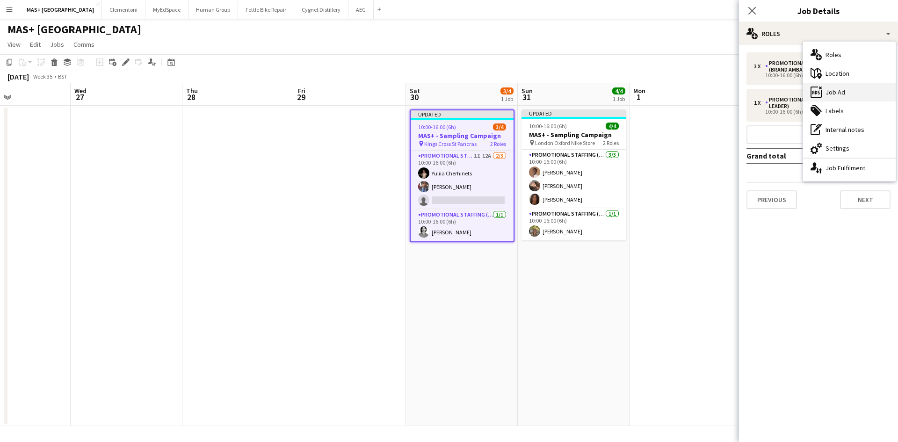
click at [843, 95] on div "ads-window Job Ad" at bounding box center [849, 92] width 93 height 19
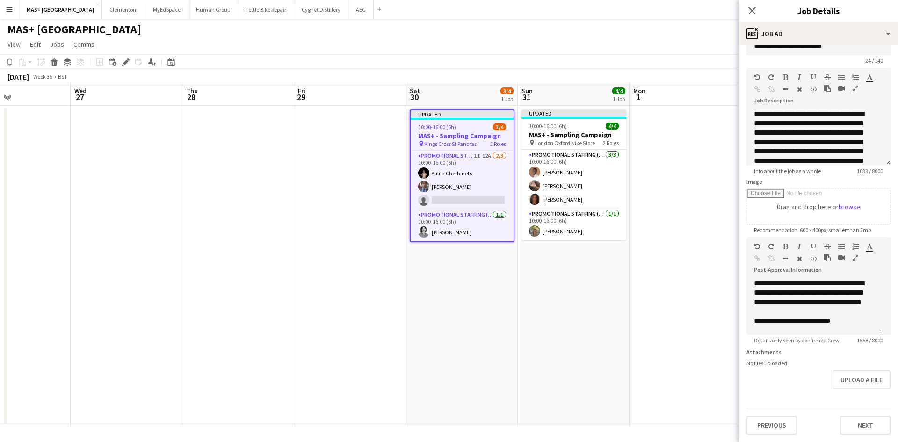
scroll to position [50, 0]
drag, startPoint x: 883, startPoint y: 306, endPoint x: 869, endPoint y: 386, distance: 81.2
click at [877, 397] on form "**********" at bounding box center [818, 233] width 159 height 403
click at [865, 307] on div at bounding box center [815, 311] width 122 height 9
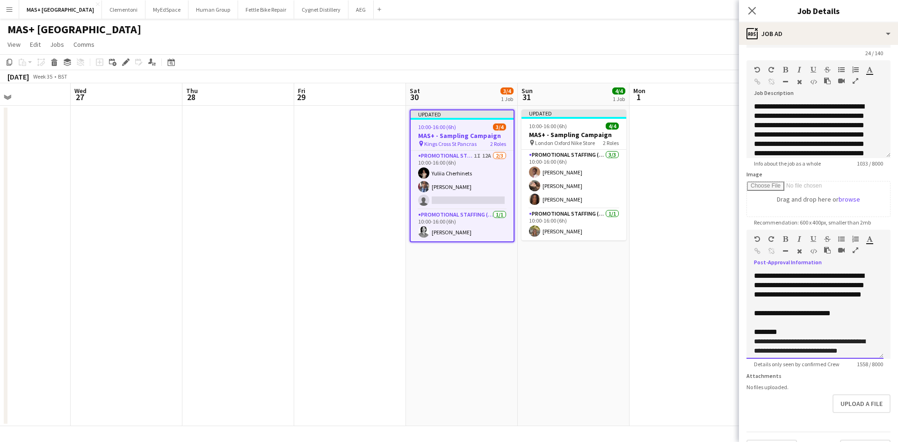
drag, startPoint x: 880, startPoint y: 345, endPoint x: 829, endPoint y: 382, distance: 62.6
click at [862, 359] on div "**********" at bounding box center [815, 314] width 137 height 87
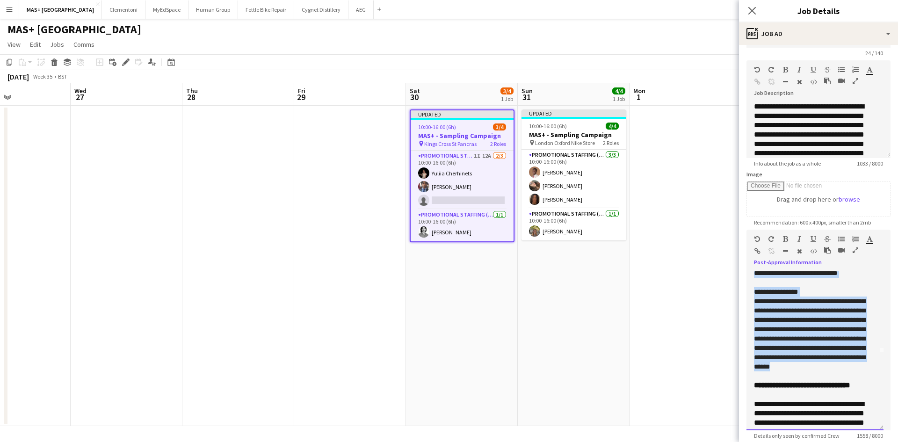
scroll to position [0, 0]
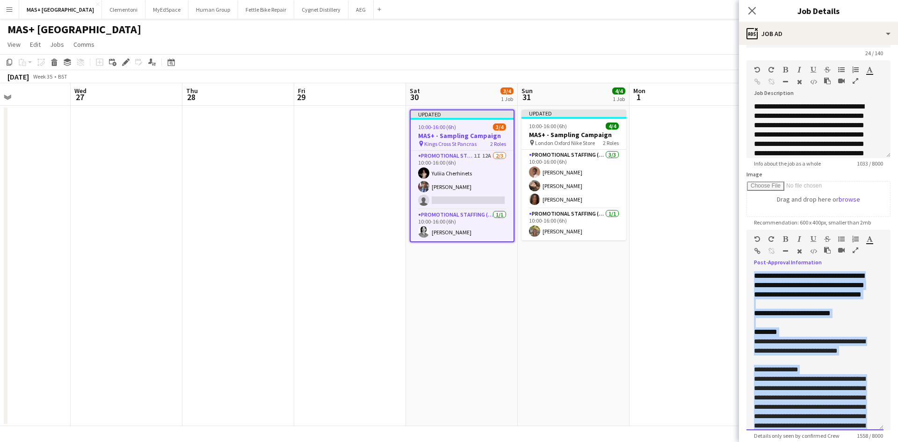
drag, startPoint x: 822, startPoint y: 334, endPoint x: 749, endPoint y: 277, distance: 92.7
click at [749, 277] on div "**********" at bounding box center [815, 350] width 137 height 159
paste div
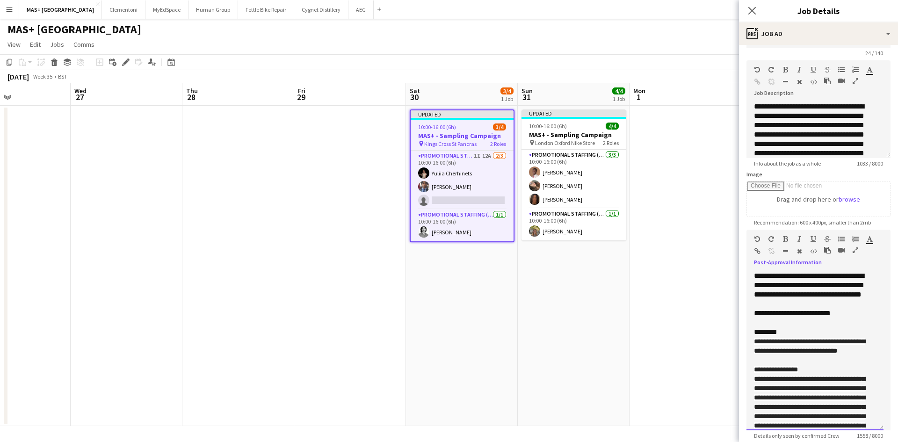
scroll to position [170, 0]
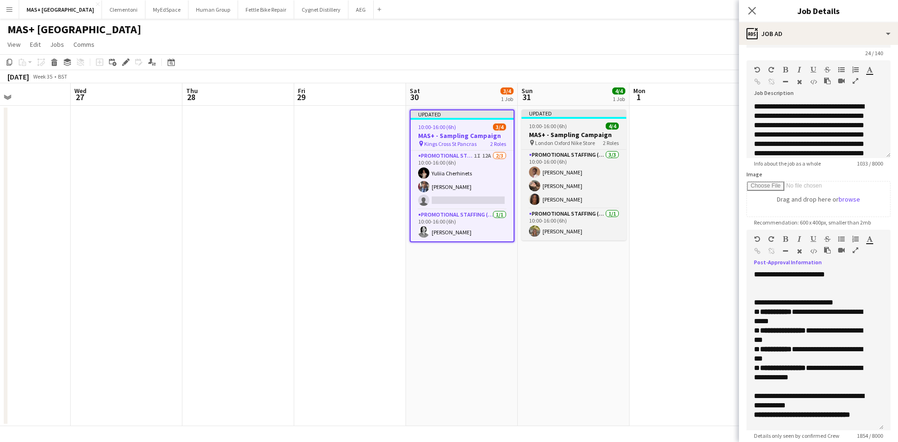
click at [553, 137] on h3 "MAS+ - Sampling Campaign" at bounding box center [574, 135] width 105 height 8
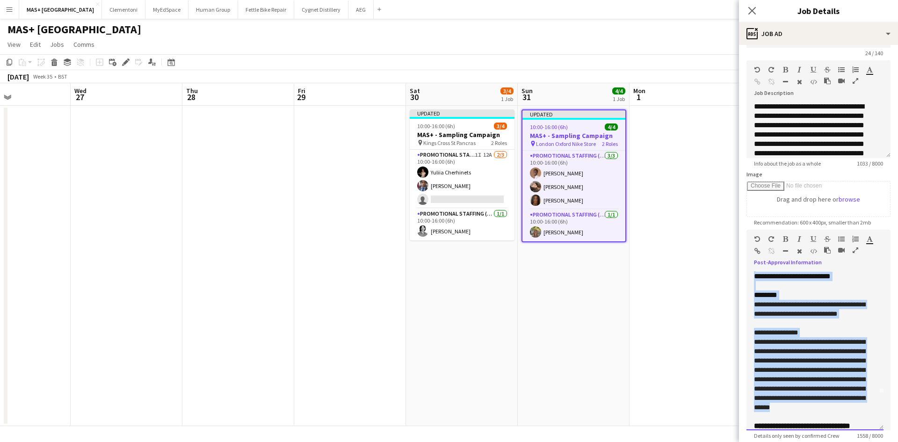
scroll to position [0, 0]
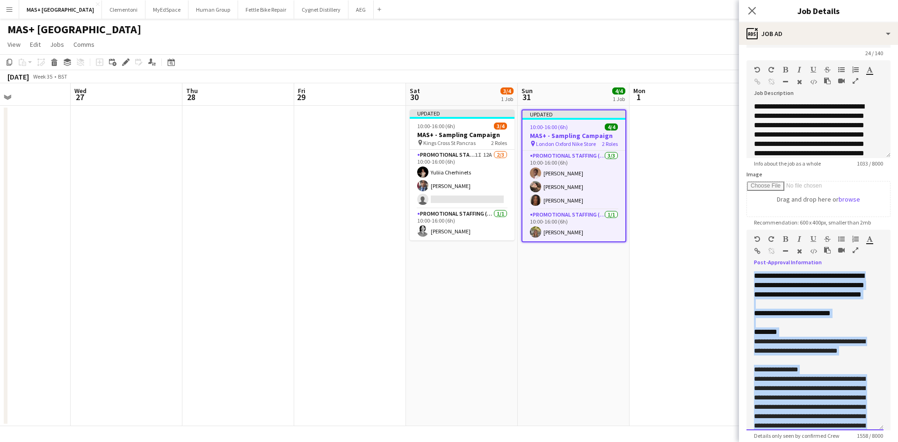
drag, startPoint x: 816, startPoint y: 342, endPoint x: 708, endPoint y: 255, distance: 138.5
click at [708, 255] on body "Menu Boards Boards Boards All jobs Status Workforce Workforce My Workforce Recr…" at bounding box center [449, 221] width 898 height 442
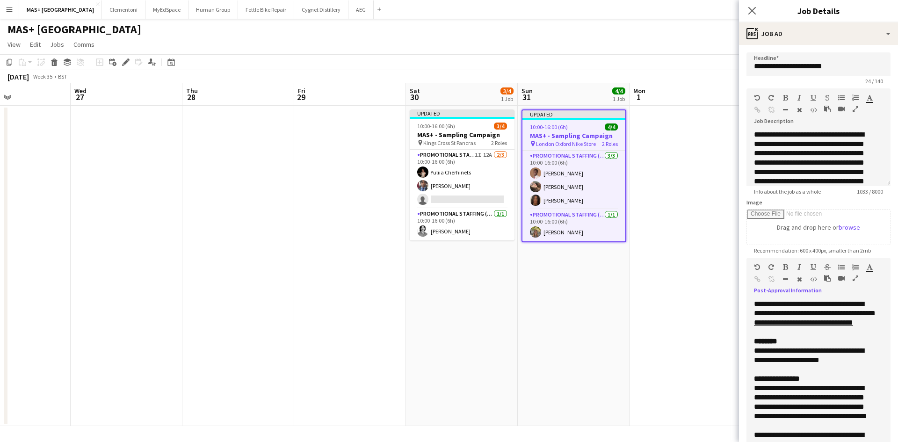
click at [620, 321] on app-date-cell "Updated 10:00-16:00 (6h) 4/4 MAS+ - Sampling Campaign pin London Oxford Nike St…" at bounding box center [574, 266] width 112 height 320
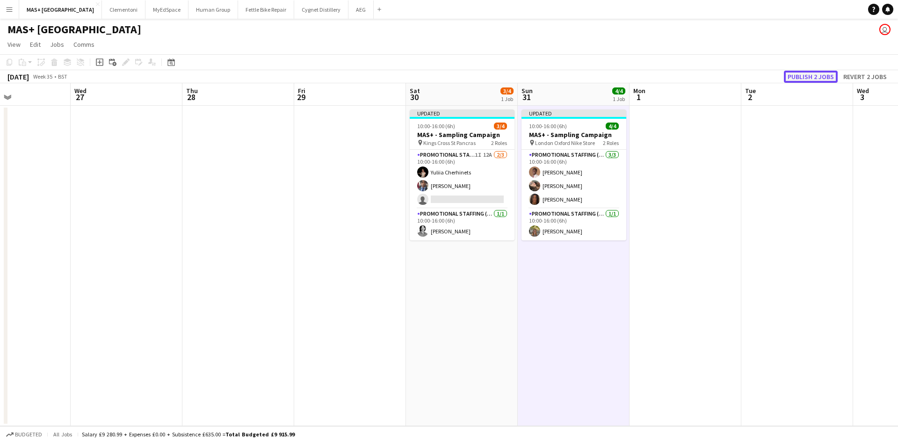
click at [803, 77] on button "Publish 2 jobs" at bounding box center [811, 77] width 54 height 12
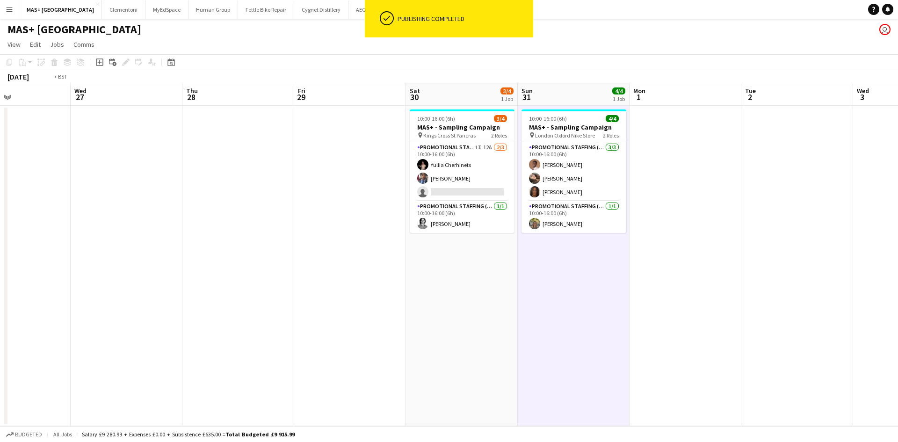
scroll to position [0, 276]
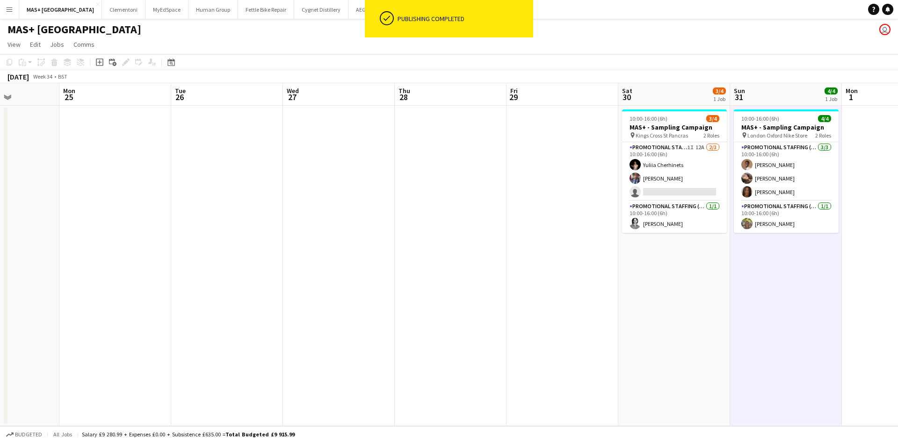
drag, startPoint x: 301, startPoint y: 280, endPoint x: 513, endPoint y: 278, distance: 212.4
click at [513, 278] on app-calendar-viewport "Fri 22 Sat 23 4/4 1 Job Sun 24 Mon 25 Tue 26 Wed 27 Thu 28 Fri 29 Sat 30 3/4 1 …" at bounding box center [449, 254] width 898 height 343
click at [672, 156] on app-card-role "Promotional Staffing (Brand Ambassadors) 1I 12A [DATE] 10:00-16:00 (6h) [PERSON…" at bounding box center [674, 171] width 105 height 59
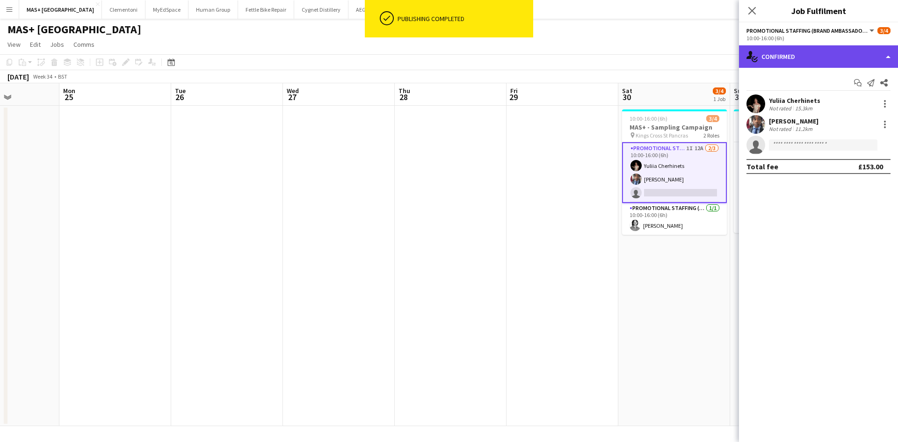
click at [797, 52] on div "single-neutral-actions-check-2 Confirmed" at bounding box center [818, 56] width 159 height 22
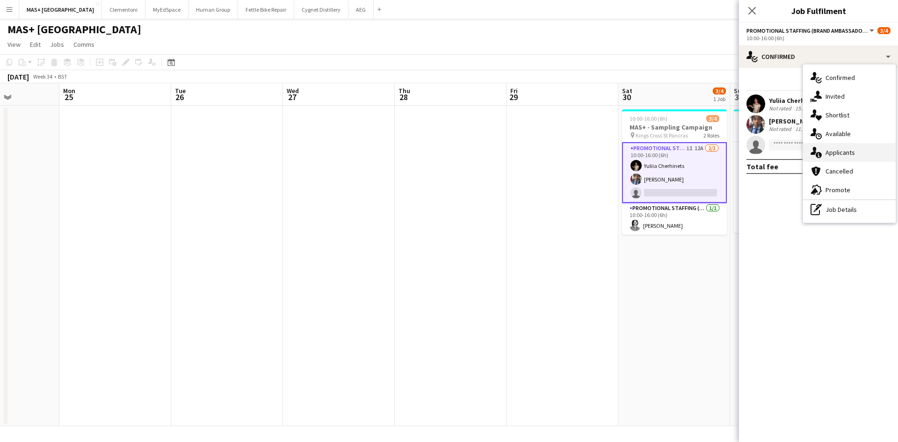
click at [849, 150] on div "single-neutral-actions-information Applicants" at bounding box center [849, 152] width 93 height 19
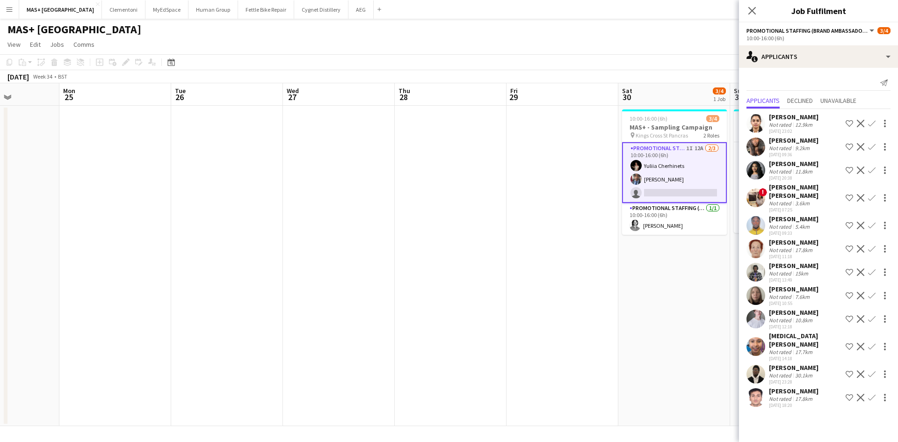
click at [801, 317] on div "10.8km" at bounding box center [803, 320] width 21 height 7
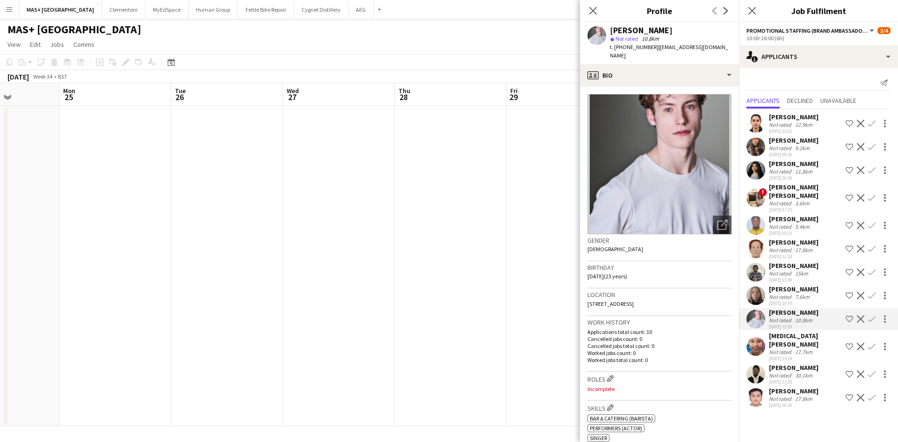
click at [802, 317] on div "10.8km" at bounding box center [803, 320] width 21 height 7
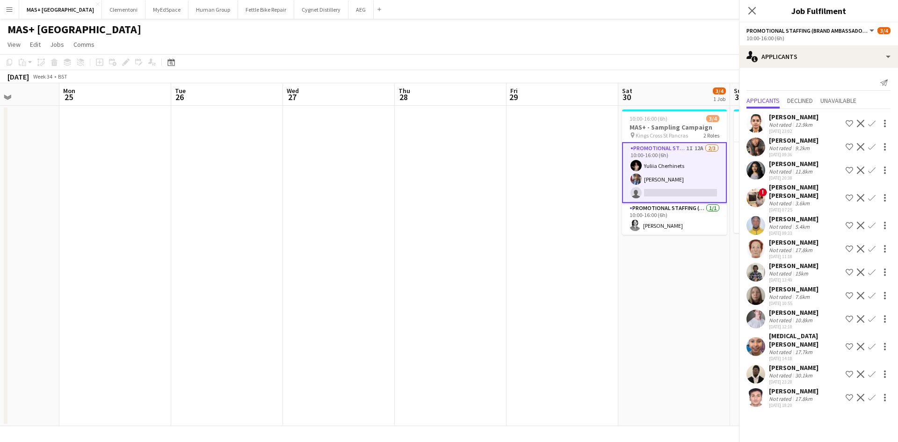
click at [447, 291] on app-date-cell at bounding box center [451, 266] width 112 height 320
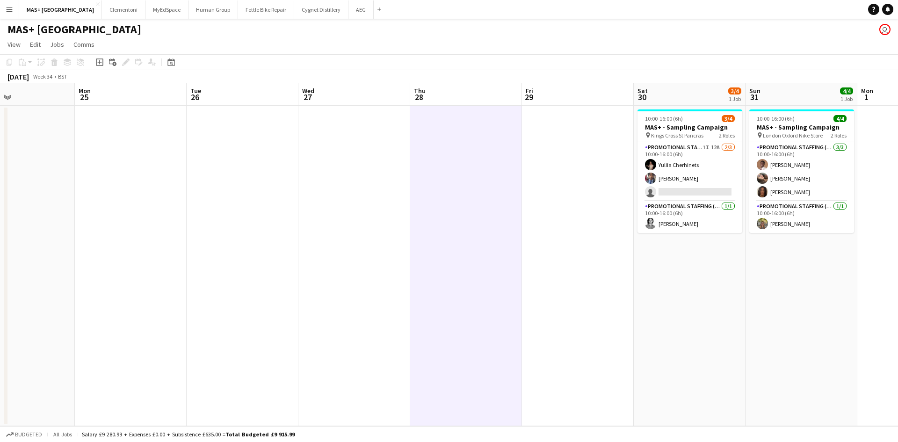
drag, startPoint x: 332, startPoint y: 269, endPoint x: 809, endPoint y: 256, distance: 477.4
click at [809, 256] on app-calendar-viewport "Fri 22 Sat 23 4/4 1 Job Sun 24 Mon 25 Tue 26 Wed 27 Thu 28 Fri 29 Sat 30 3/4 1 …" at bounding box center [449, 254] width 898 height 343
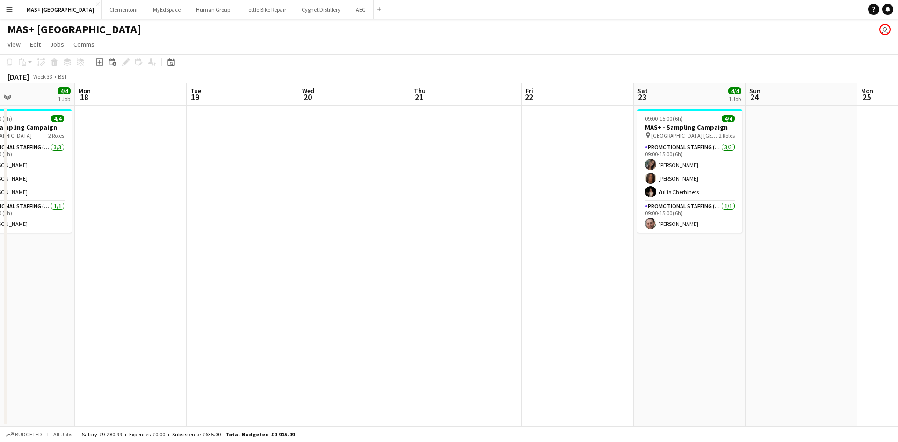
drag, startPoint x: 433, startPoint y: 258, endPoint x: 711, endPoint y: 287, distance: 279.9
click at [711, 287] on app-calendar-viewport "Fri 15 Sat 16 4/4 1 Job Sun 17 4/4 1 Job Mon 18 Tue 19 Wed 20 Thu 21 Fri 22 Sat…" at bounding box center [449, 254] width 898 height 343
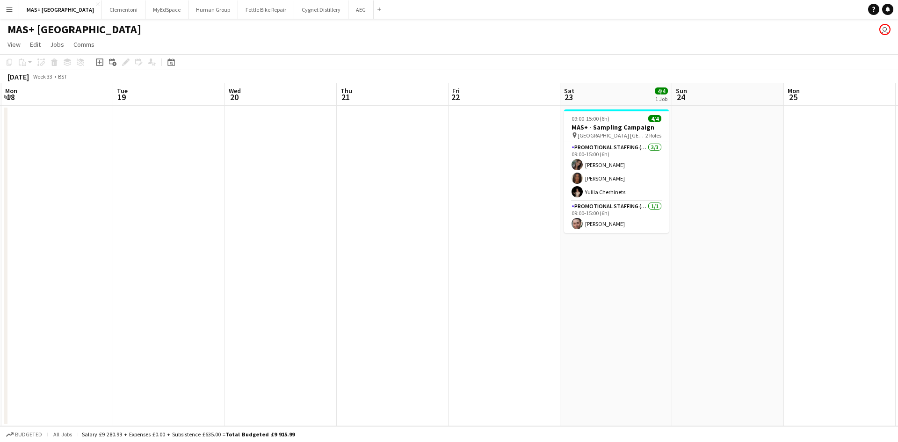
drag, startPoint x: 231, startPoint y: 280, endPoint x: 632, endPoint y: 282, distance: 400.9
click at [632, 282] on app-calendar-viewport "Fri 15 Sat 16 4/4 1 Job Sun 17 4/4 1 Job Mon 18 Tue 19 Wed 20 Thu 21 Fri 22 Sat…" at bounding box center [449, 254] width 898 height 343
